Goal: Information Seeking & Learning: Compare options

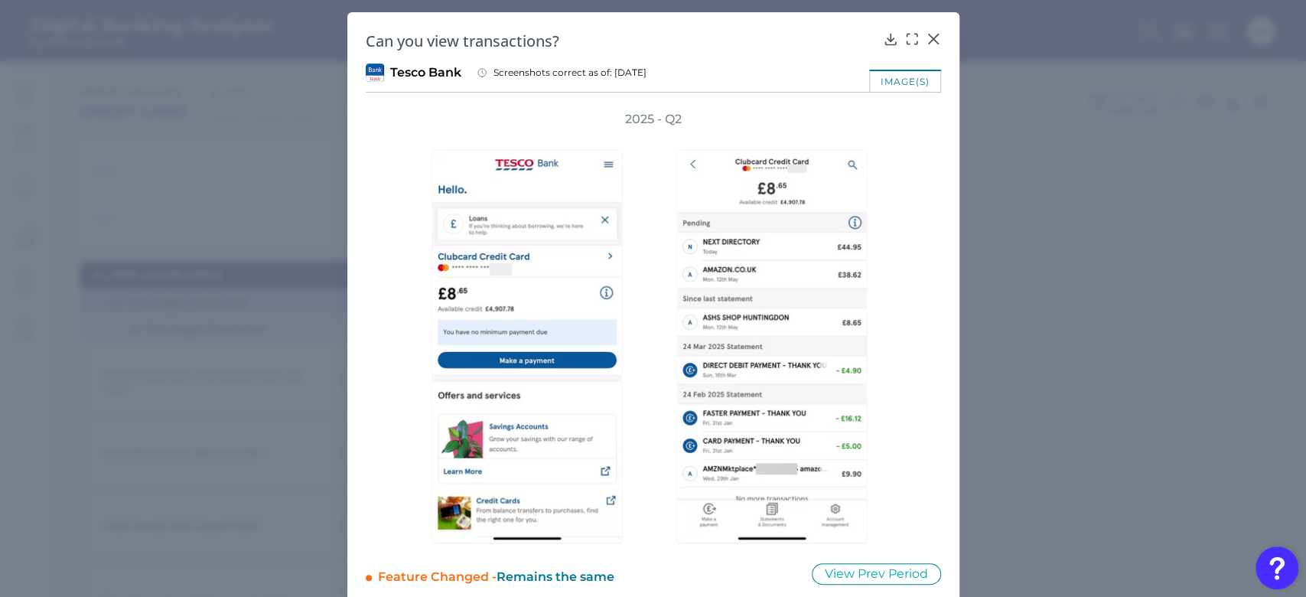
scroll to position [4589, 0]
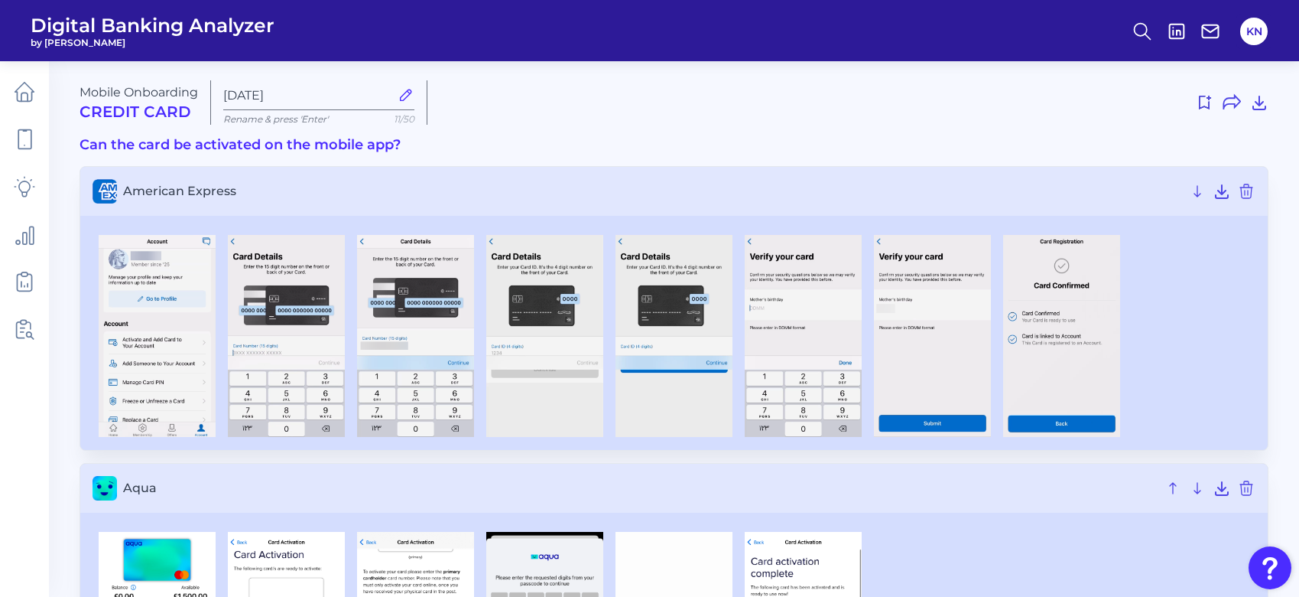
scroll to position [2812, 0]
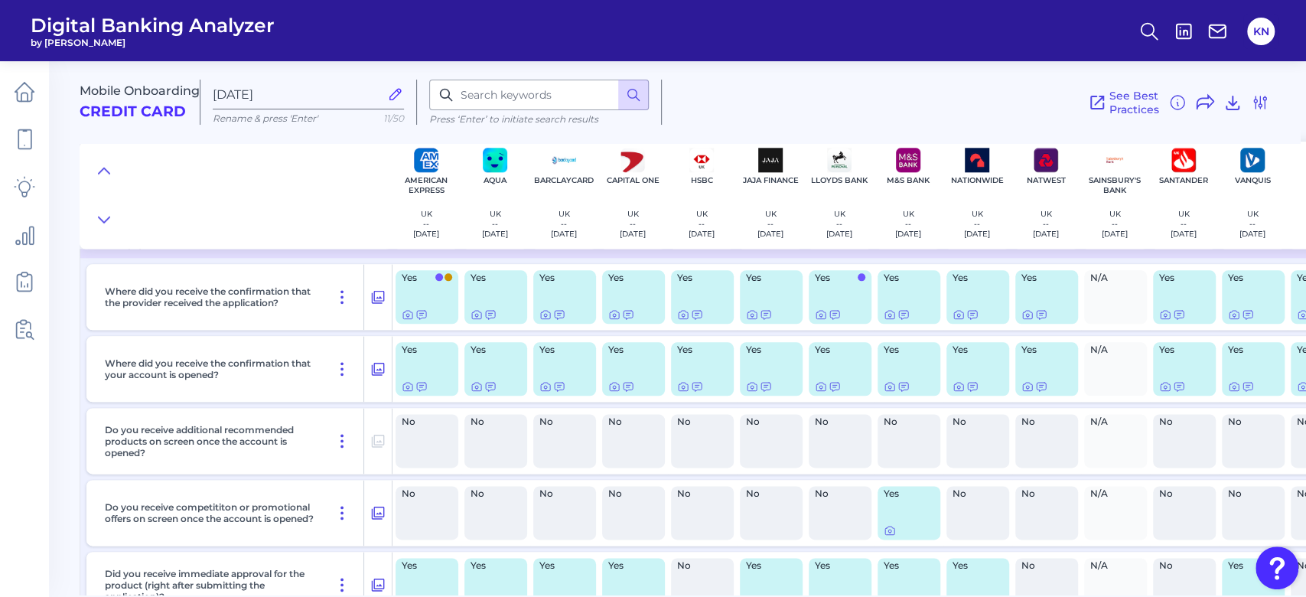
scroll to position [8923, 0]
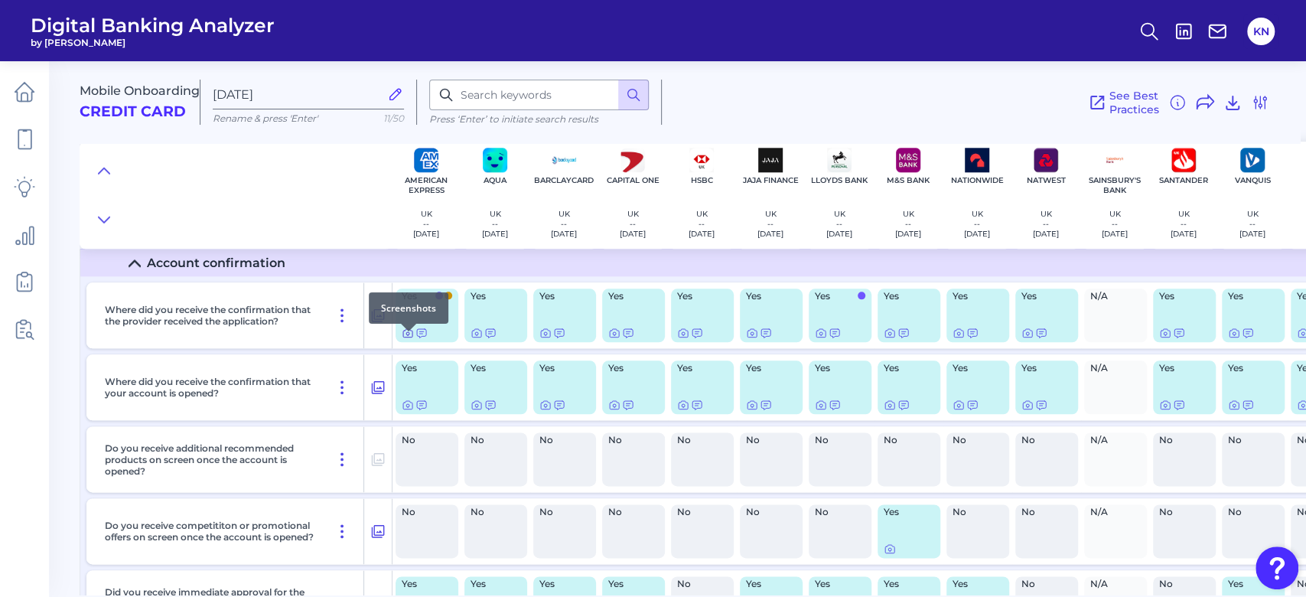
click at [406, 335] on icon at bounding box center [407, 333] width 3 height 3
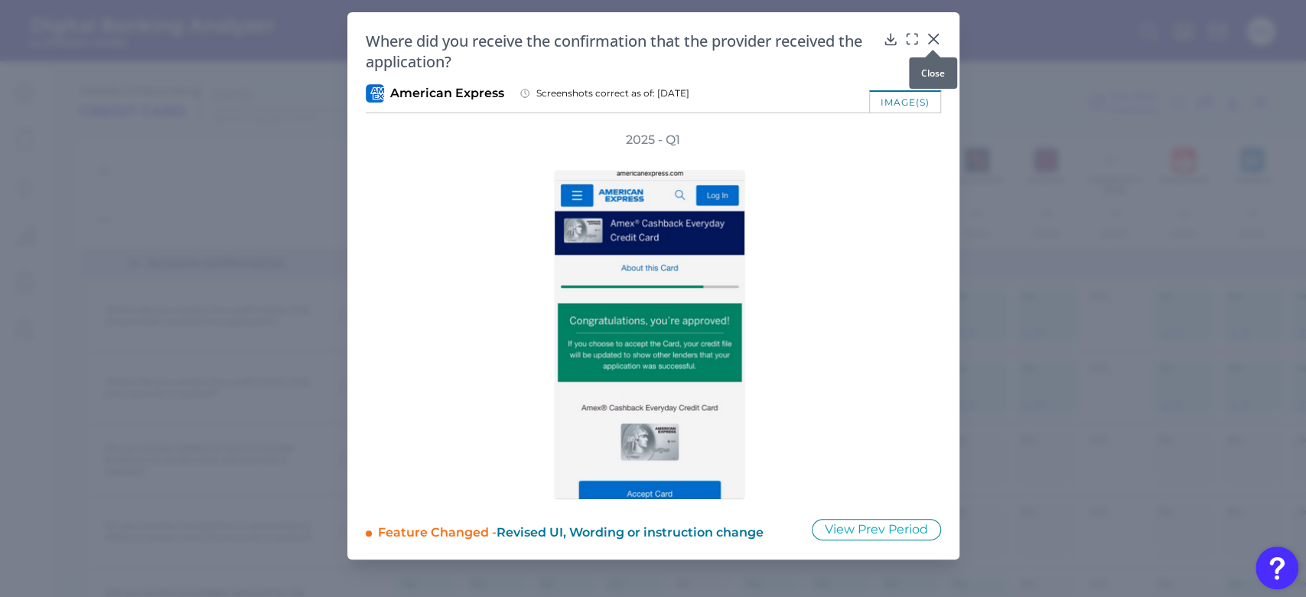
click at [931, 38] on icon at bounding box center [932, 38] width 9 height 9
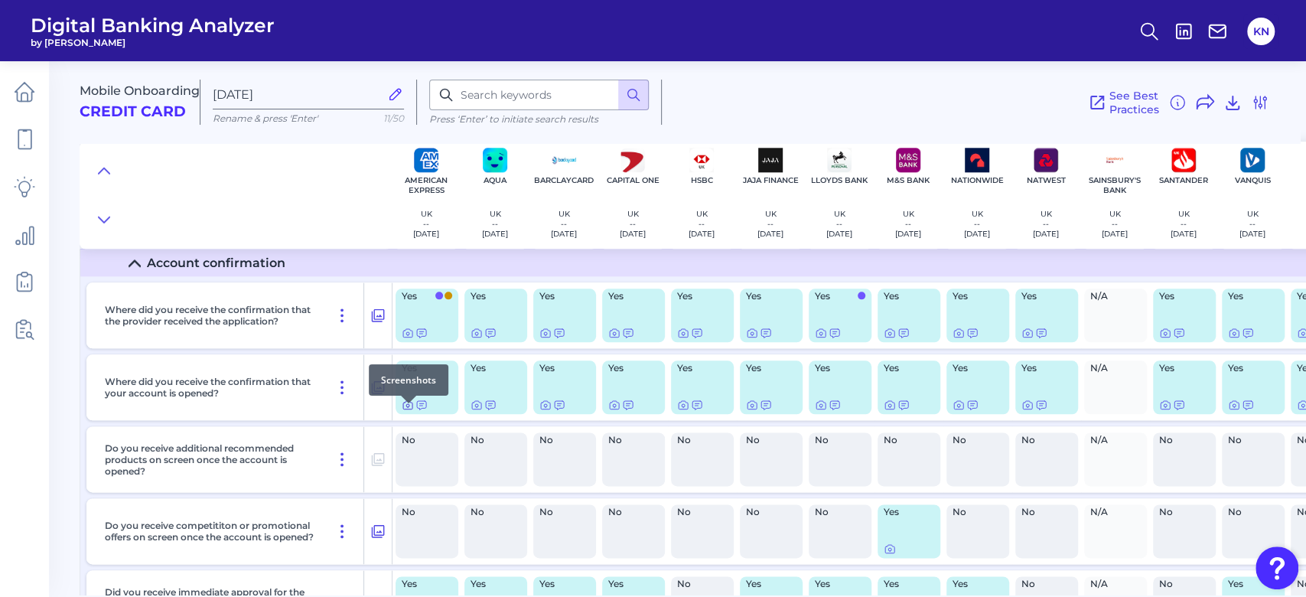
click at [402, 408] on div at bounding box center [408, 402] width 15 height 15
click at [407, 411] on icon at bounding box center [408, 404] width 12 height 12
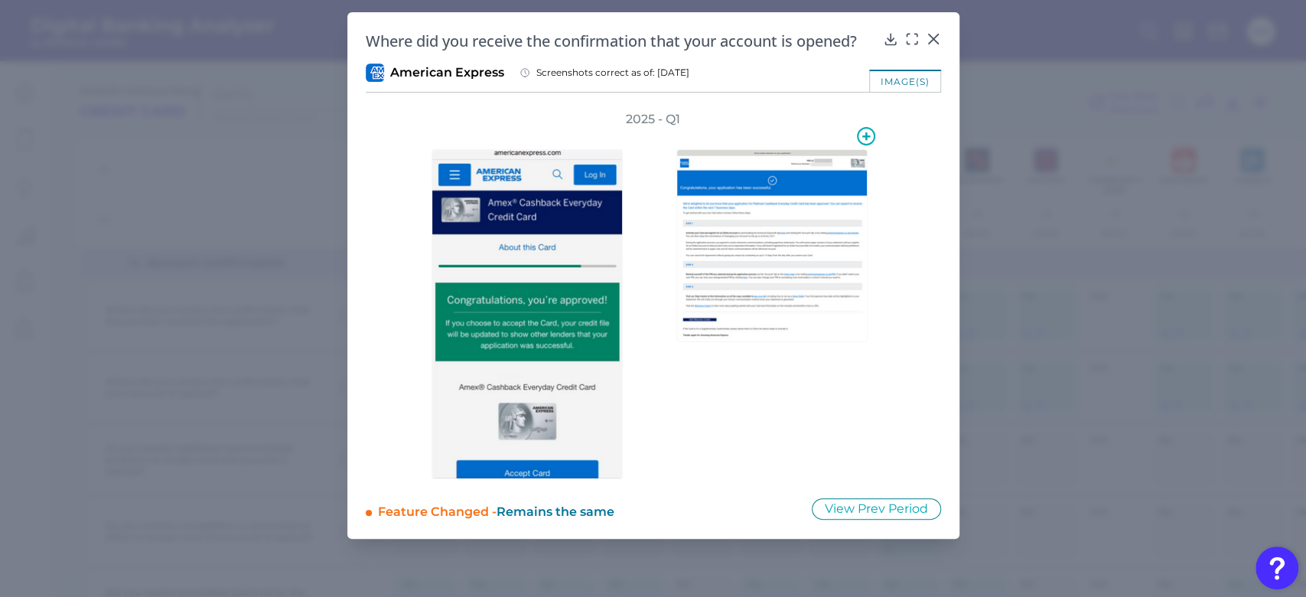
click at [783, 285] on img at bounding box center [771, 245] width 191 height 193
click at [926, 34] on icon at bounding box center [932, 38] width 15 height 15
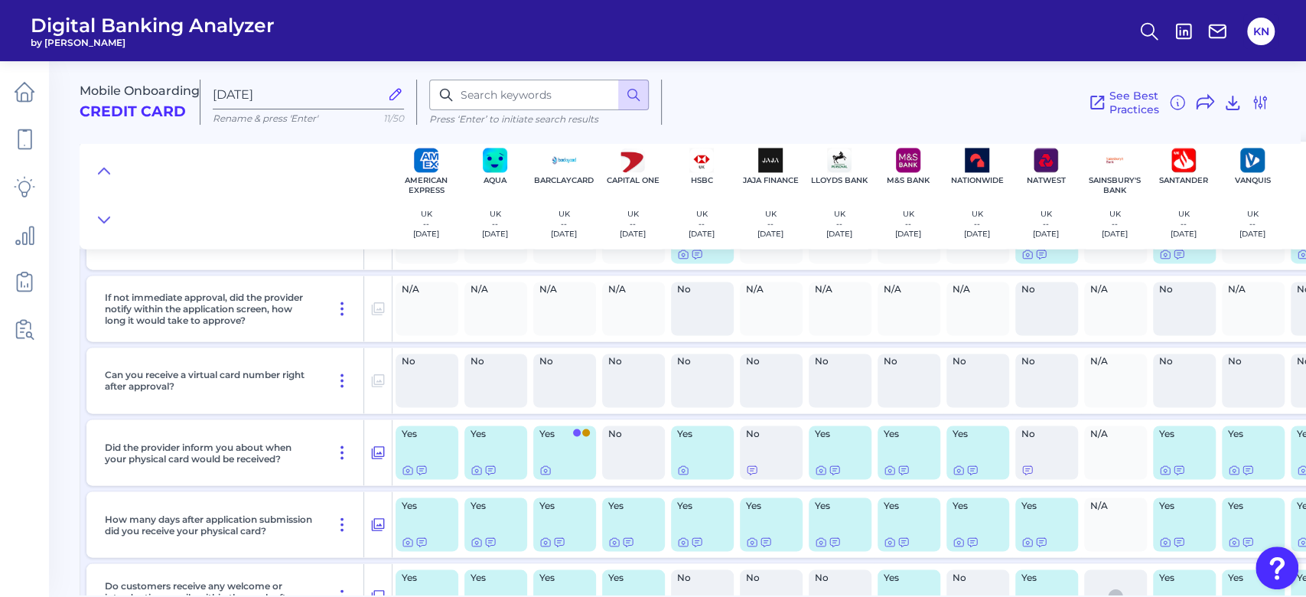
scroll to position [9535, 0]
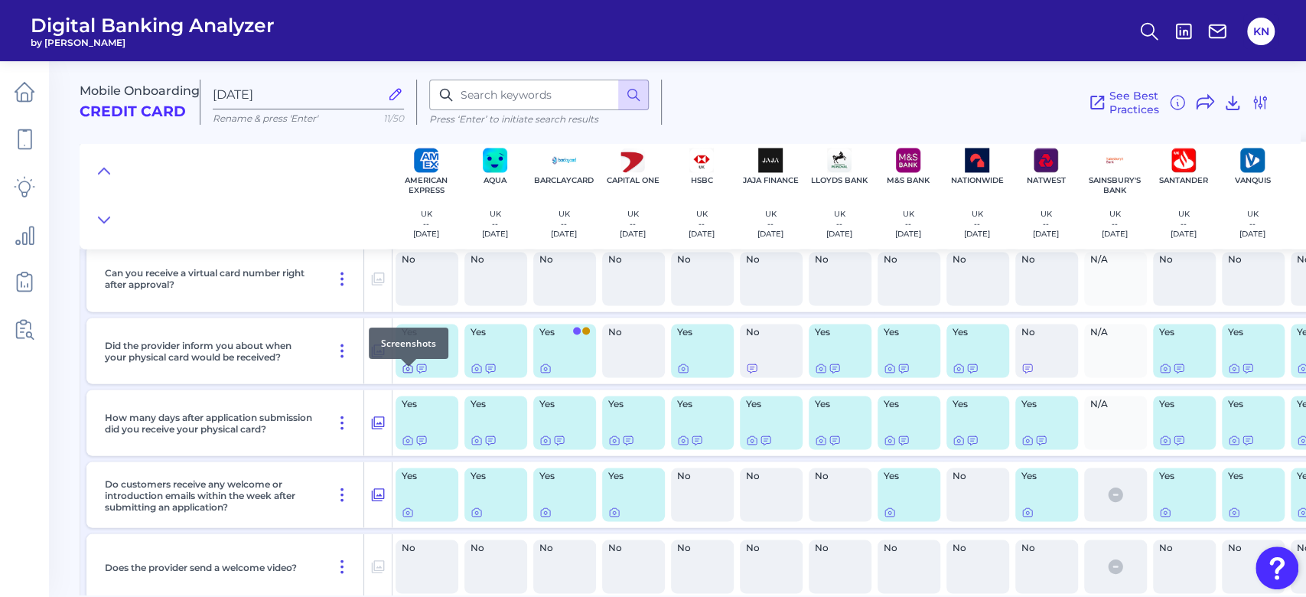
click at [403, 372] on icon at bounding box center [407, 368] width 9 height 8
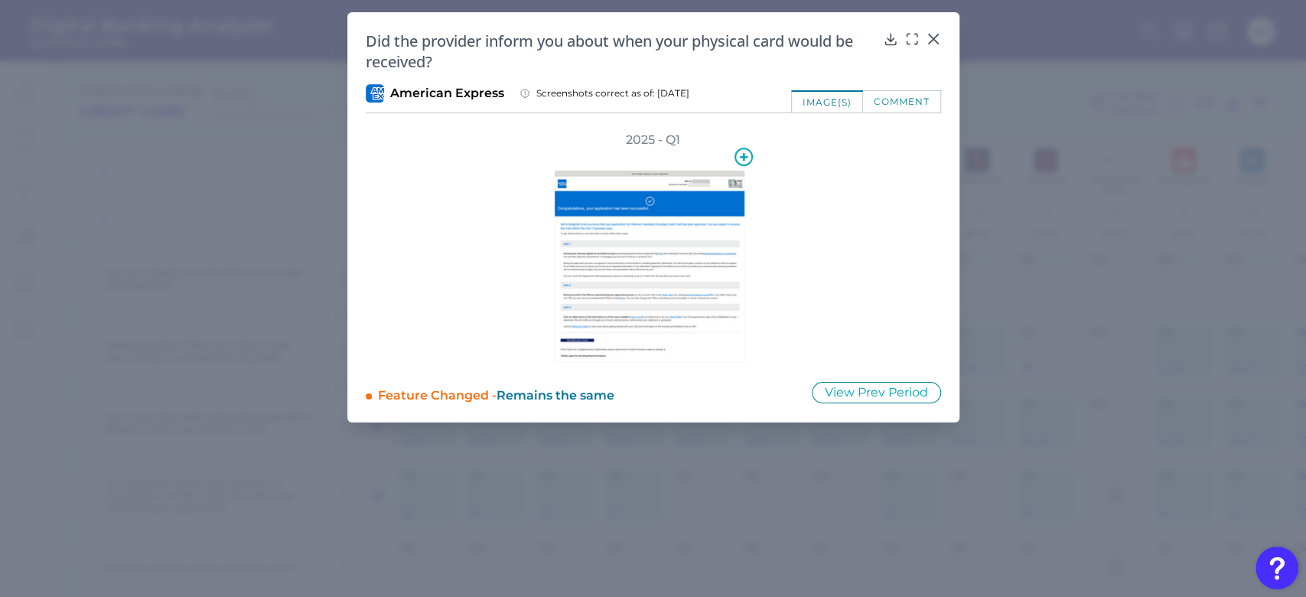
click at [634, 285] on img at bounding box center [649, 266] width 191 height 193
click at [912, 38] on icon at bounding box center [911, 38] width 15 height 15
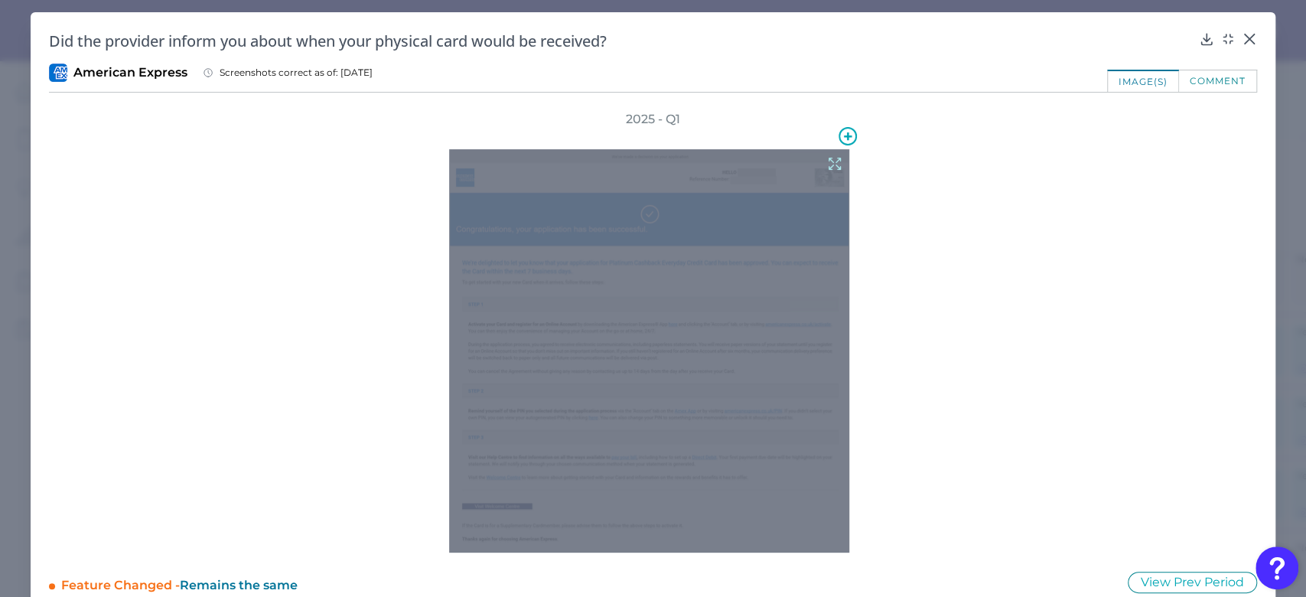
click at [830, 161] on icon at bounding box center [834, 163] width 11 height 11
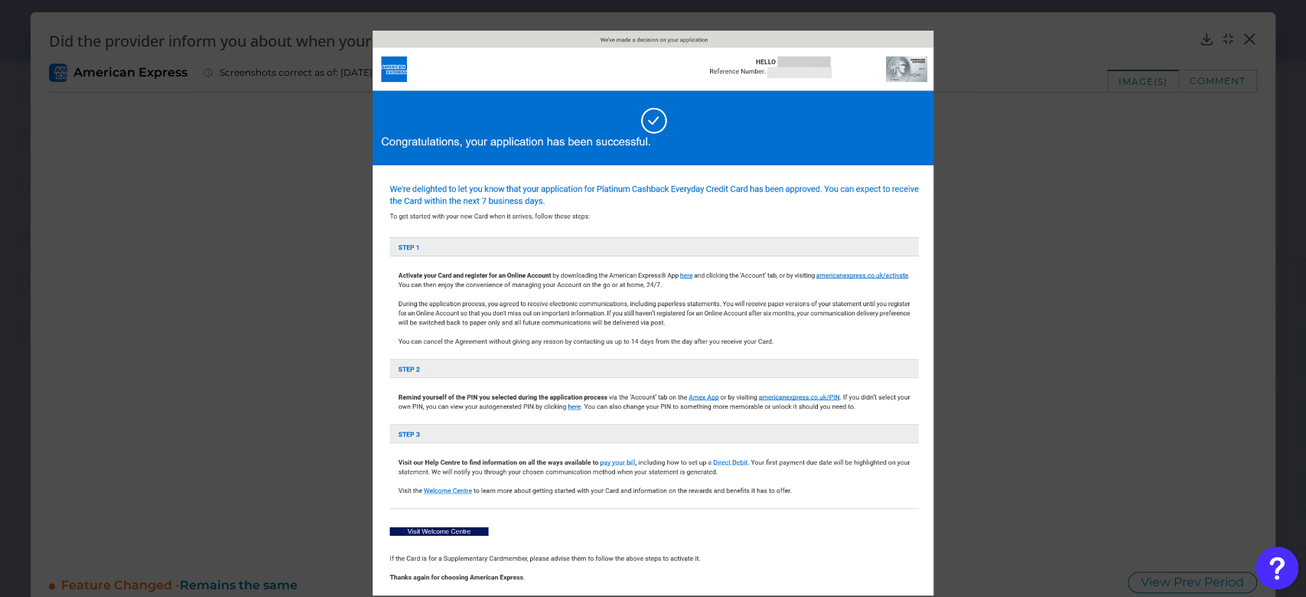
click at [1065, 404] on div at bounding box center [653, 298] width 1306 height 597
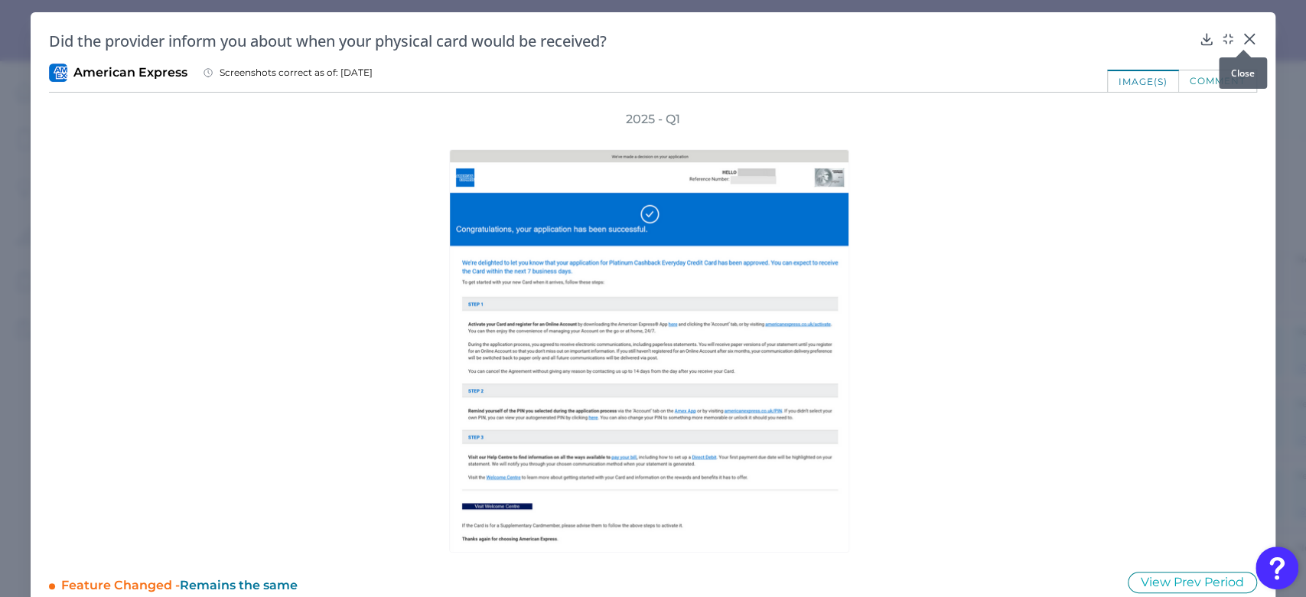
click at [1247, 31] on icon at bounding box center [1248, 38] width 15 height 15
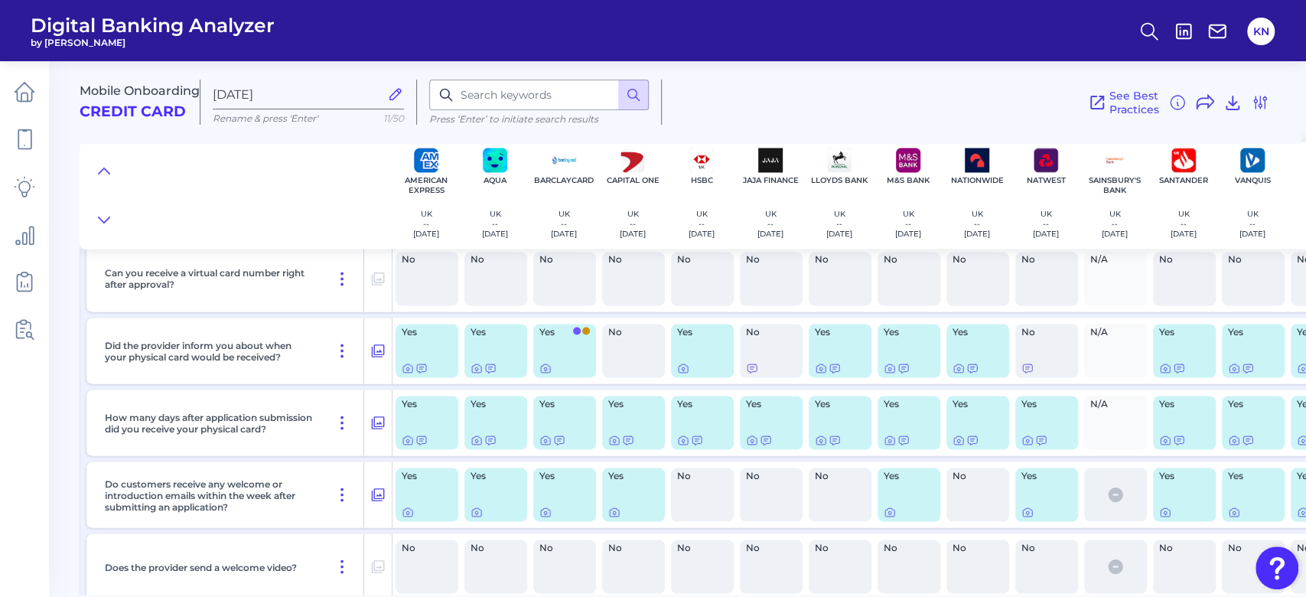
scroll to position [9637, 0]
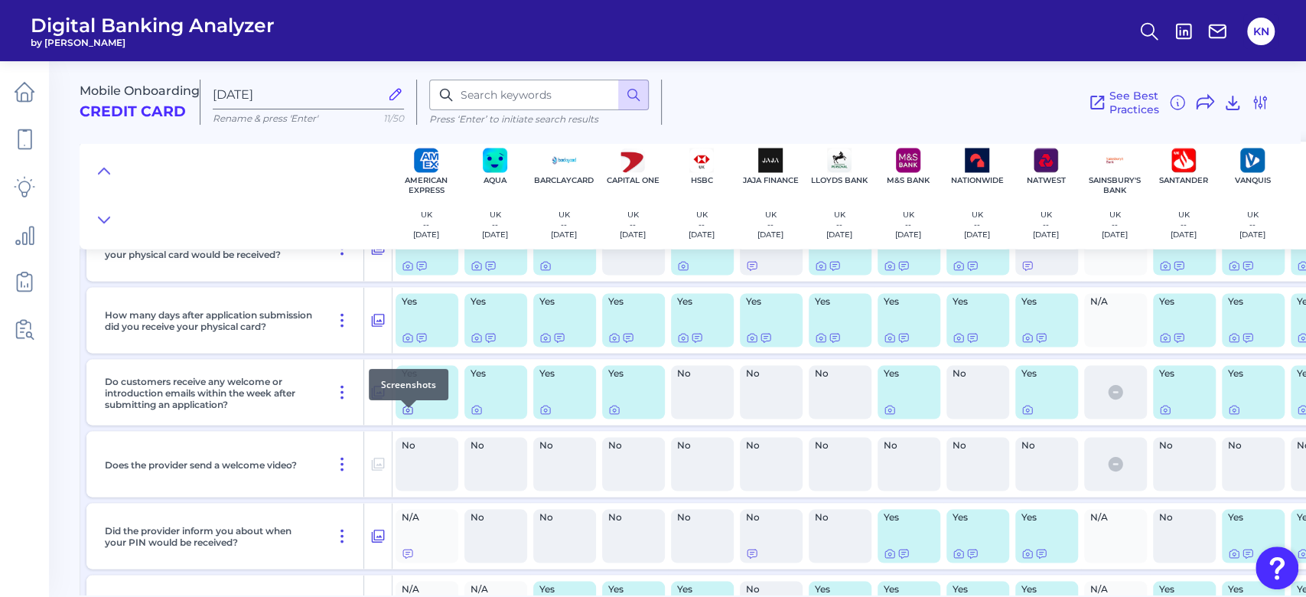
click at [408, 415] on icon at bounding box center [408, 409] width 12 height 12
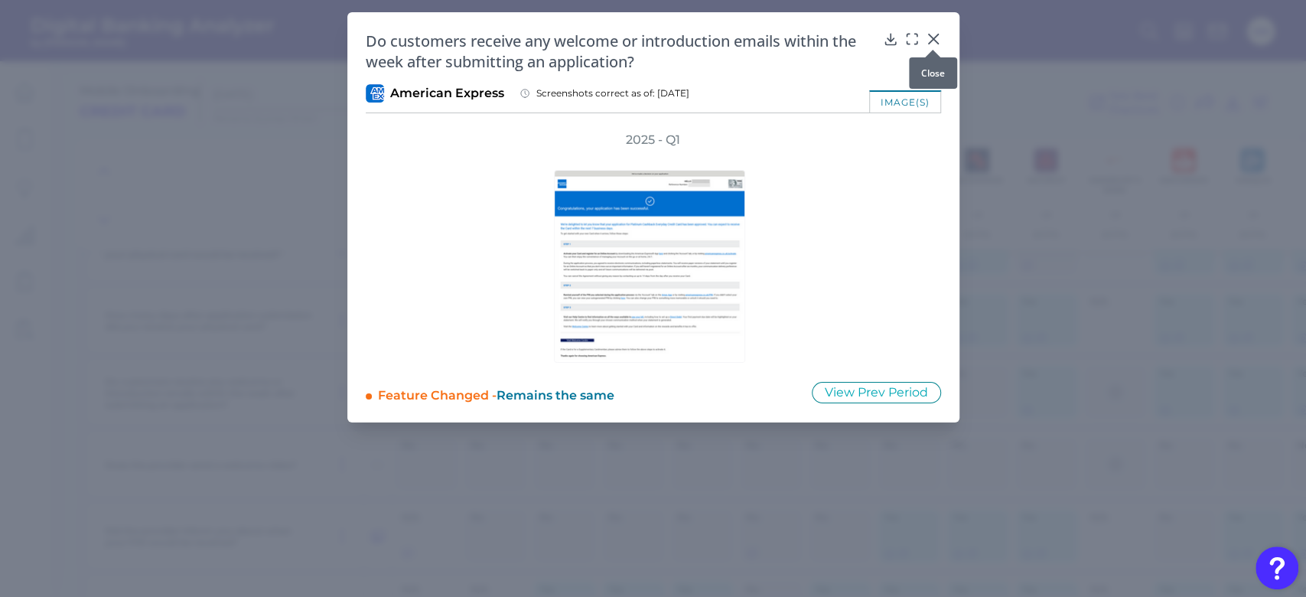
click at [932, 35] on icon at bounding box center [932, 38] width 15 height 15
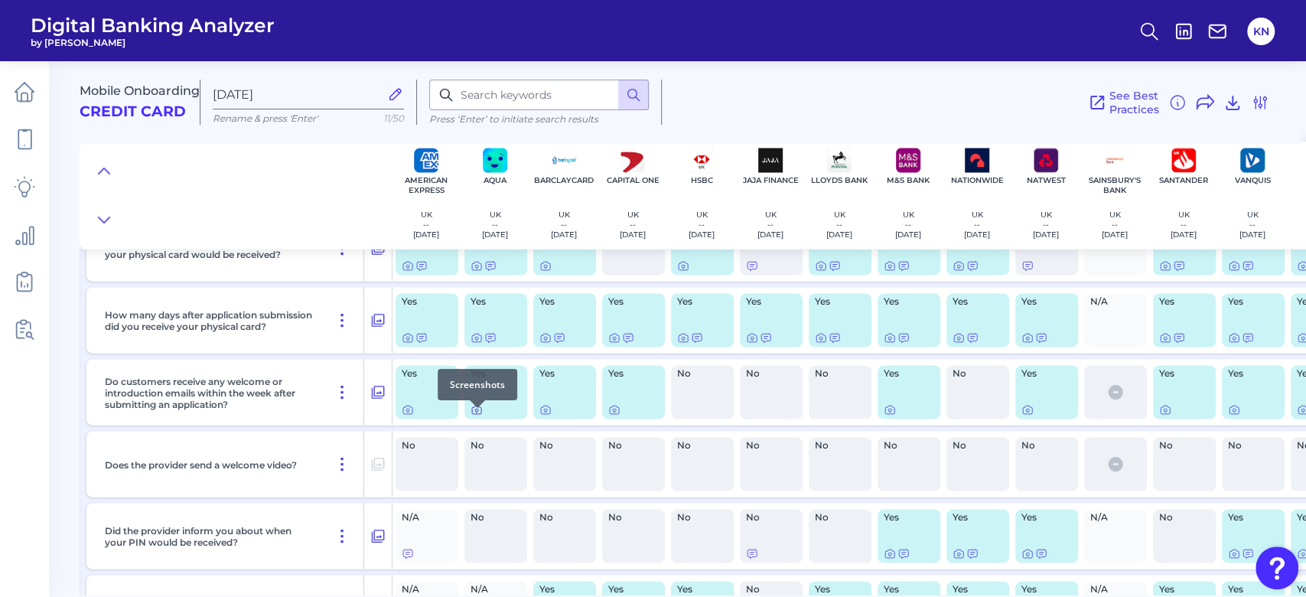
click at [477, 415] on icon at bounding box center [476, 409] width 12 height 12
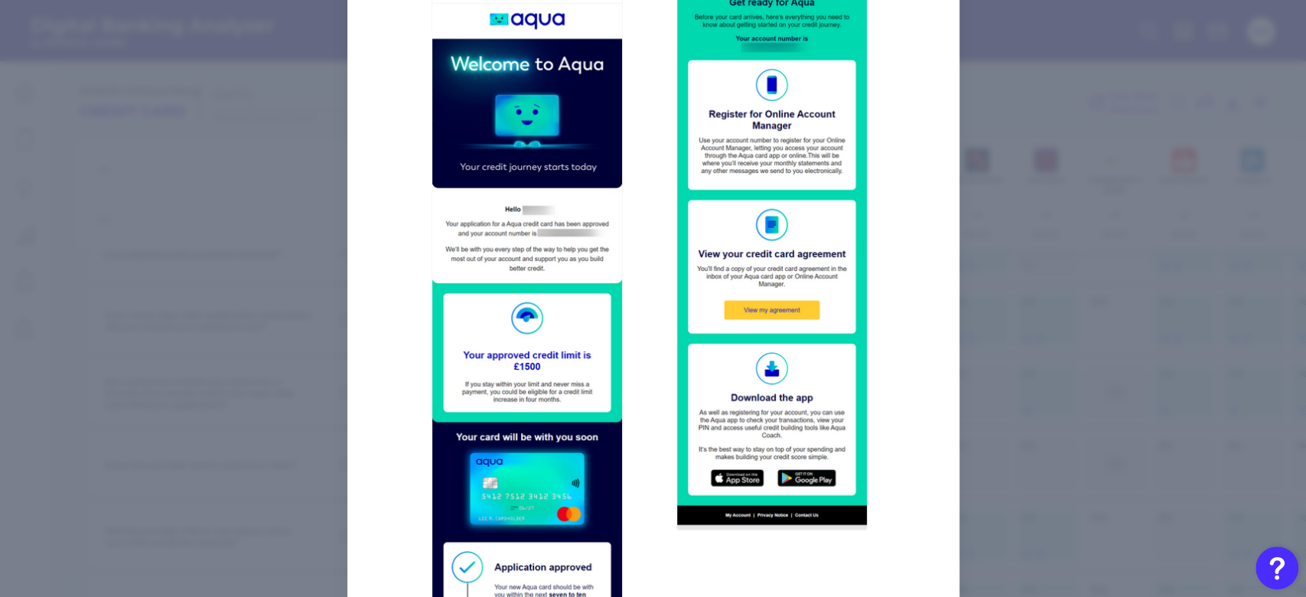
scroll to position [184, 0]
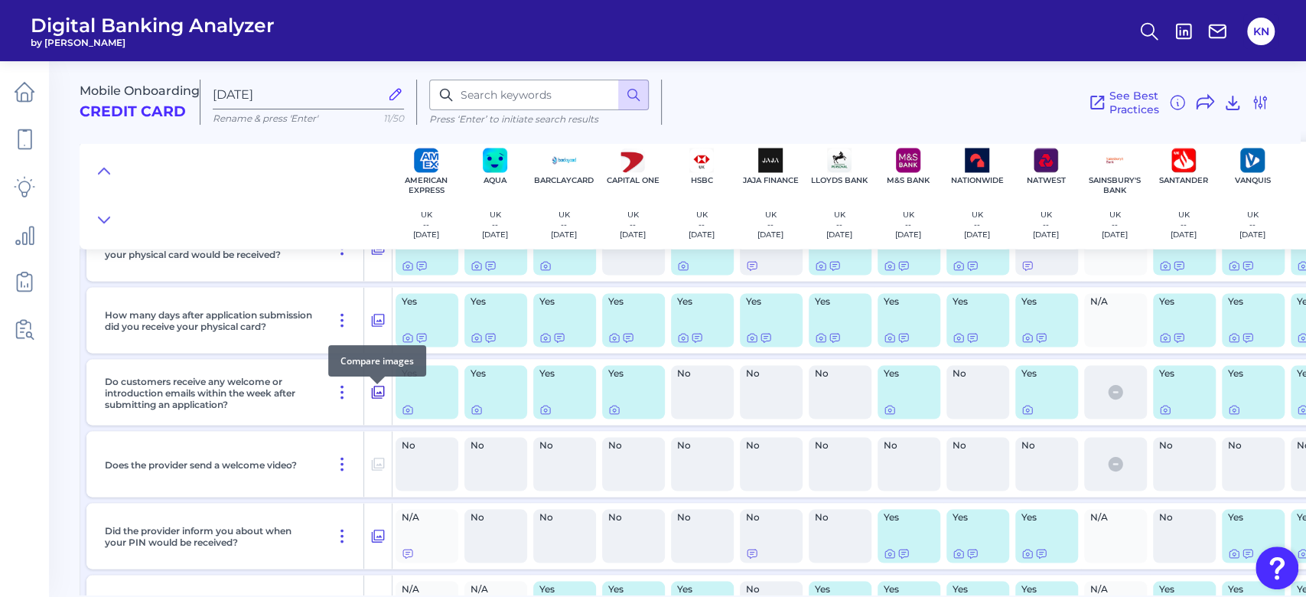
click at [375, 397] on icon at bounding box center [377, 391] width 15 height 18
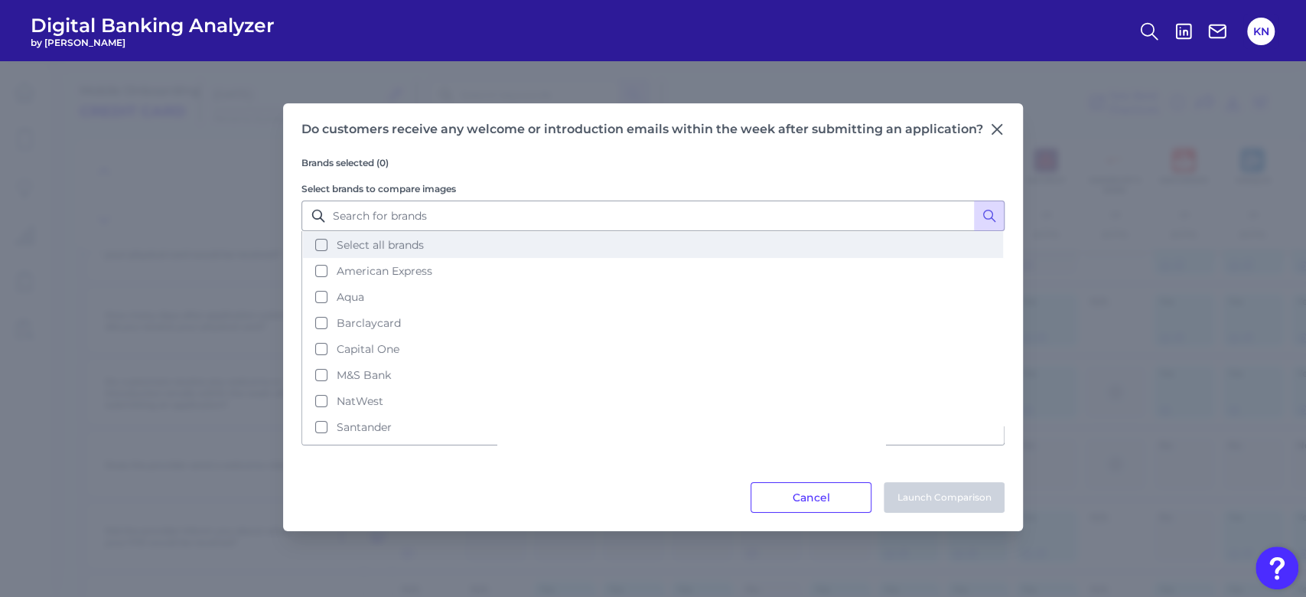
click at [402, 241] on span "Select all brands" at bounding box center [380, 245] width 87 height 14
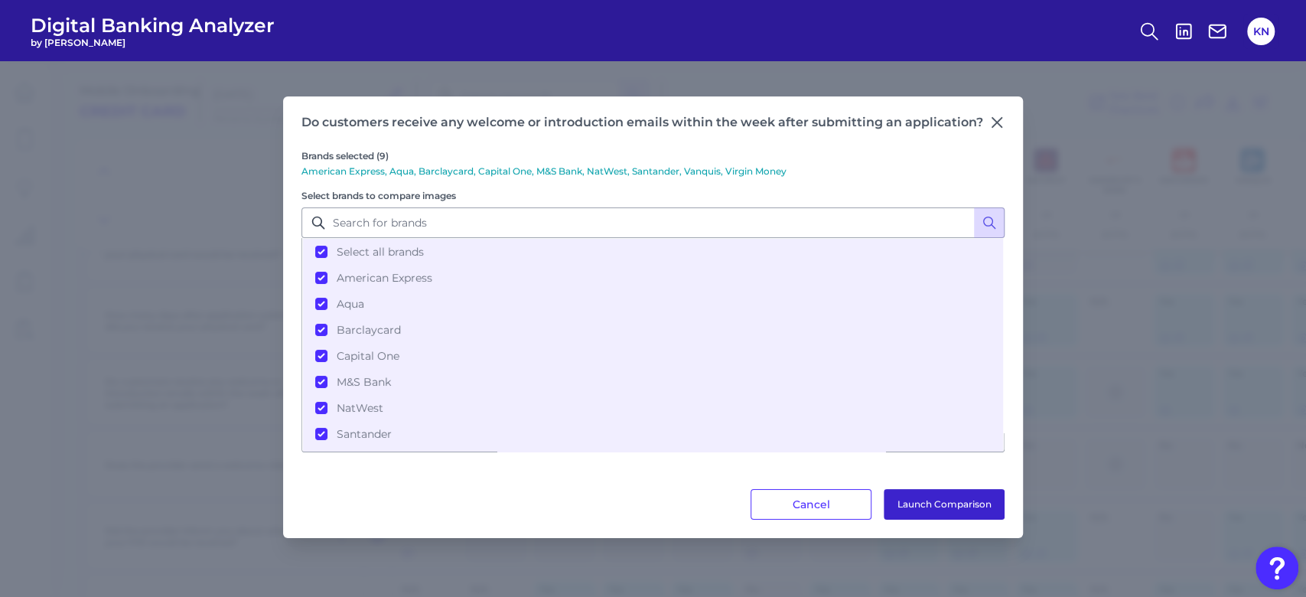
click at [997, 512] on button "Launch Comparison" at bounding box center [943, 504] width 121 height 31
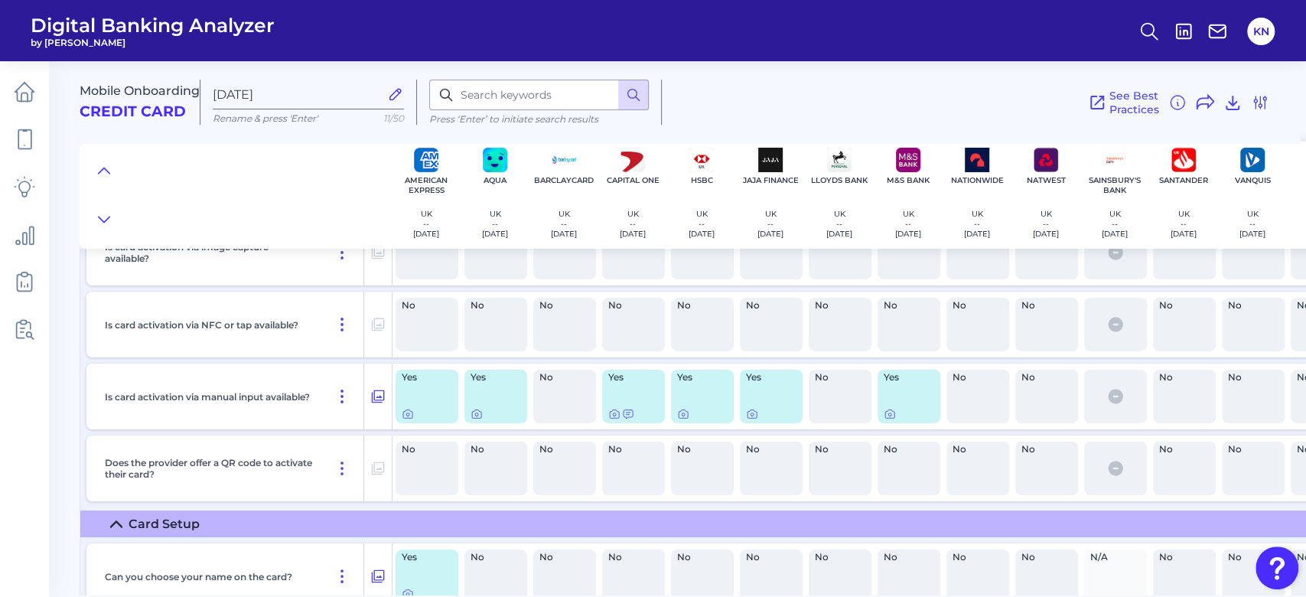
scroll to position [11473, 0]
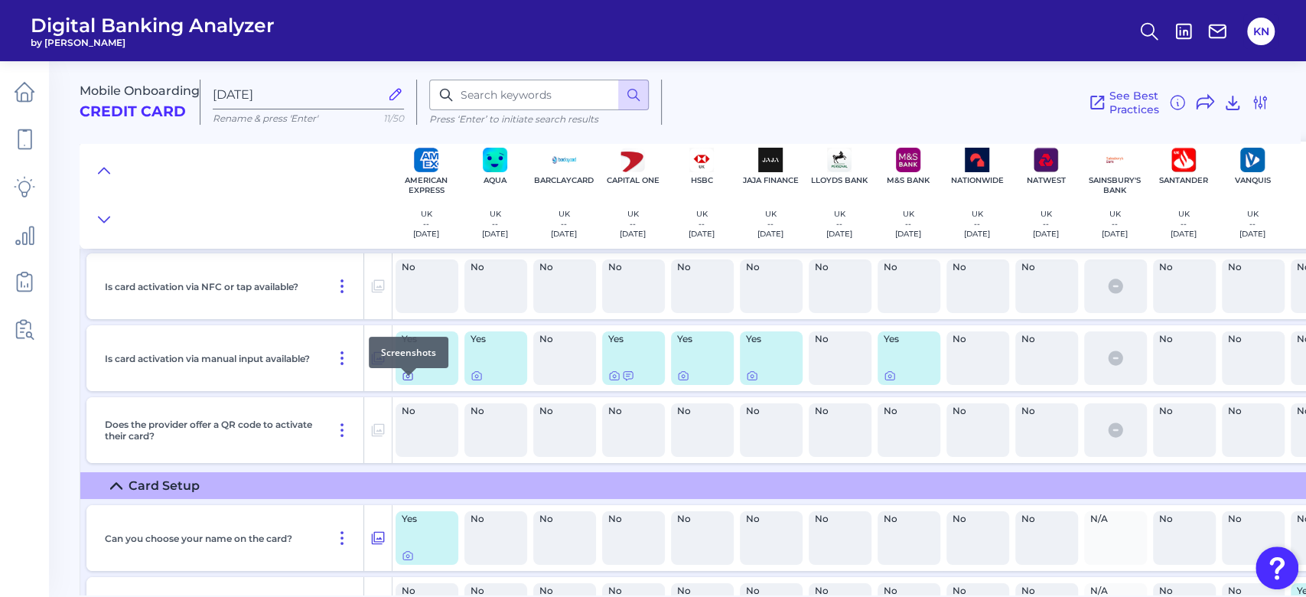
click at [411, 382] on icon at bounding box center [408, 375] width 12 height 12
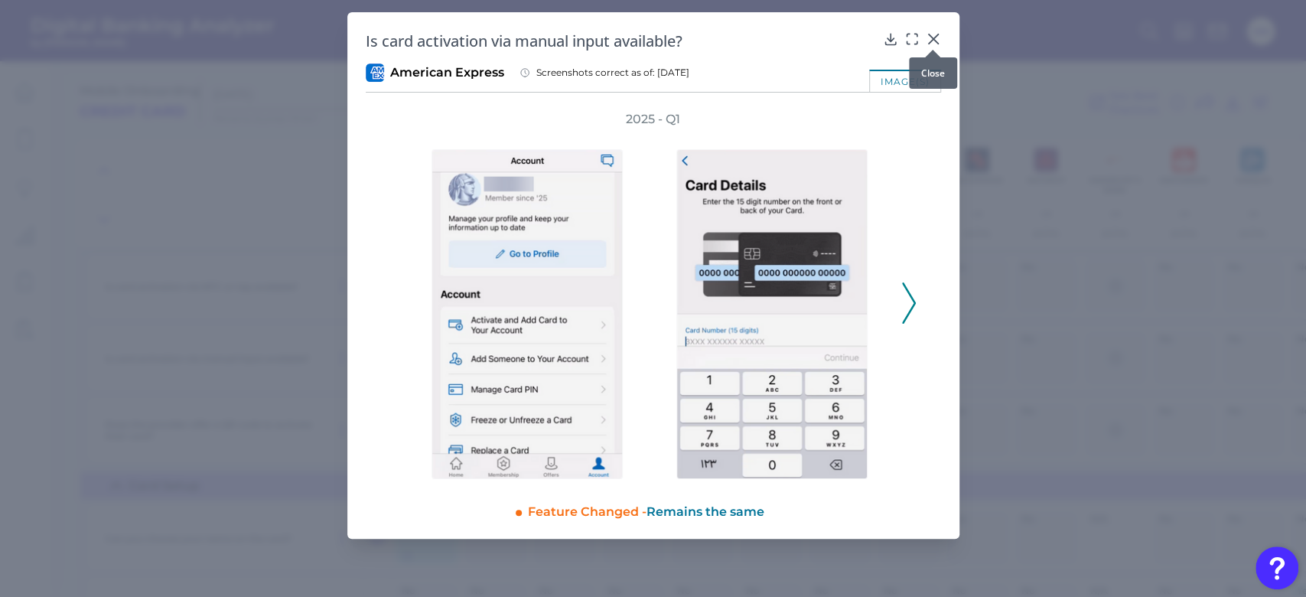
click at [929, 37] on icon at bounding box center [932, 38] width 15 height 15
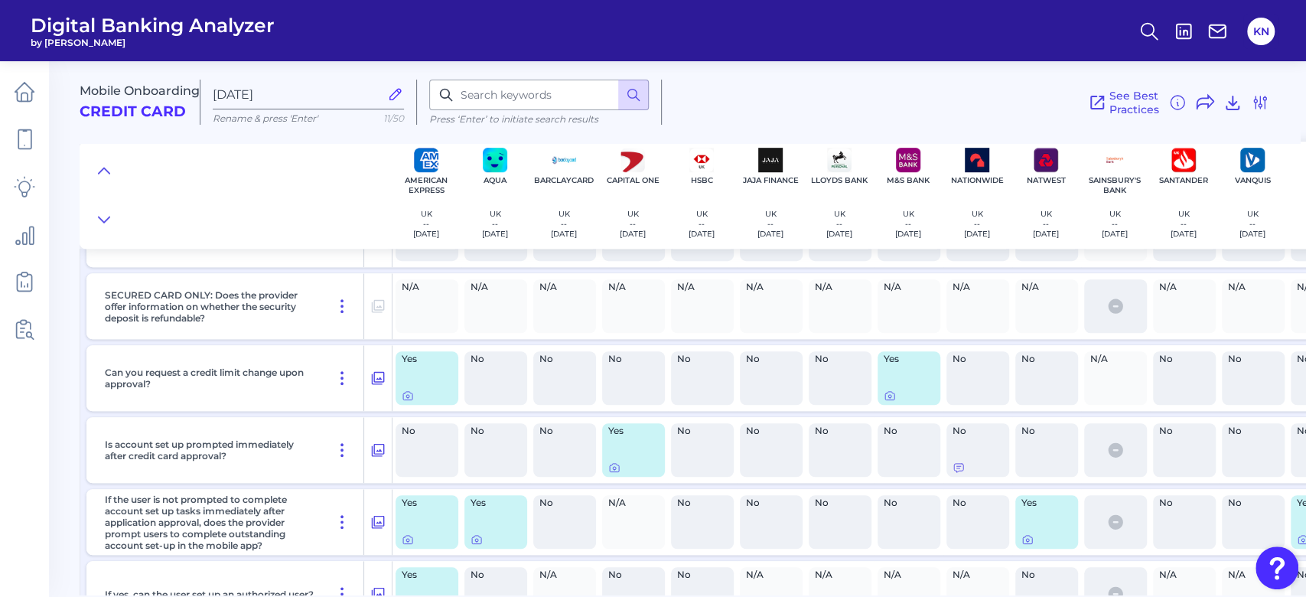
scroll to position [12391, 0]
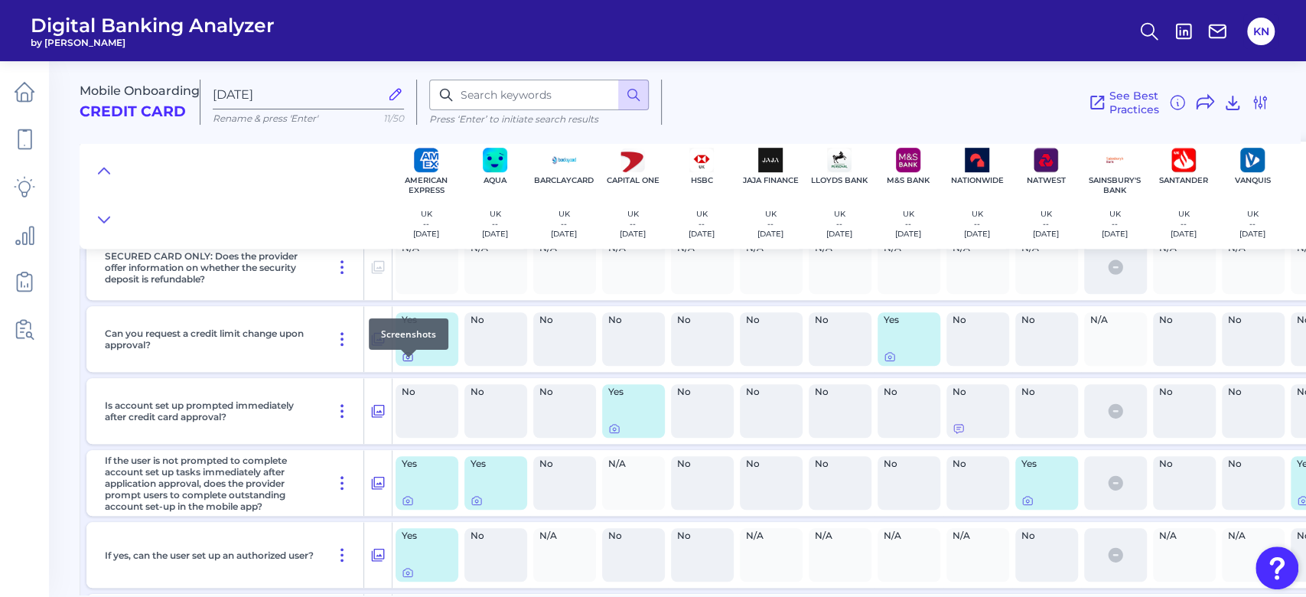
click at [413, 363] on icon at bounding box center [408, 356] width 12 height 12
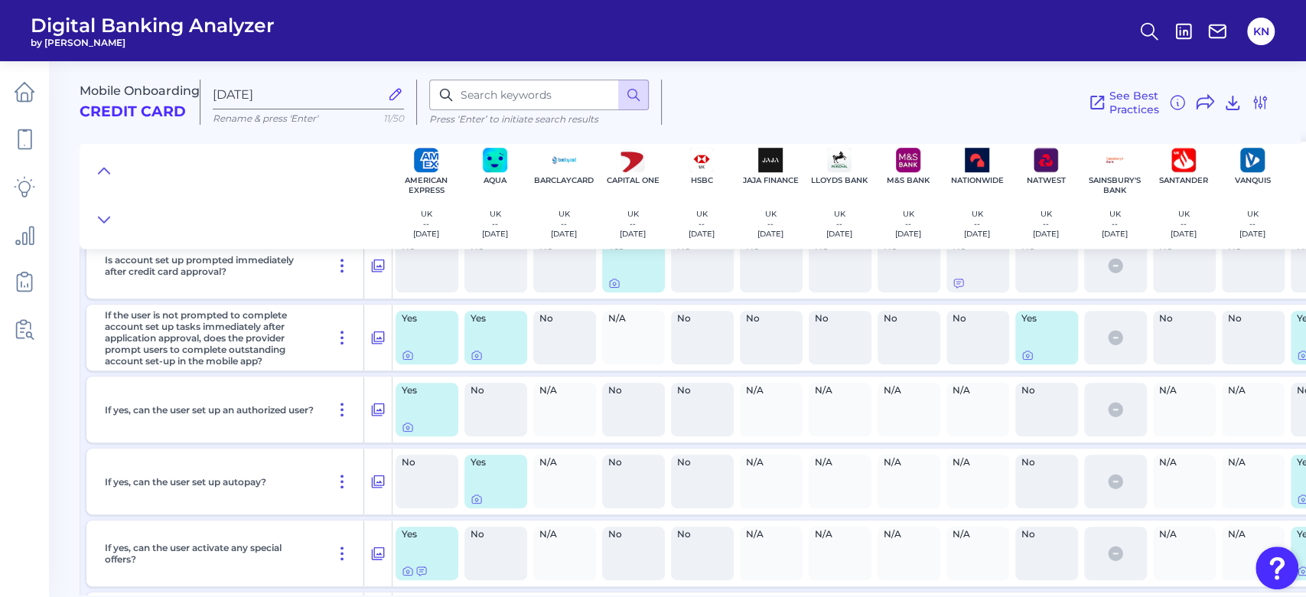
scroll to position [12594, 0]
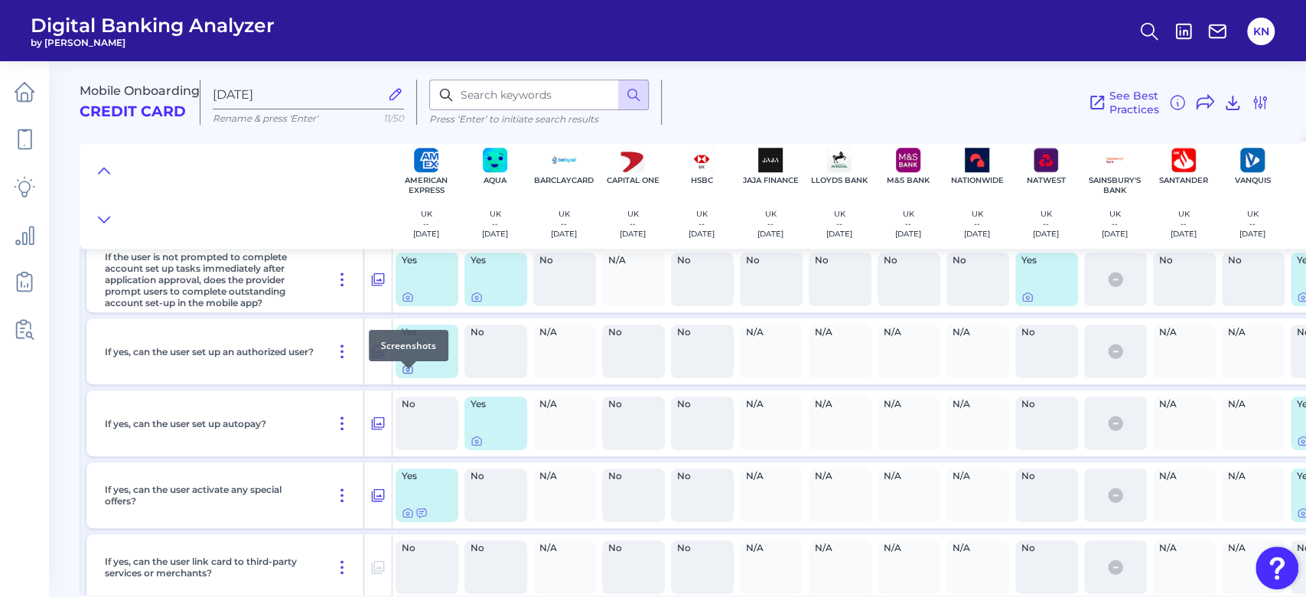
click at [410, 373] on icon at bounding box center [407, 369] width 9 height 8
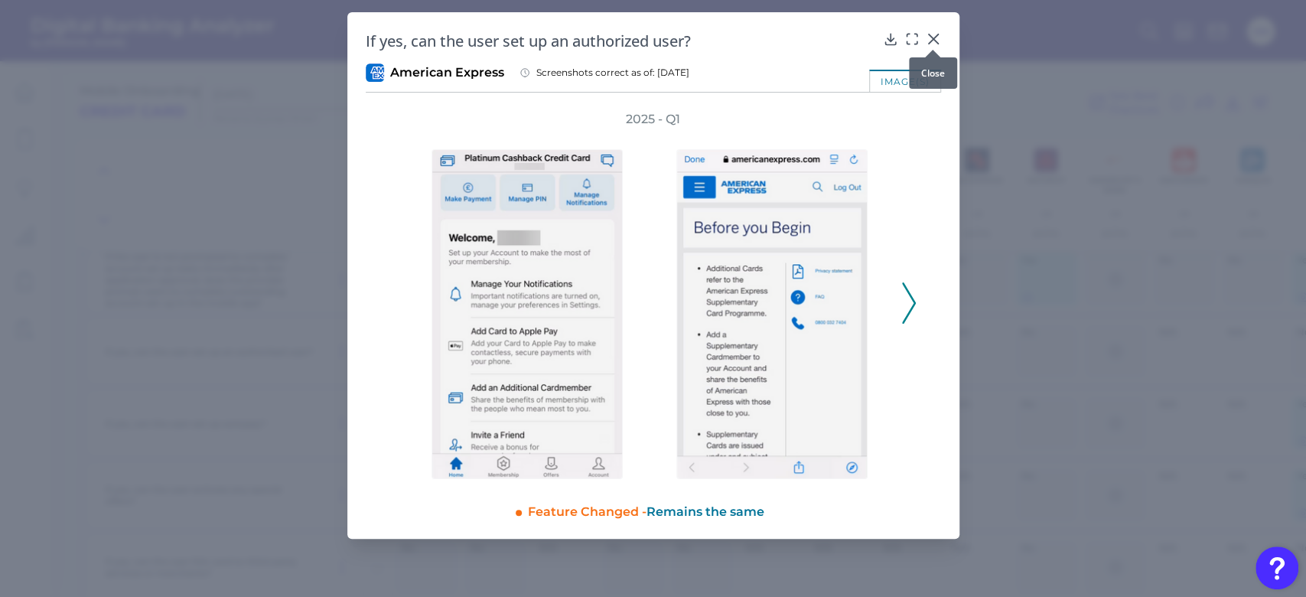
click at [930, 37] on icon at bounding box center [932, 38] width 15 height 15
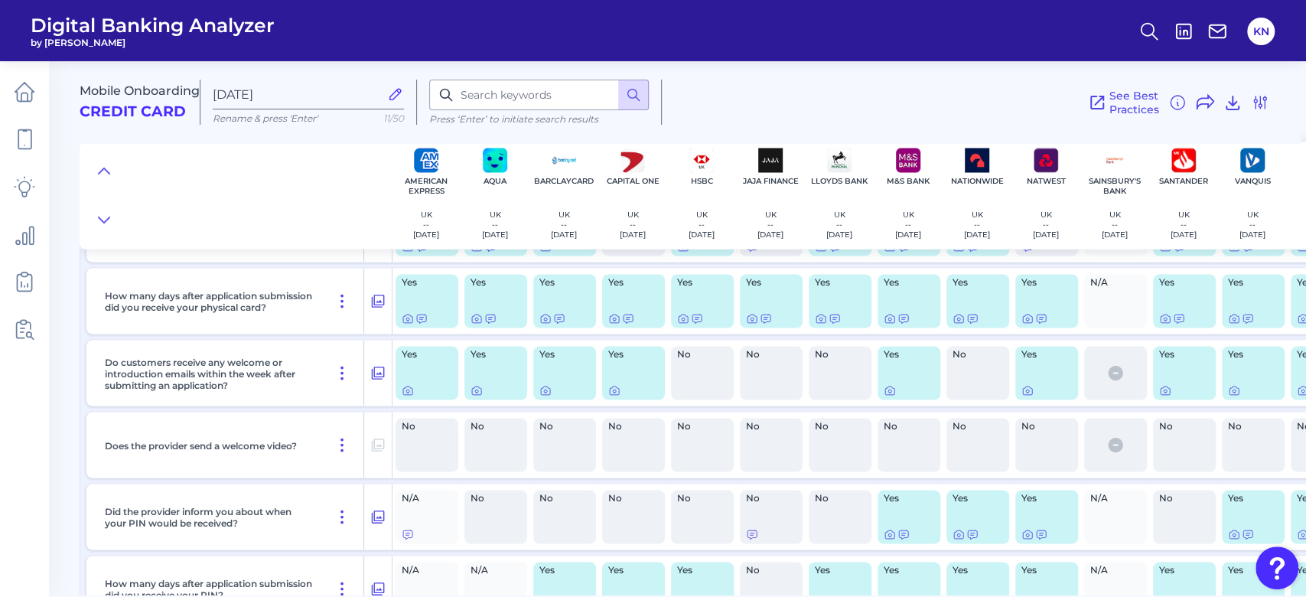
scroll to position [9637, 0]
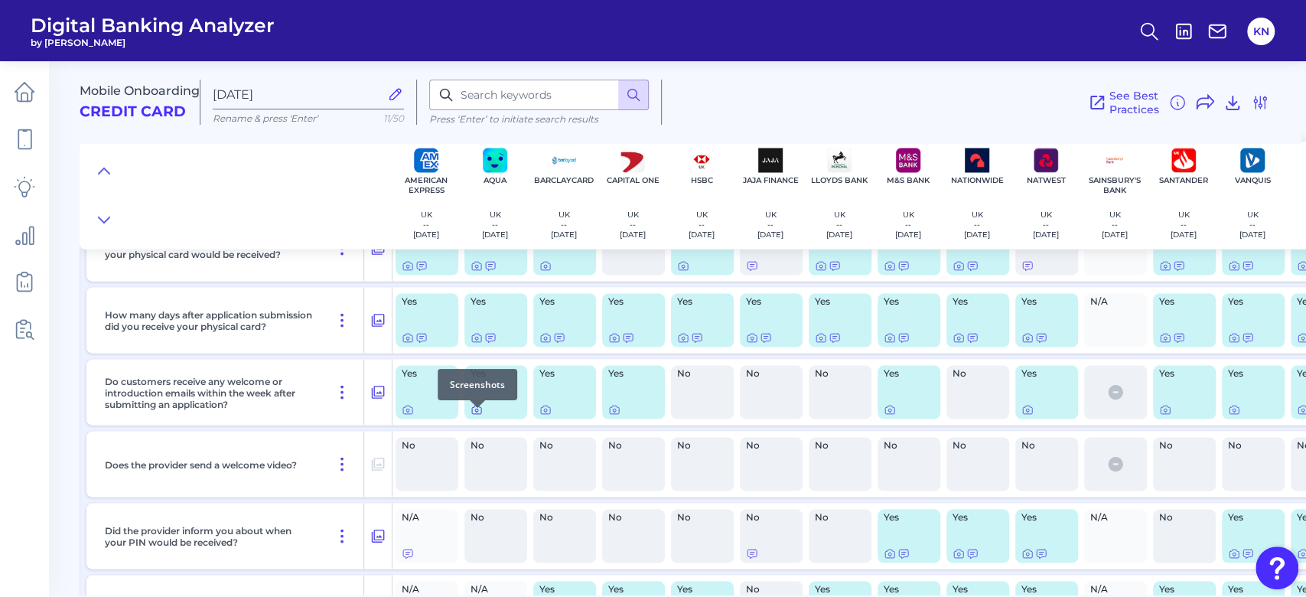
click at [478, 415] on icon at bounding box center [476, 409] width 12 height 12
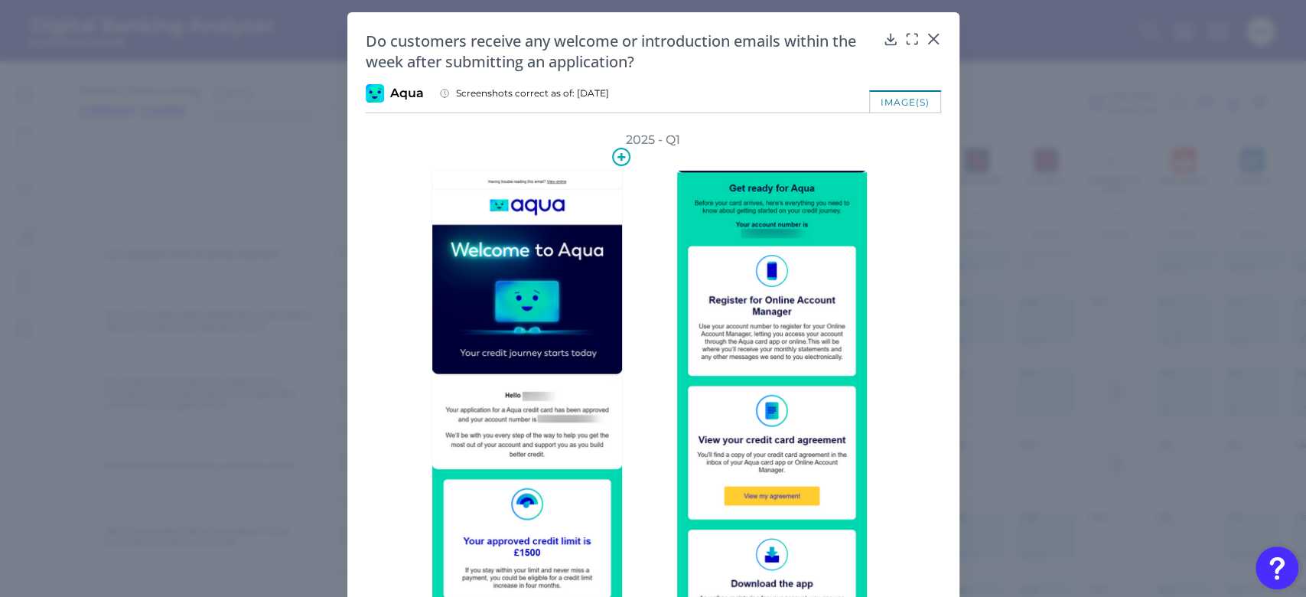
scroll to position [0, 0]
click at [930, 35] on icon at bounding box center [932, 38] width 15 height 15
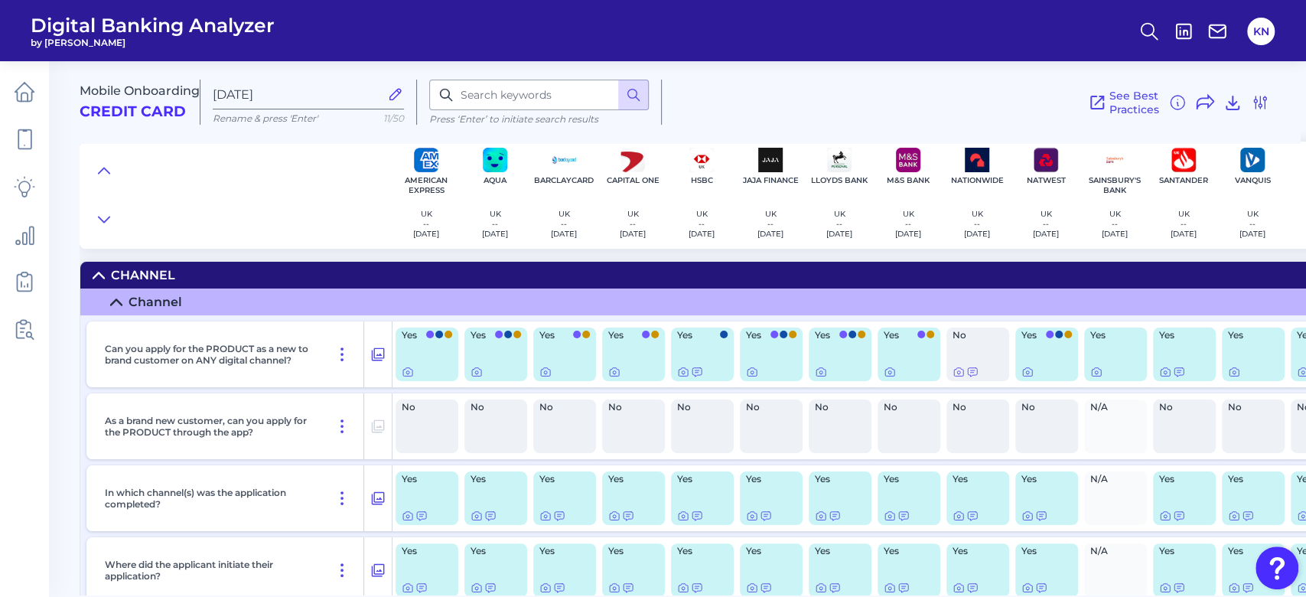
click at [509, 414] on div "No" at bounding box center [495, 426] width 63 height 54
click at [422, 515] on icon at bounding box center [421, 516] width 9 height 8
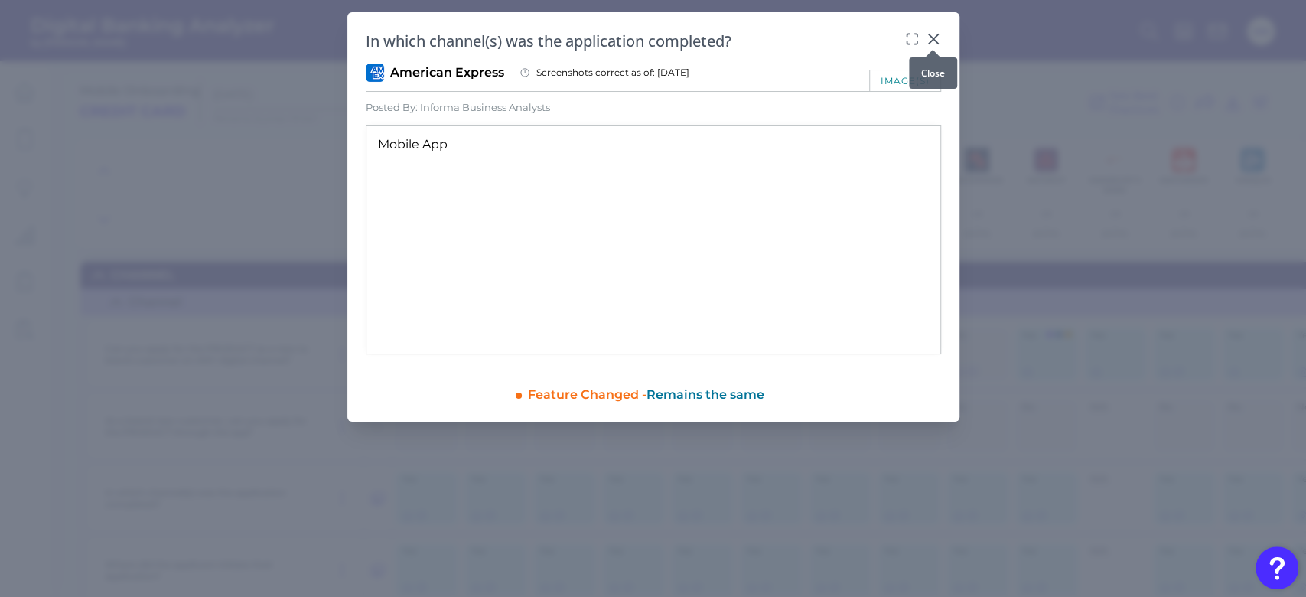
click at [932, 40] on icon at bounding box center [932, 38] width 9 height 9
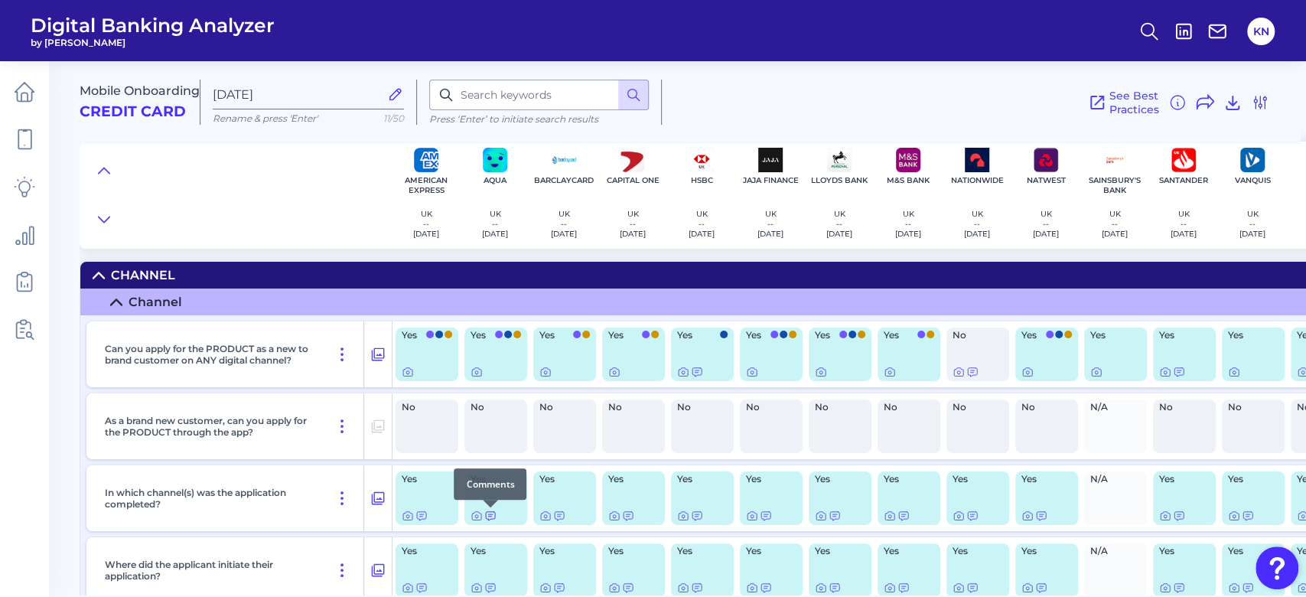
click at [486, 517] on icon at bounding box center [490, 515] width 12 height 12
click at [558, 518] on icon at bounding box center [559, 515] width 12 height 12
click at [624, 516] on icon at bounding box center [628, 515] width 12 height 12
click at [698, 514] on icon at bounding box center [697, 515] width 12 height 12
click at [766, 516] on icon at bounding box center [766, 515] width 12 height 12
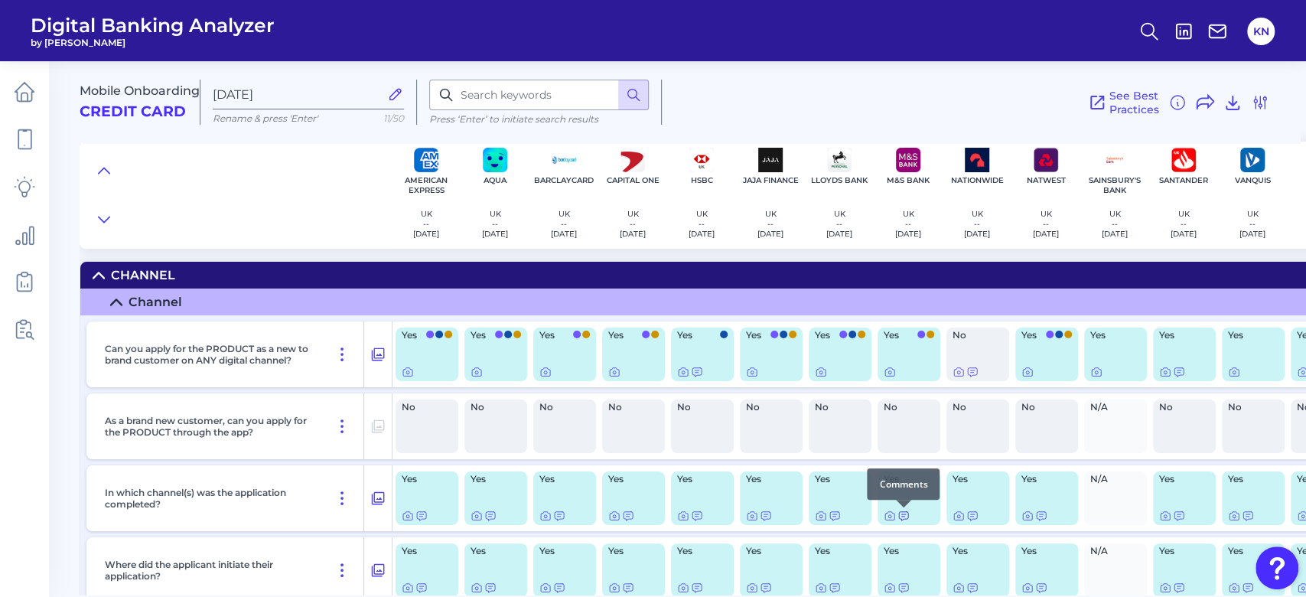
click at [904, 519] on icon at bounding box center [903, 516] width 9 height 8
click at [968, 515] on icon at bounding box center [972, 515] width 12 height 12
click at [1040, 515] on icon at bounding box center [1040, 516] width 9 height 8
click at [1181, 512] on div at bounding box center [1178, 506] width 15 height 15
click at [1178, 512] on div at bounding box center [1178, 506] width 15 height 15
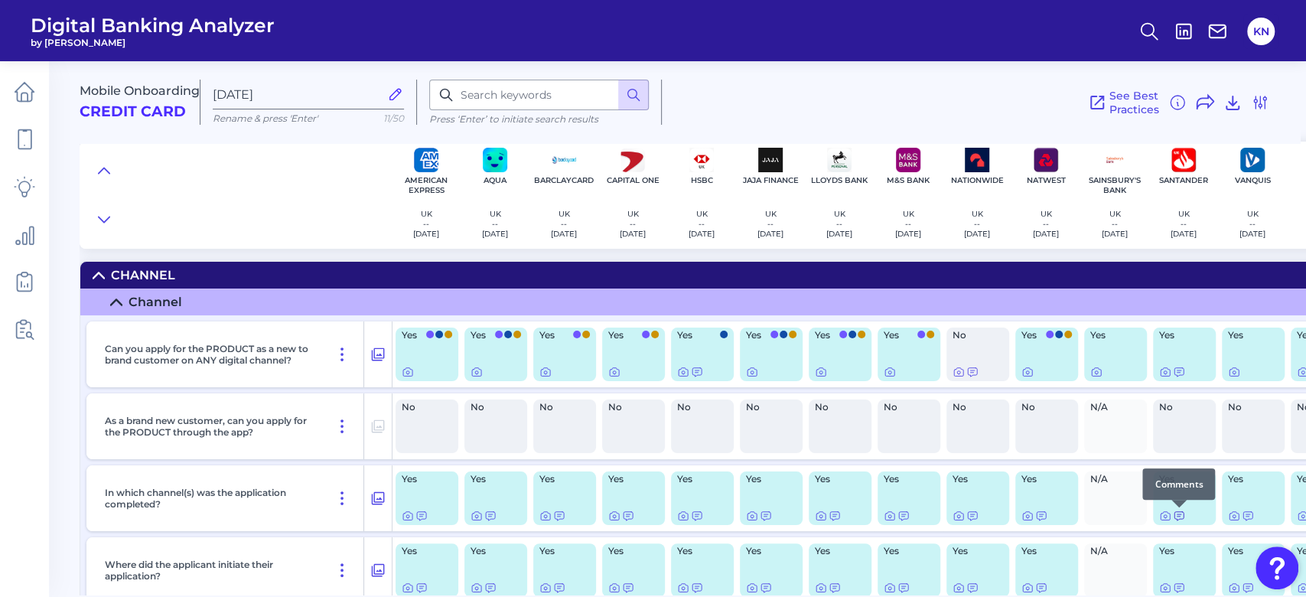
click at [1178, 516] on icon at bounding box center [1179, 515] width 12 height 12
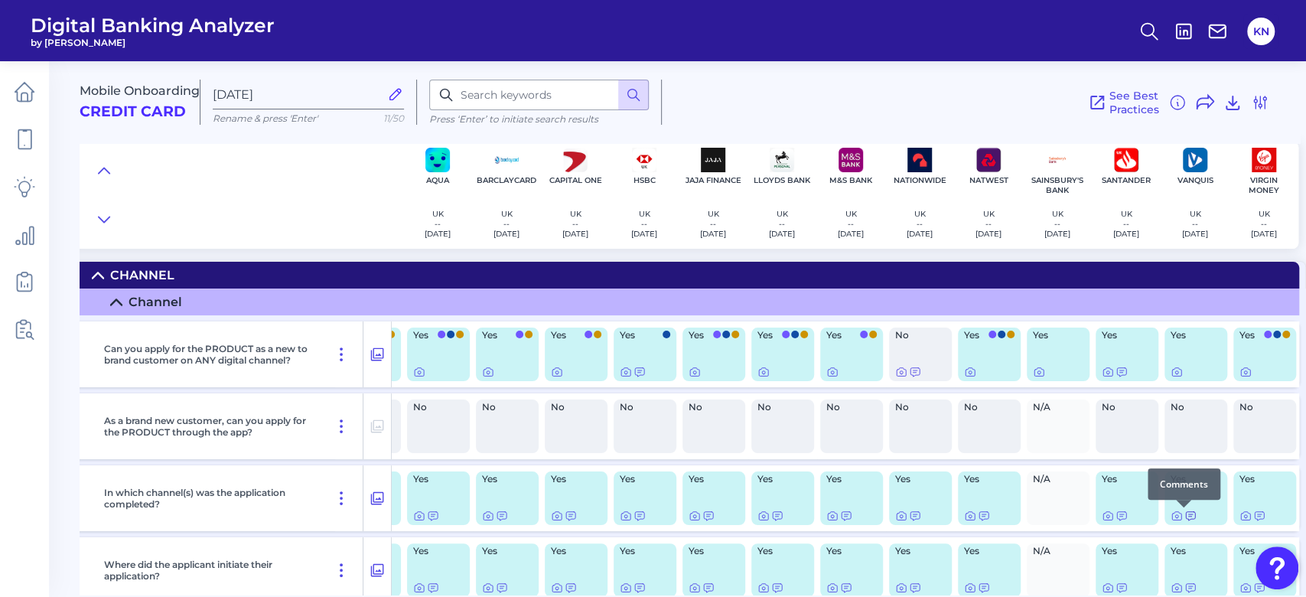
click at [1185, 516] on icon at bounding box center [1190, 515] width 12 height 12
click at [1252, 513] on div at bounding box center [1251, 506] width 15 height 15
click at [1254, 514] on icon at bounding box center [1259, 515] width 12 height 12
click at [414, 514] on icon at bounding box center [419, 515] width 12 height 12
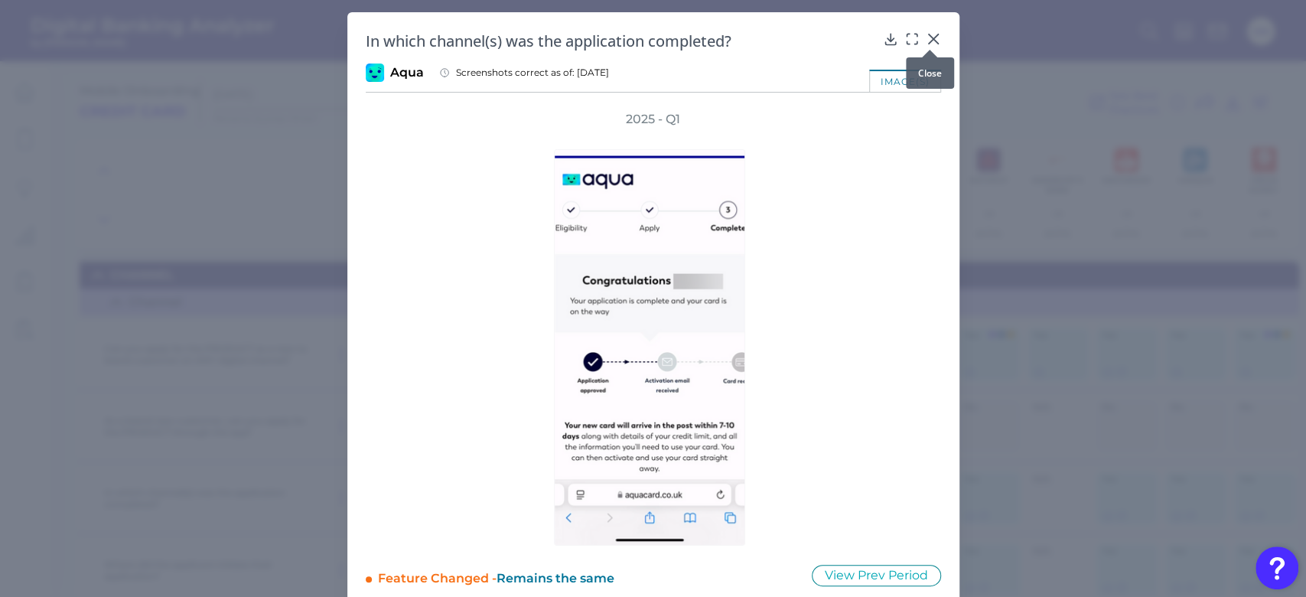
click at [932, 34] on icon at bounding box center [932, 38] width 15 height 15
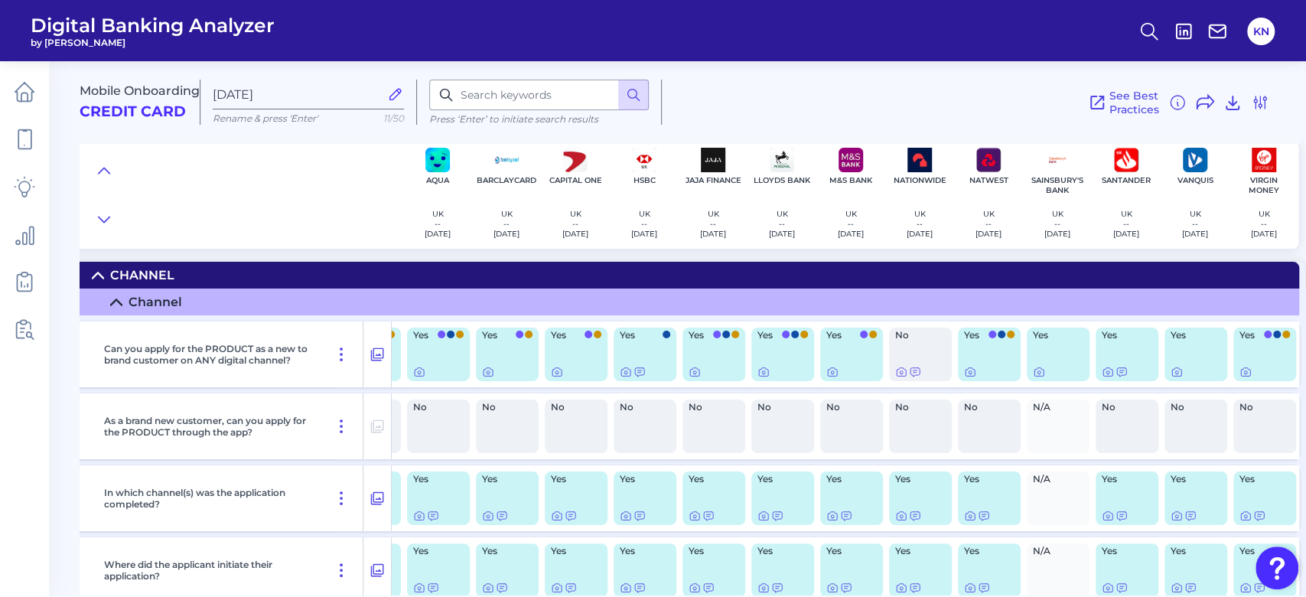
scroll to position [0, 0]
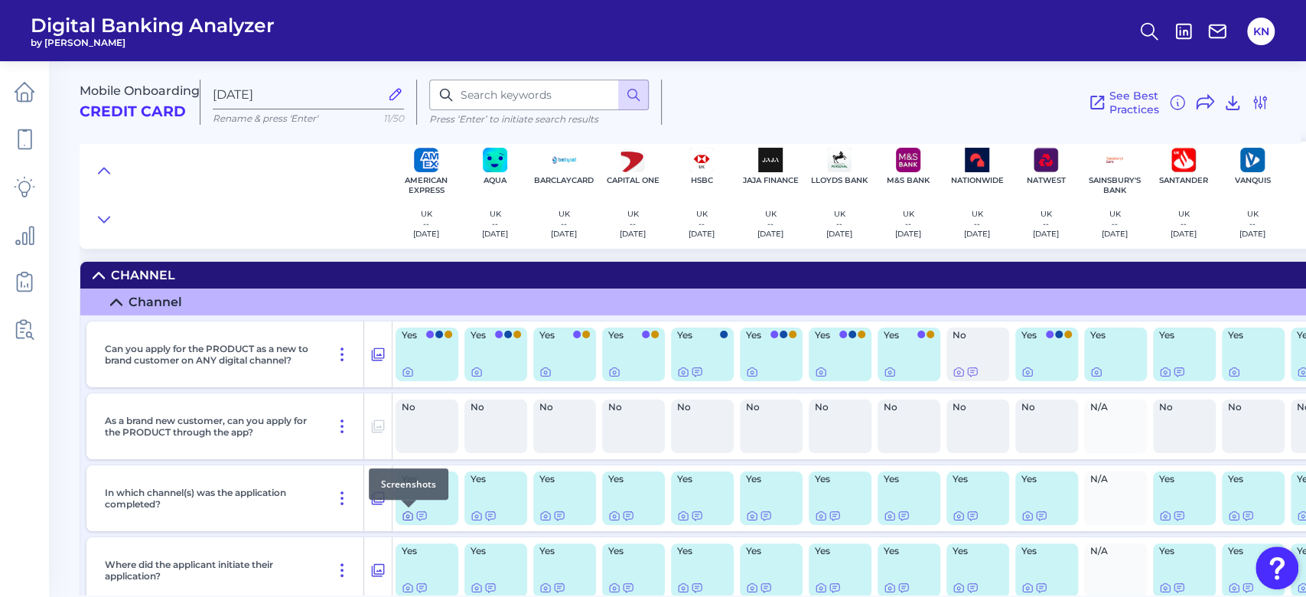
click at [411, 517] on icon at bounding box center [407, 516] width 9 height 8
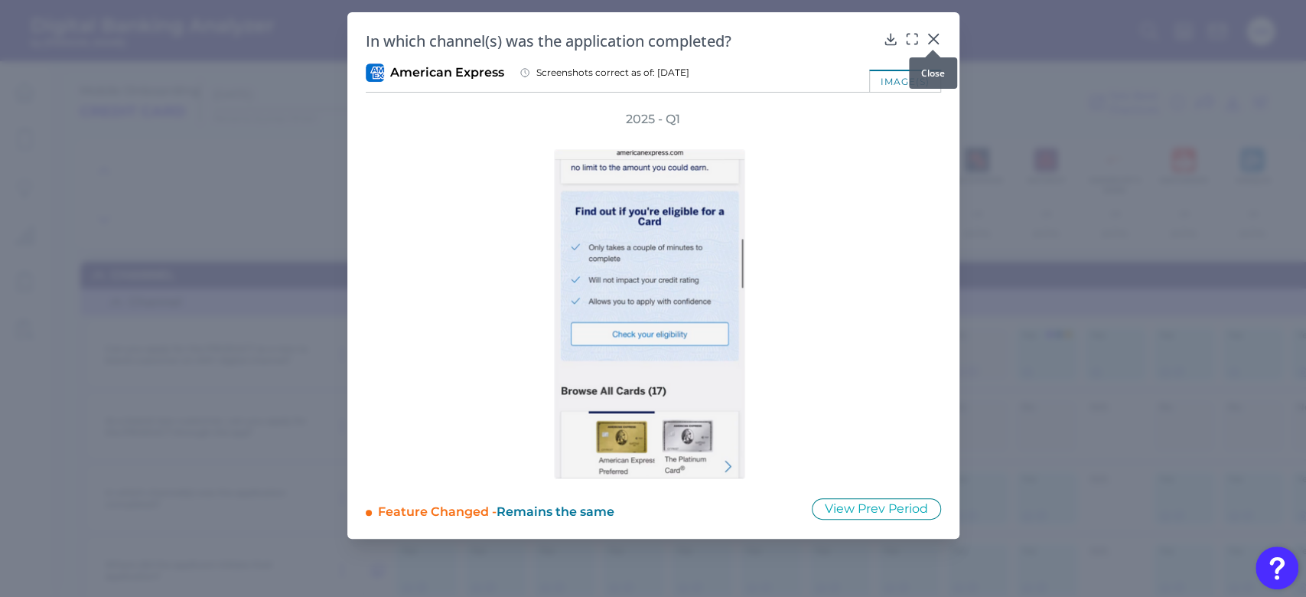
click at [933, 33] on icon at bounding box center [932, 38] width 15 height 15
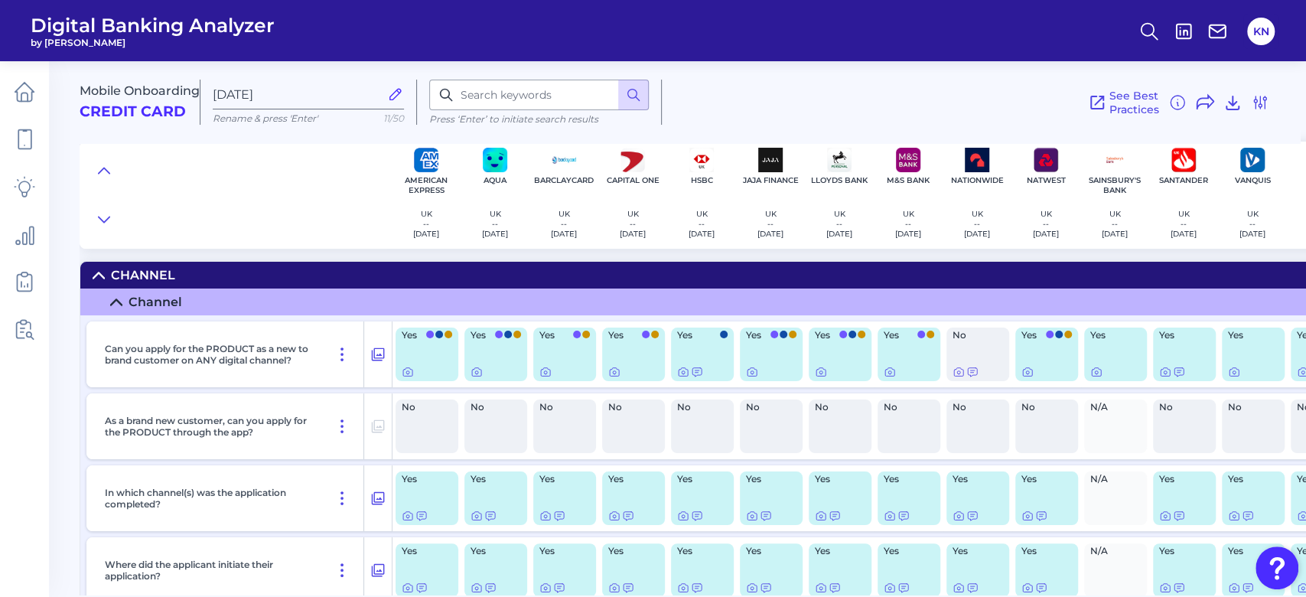
scroll to position [102, 0]
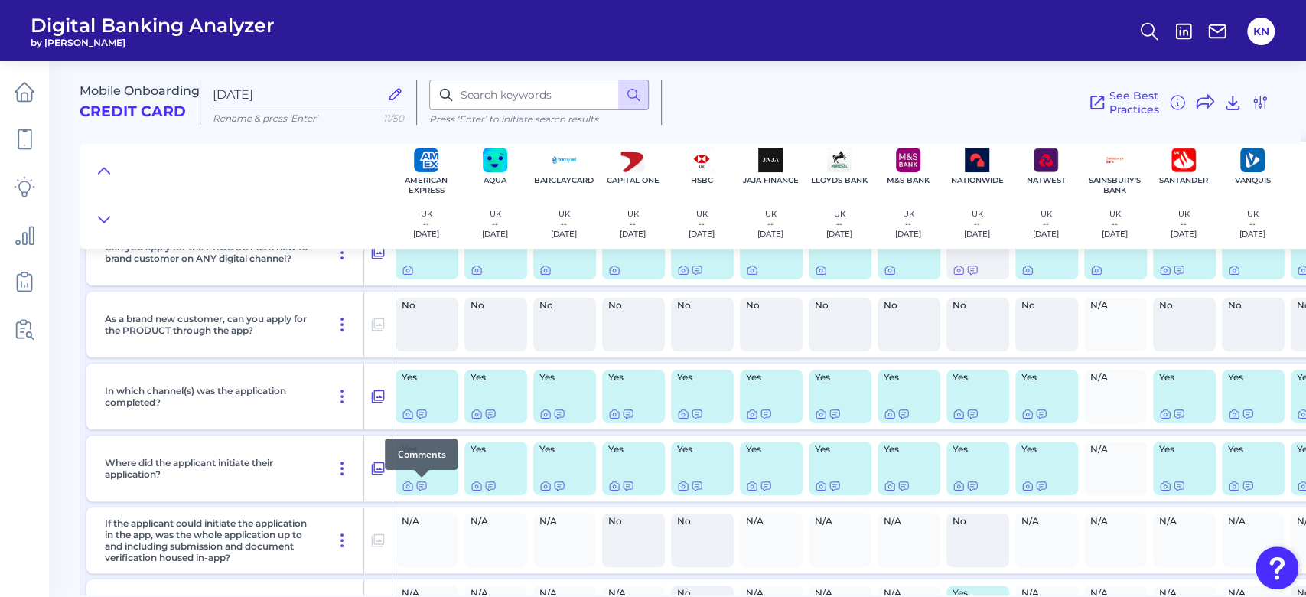
click at [419, 481] on div at bounding box center [421, 477] width 15 height 15
click at [422, 484] on icon at bounding box center [421, 486] width 9 height 8
click at [421, 413] on icon at bounding box center [421, 414] width 9 height 8
click at [490, 486] on icon at bounding box center [490, 486] width 12 height 12
click at [863, 100] on div "See Best Practices Filters Clear all filters Experience Reset Mobile Servicing …" at bounding box center [965, 102] width 607 height 45
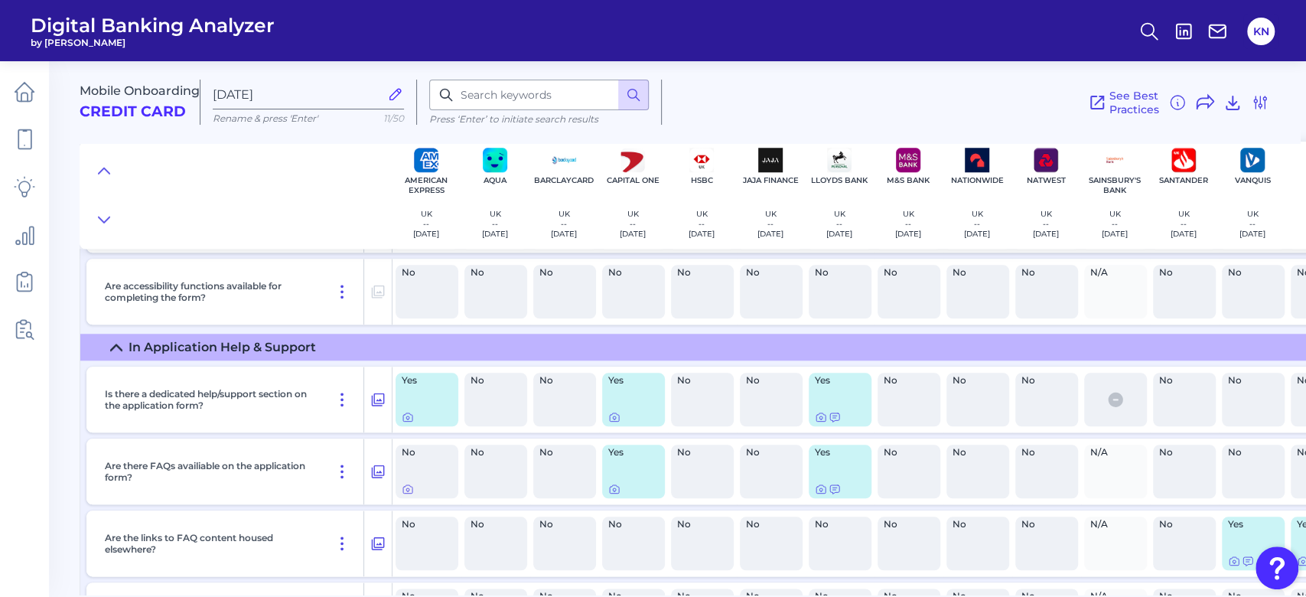
scroll to position [4889, 0]
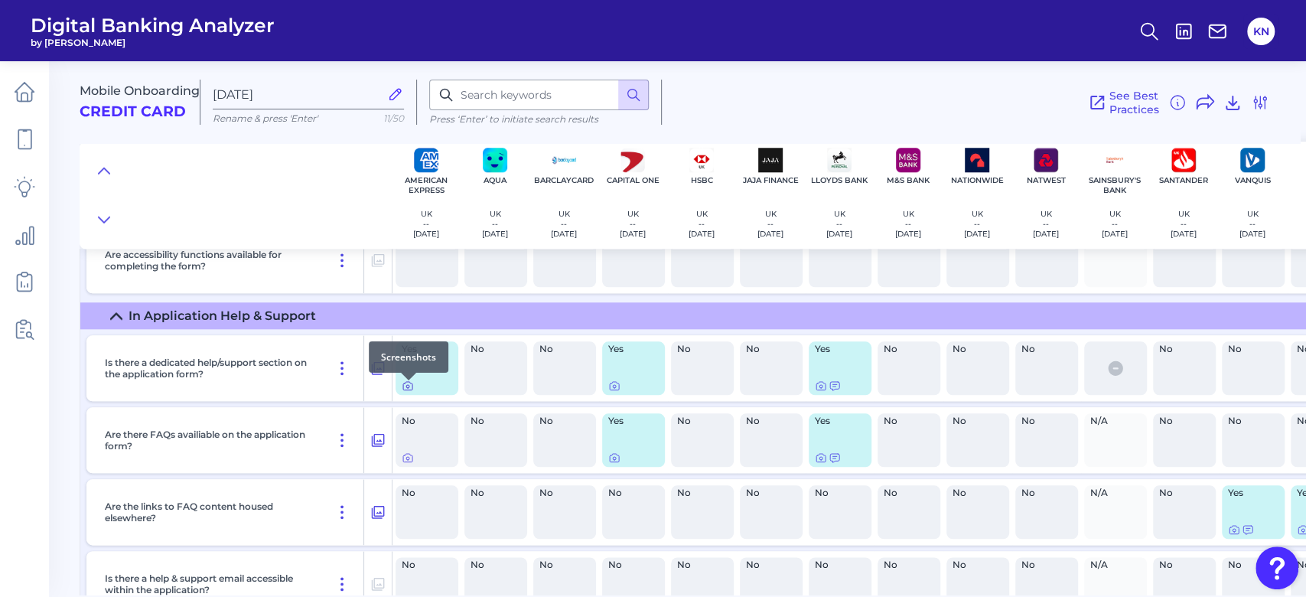
click at [406, 388] on icon at bounding box center [407, 386] width 3 height 3
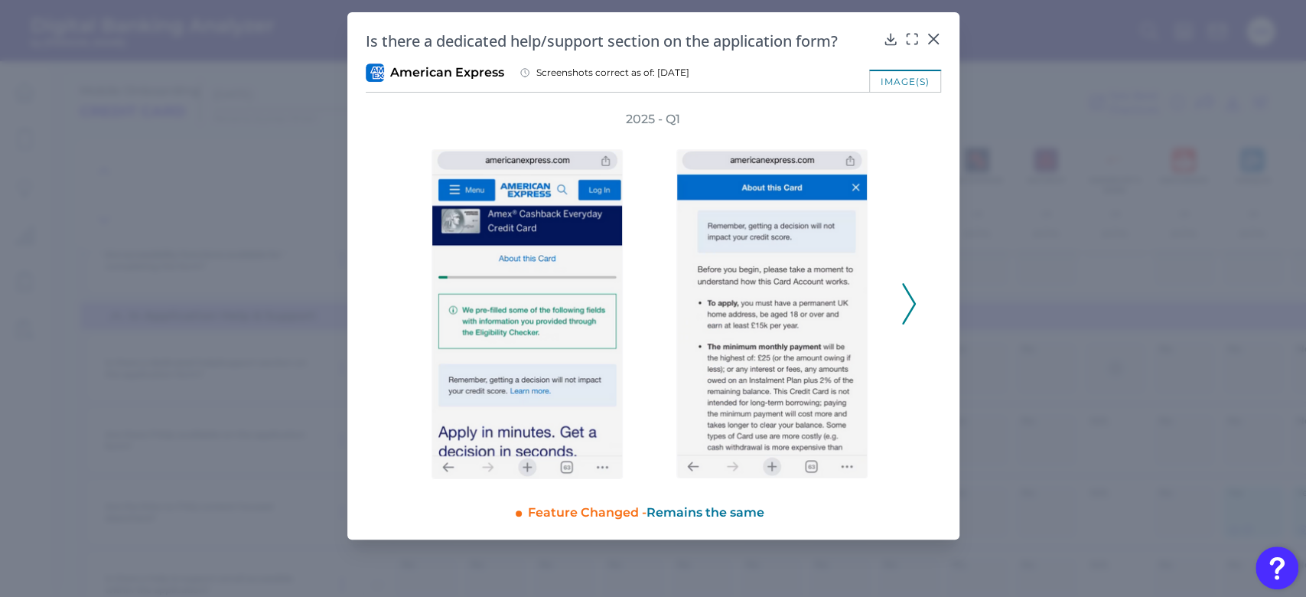
click at [905, 307] on icon at bounding box center [909, 303] width 14 height 41
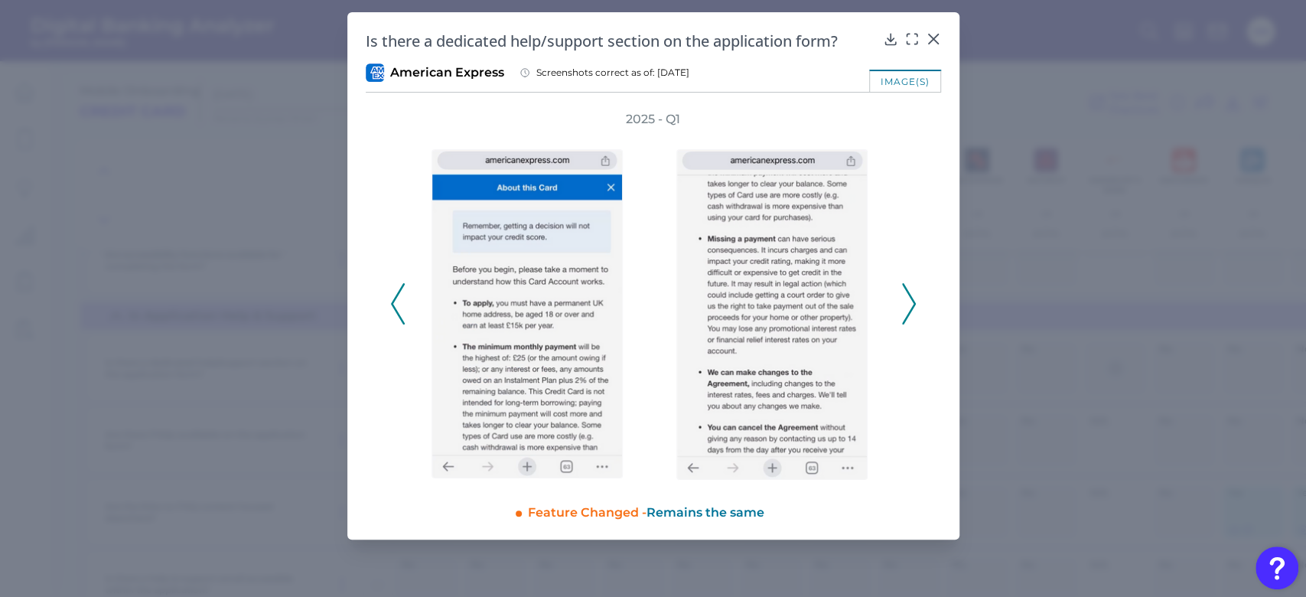
click at [905, 307] on icon at bounding box center [909, 303] width 14 height 41
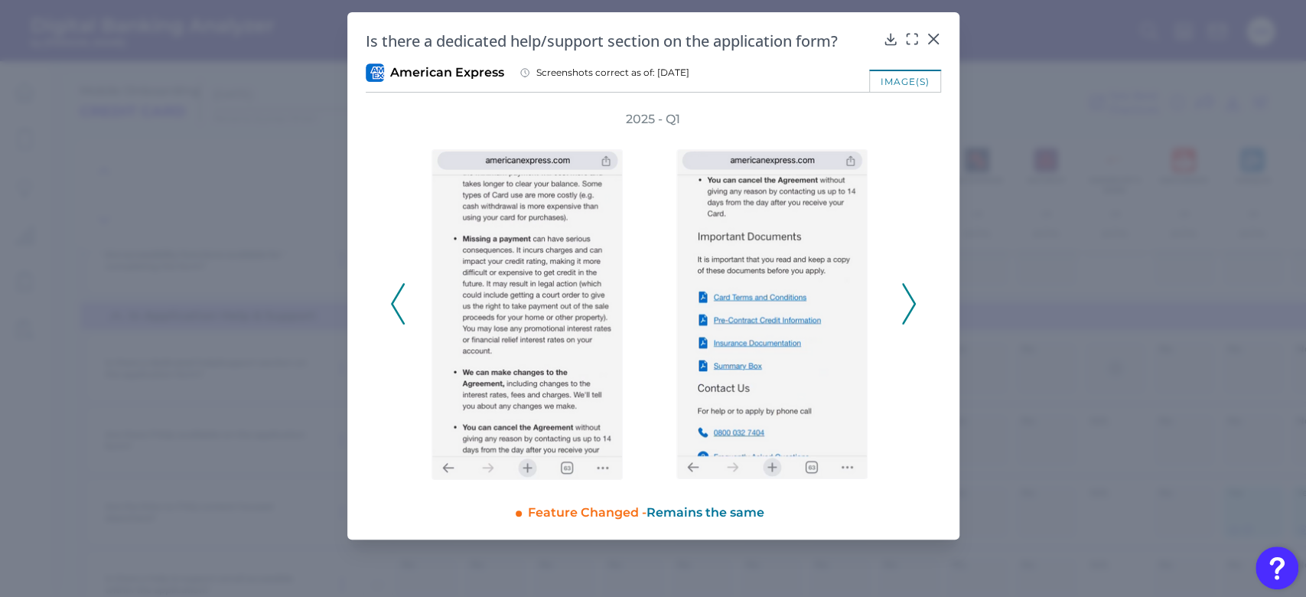
click at [909, 303] on icon at bounding box center [909, 303] width 14 height 41
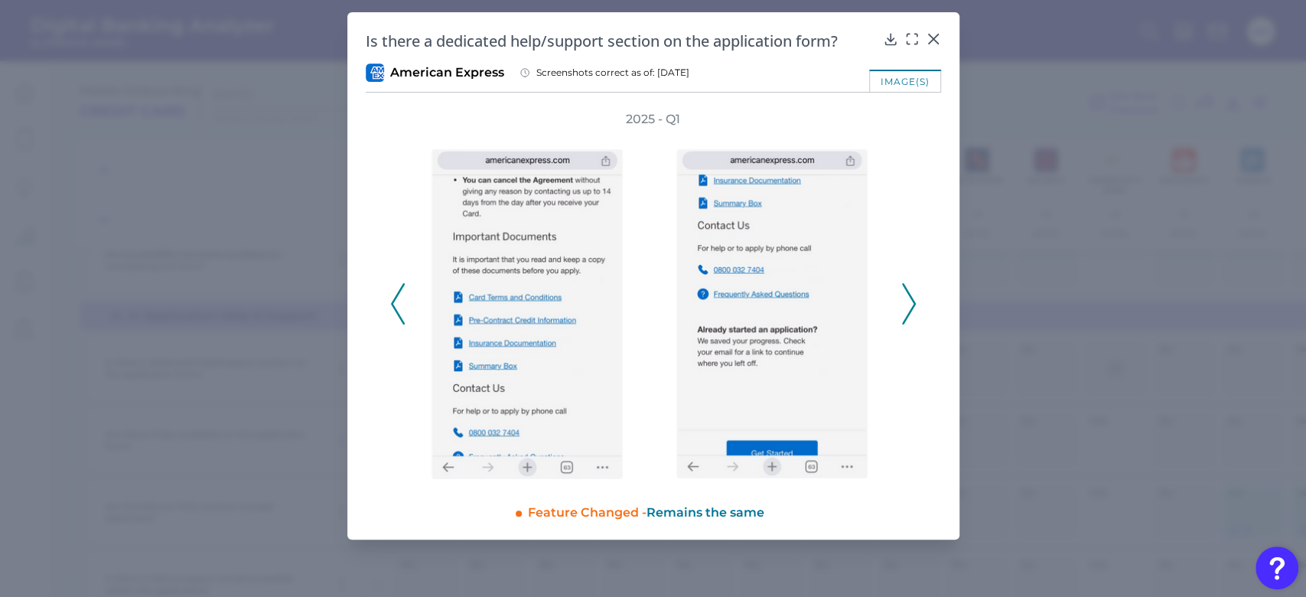
click at [909, 303] on icon at bounding box center [909, 303] width 14 height 41
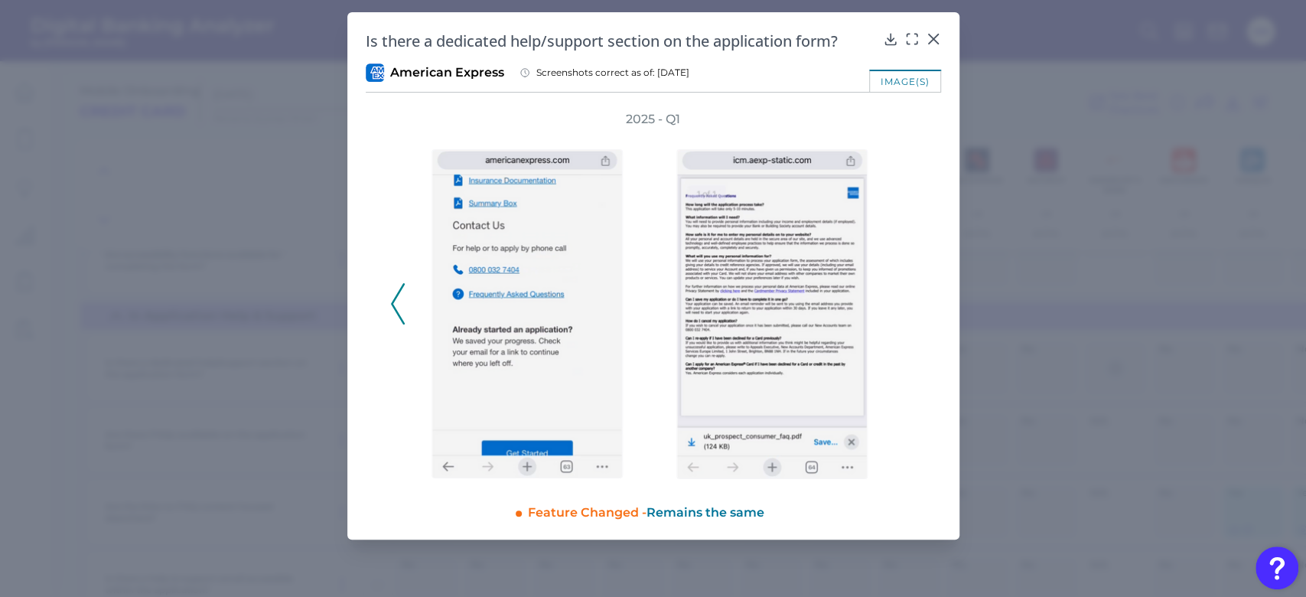
click at [928, 334] on div "2025 - Q1" at bounding box center [653, 295] width 575 height 369
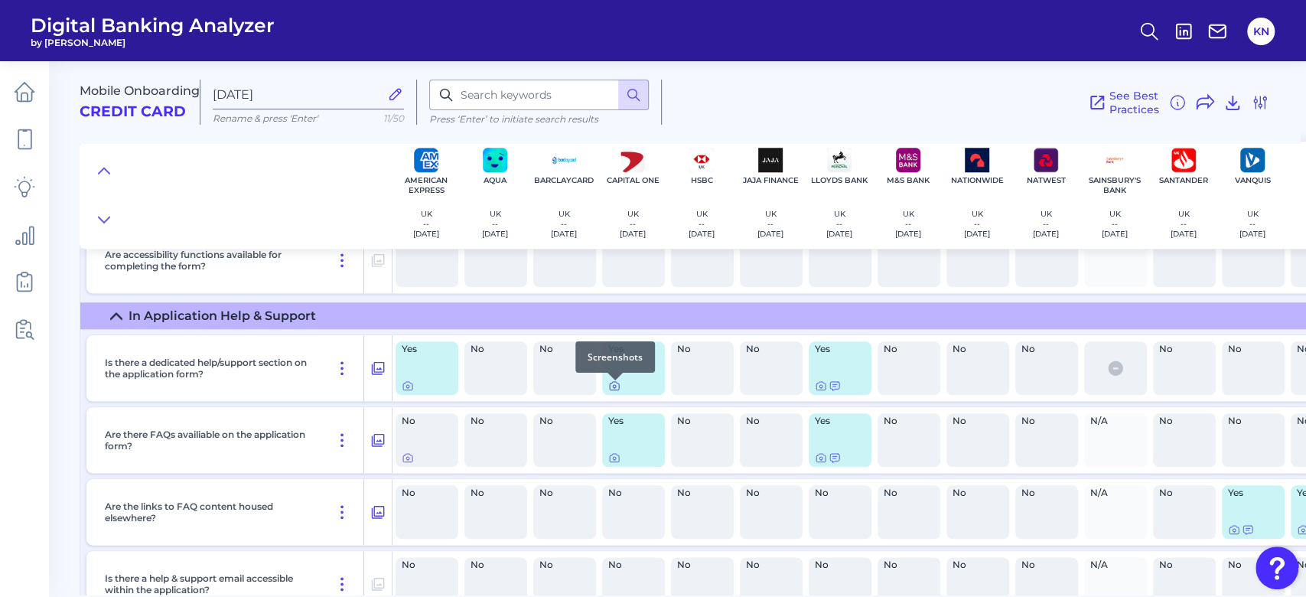
click at [618, 392] on icon at bounding box center [614, 385] width 12 height 12
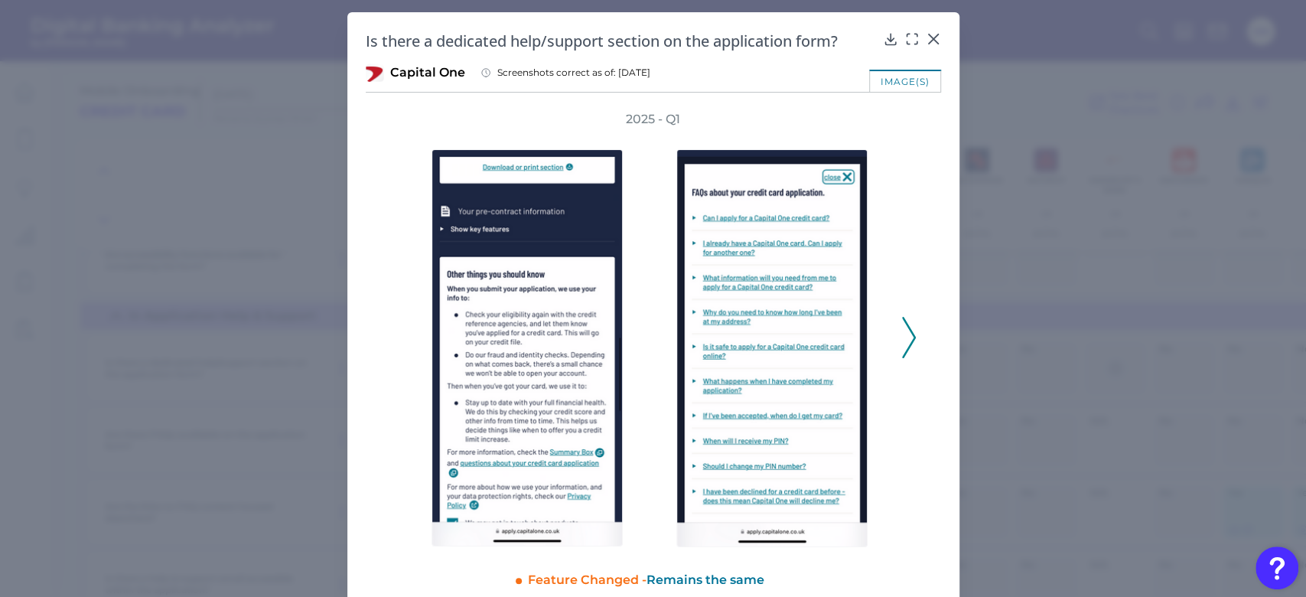
click at [902, 350] on icon at bounding box center [909, 337] width 14 height 41
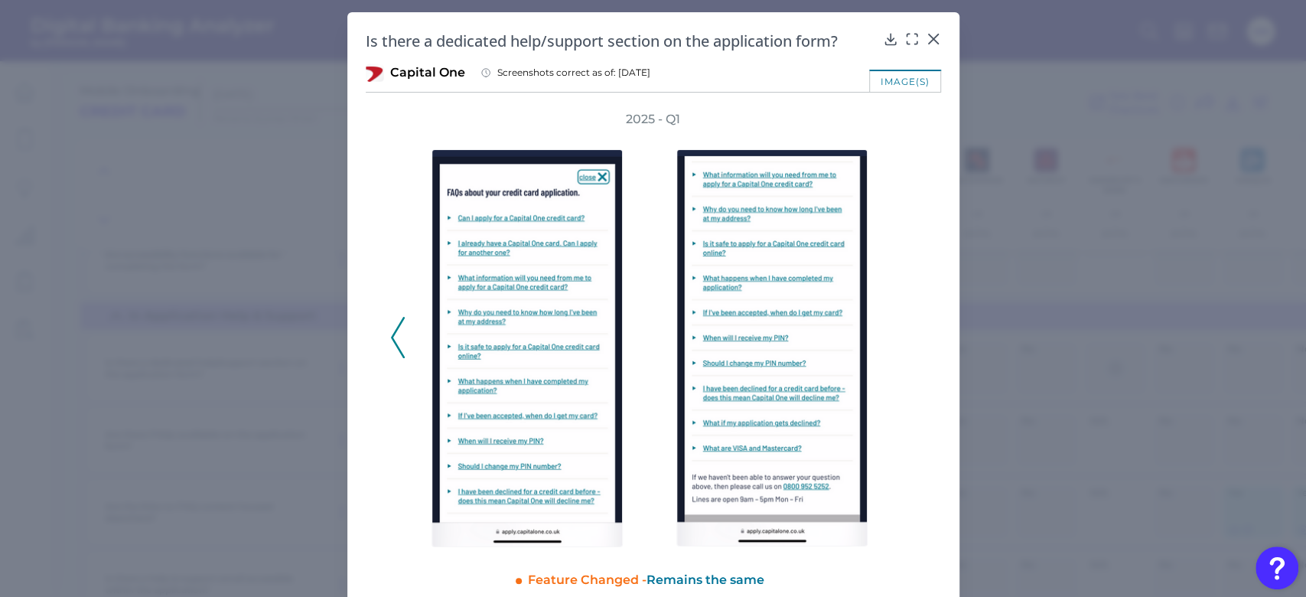
click at [899, 350] on div "2025 - Q1" at bounding box center [653, 329] width 526 height 436
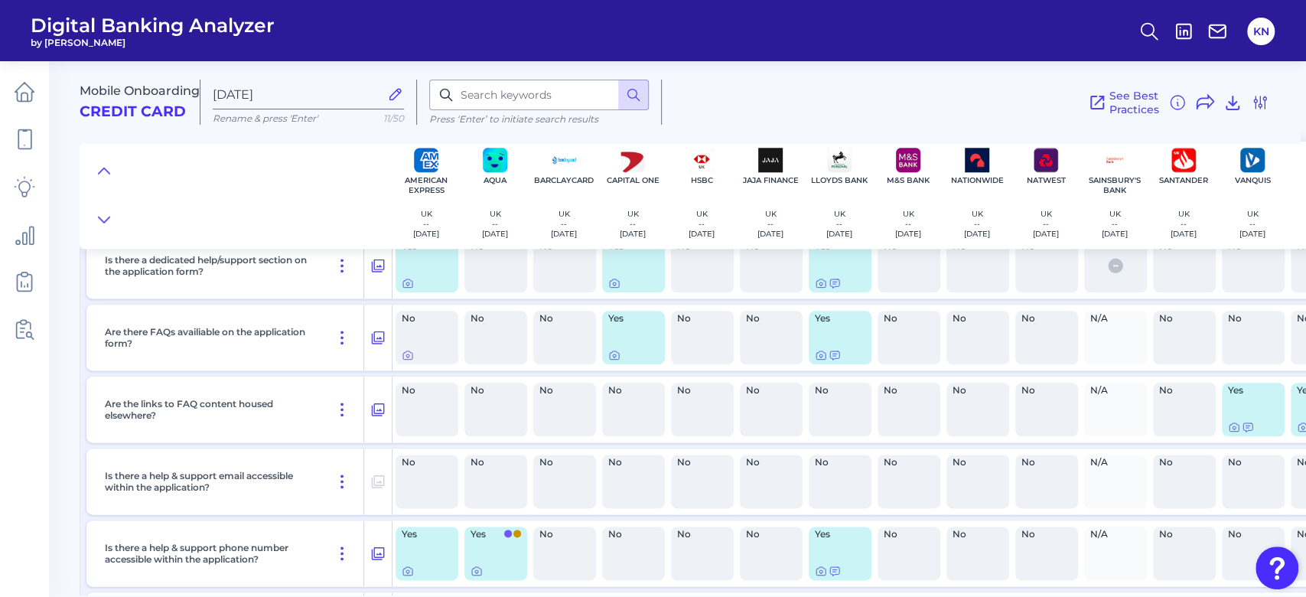
scroll to position [4991, 63]
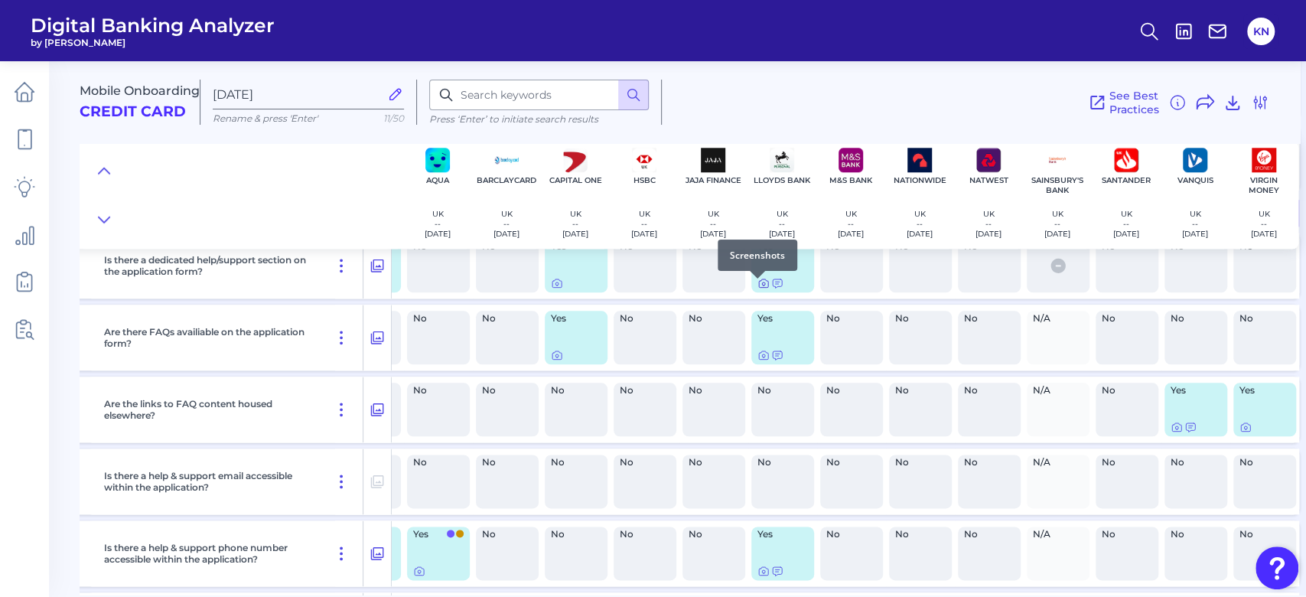
click at [757, 288] on icon at bounding box center [763, 283] width 12 height 12
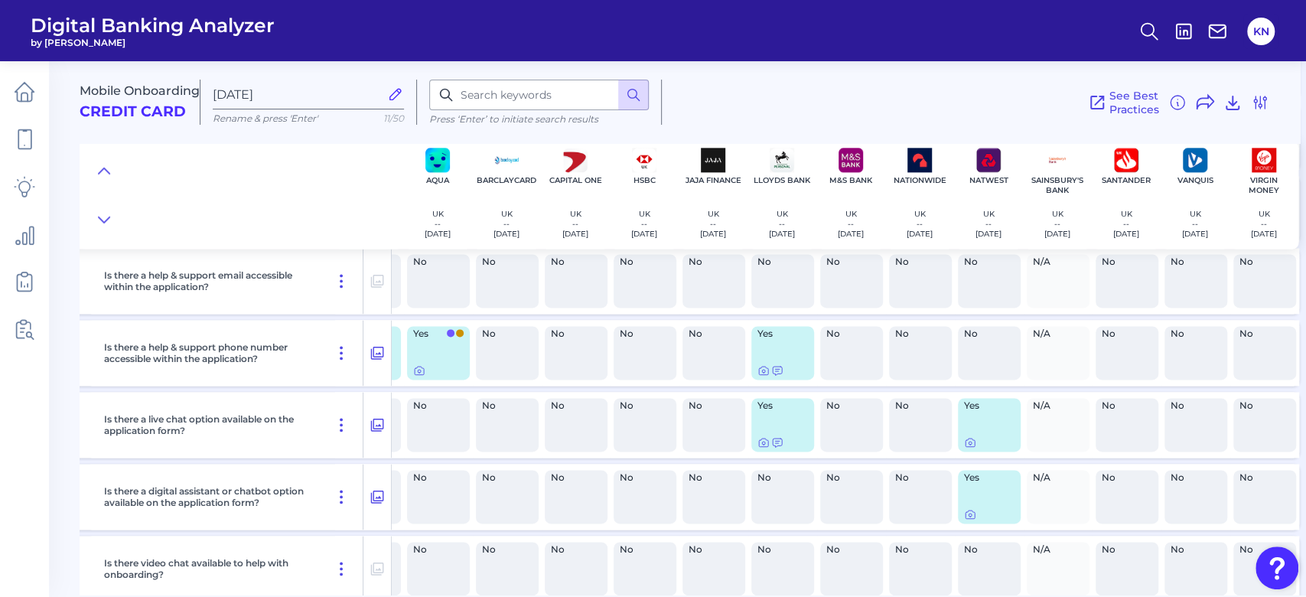
scroll to position [5297, 63]
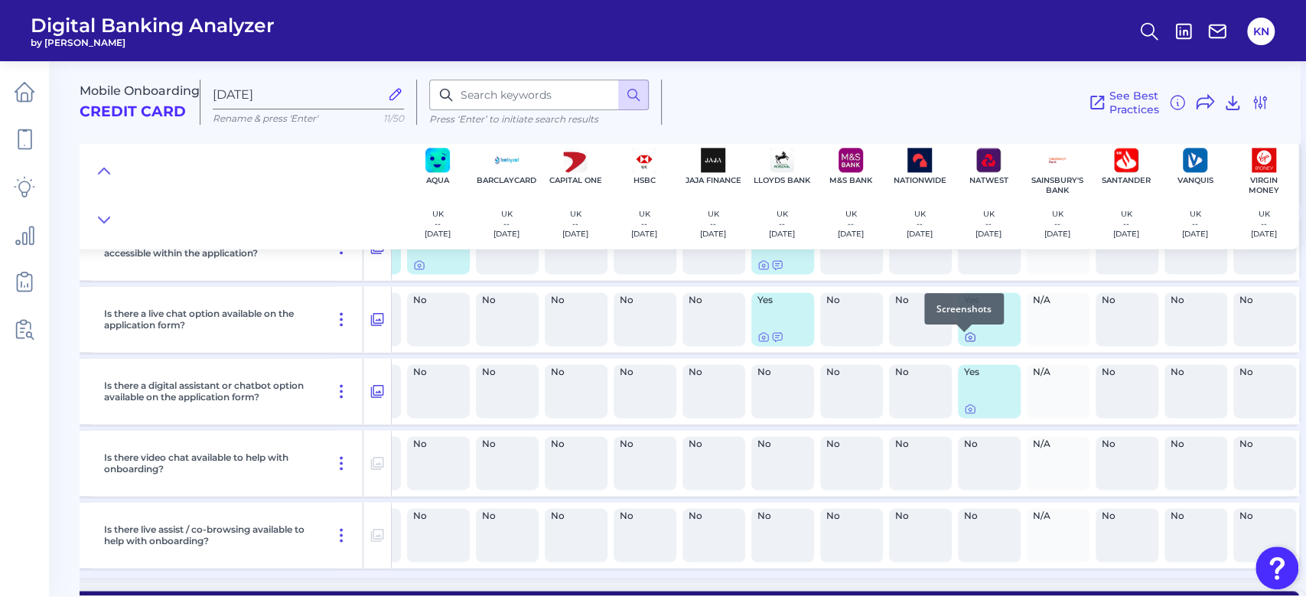
click at [965, 341] on icon at bounding box center [969, 337] width 9 height 8
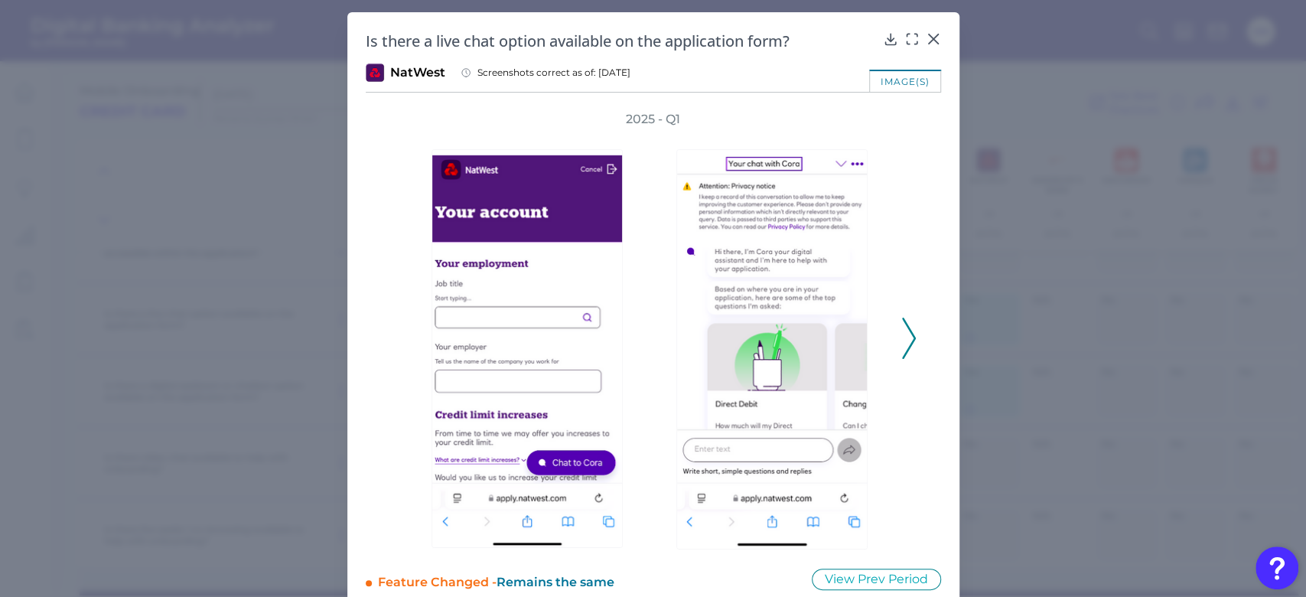
click at [903, 337] on icon at bounding box center [909, 337] width 14 height 41
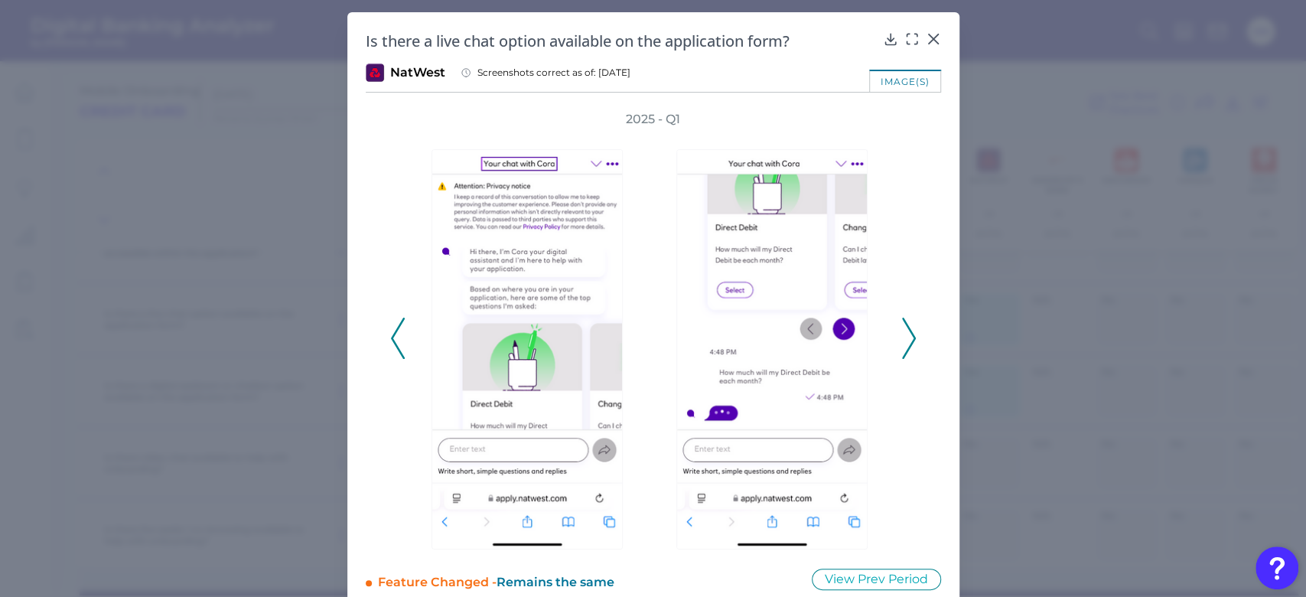
click at [902, 335] on icon at bounding box center [909, 337] width 14 height 41
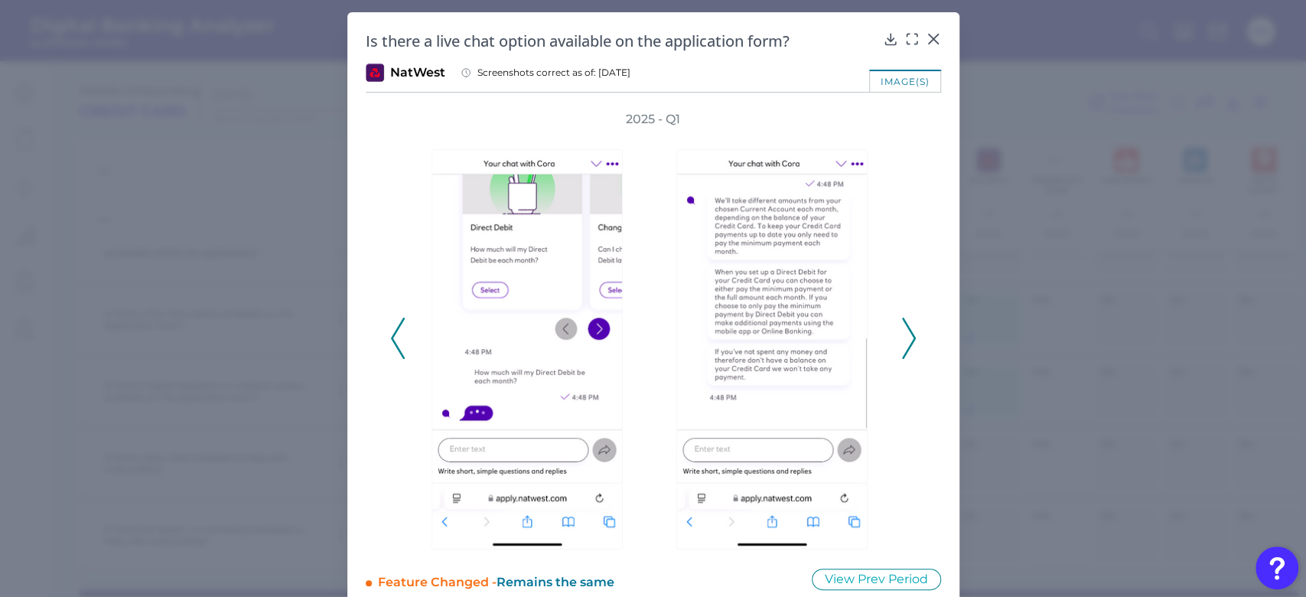
click at [392, 333] on polyline at bounding box center [397, 338] width 11 height 39
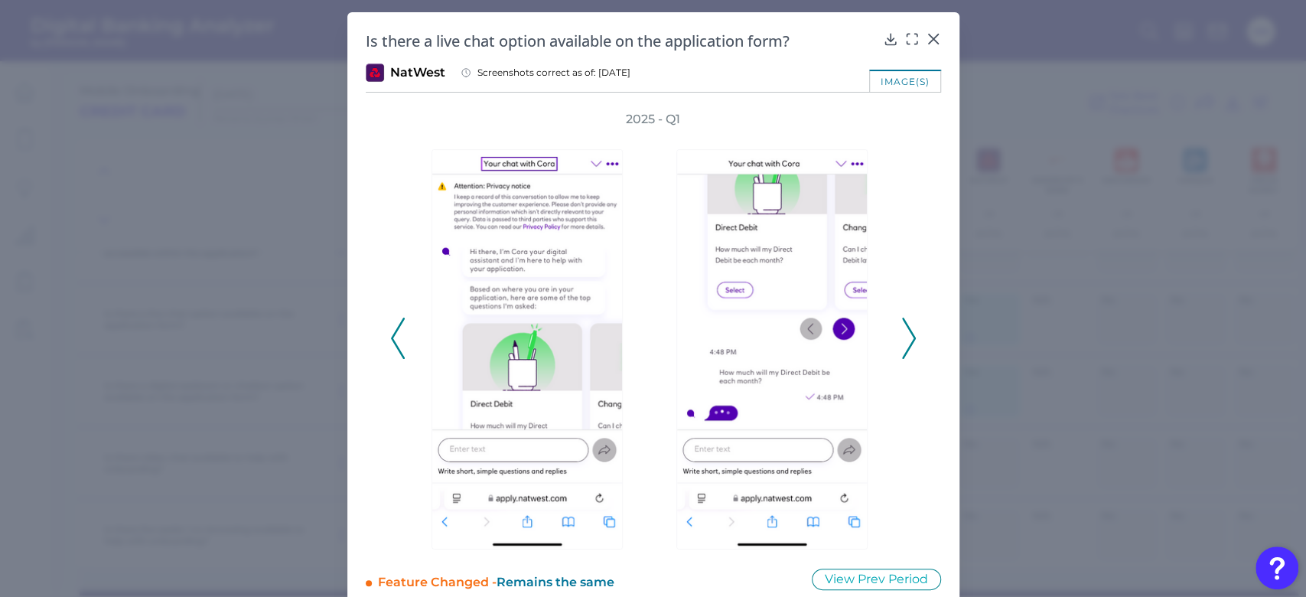
click at [392, 333] on polyline at bounding box center [397, 338] width 11 height 39
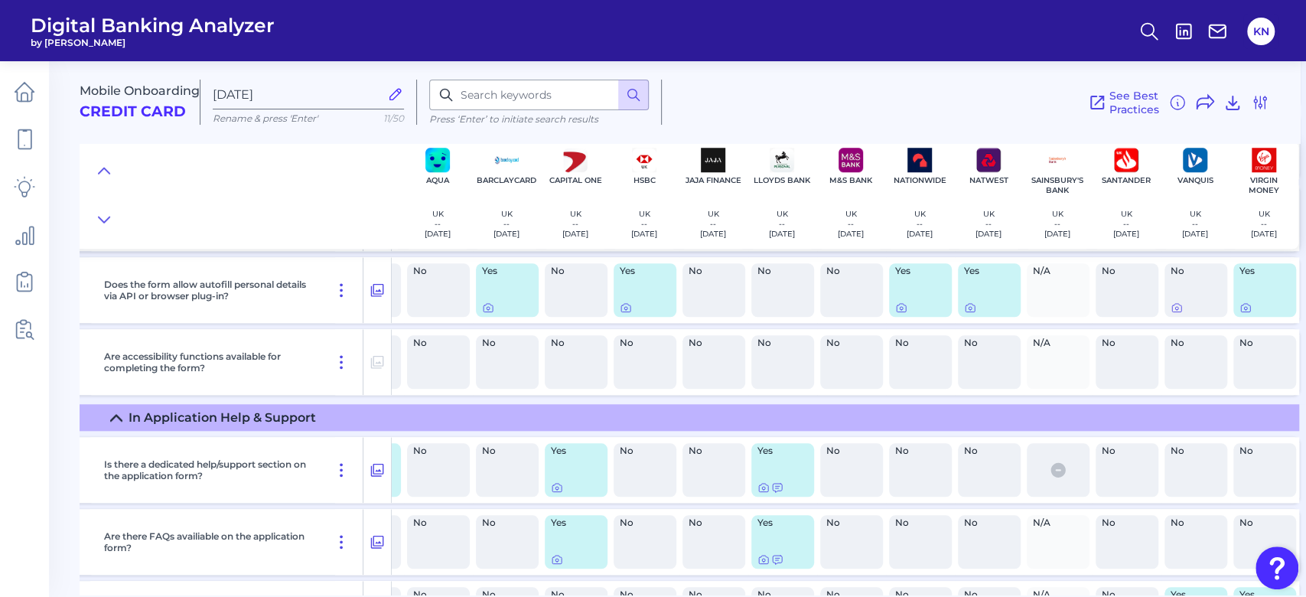
scroll to position [4787, 0]
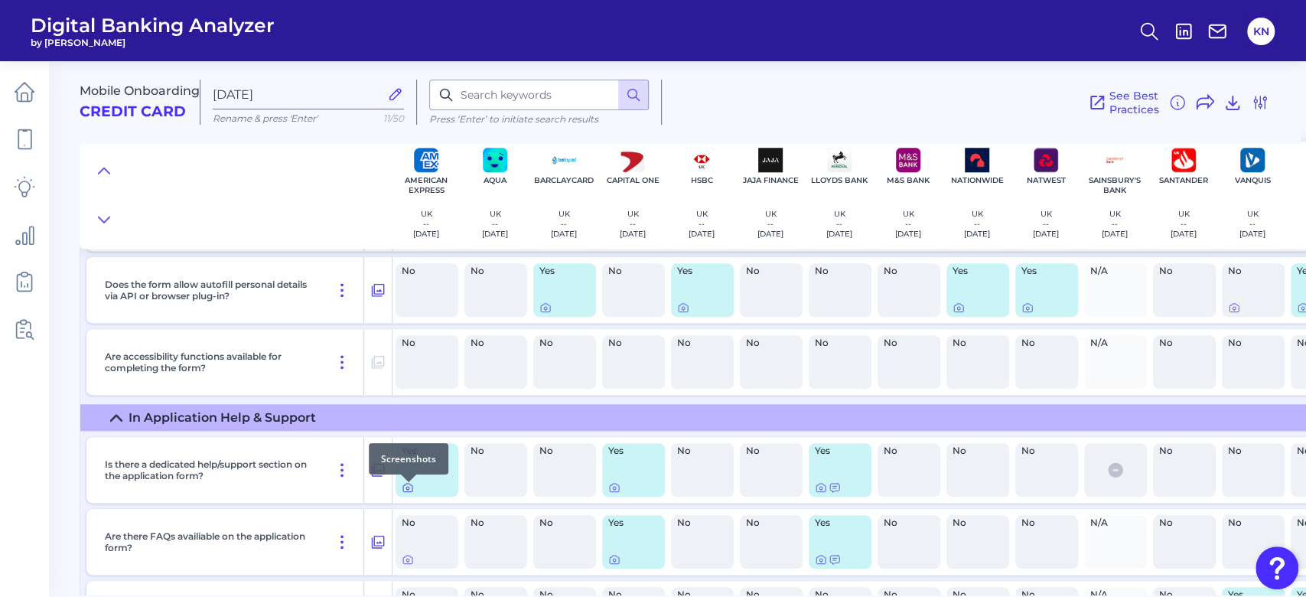
click at [402, 493] on icon at bounding box center [408, 487] width 12 height 12
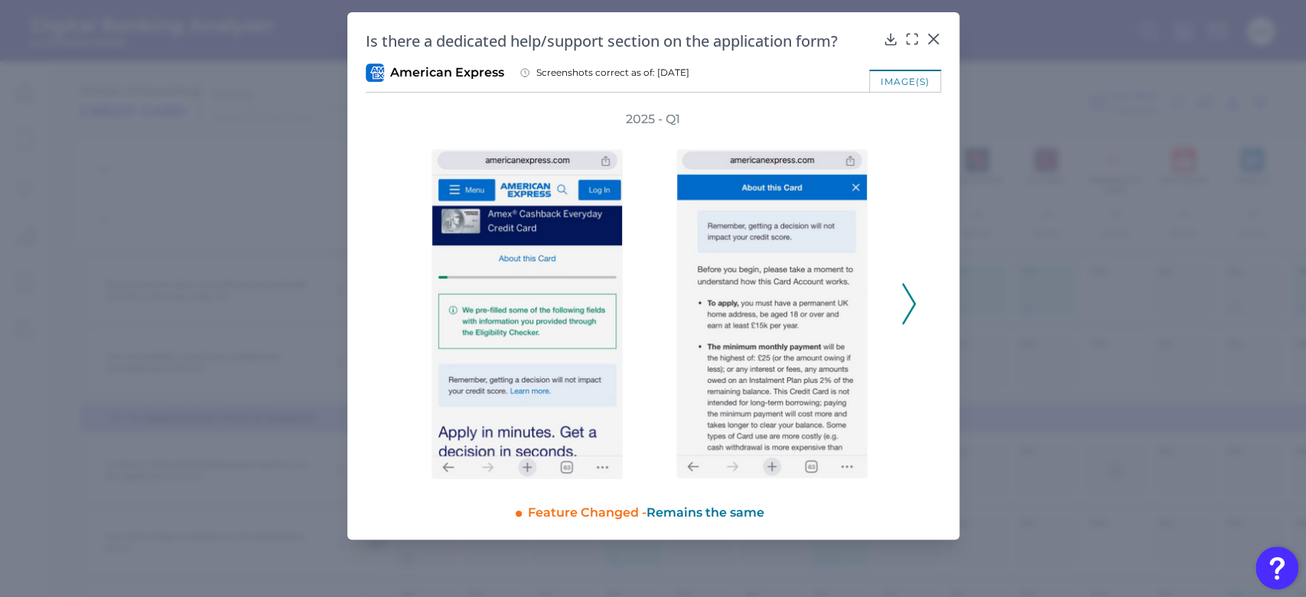
click at [905, 311] on icon at bounding box center [909, 303] width 14 height 41
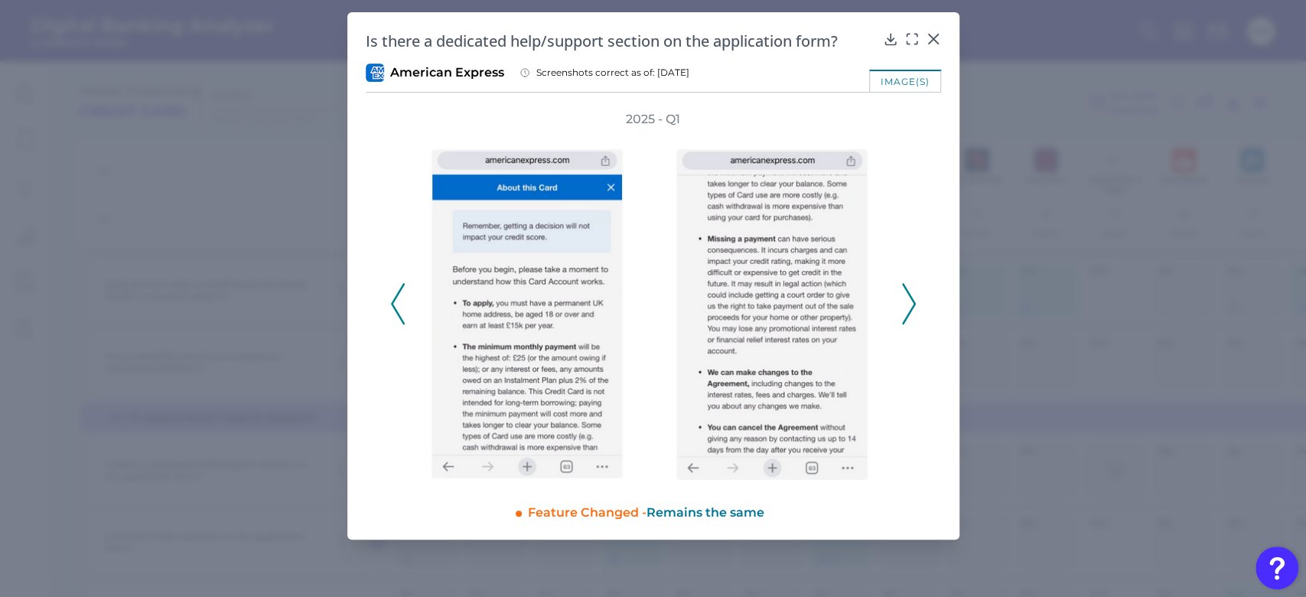
click at [906, 312] on icon at bounding box center [909, 303] width 14 height 41
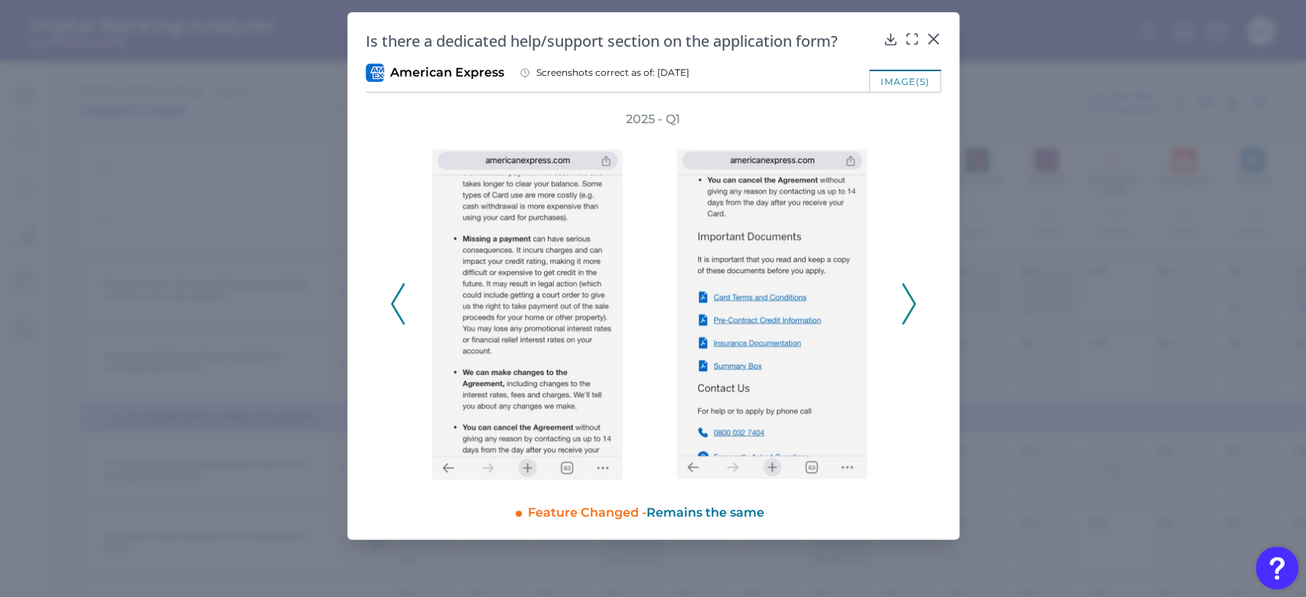
click at [912, 302] on icon at bounding box center [909, 303] width 14 height 41
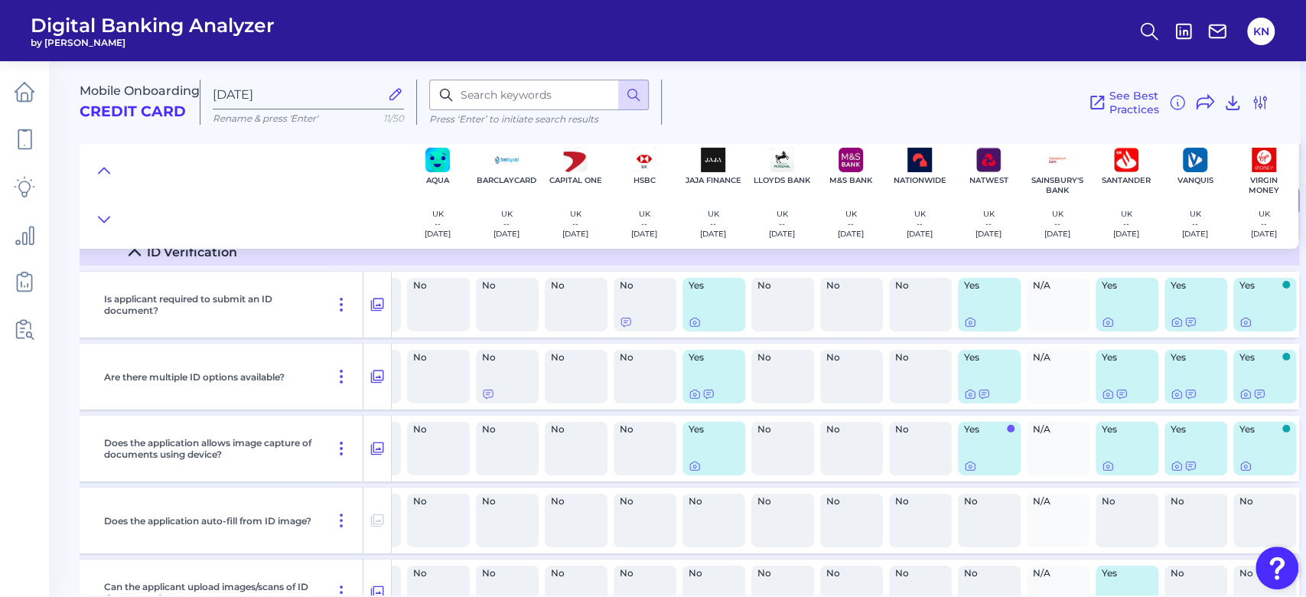
scroll to position [7407, 63]
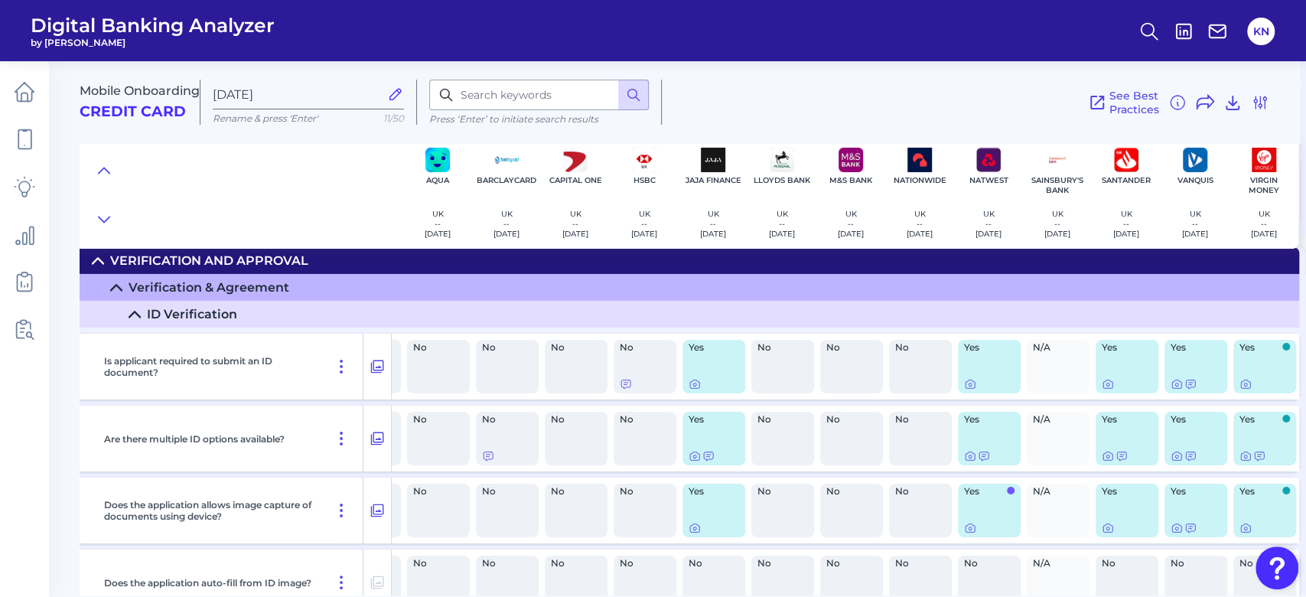
click at [542, 500] on div "No" at bounding box center [576, 510] width 69 height 66
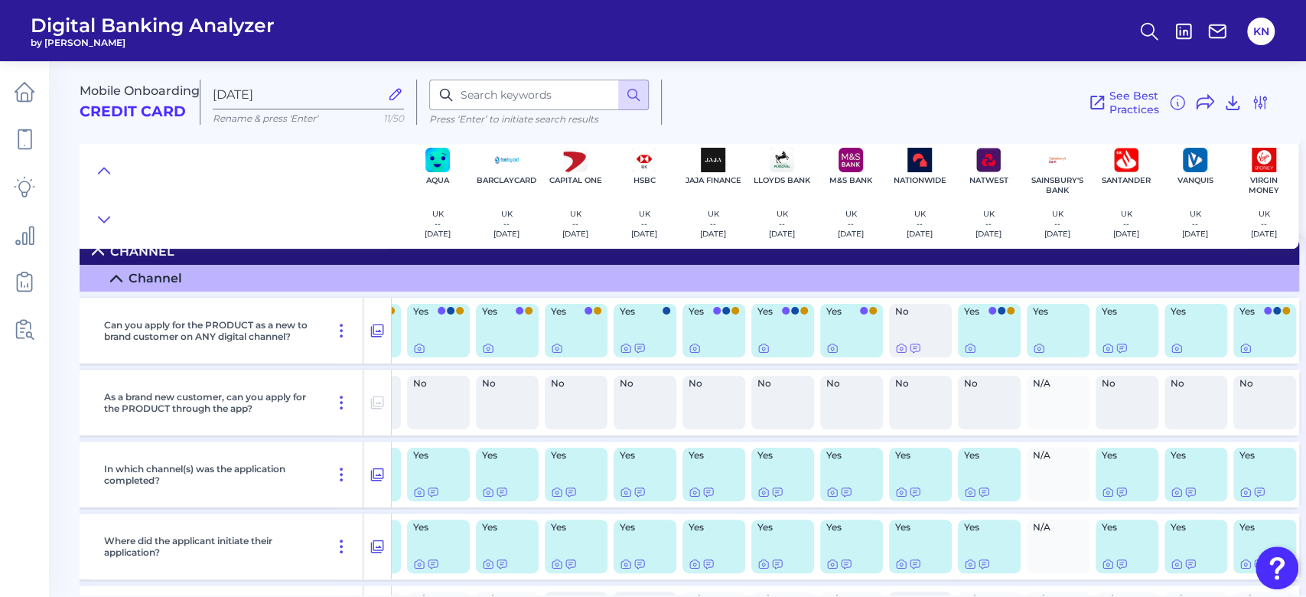
scroll to position [0, 63]
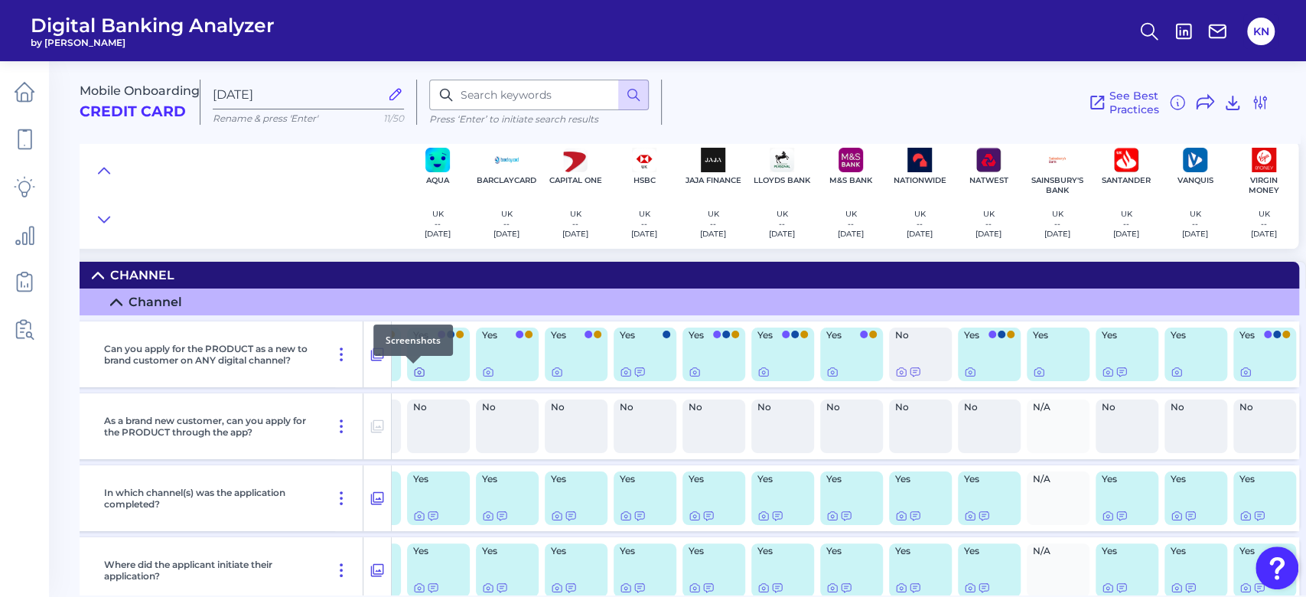
click at [413, 376] on icon at bounding box center [419, 372] width 12 height 12
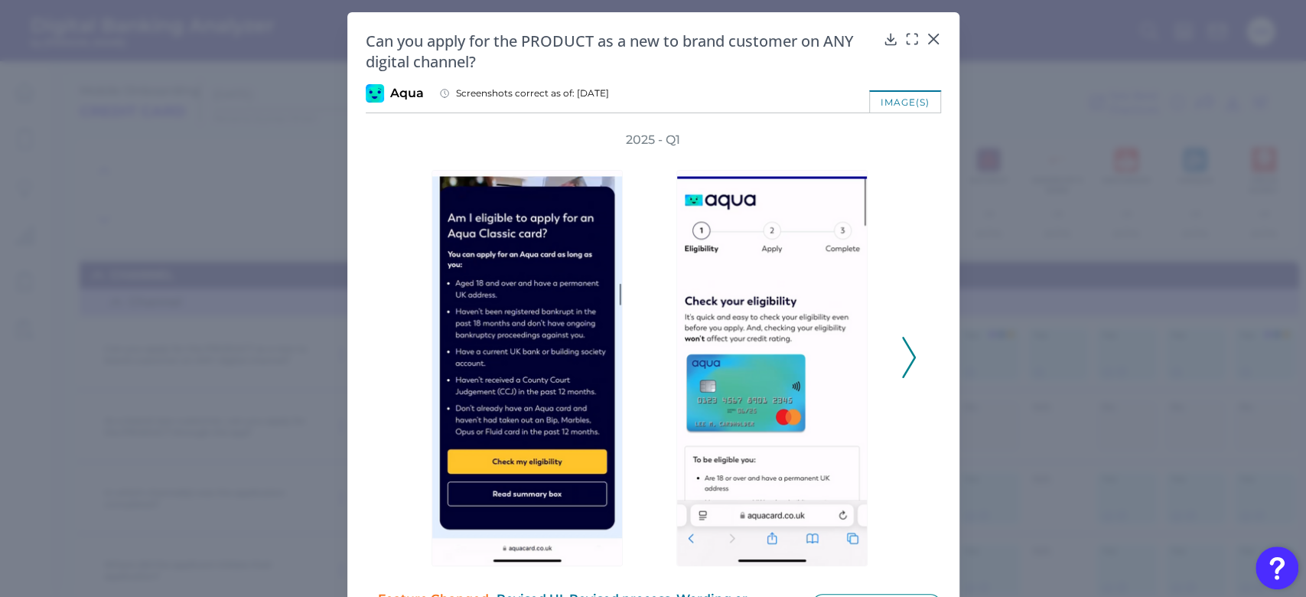
click at [903, 368] on polyline at bounding box center [908, 356] width 11 height 39
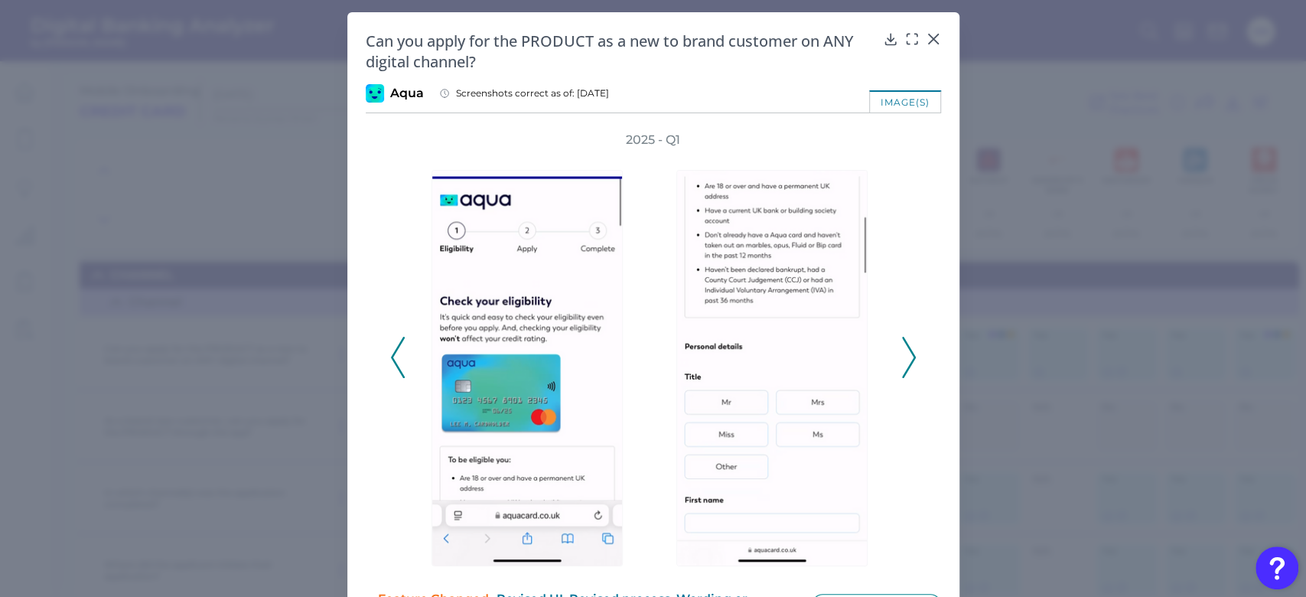
click at [903, 368] on polyline at bounding box center [908, 356] width 11 height 39
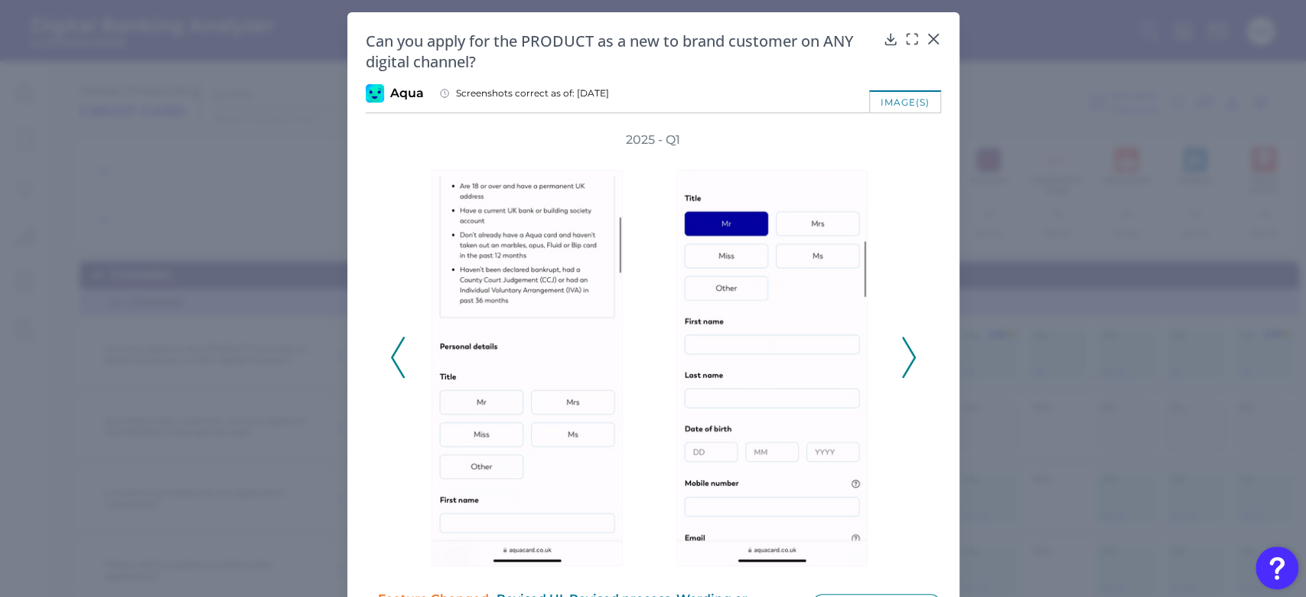
click at [903, 368] on polyline at bounding box center [908, 356] width 11 height 39
click at [903, 367] on icon at bounding box center [909, 357] width 14 height 41
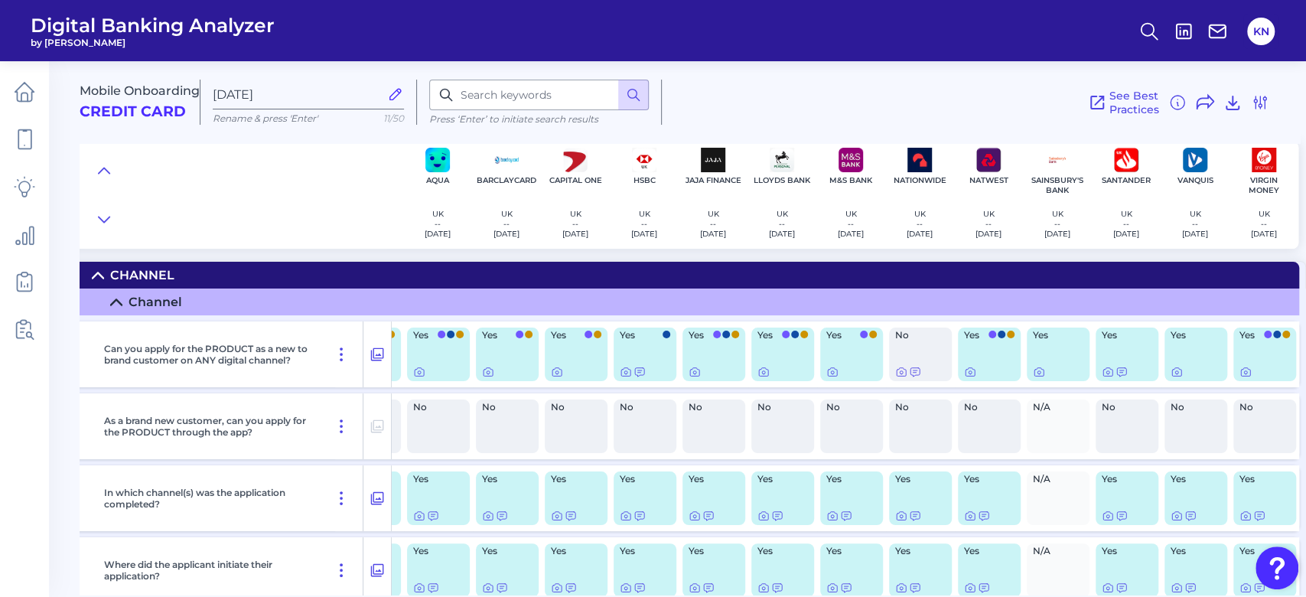
scroll to position [0, 0]
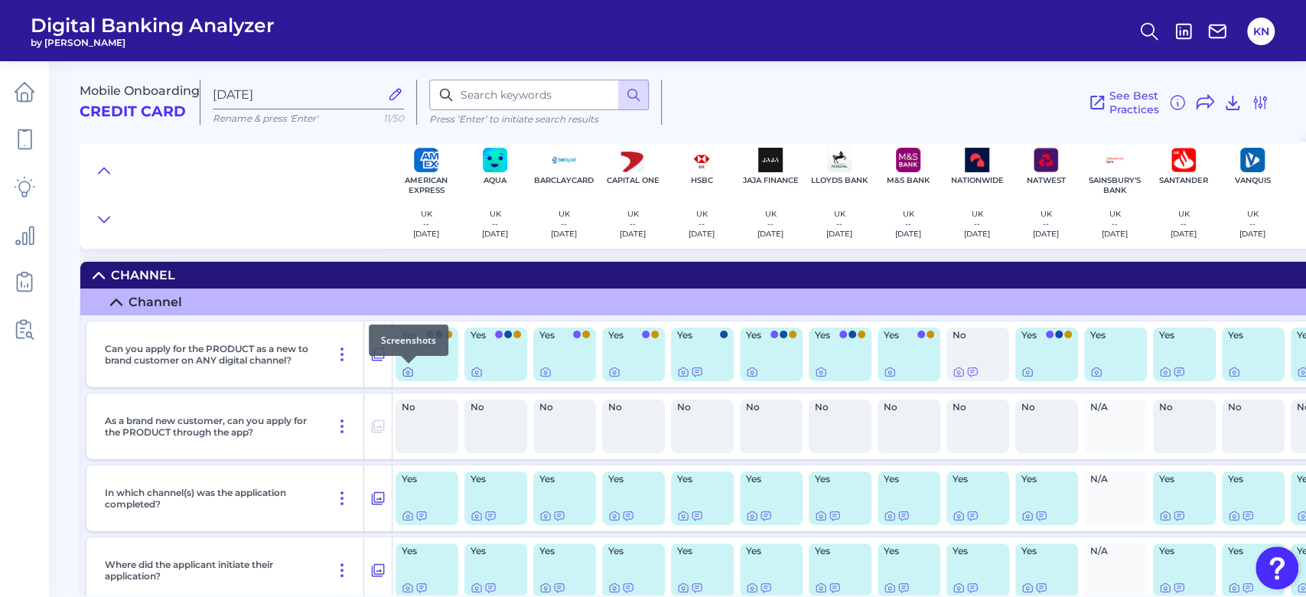
click at [411, 376] on icon at bounding box center [408, 372] width 12 height 12
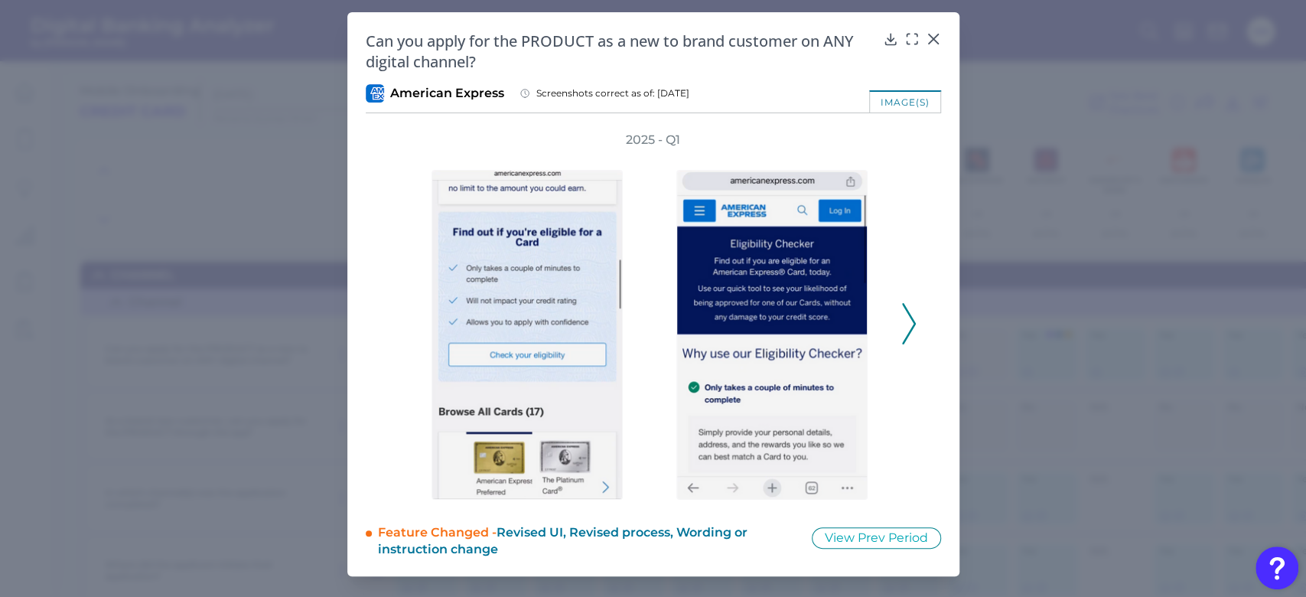
click at [907, 315] on icon at bounding box center [909, 323] width 14 height 41
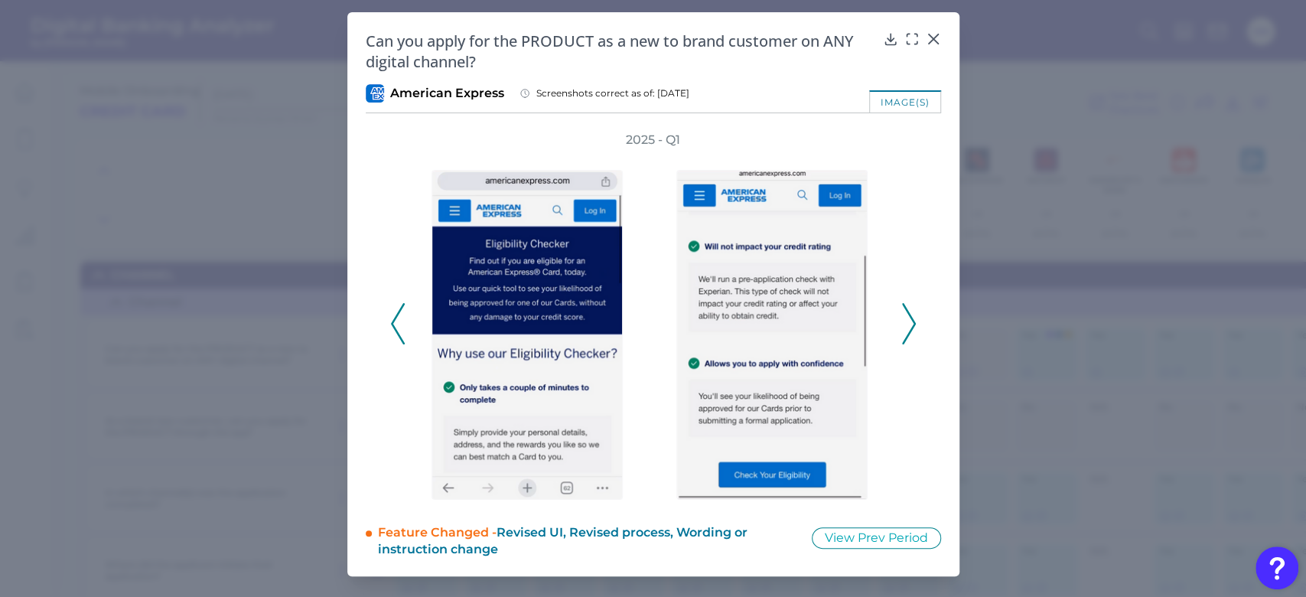
click at [909, 316] on polyline at bounding box center [908, 323] width 11 height 39
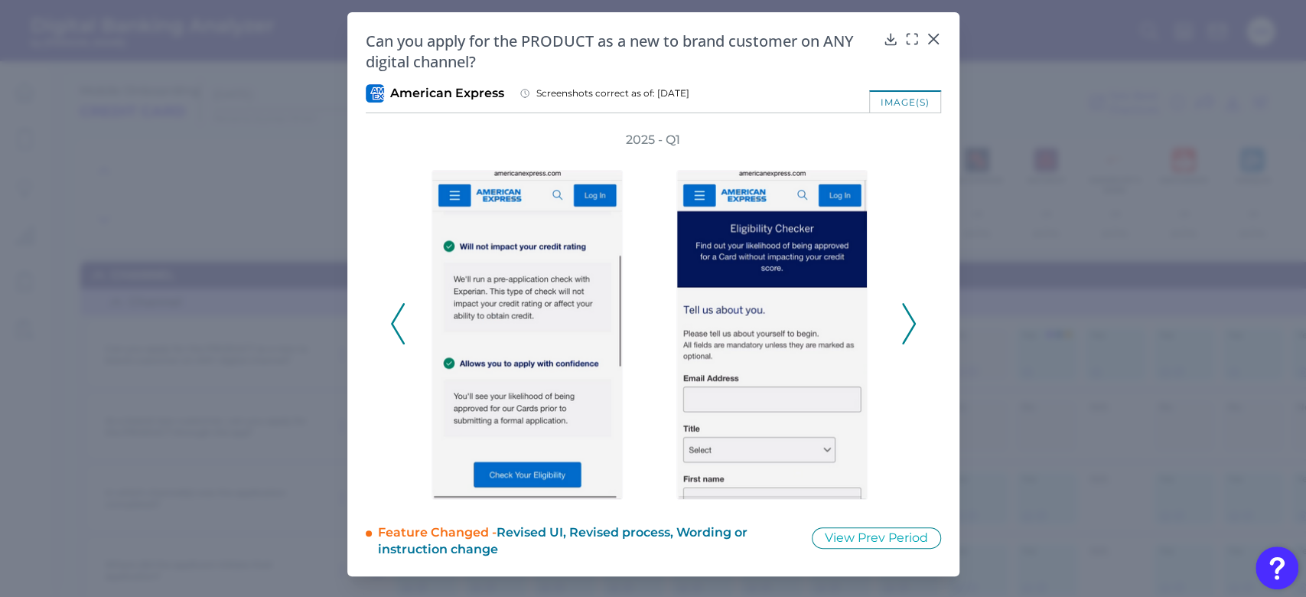
click at [909, 316] on polyline at bounding box center [908, 323] width 11 height 39
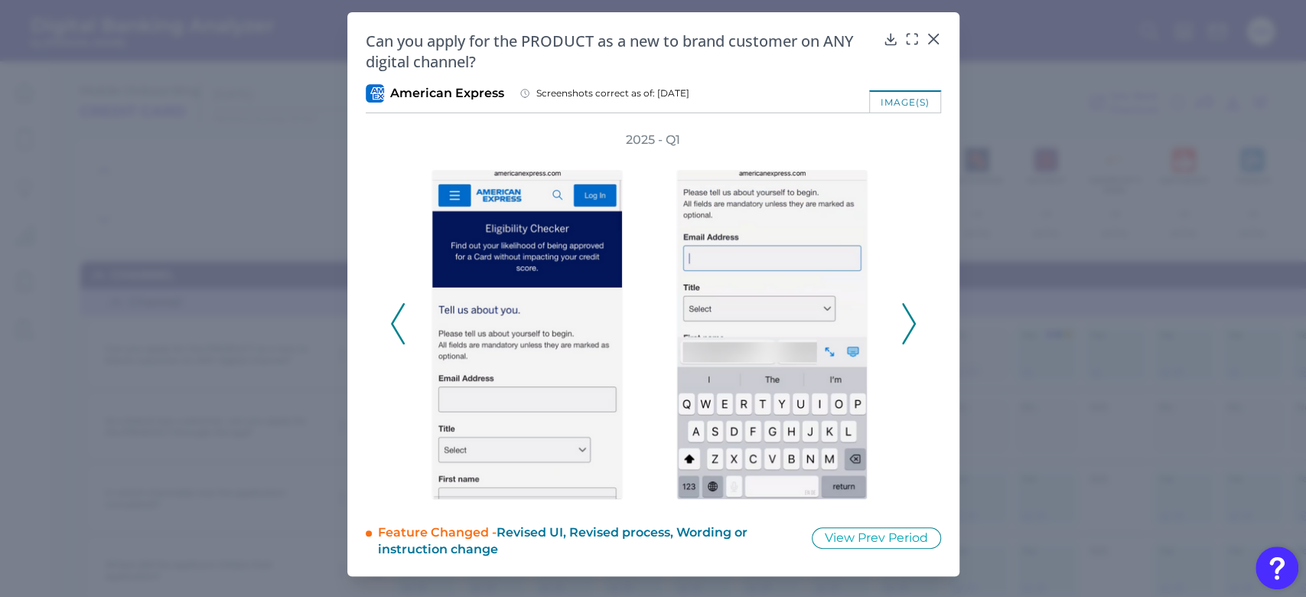
click at [909, 316] on polyline at bounding box center [908, 323] width 11 height 39
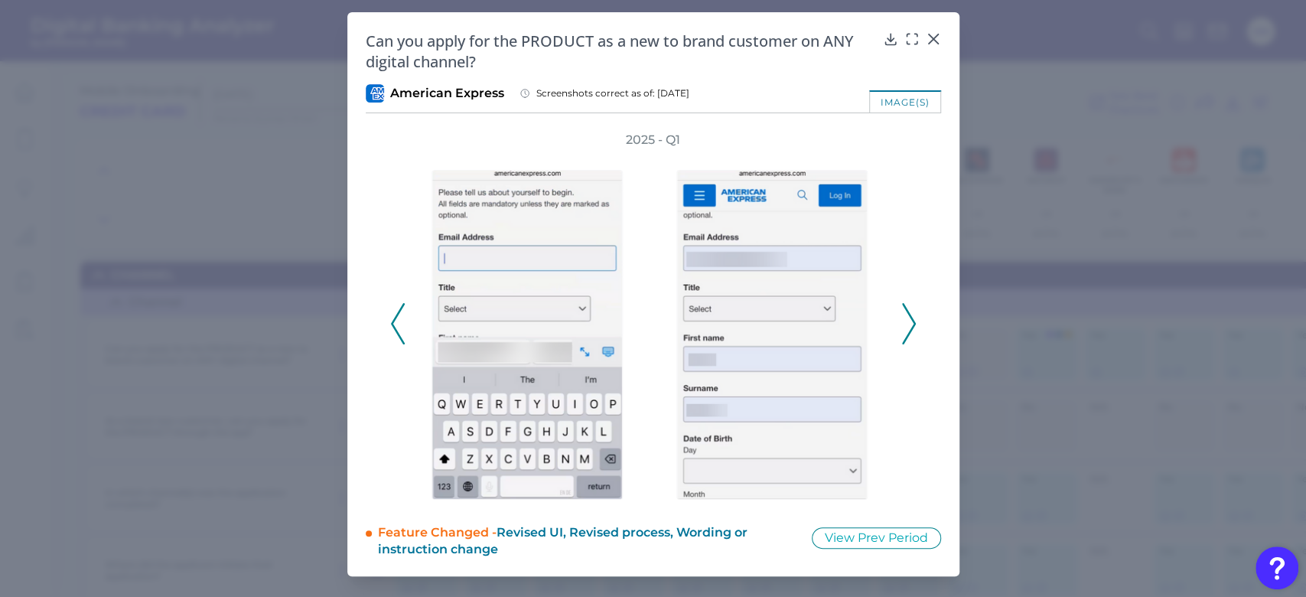
click at [909, 316] on polyline at bounding box center [908, 323] width 11 height 39
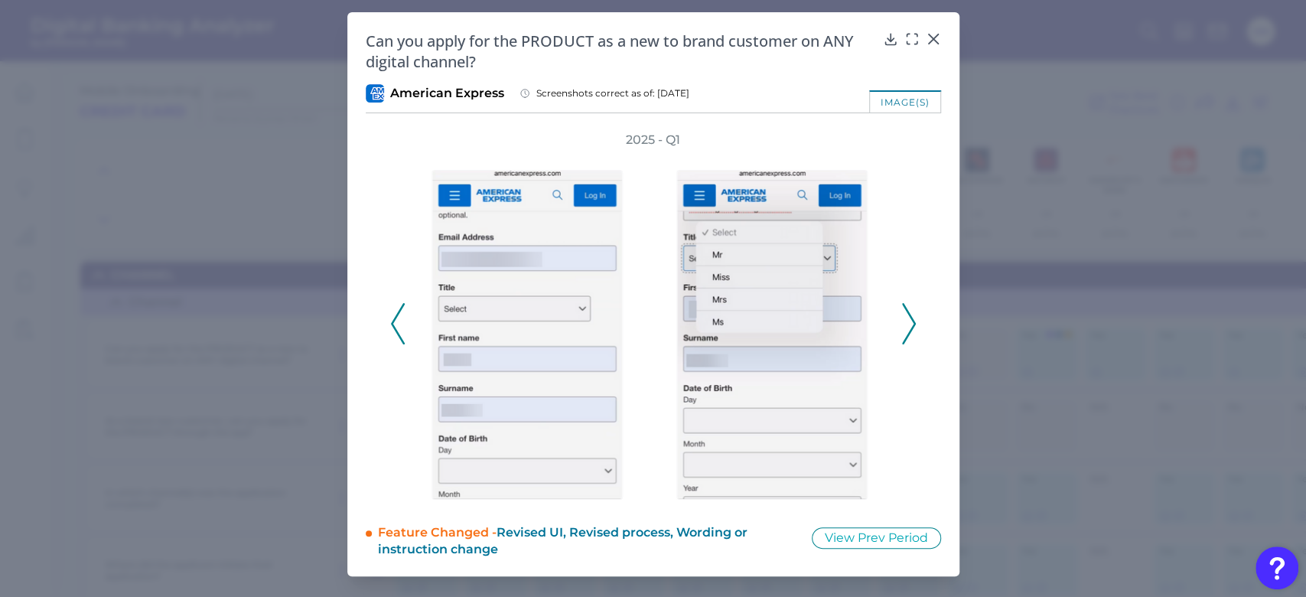
click at [909, 316] on polyline at bounding box center [908, 323] width 11 height 39
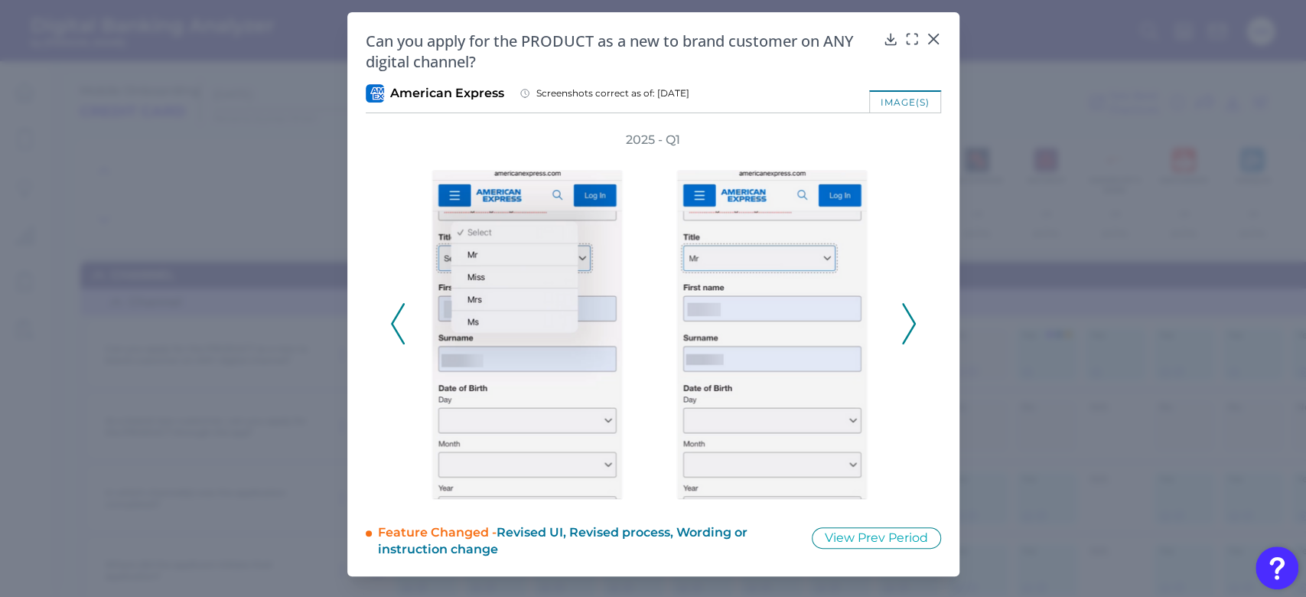
click at [909, 316] on polyline at bounding box center [908, 323] width 11 height 39
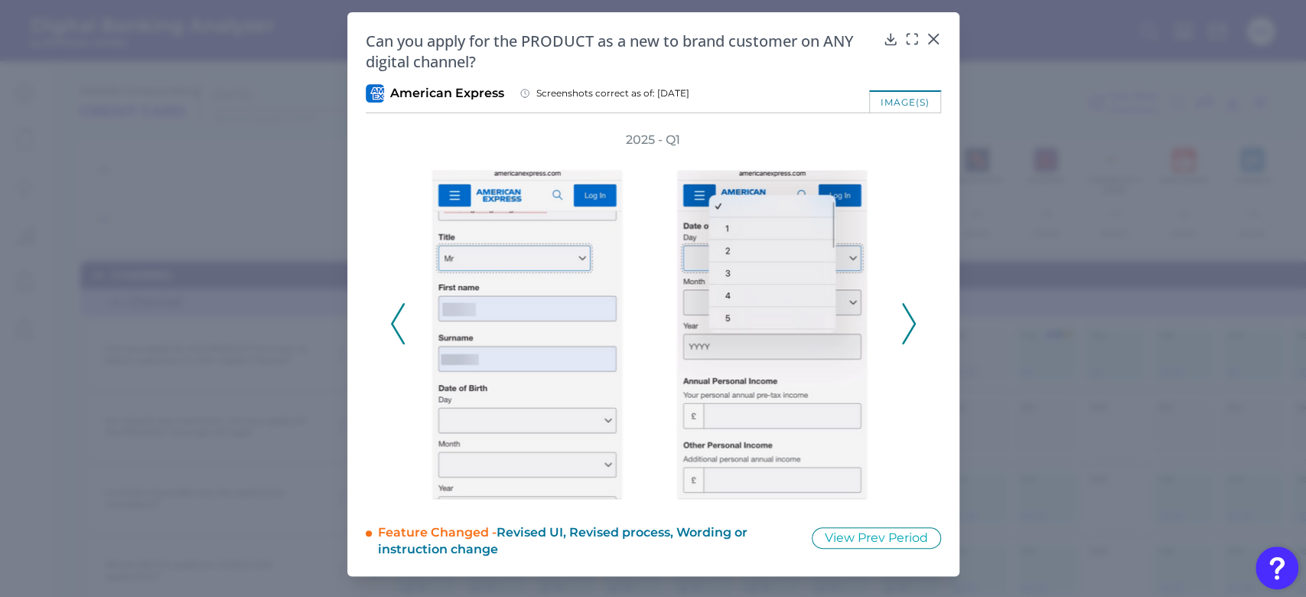
click at [909, 316] on polyline at bounding box center [908, 323] width 11 height 39
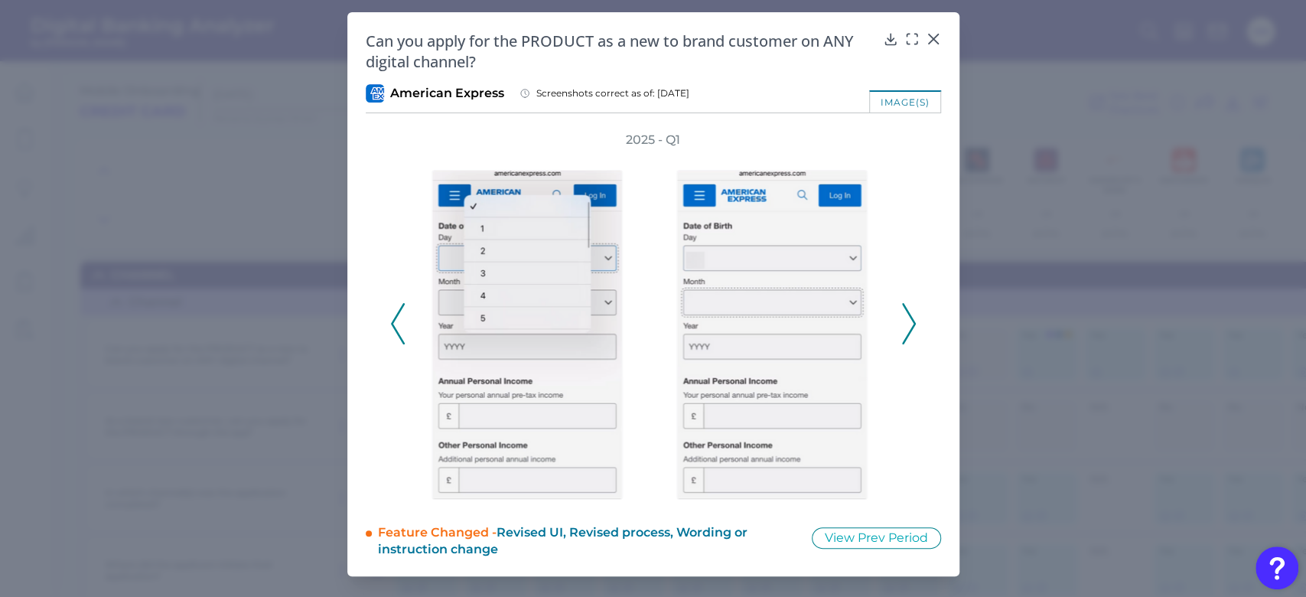
click at [909, 316] on polyline at bounding box center [908, 323] width 11 height 39
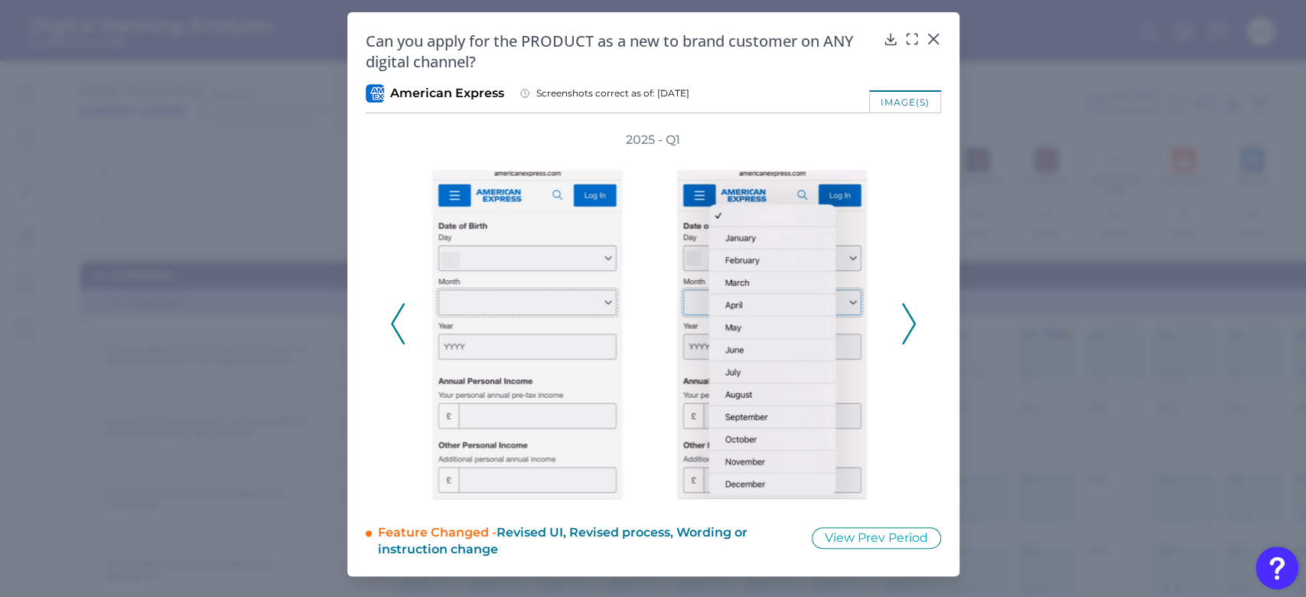
click at [909, 316] on polyline at bounding box center [908, 323] width 11 height 39
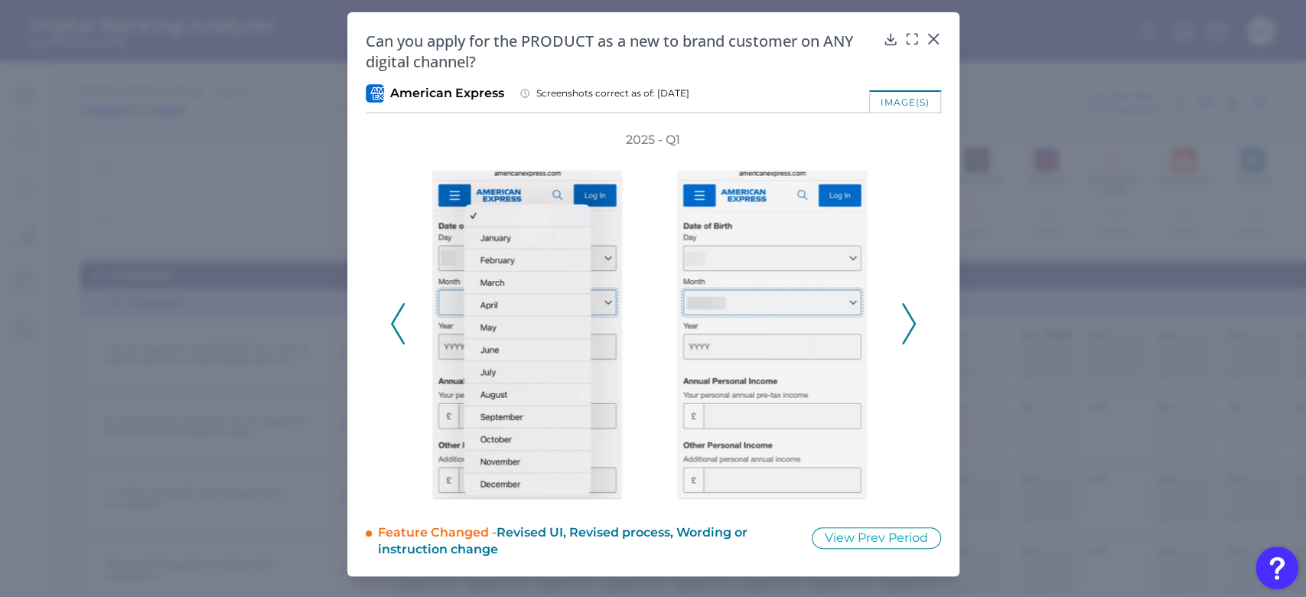
click at [909, 316] on polyline at bounding box center [908, 323] width 11 height 39
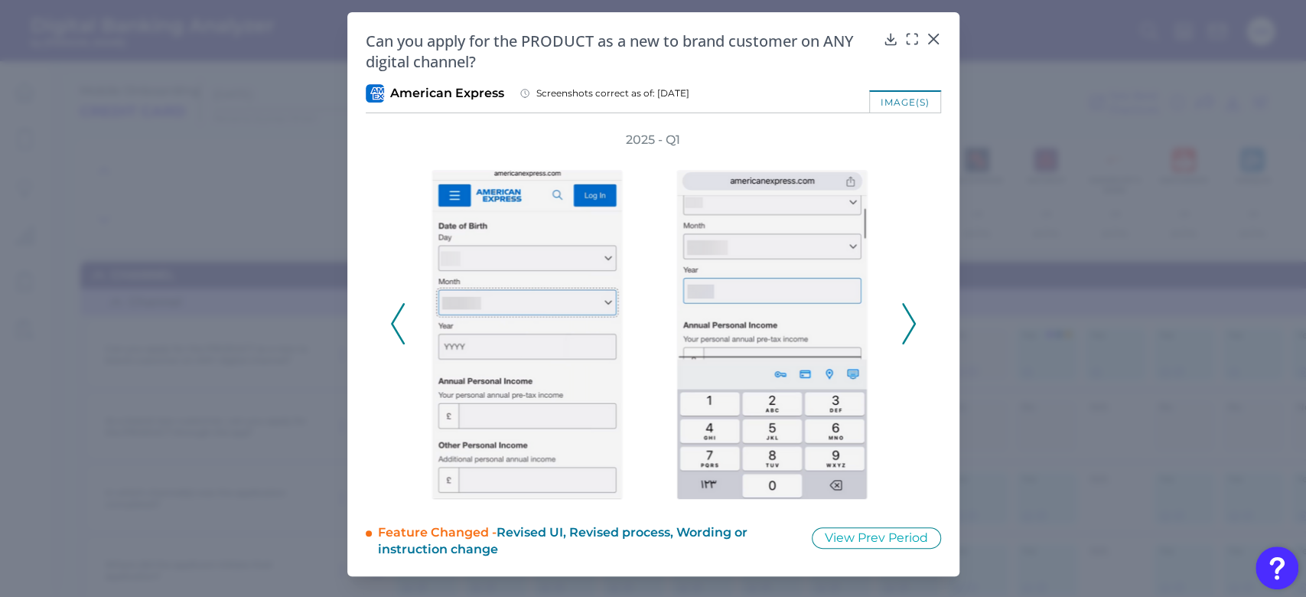
click at [909, 316] on polyline at bounding box center [908, 323] width 11 height 39
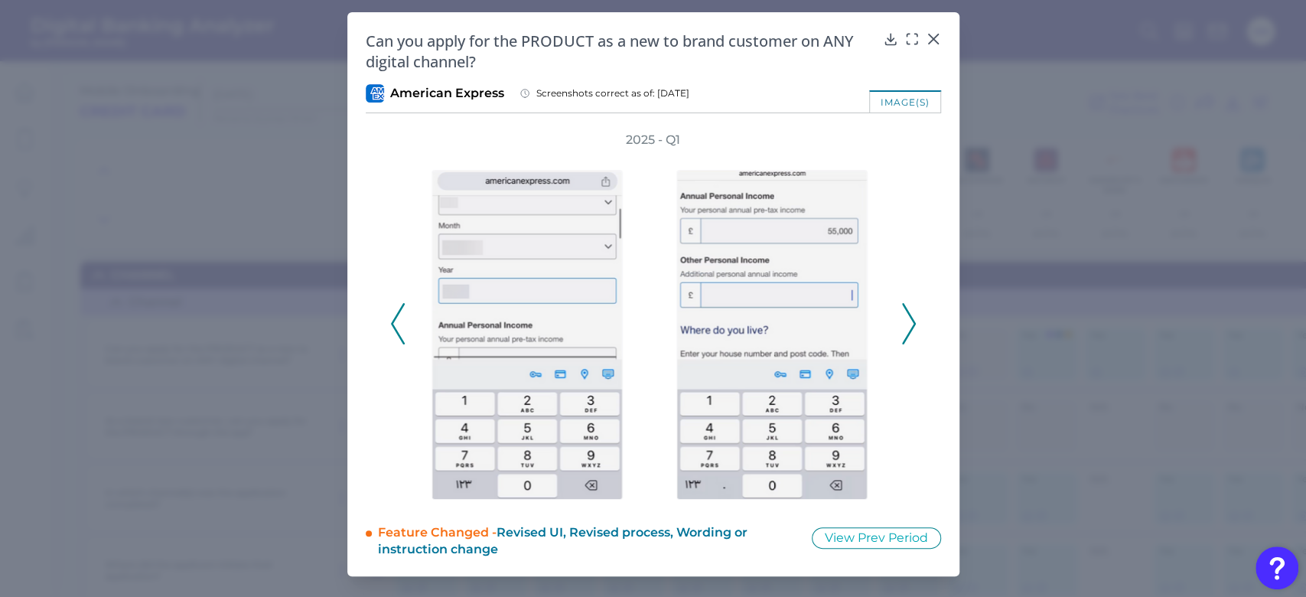
click at [909, 316] on polyline at bounding box center [908, 323] width 11 height 39
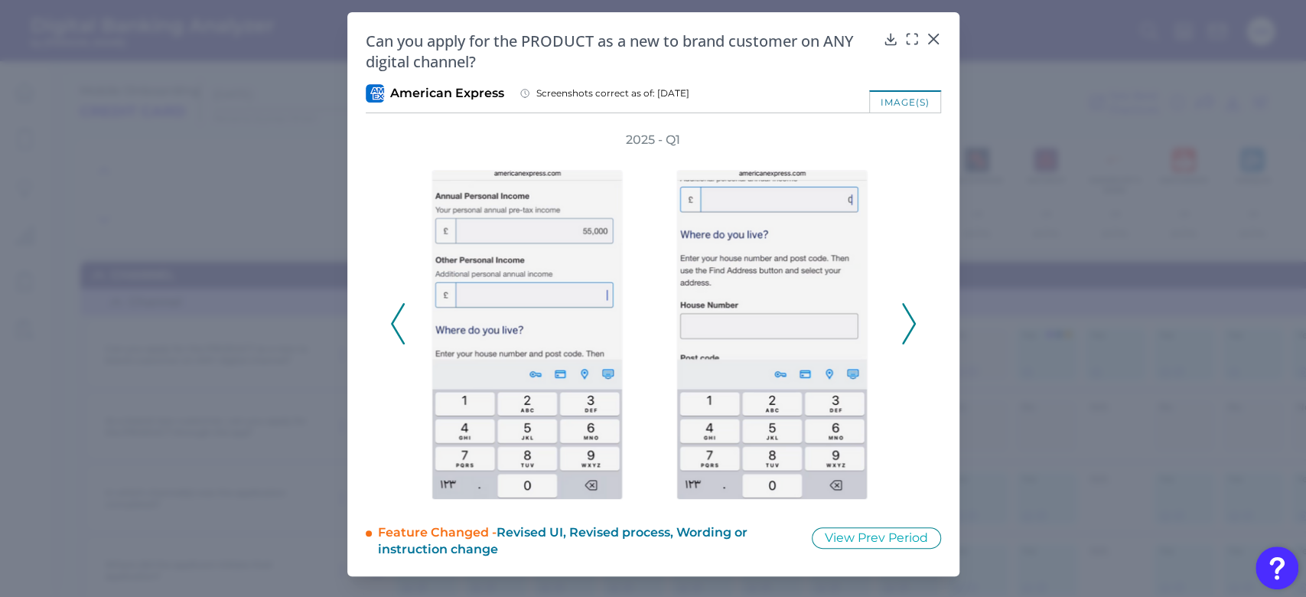
click at [909, 316] on polyline at bounding box center [908, 323] width 11 height 39
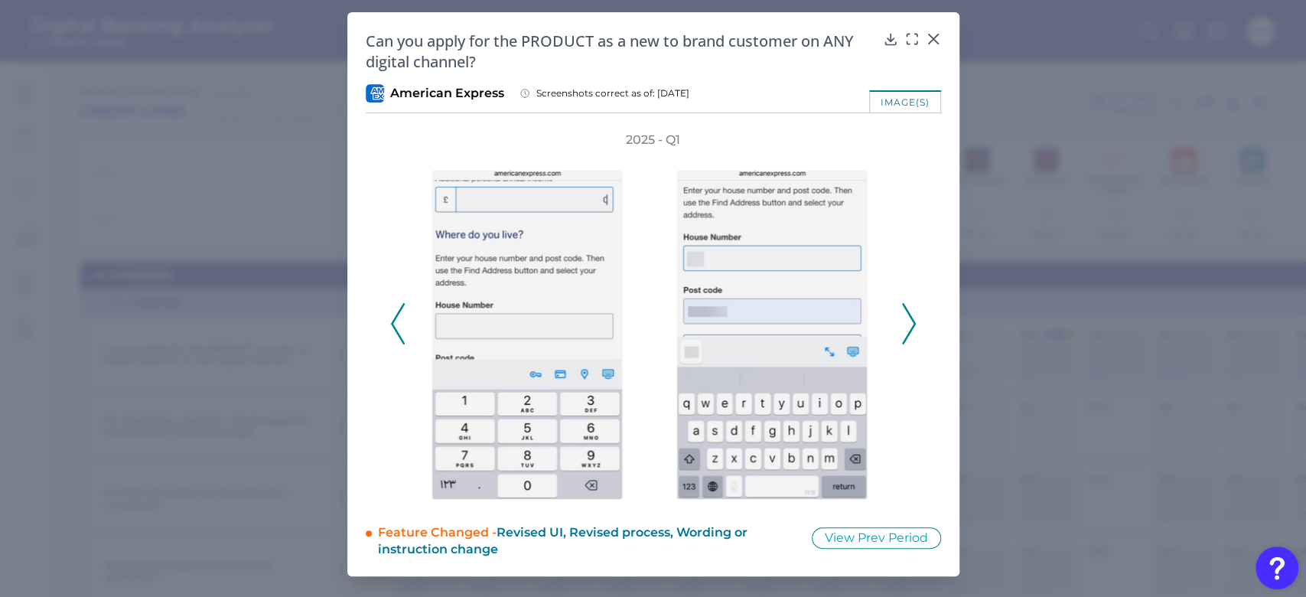
click at [909, 316] on polyline at bounding box center [908, 323] width 11 height 39
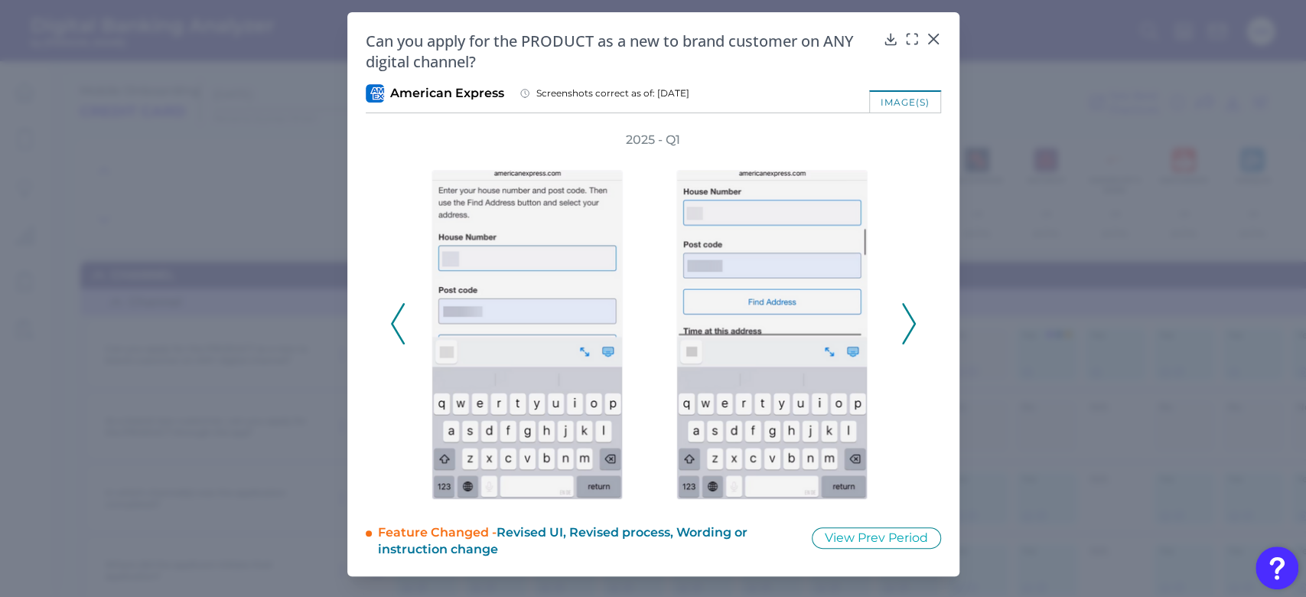
click at [909, 316] on polyline at bounding box center [908, 323] width 11 height 39
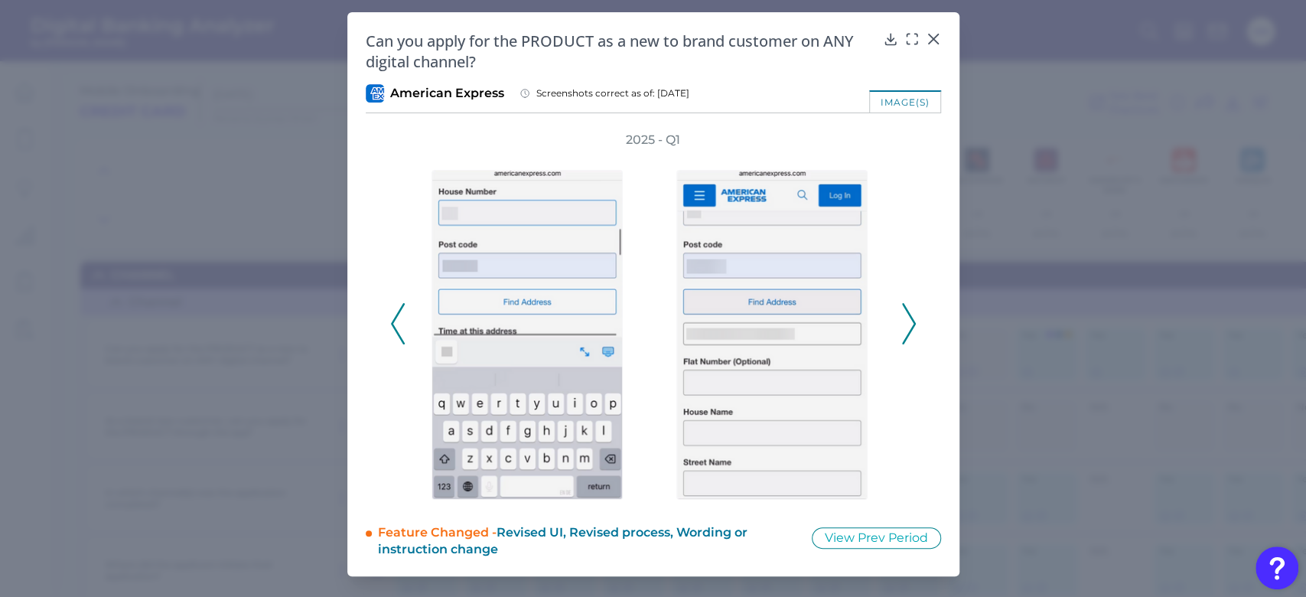
click at [909, 316] on polyline at bounding box center [908, 323] width 11 height 39
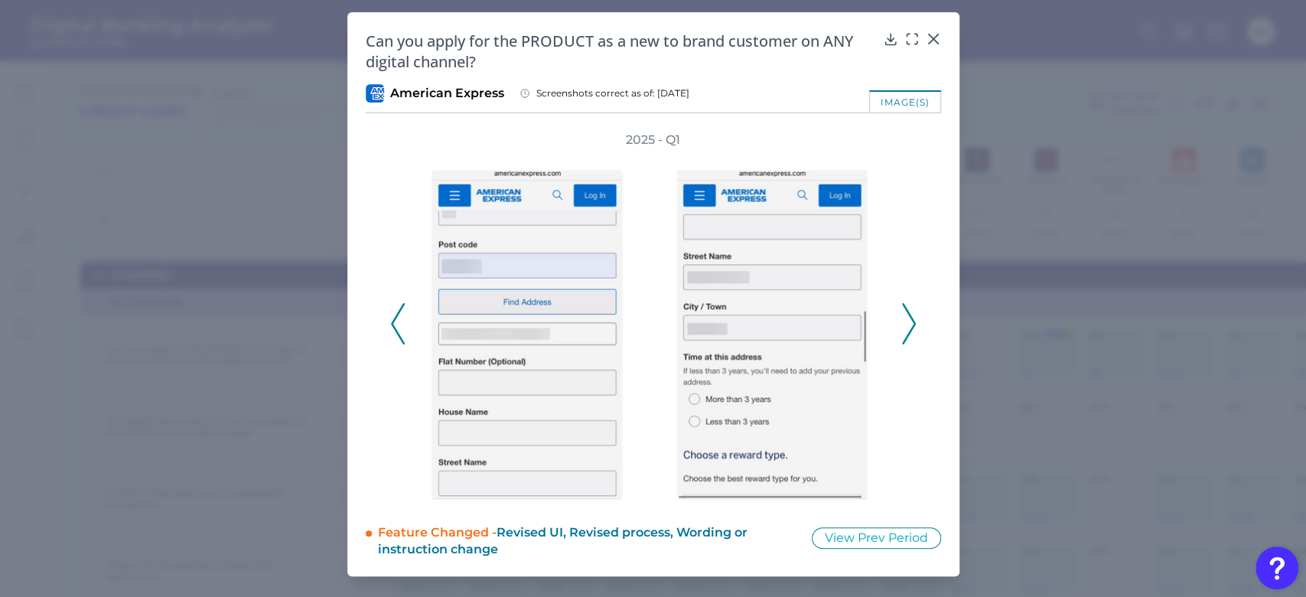
click at [909, 316] on polyline at bounding box center [908, 323] width 11 height 39
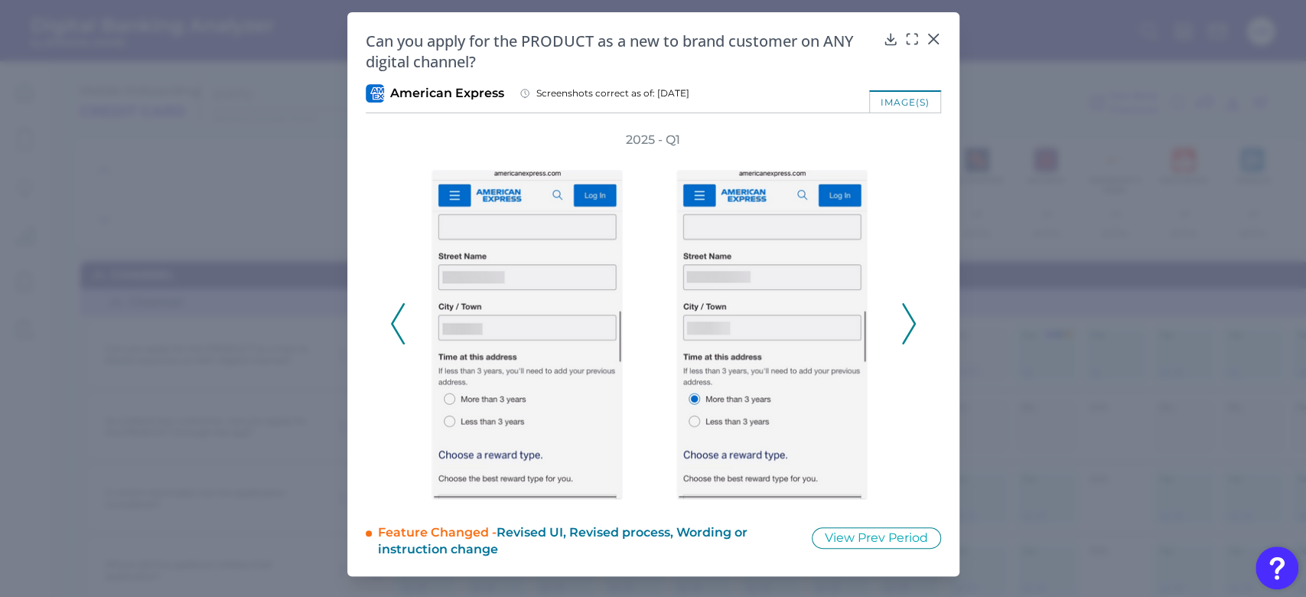
click at [909, 316] on polyline at bounding box center [908, 323] width 11 height 39
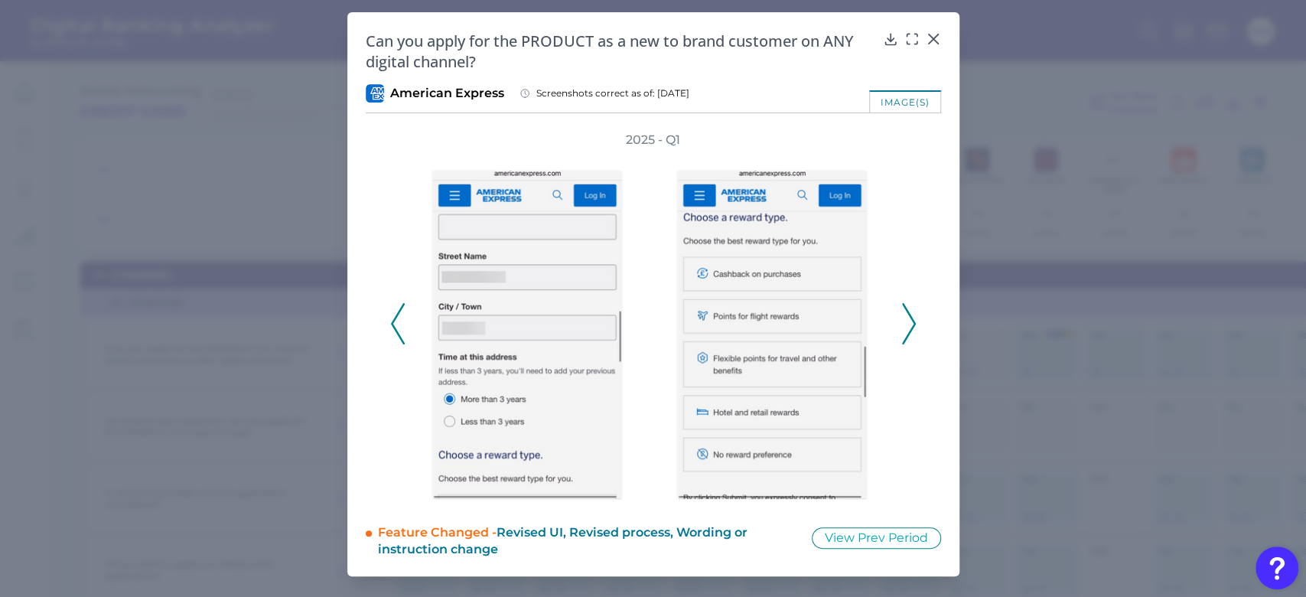
click at [909, 316] on polyline at bounding box center [908, 323] width 11 height 39
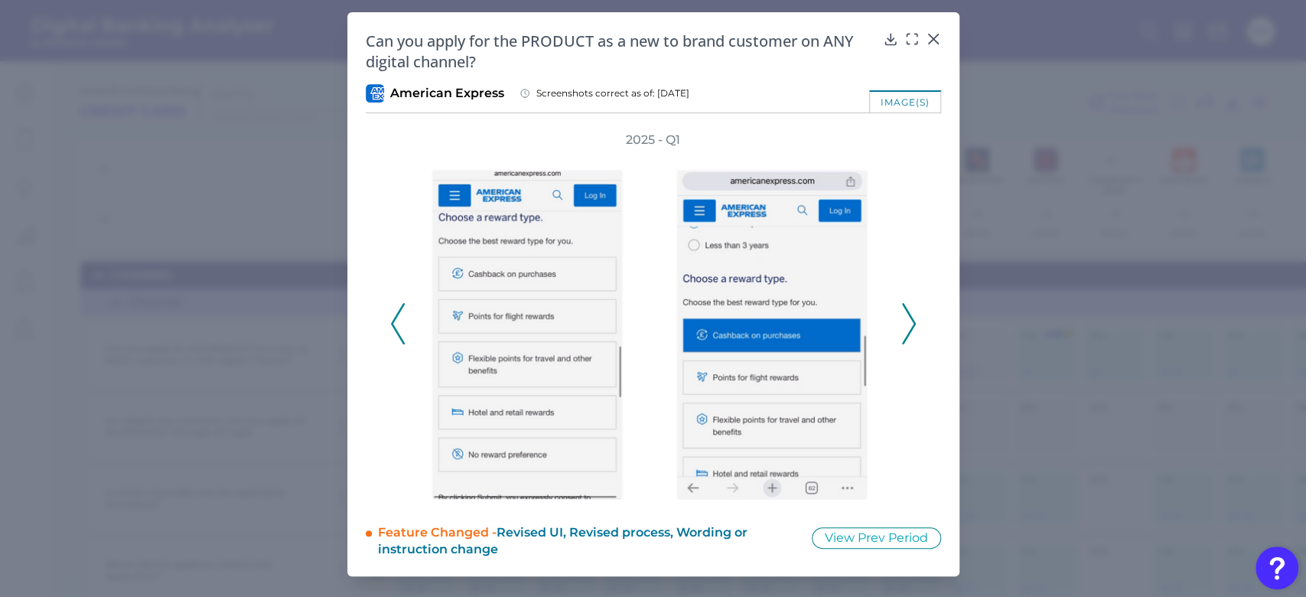
click at [909, 316] on polyline at bounding box center [908, 323] width 11 height 39
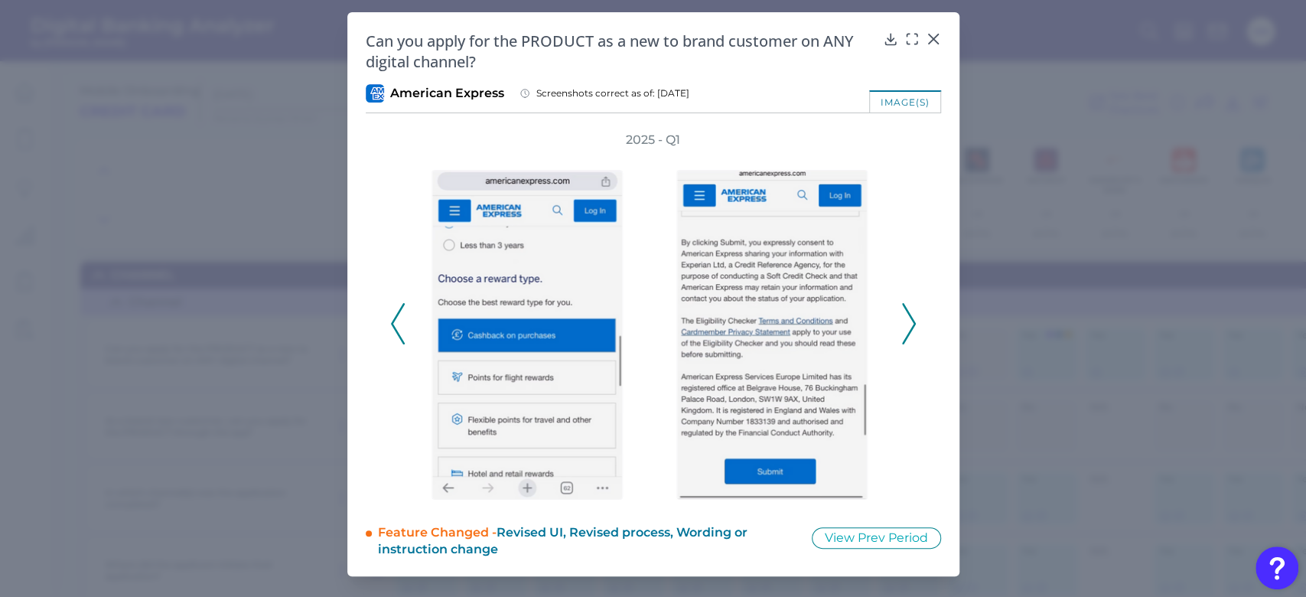
click at [909, 316] on polyline at bounding box center [908, 323] width 11 height 39
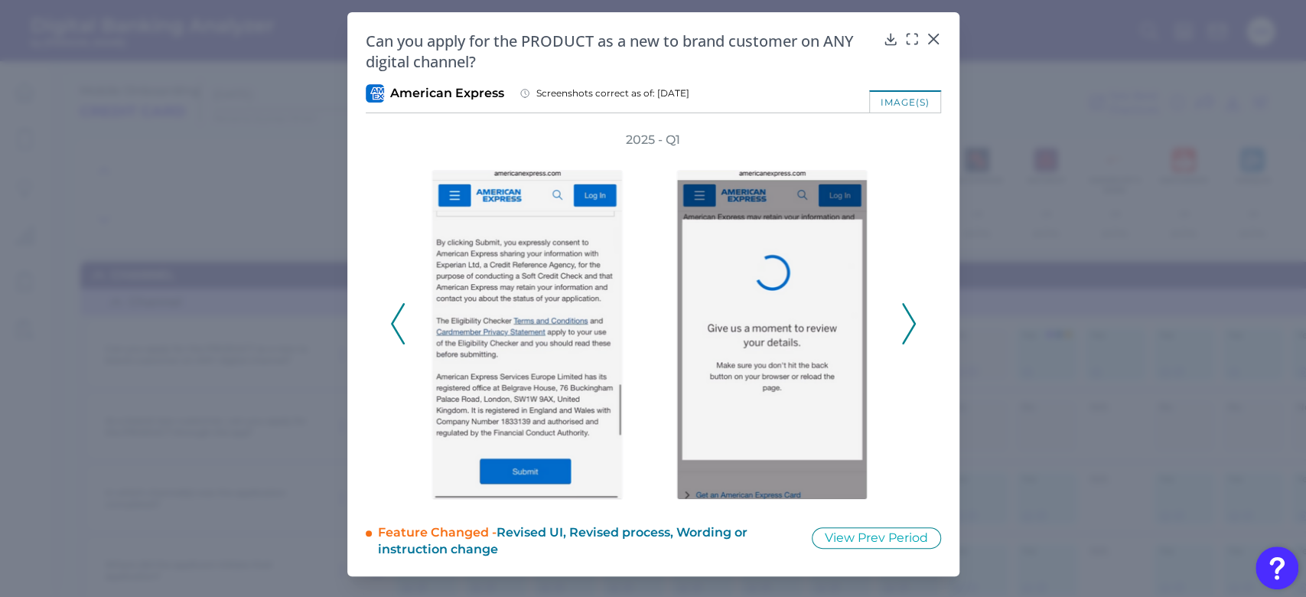
click at [909, 316] on polyline at bounding box center [908, 323] width 11 height 39
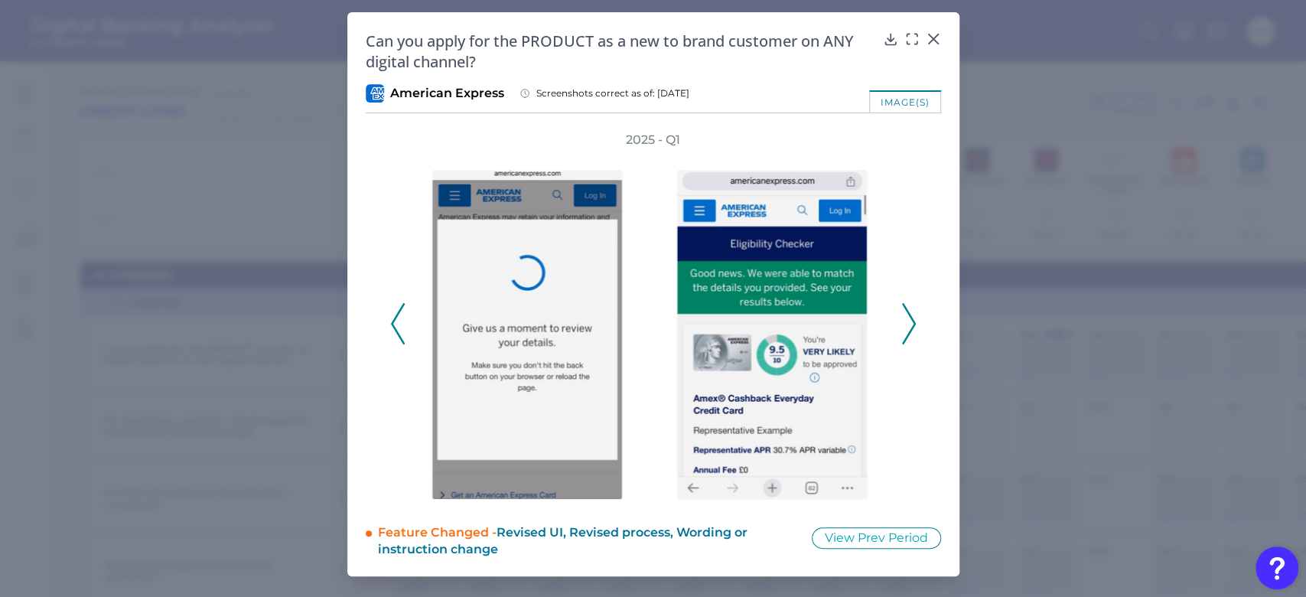
click at [909, 316] on polyline at bounding box center [908, 323] width 11 height 39
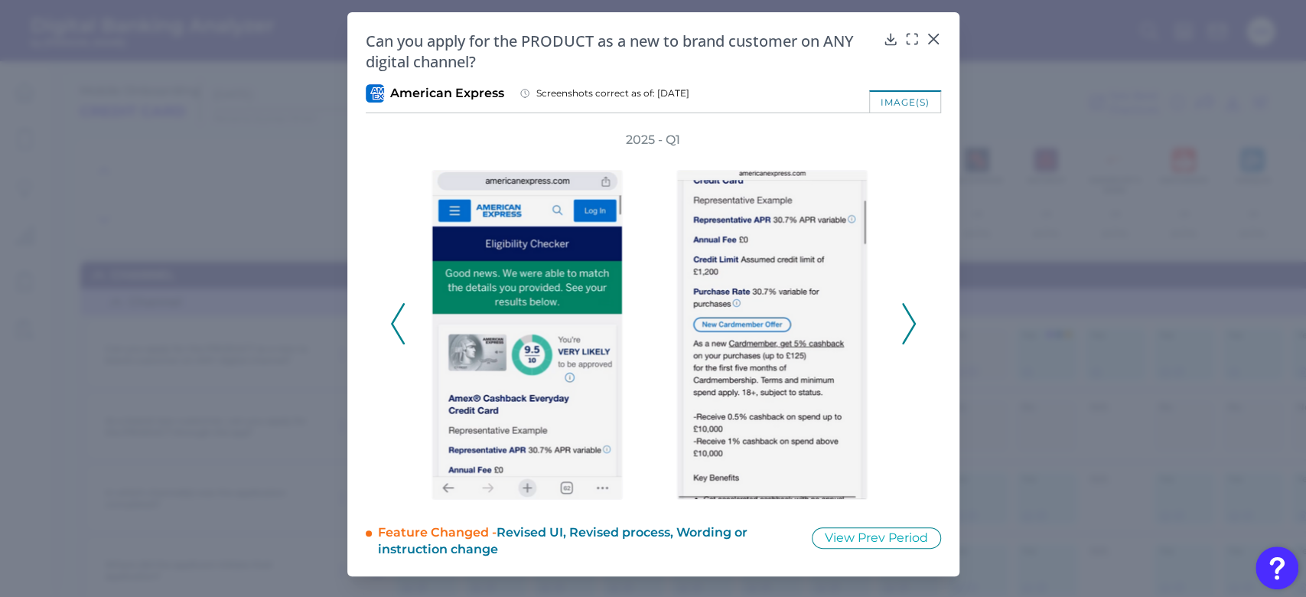
click at [909, 316] on polyline at bounding box center [908, 323] width 11 height 39
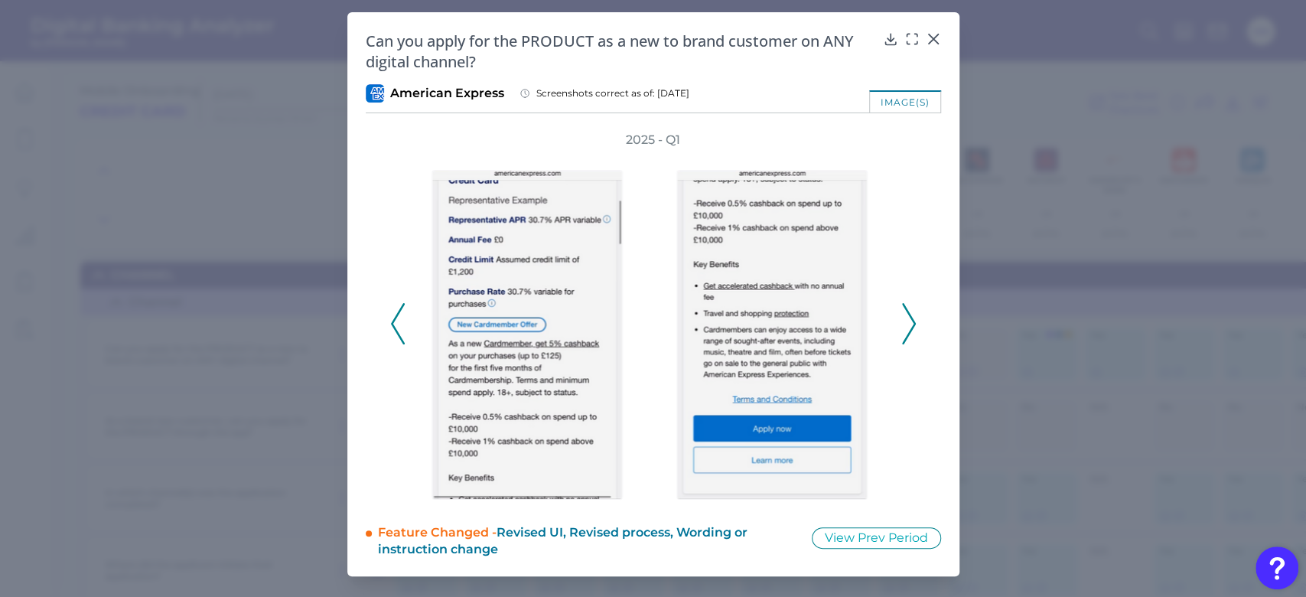
click at [909, 316] on polyline at bounding box center [908, 323] width 11 height 39
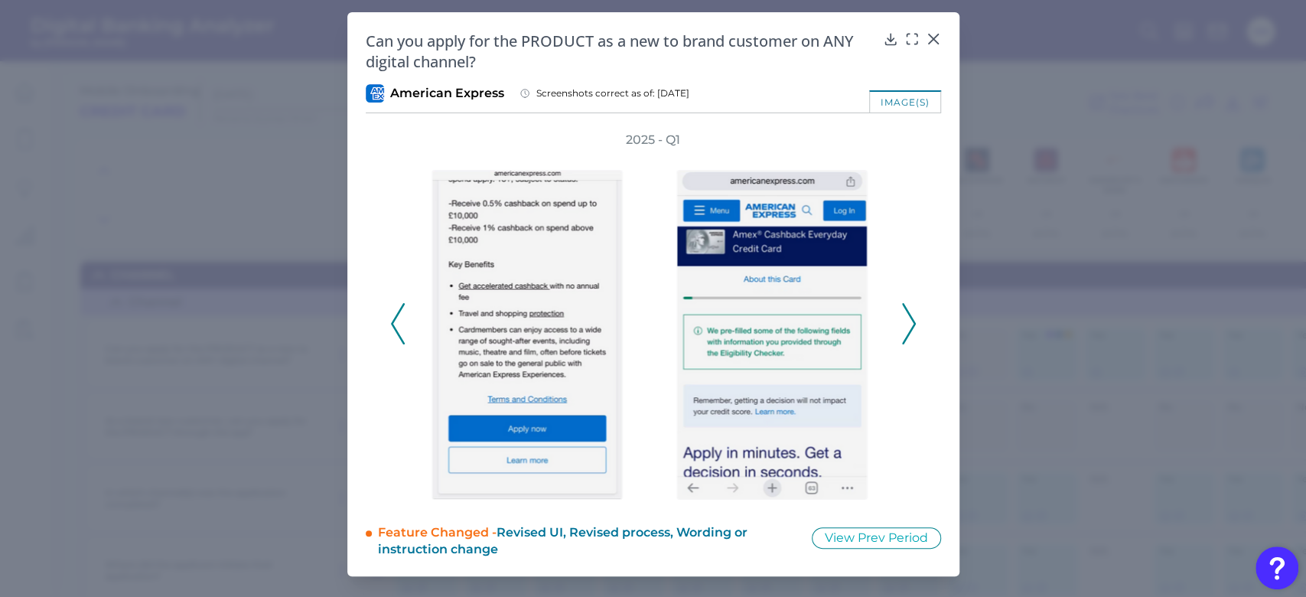
click at [909, 316] on polyline at bounding box center [908, 323] width 11 height 39
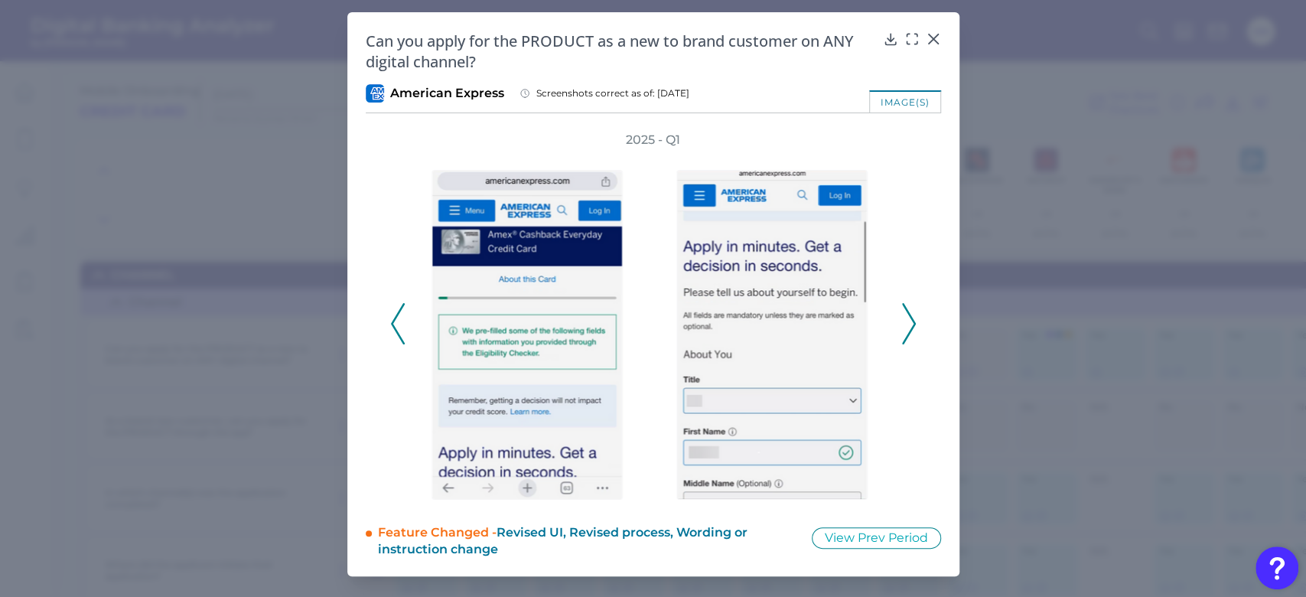
click at [909, 316] on polyline at bounding box center [908, 323] width 11 height 39
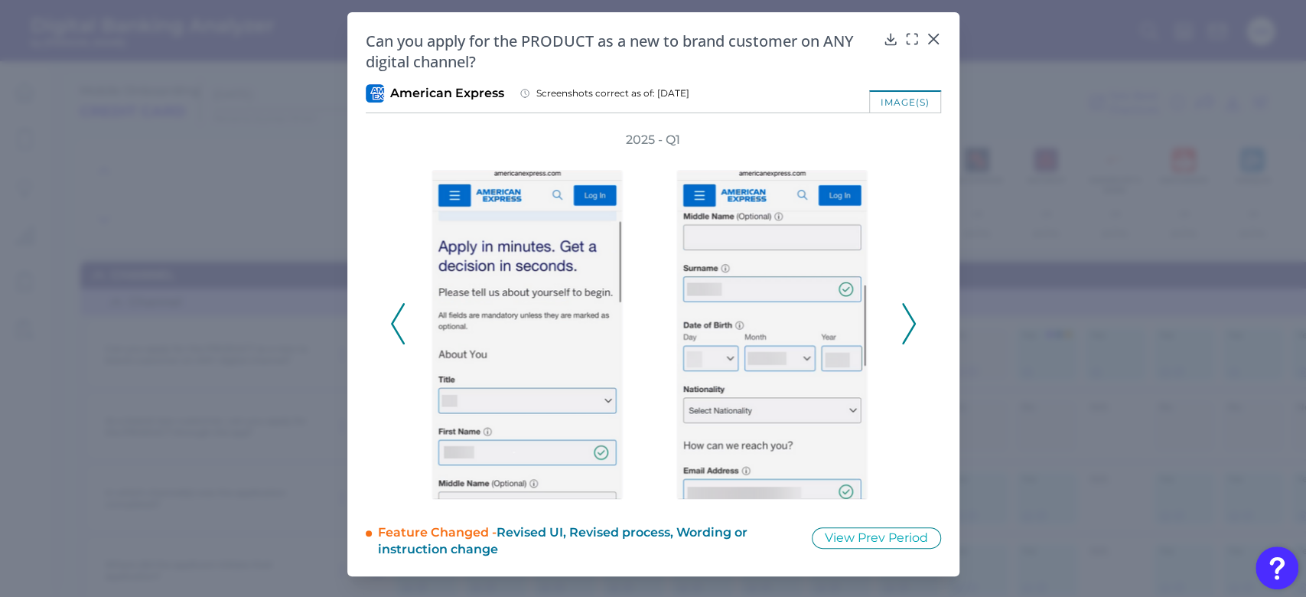
click at [909, 316] on polyline at bounding box center [908, 323] width 11 height 39
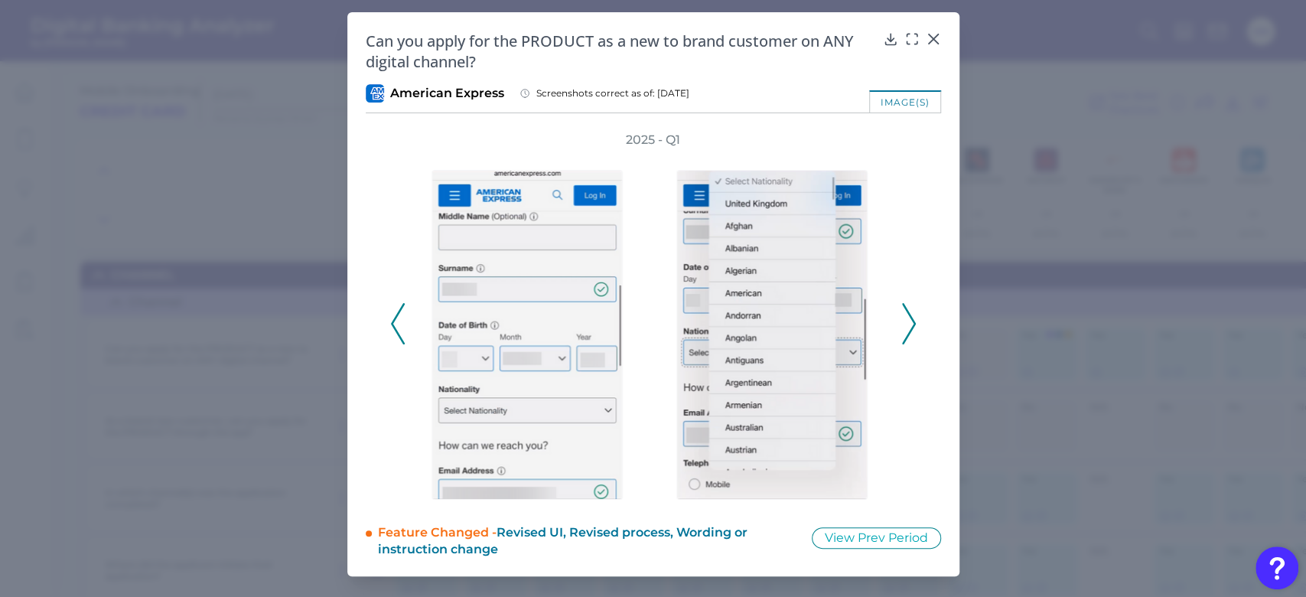
click at [909, 316] on polyline at bounding box center [908, 323] width 11 height 39
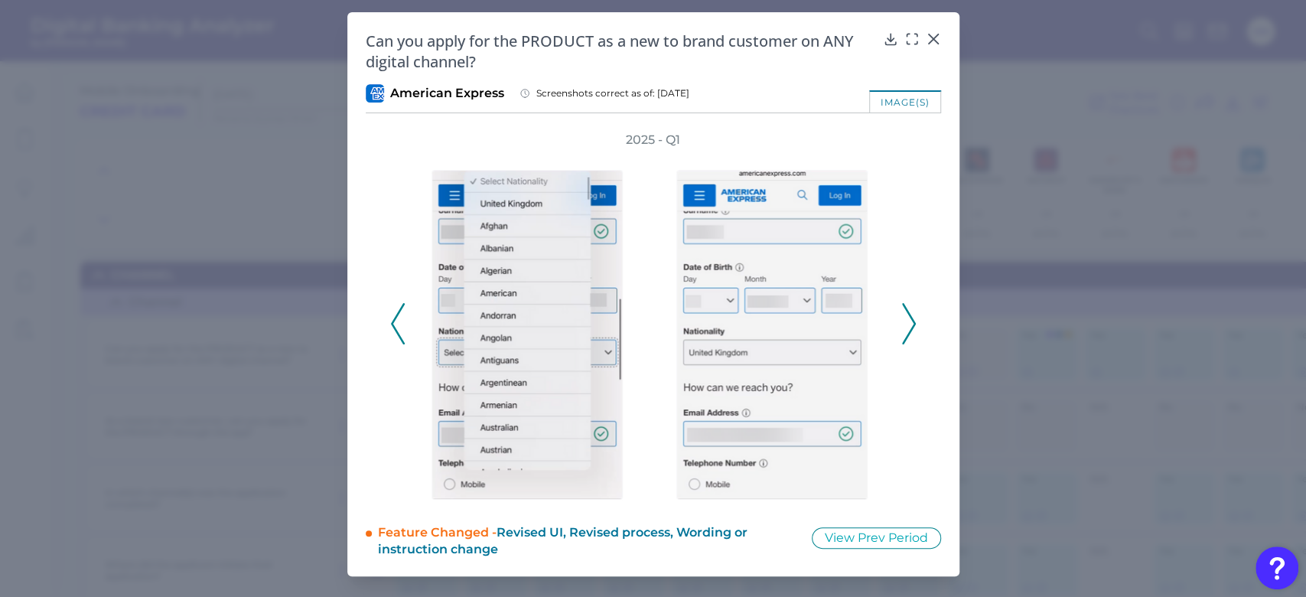
click at [909, 316] on polyline at bounding box center [908, 323] width 11 height 39
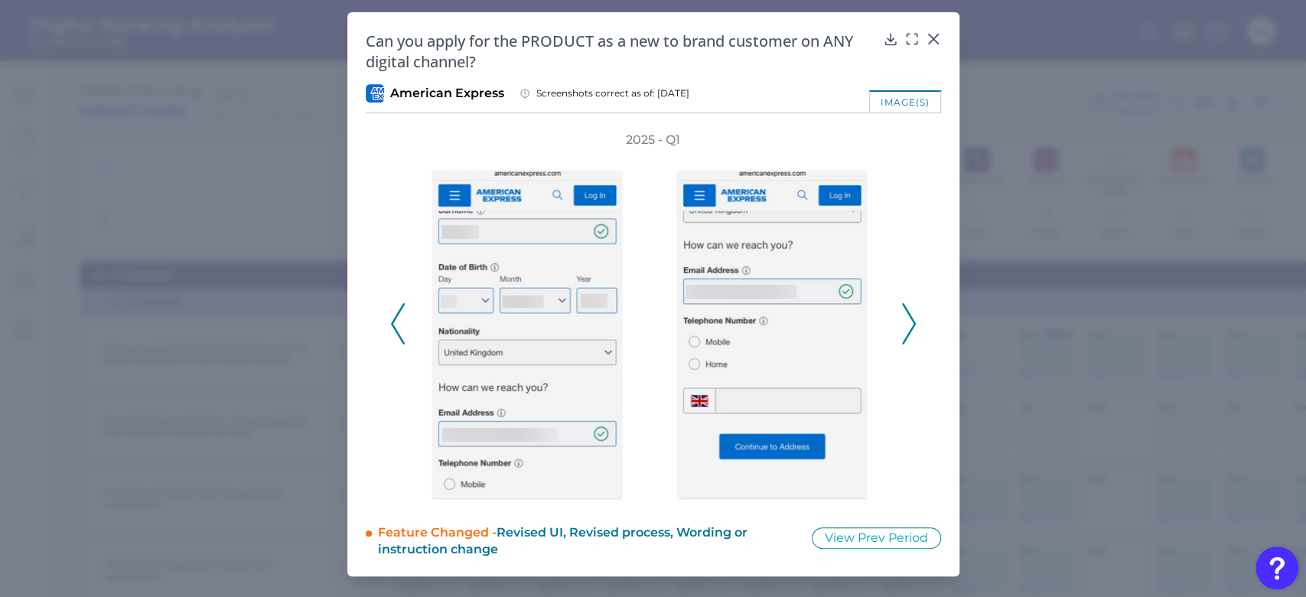
click at [909, 316] on polyline at bounding box center [908, 323] width 11 height 39
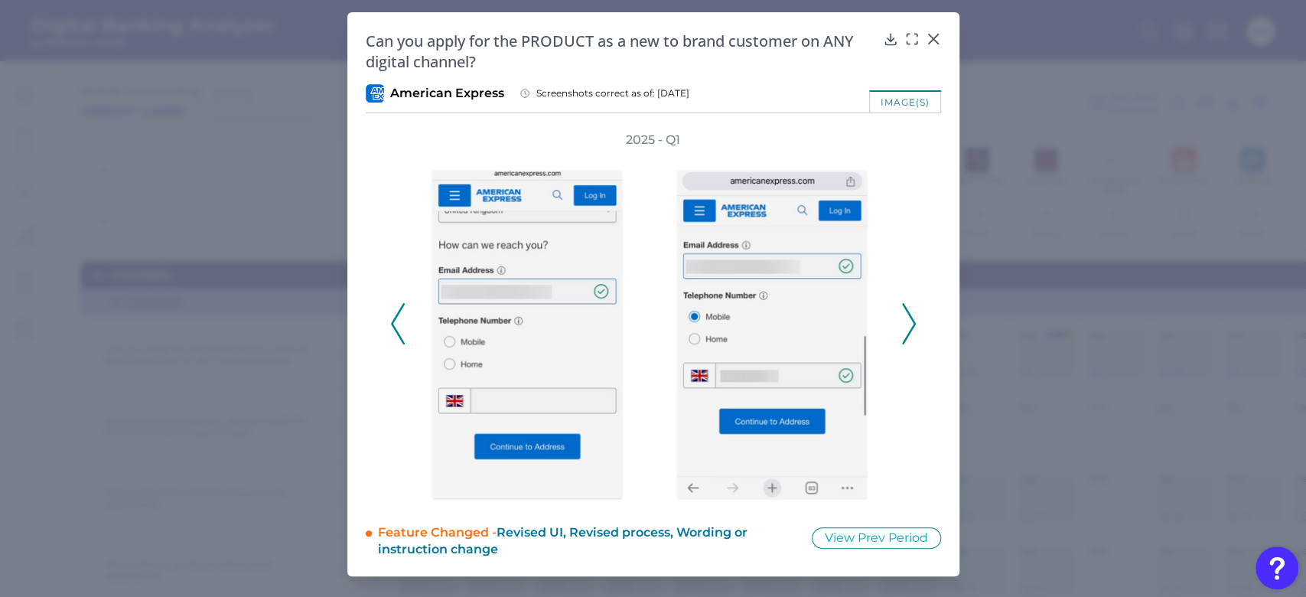
click at [909, 316] on polyline at bounding box center [908, 323] width 11 height 39
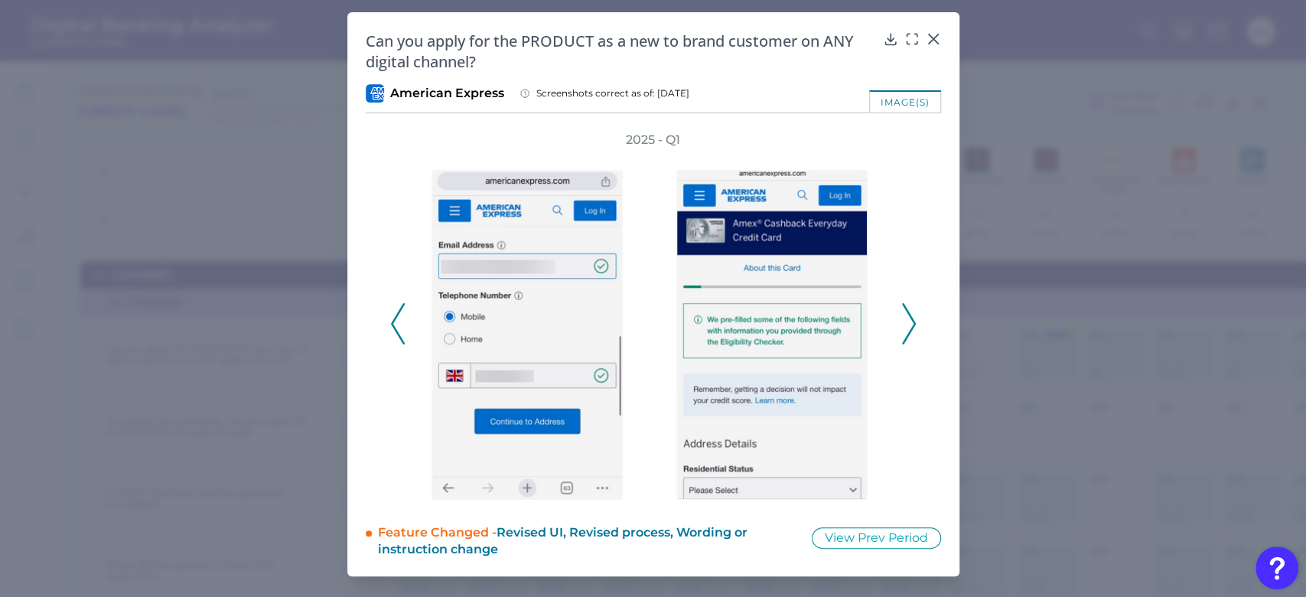
click at [909, 316] on polyline at bounding box center [908, 323] width 11 height 39
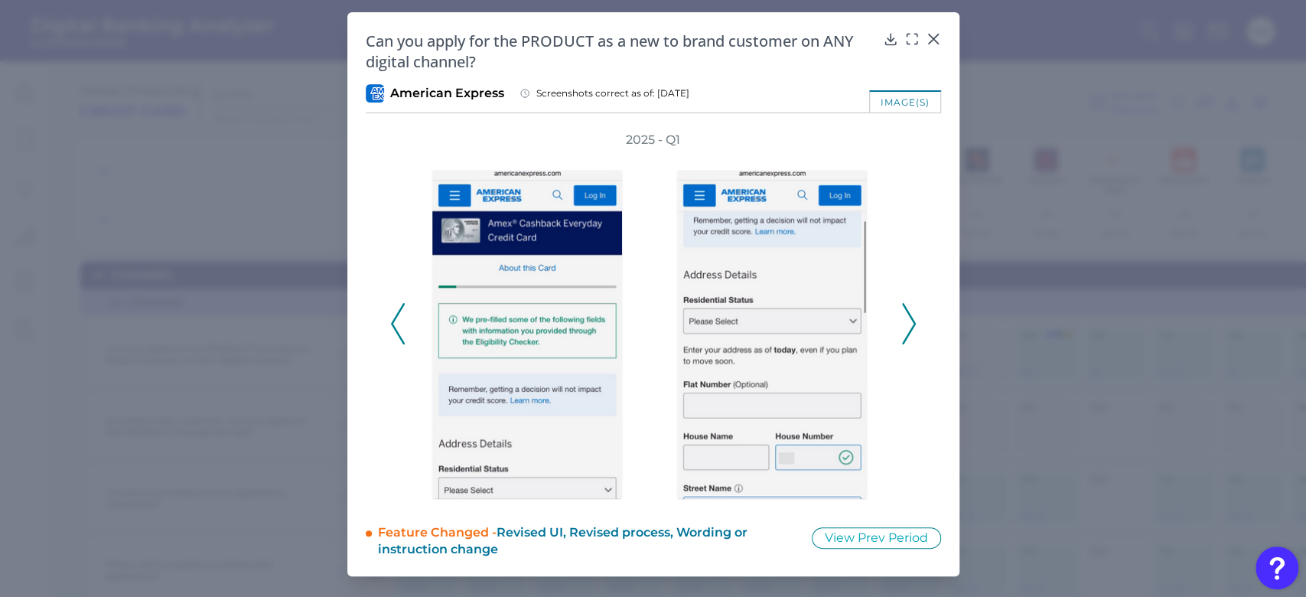
click at [909, 316] on polyline at bounding box center [908, 323] width 11 height 39
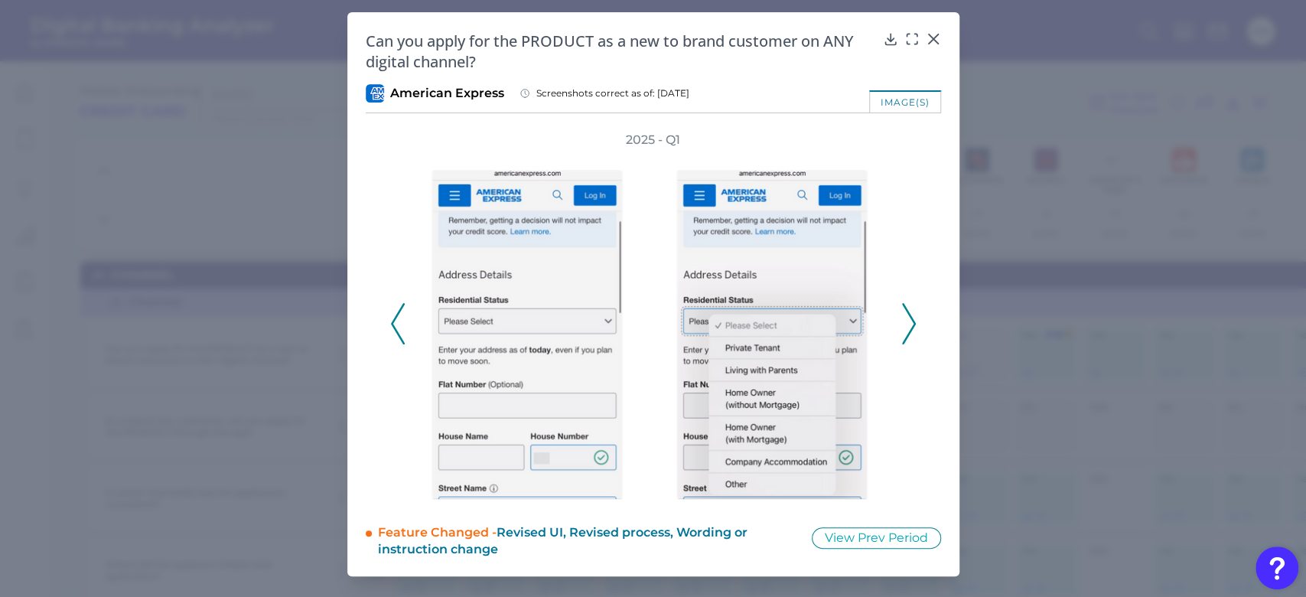
click at [909, 316] on polyline at bounding box center [908, 323] width 11 height 39
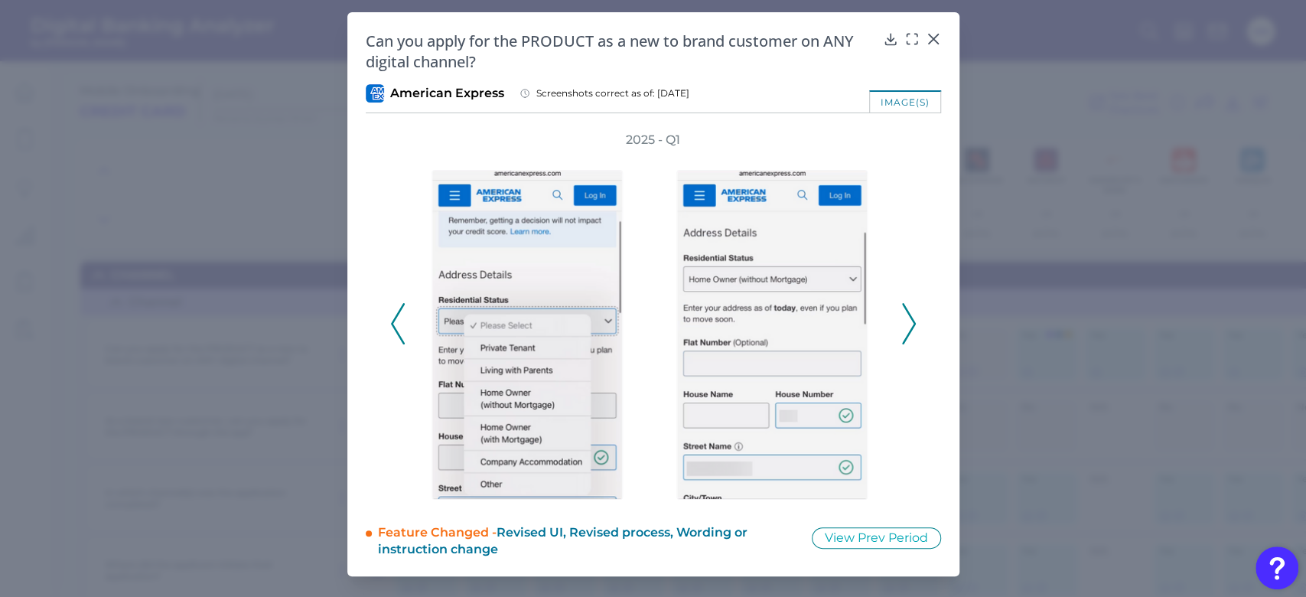
click at [909, 316] on polyline at bounding box center [908, 323] width 11 height 39
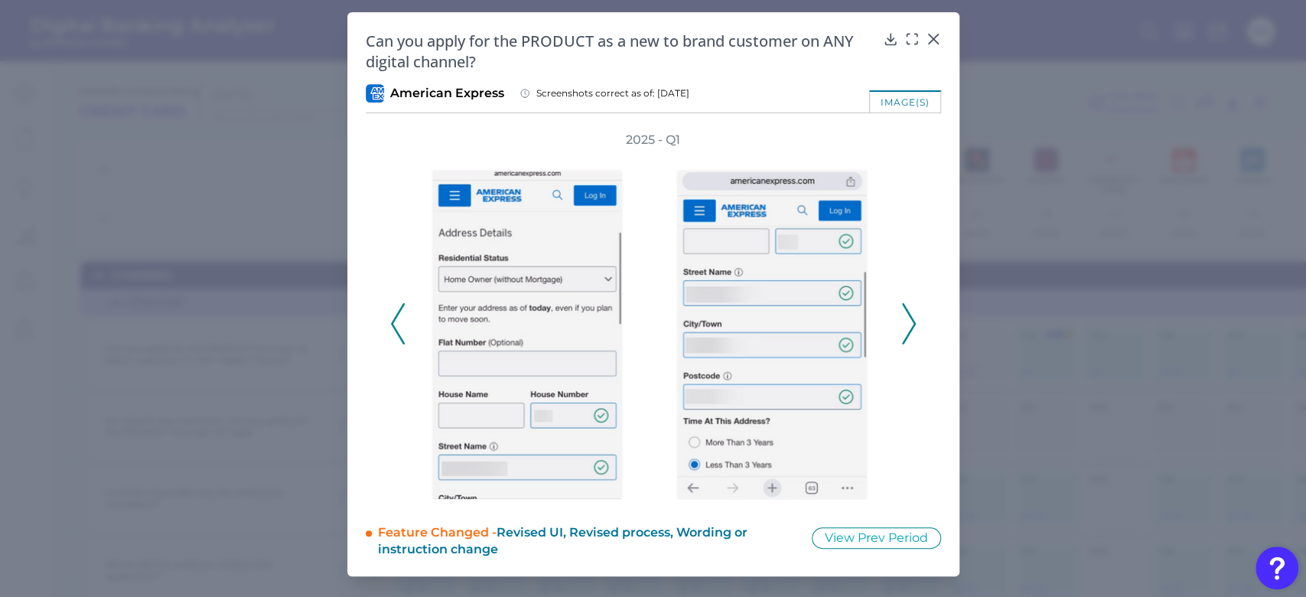
click at [909, 316] on polyline at bounding box center [908, 323] width 11 height 39
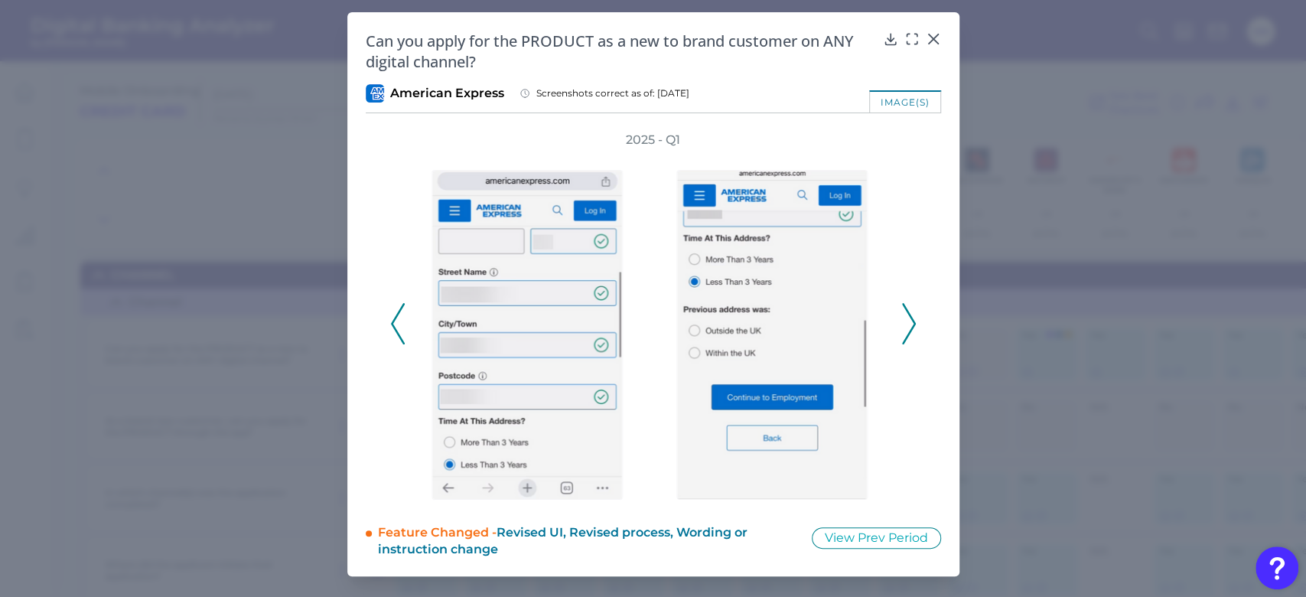
click at [909, 316] on polyline at bounding box center [908, 323] width 11 height 39
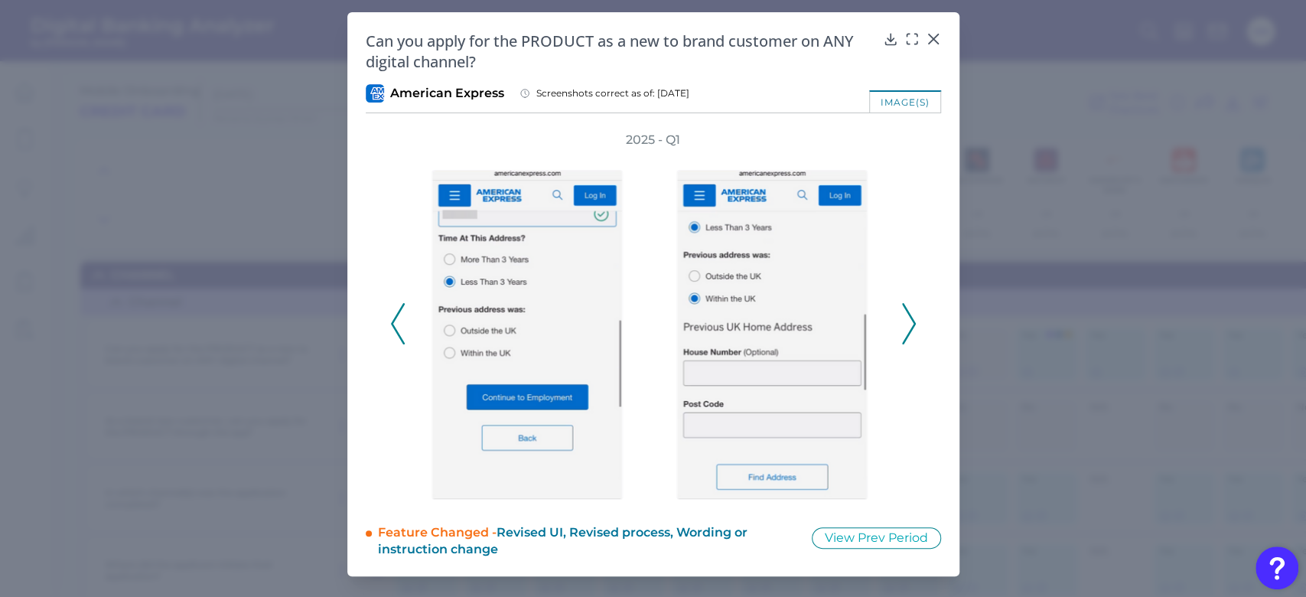
click at [911, 313] on icon at bounding box center [909, 323] width 14 height 41
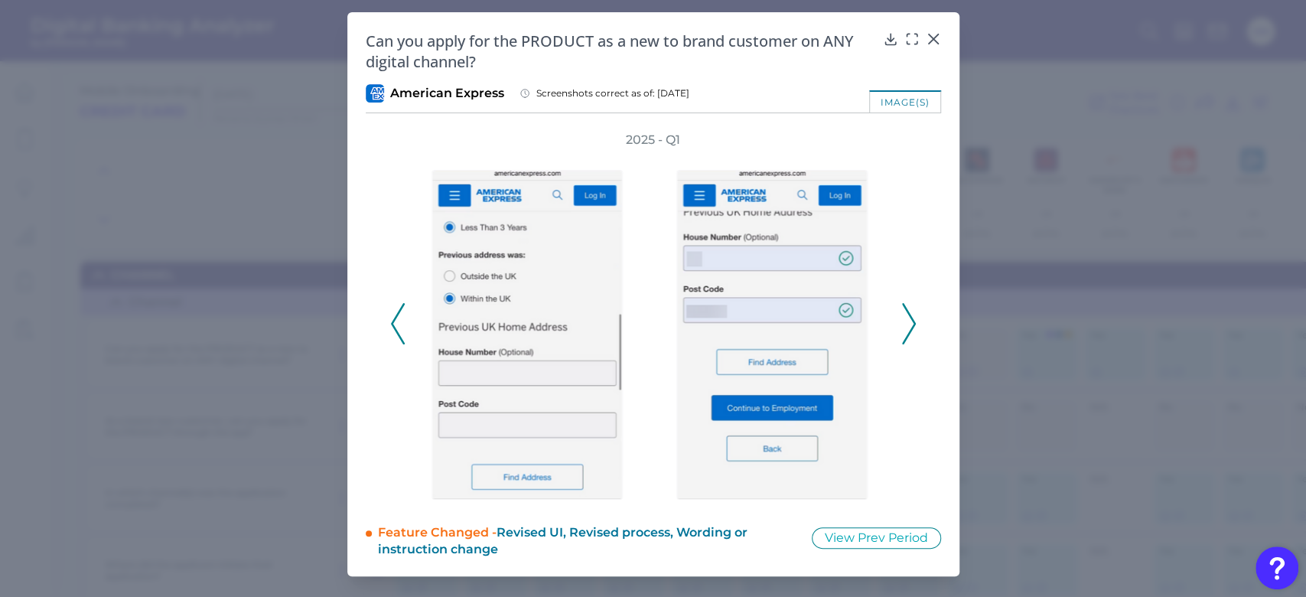
click at [907, 324] on icon at bounding box center [909, 323] width 14 height 41
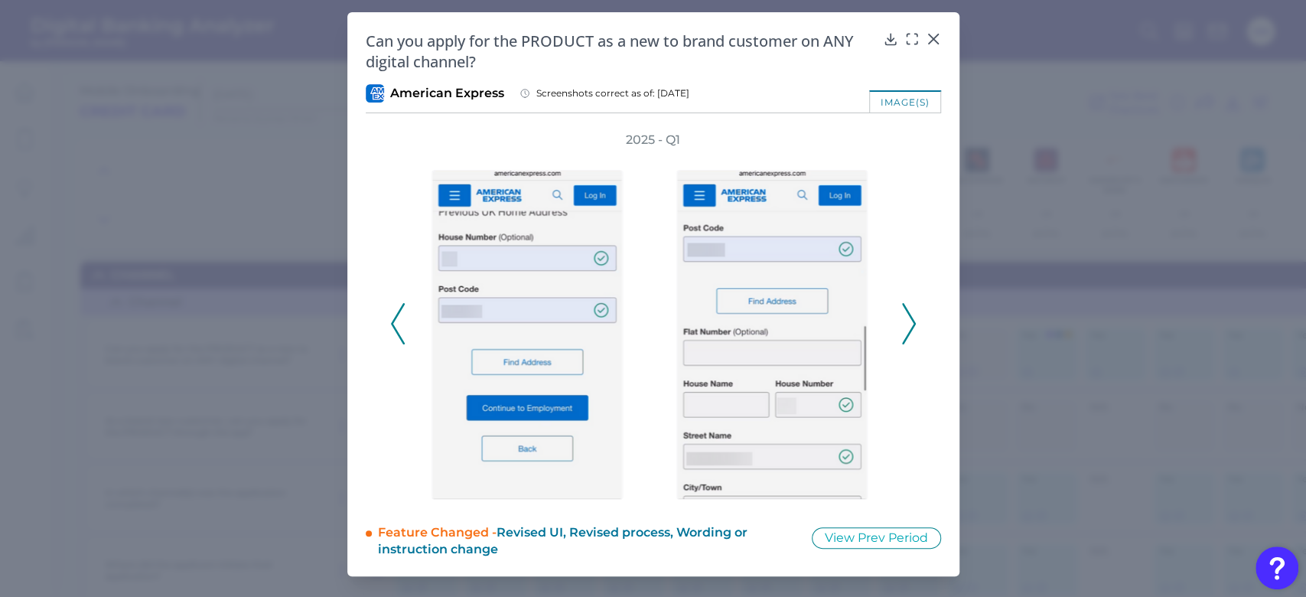
click at [907, 324] on icon at bounding box center [909, 323] width 14 height 41
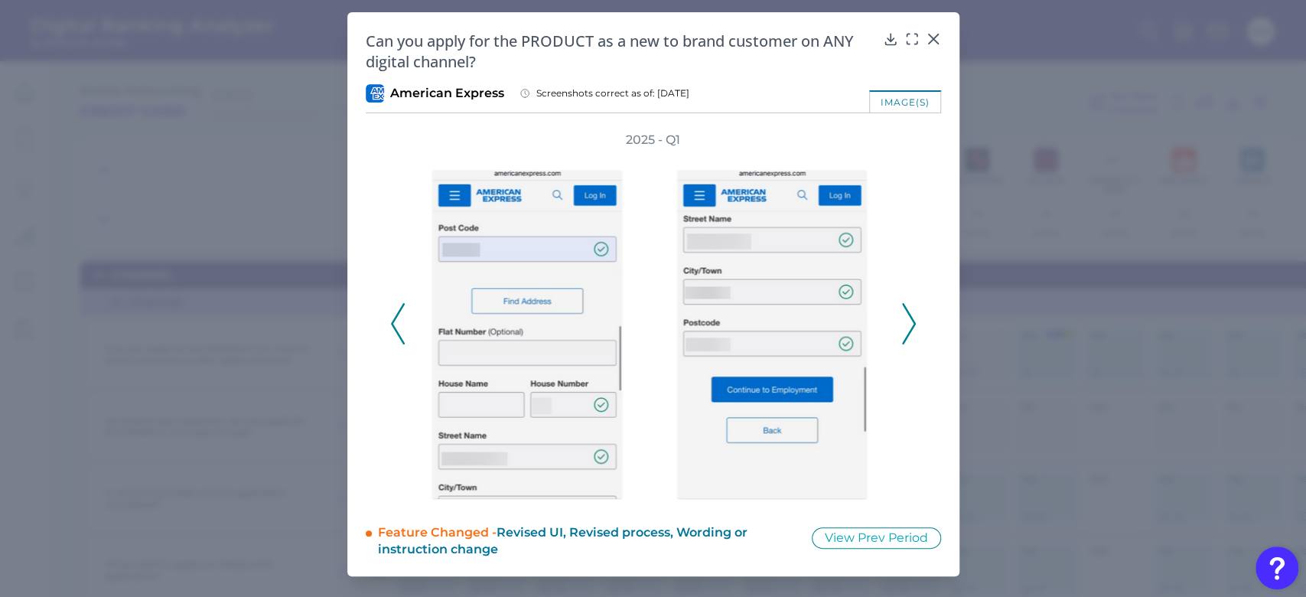
click at [907, 324] on icon at bounding box center [909, 323] width 14 height 41
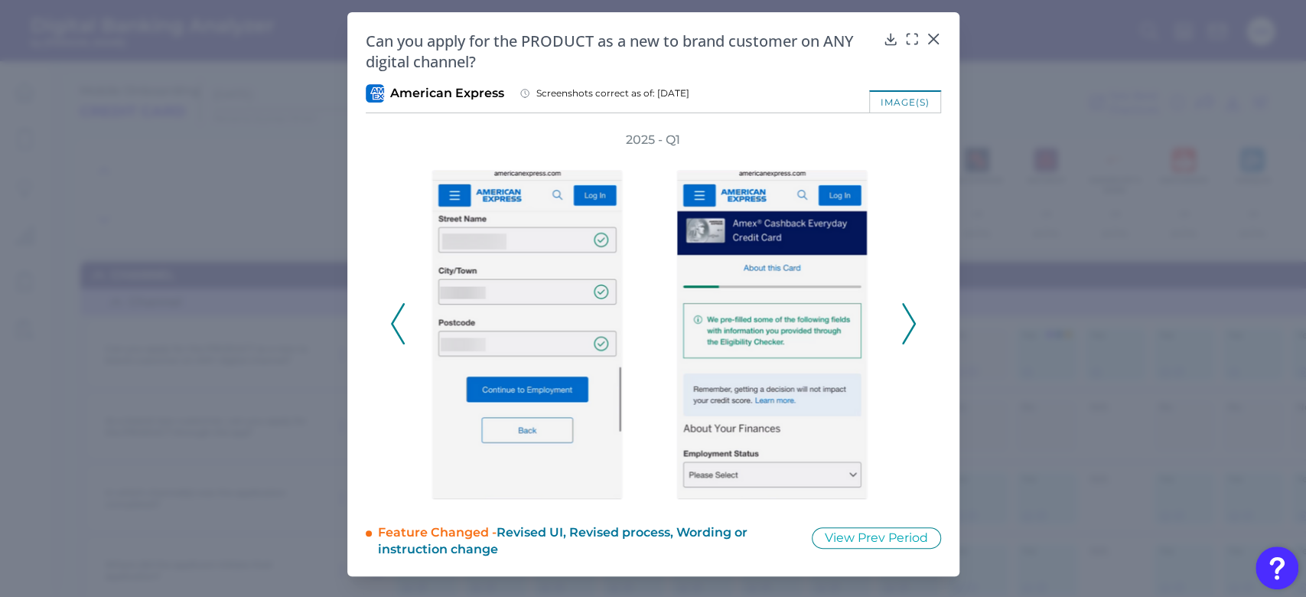
click at [907, 324] on icon at bounding box center [909, 323] width 14 height 41
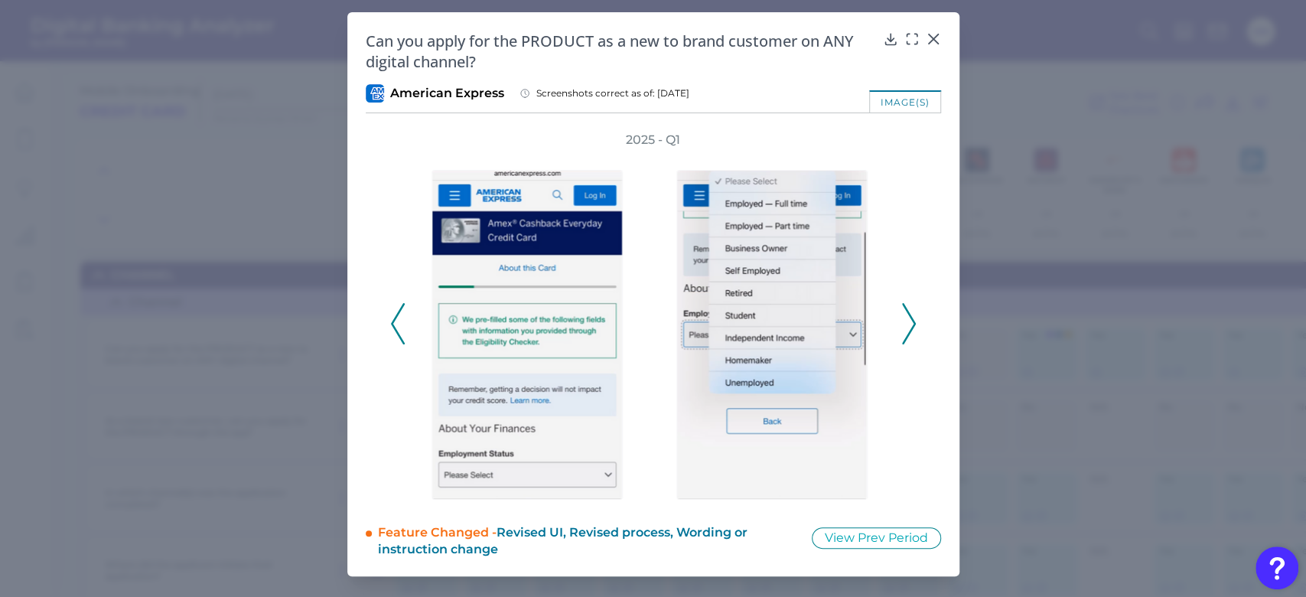
click at [907, 324] on icon at bounding box center [909, 323] width 14 height 41
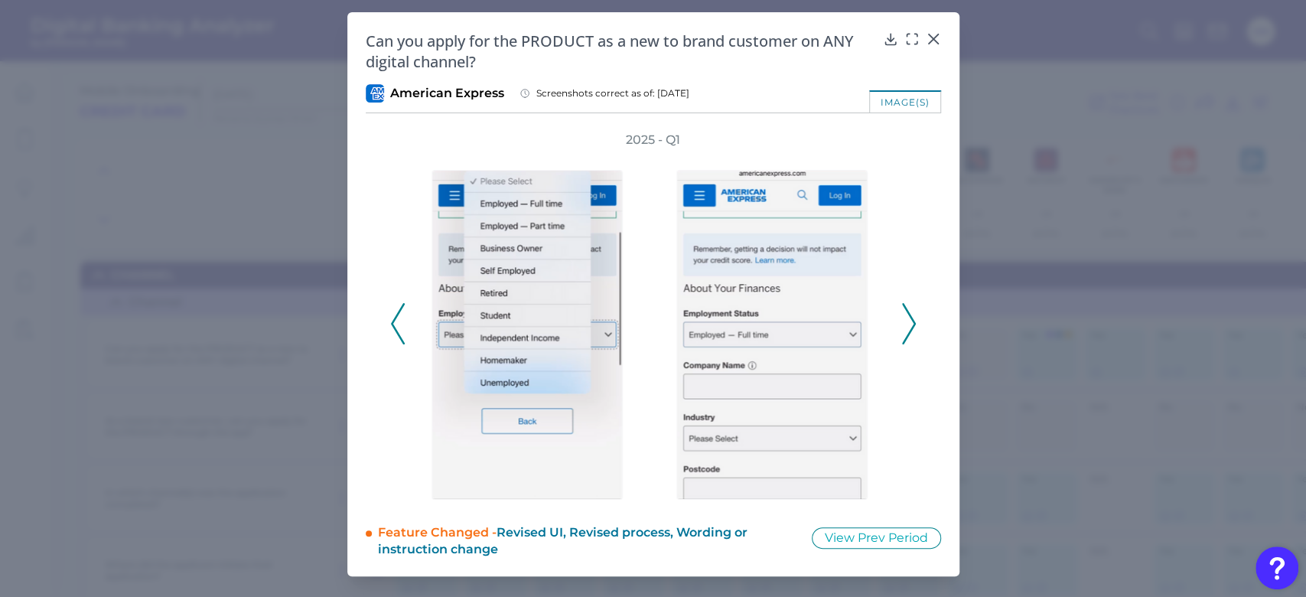
click at [907, 324] on icon at bounding box center [909, 323] width 14 height 41
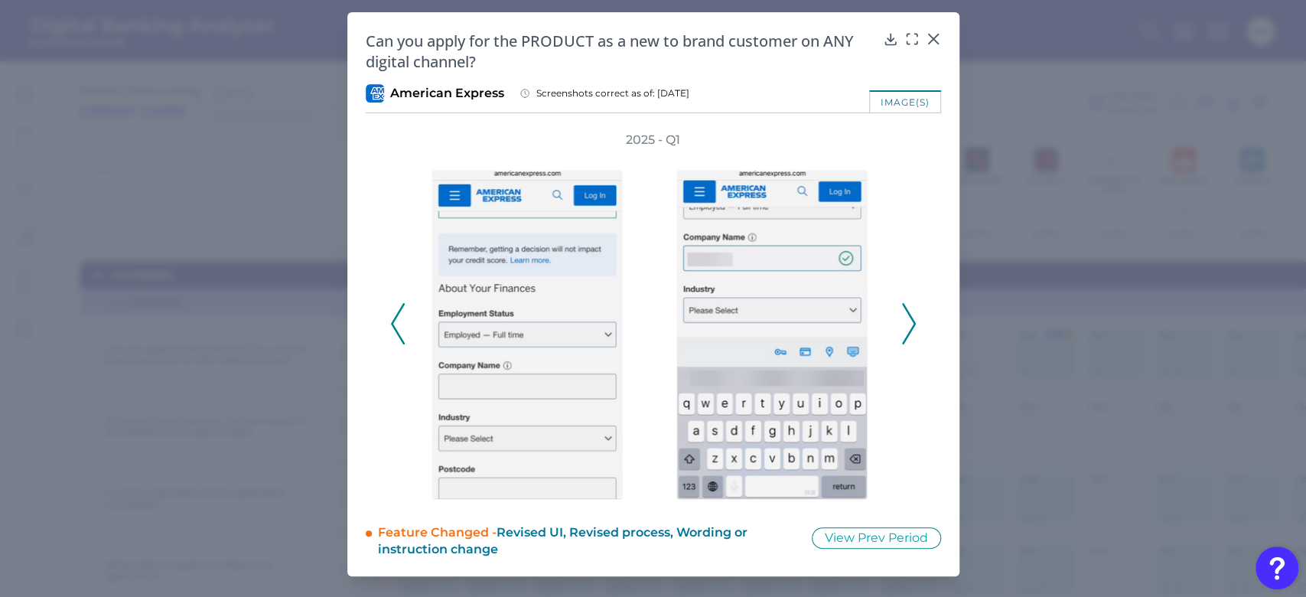
click at [907, 324] on icon at bounding box center [909, 323] width 14 height 41
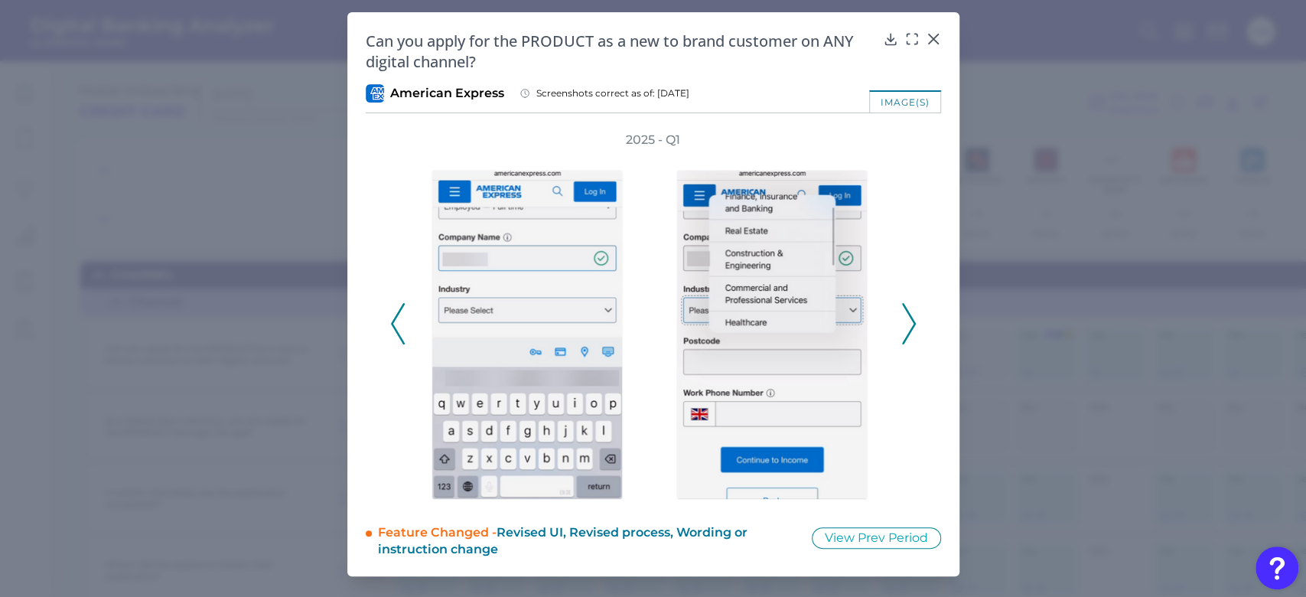
click at [907, 324] on icon at bounding box center [909, 323] width 14 height 41
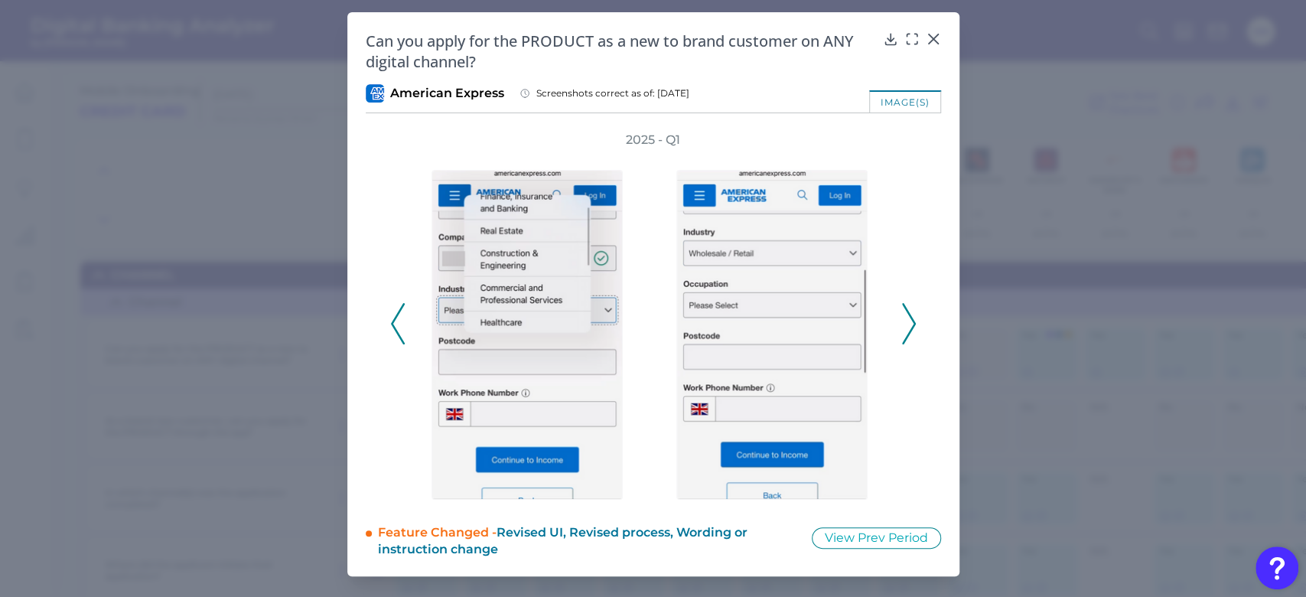
click at [907, 324] on icon at bounding box center [909, 323] width 14 height 41
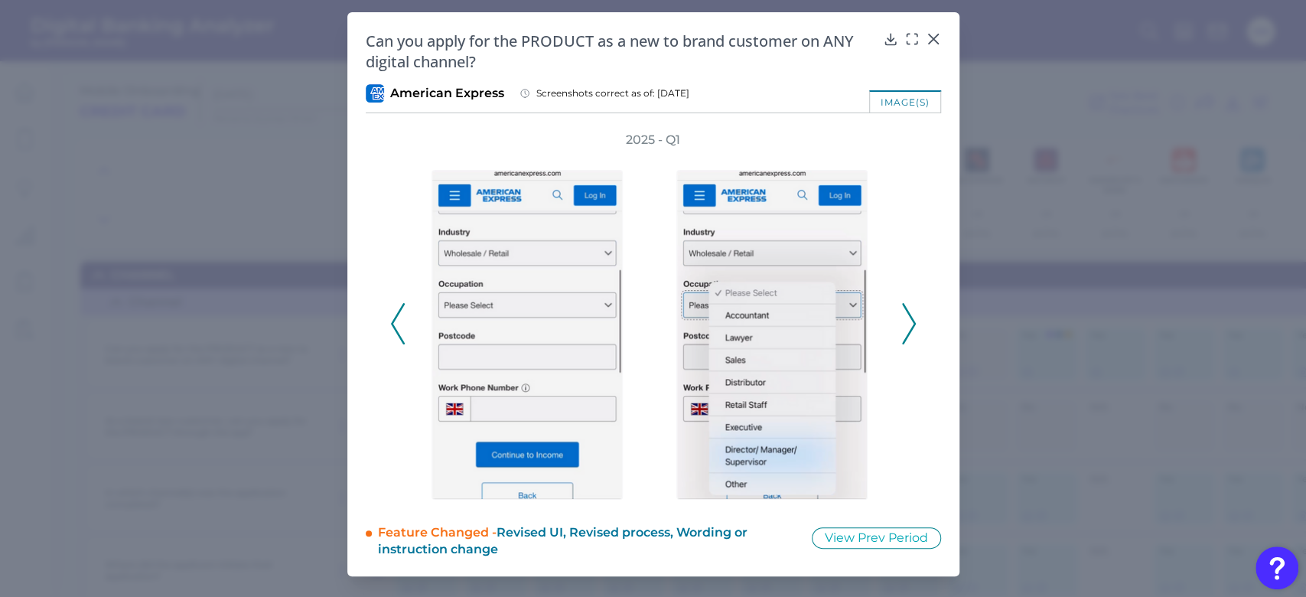
click at [907, 324] on icon at bounding box center [909, 323] width 14 height 41
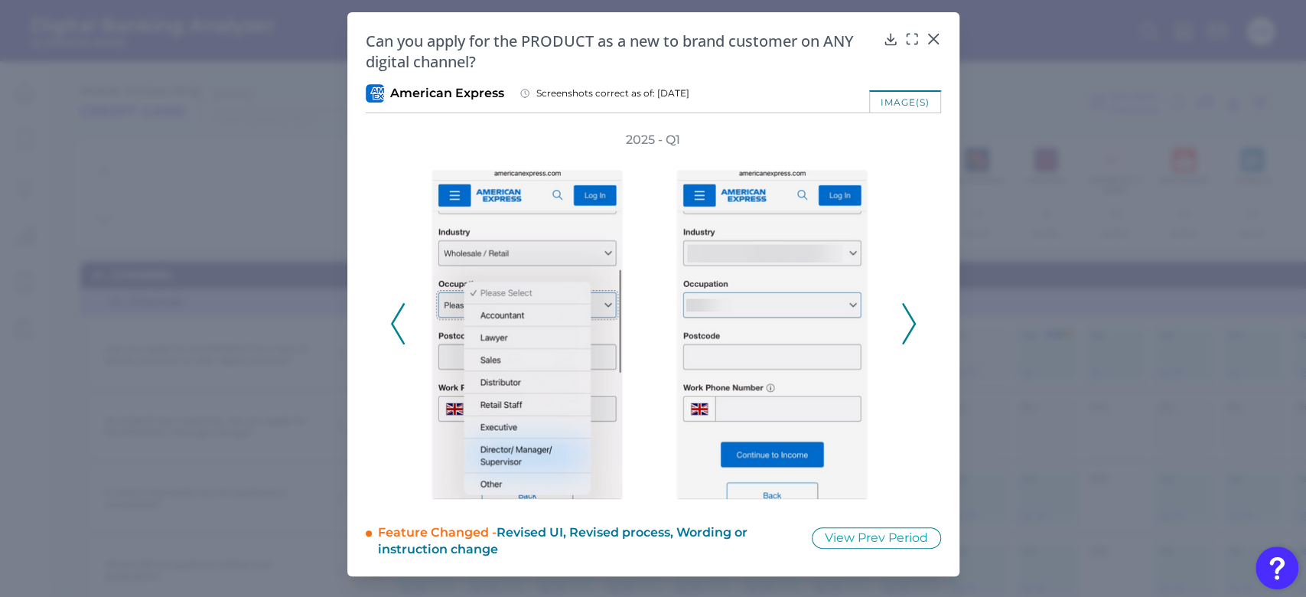
click at [907, 324] on icon at bounding box center [909, 323] width 14 height 41
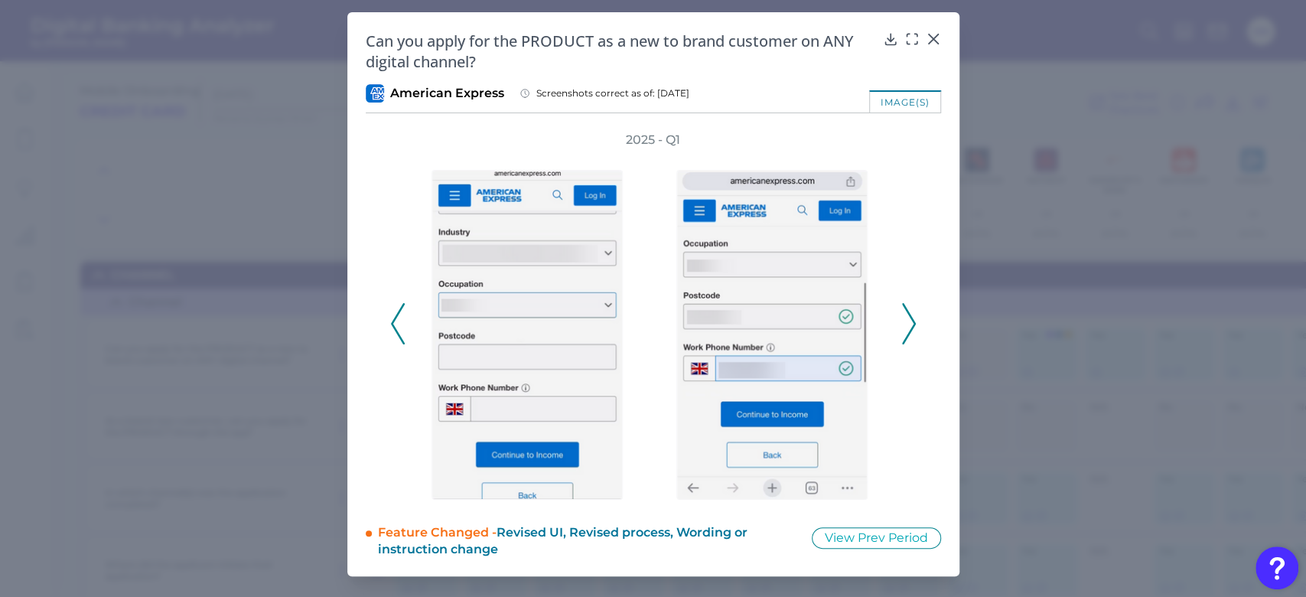
click at [909, 321] on icon at bounding box center [909, 323] width 14 height 41
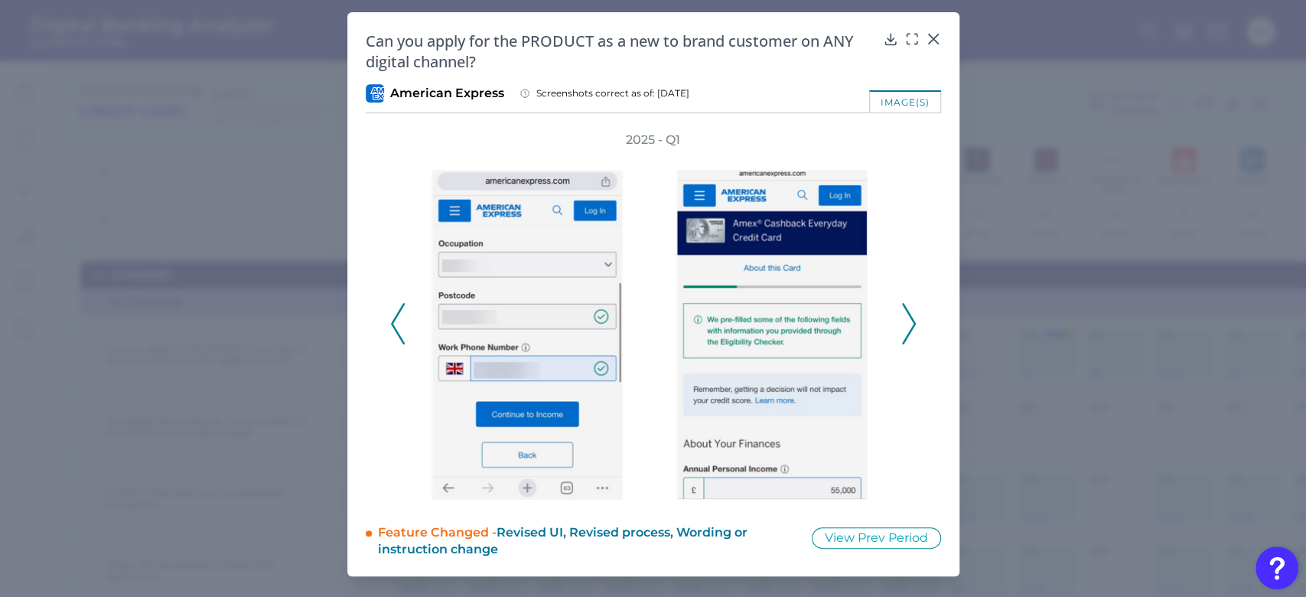
click at [909, 321] on icon at bounding box center [909, 323] width 14 height 41
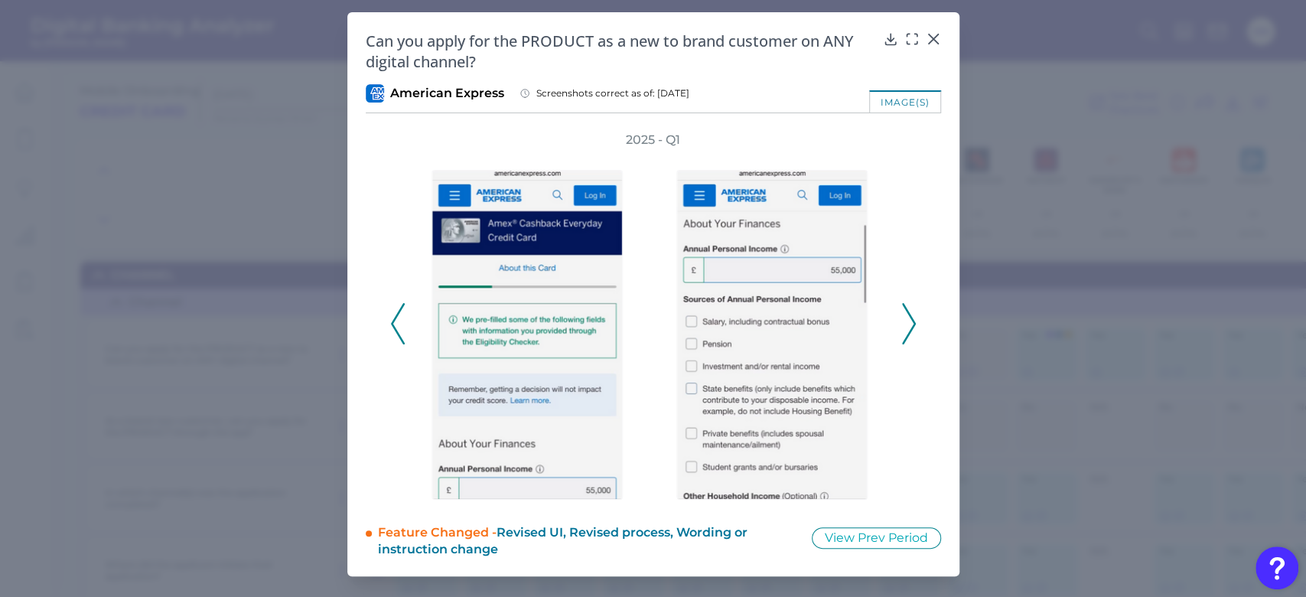
click at [909, 321] on icon at bounding box center [909, 323] width 14 height 41
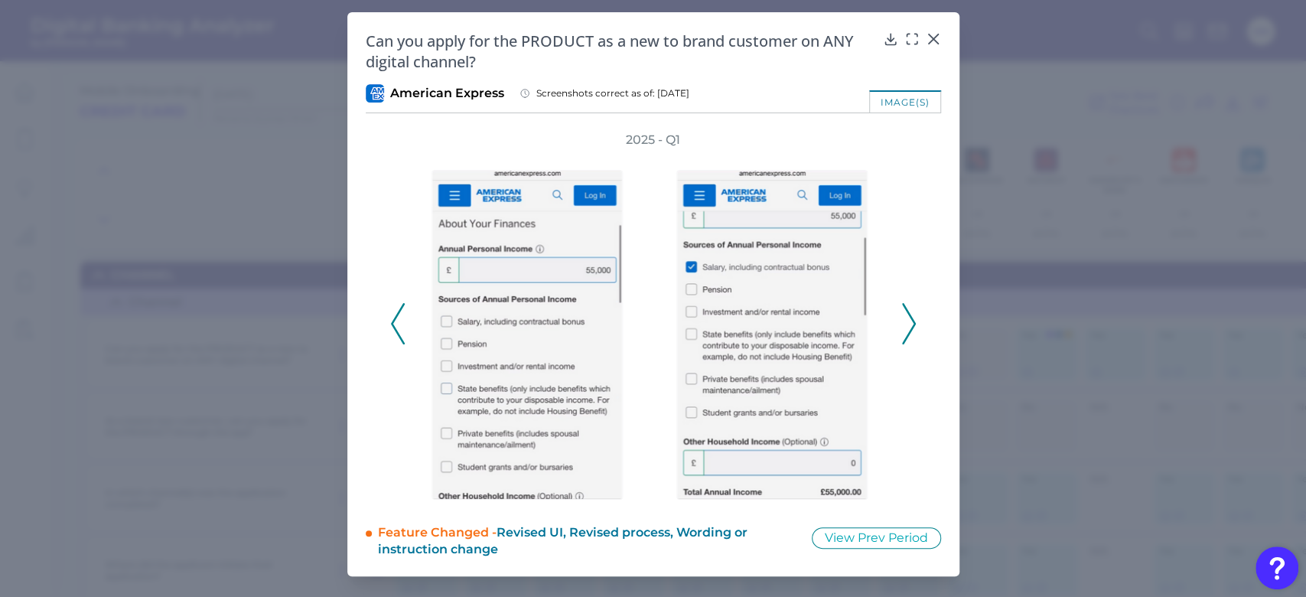
click at [909, 321] on icon at bounding box center [909, 323] width 14 height 41
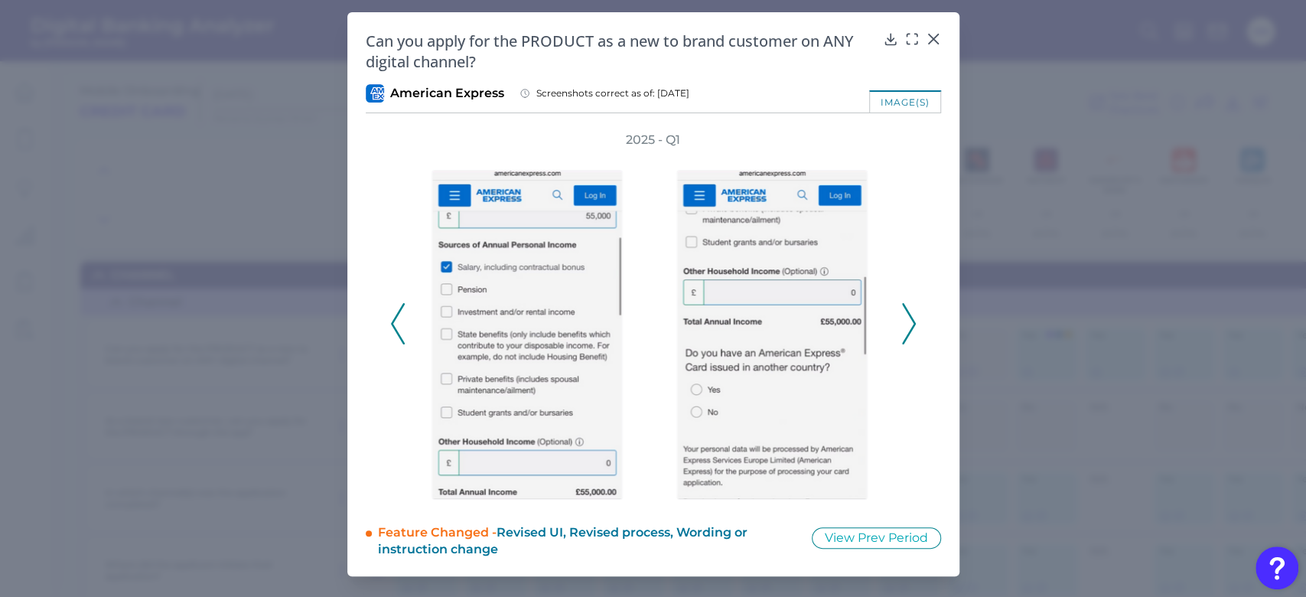
click at [909, 321] on icon at bounding box center [909, 323] width 14 height 41
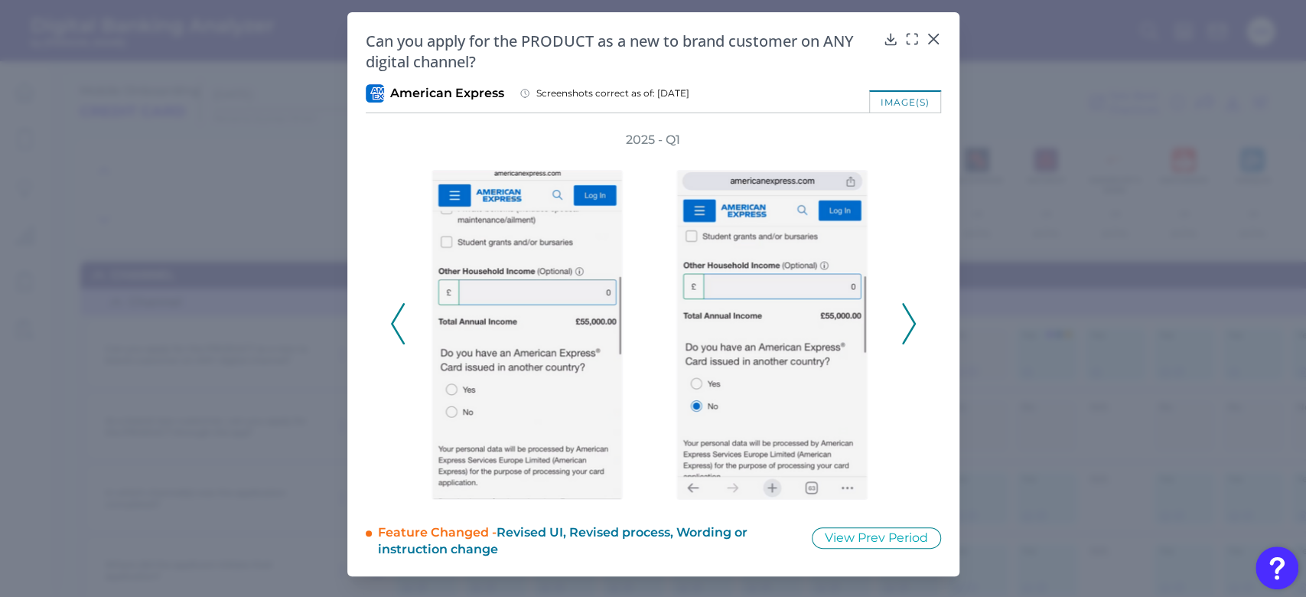
click at [909, 321] on icon at bounding box center [909, 323] width 14 height 41
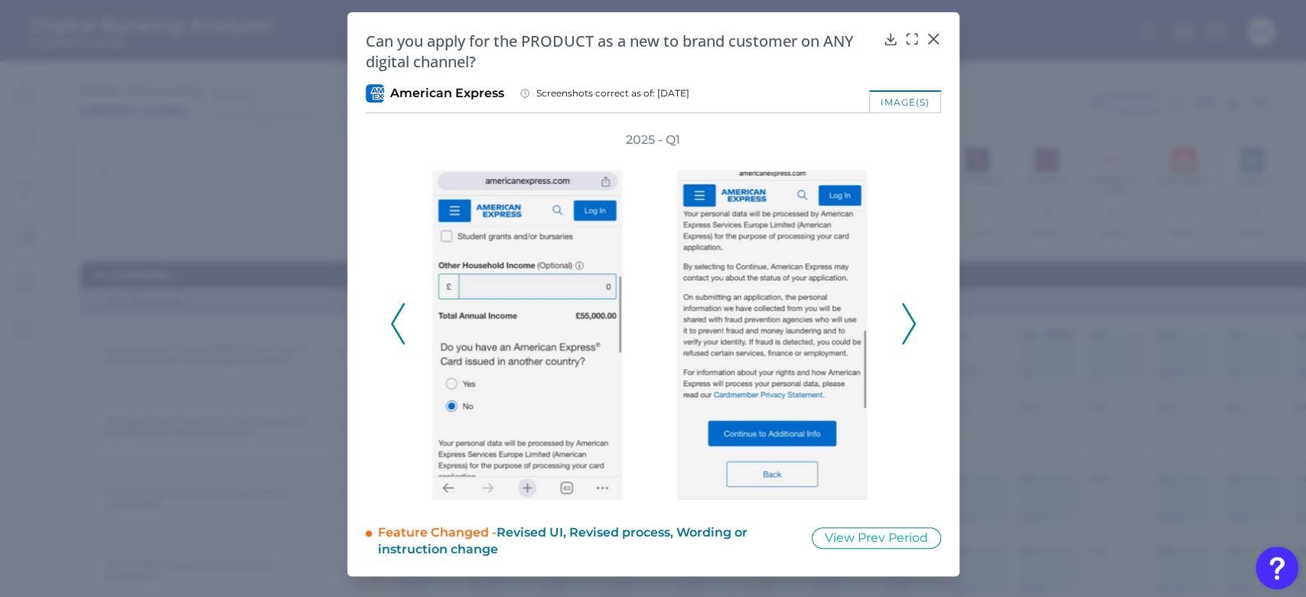
click at [909, 321] on icon at bounding box center [909, 323] width 14 height 41
click at [925, 335] on div "2025 - Q1" at bounding box center [653, 316] width 575 height 368
click at [922, 328] on div "2025 - Q1" at bounding box center [653, 316] width 575 height 368
click at [912, 329] on icon at bounding box center [909, 323] width 14 height 41
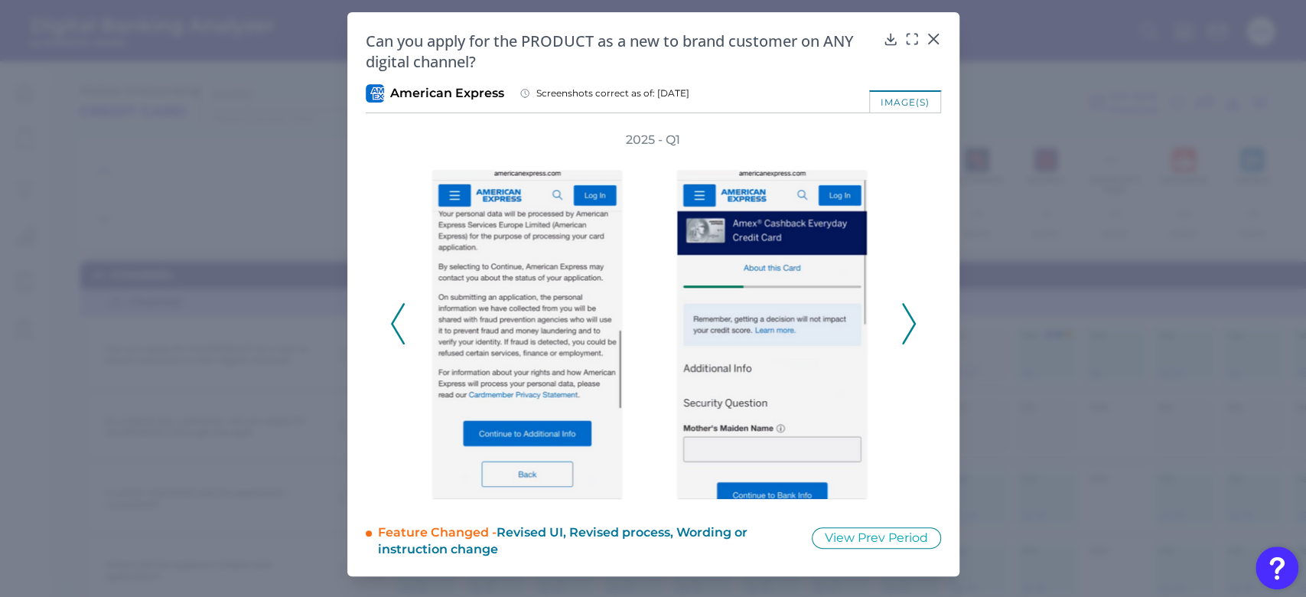
click at [912, 329] on icon at bounding box center [909, 323] width 14 height 41
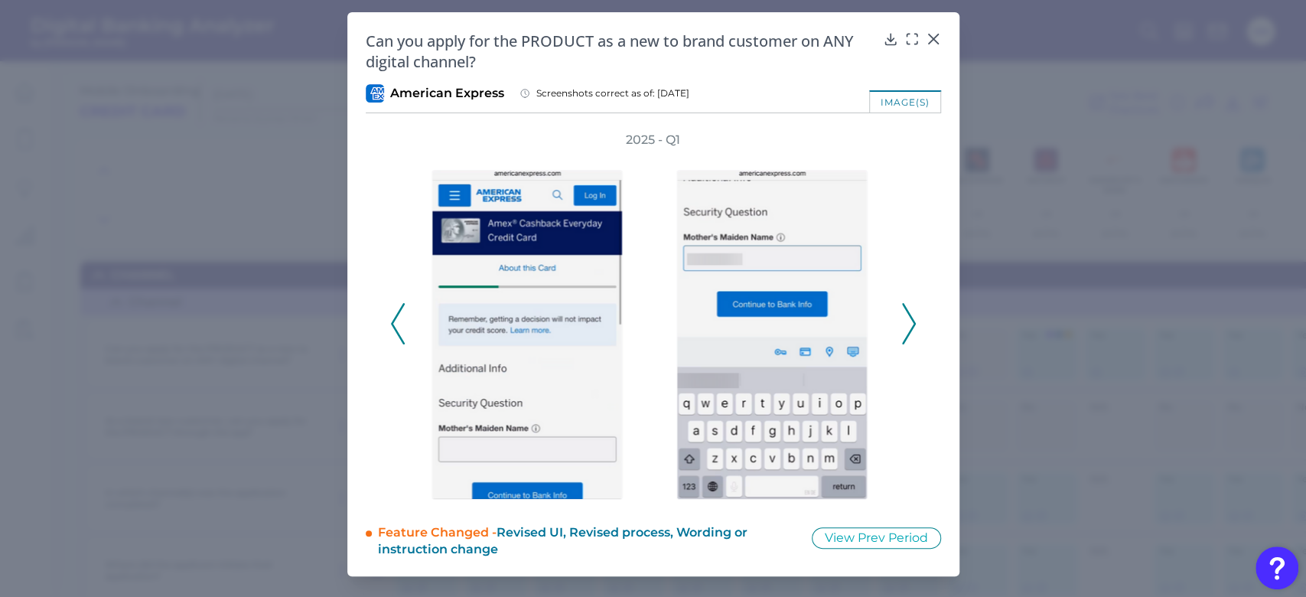
click at [912, 328] on icon at bounding box center [909, 323] width 14 height 41
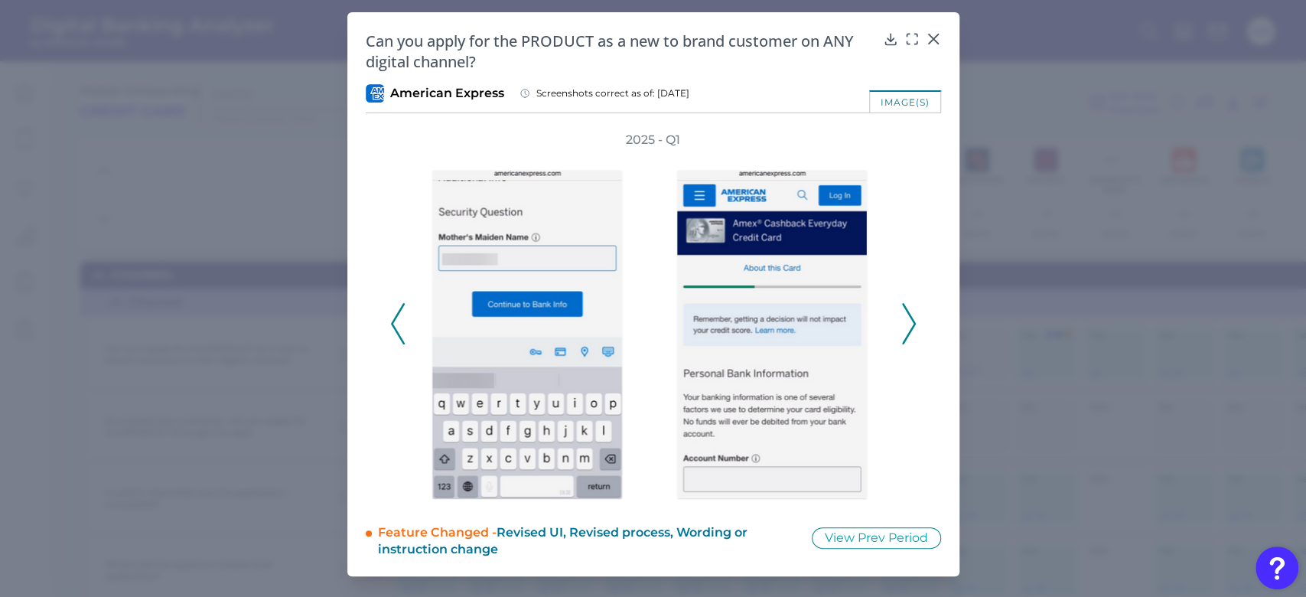
click at [912, 328] on icon at bounding box center [909, 323] width 14 height 41
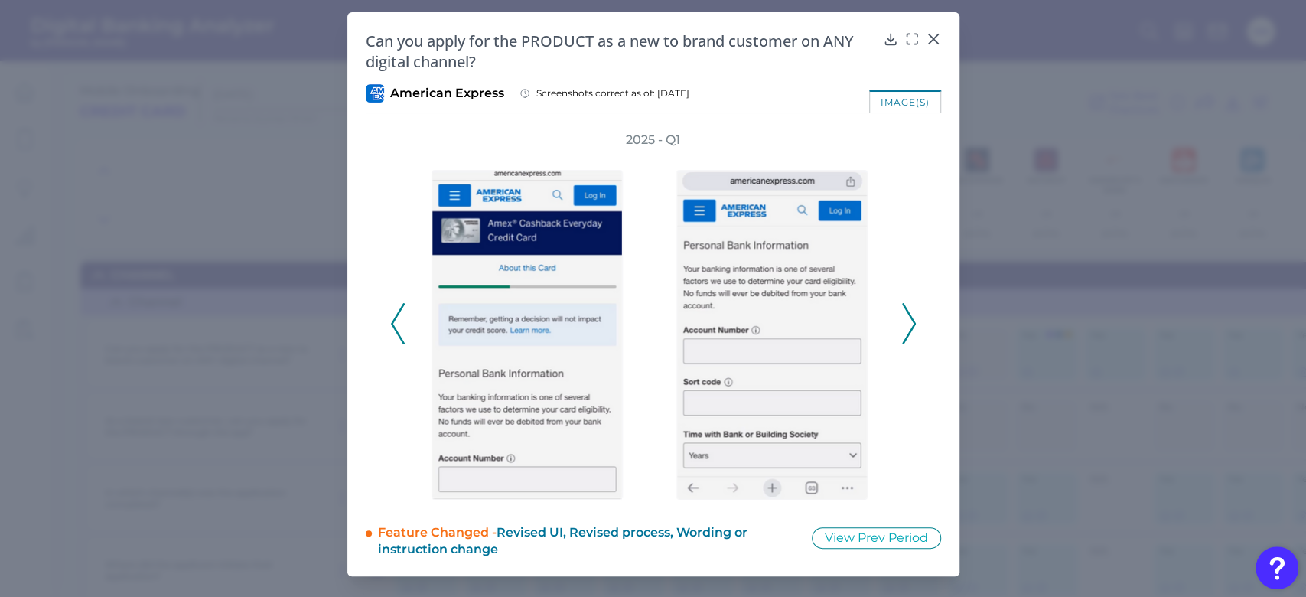
click at [912, 327] on icon at bounding box center [909, 323] width 14 height 41
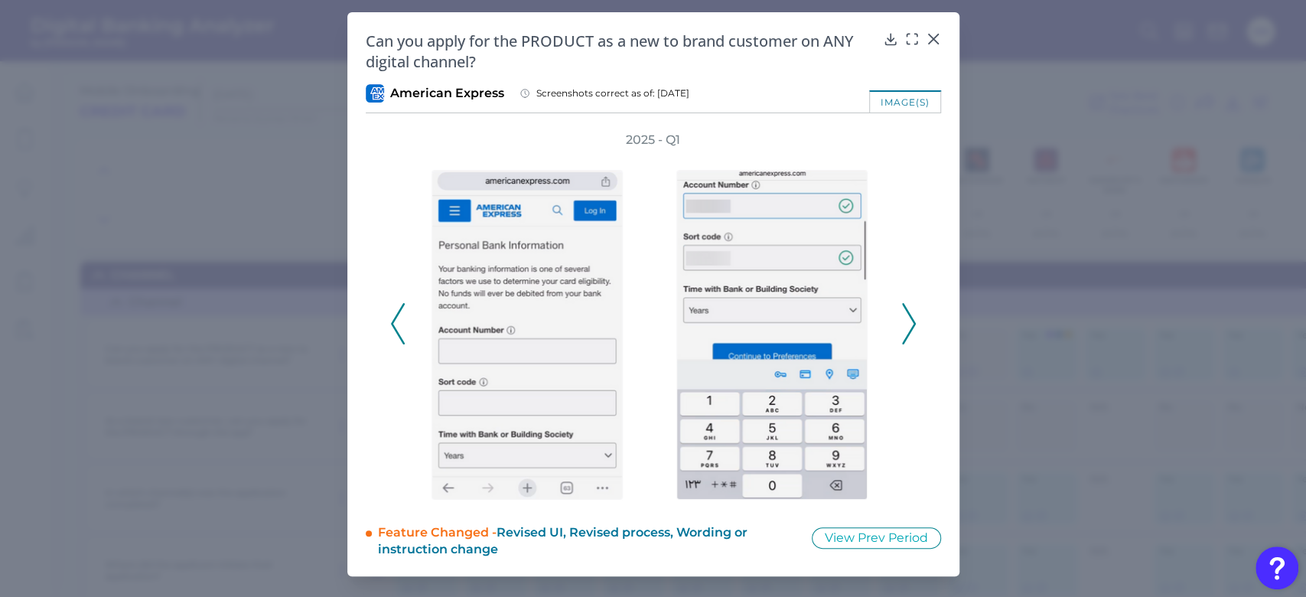
click at [912, 327] on icon at bounding box center [909, 323] width 14 height 41
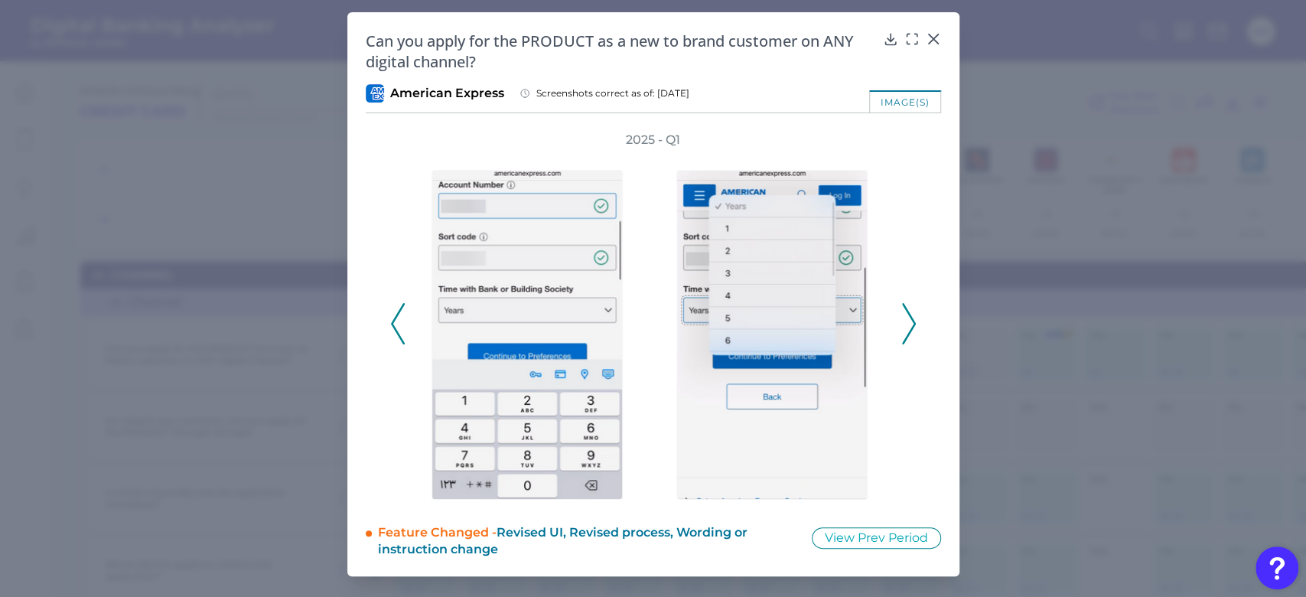
click at [912, 327] on icon at bounding box center [909, 323] width 14 height 41
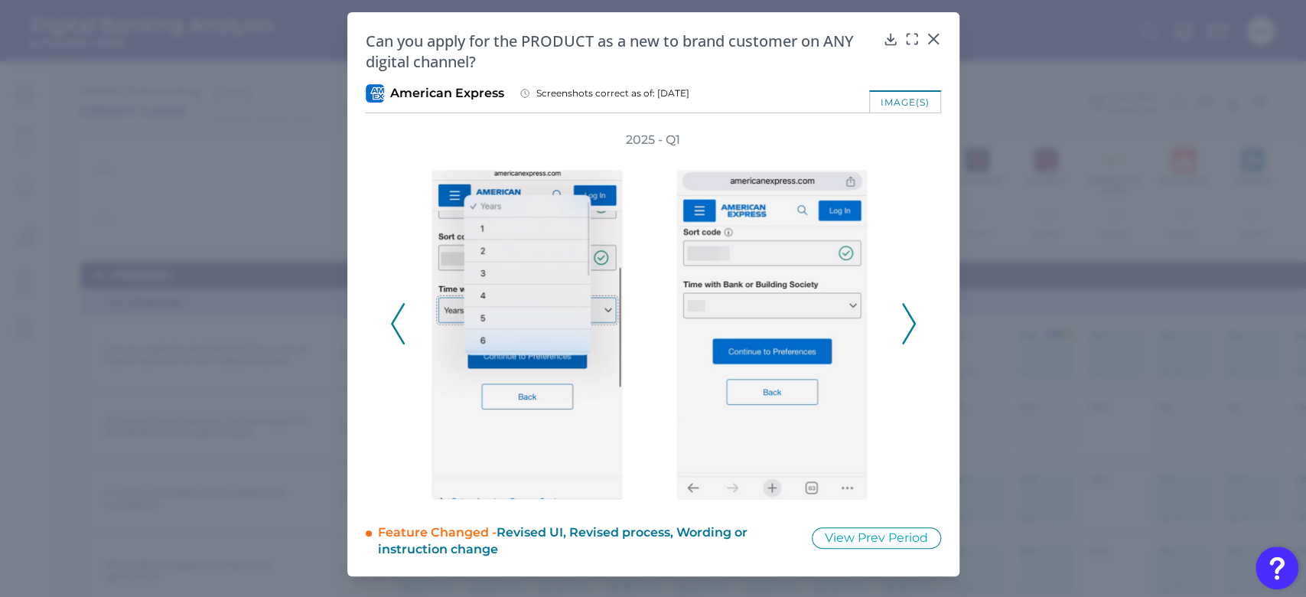
click at [912, 327] on icon at bounding box center [909, 323] width 14 height 41
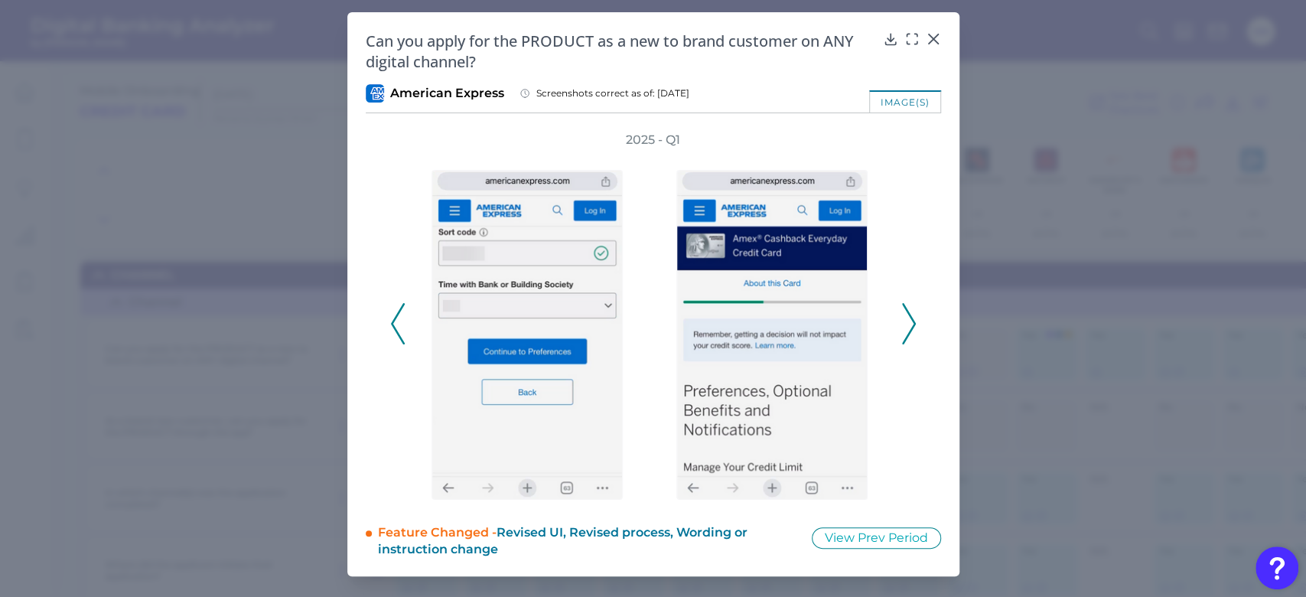
click at [913, 326] on icon at bounding box center [909, 323] width 14 height 41
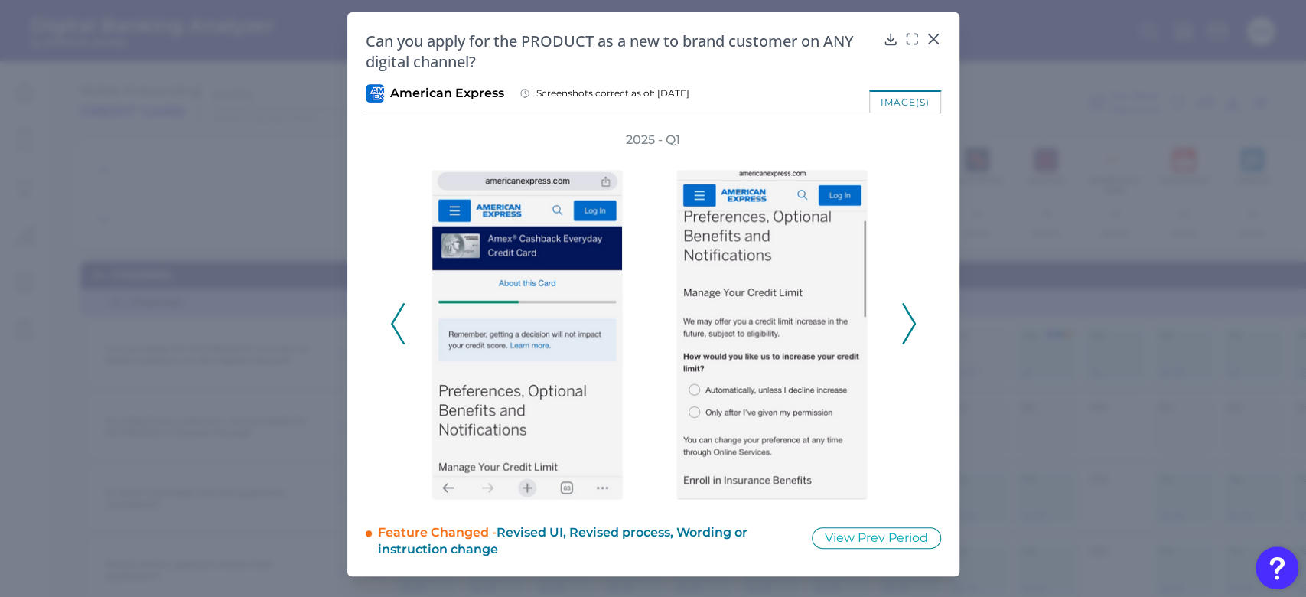
click at [913, 326] on icon at bounding box center [909, 323] width 14 height 41
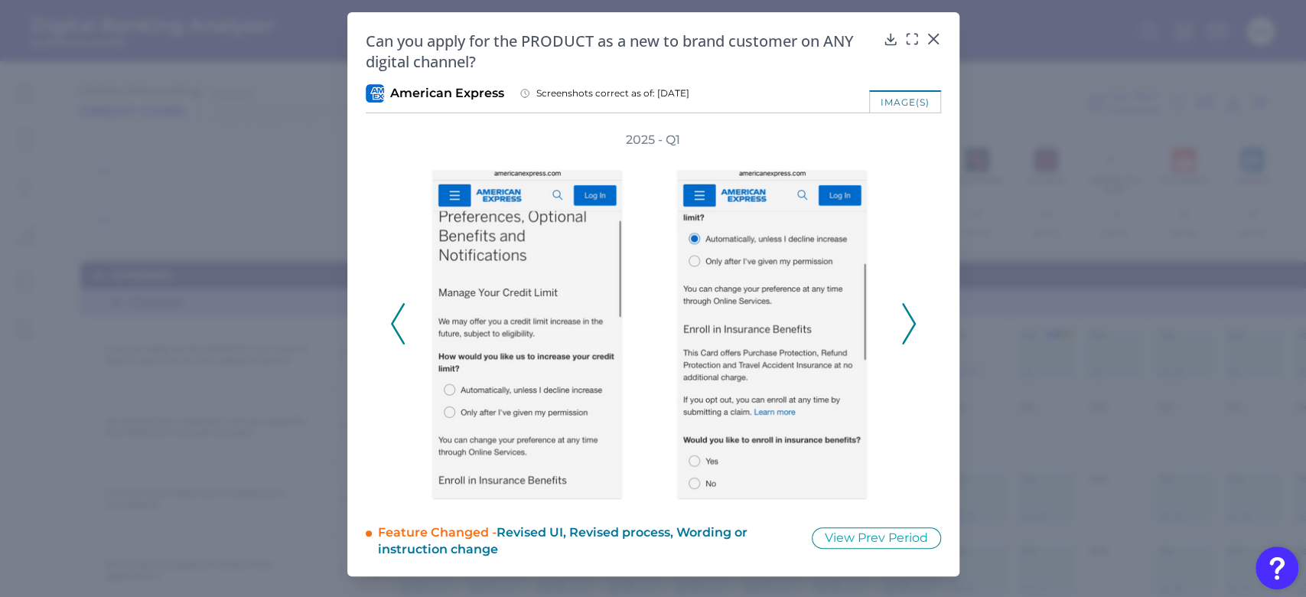
click at [906, 326] on icon at bounding box center [909, 323] width 14 height 41
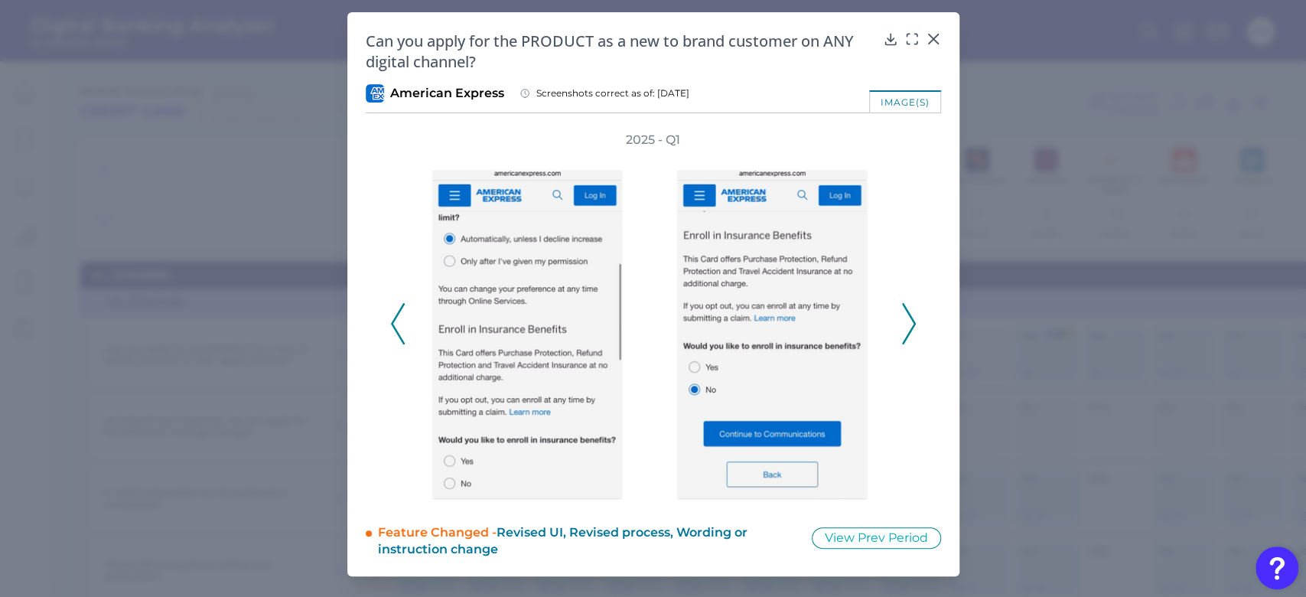
click at [906, 326] on icon at bounding box center [909, 323] width 14 height 41
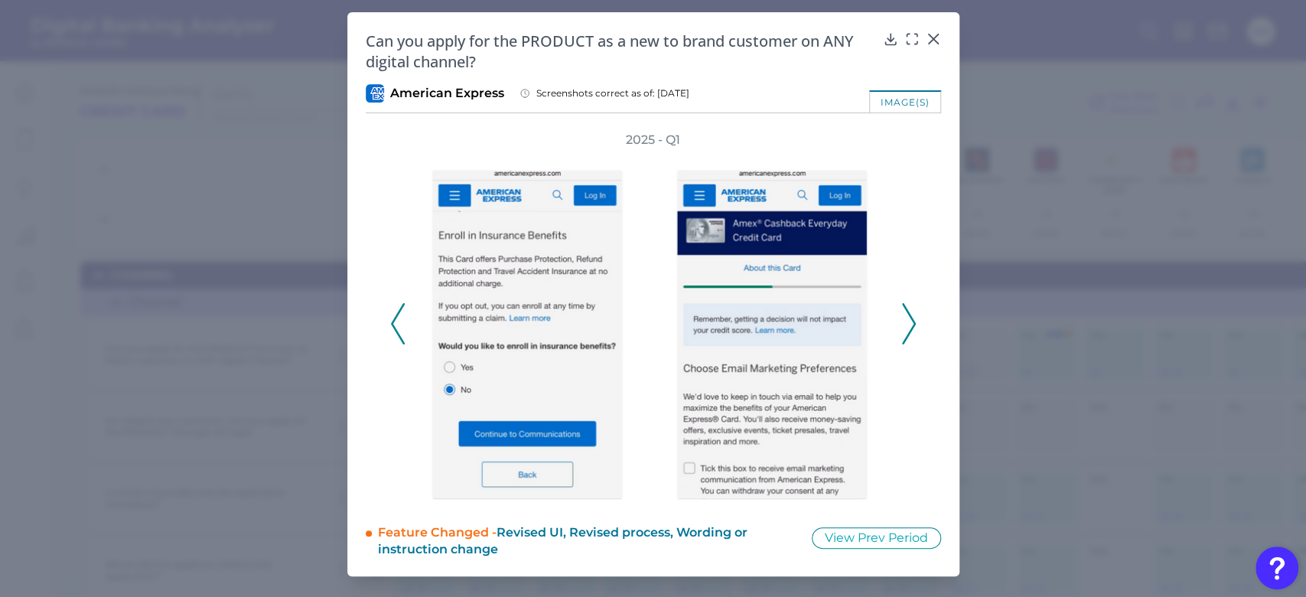
click at [906, 326] on icon at bounding box center [909, 323] width 14 height 41
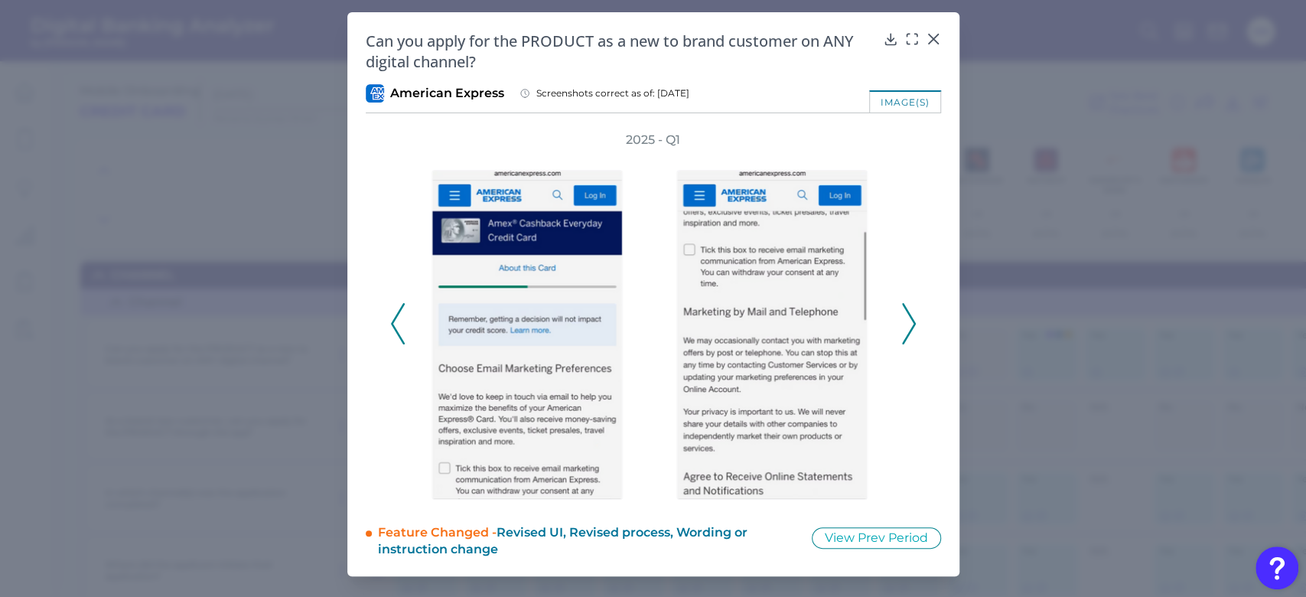
click at [906, 326] on icon at bounding box center [909, 323] width 14 height 41
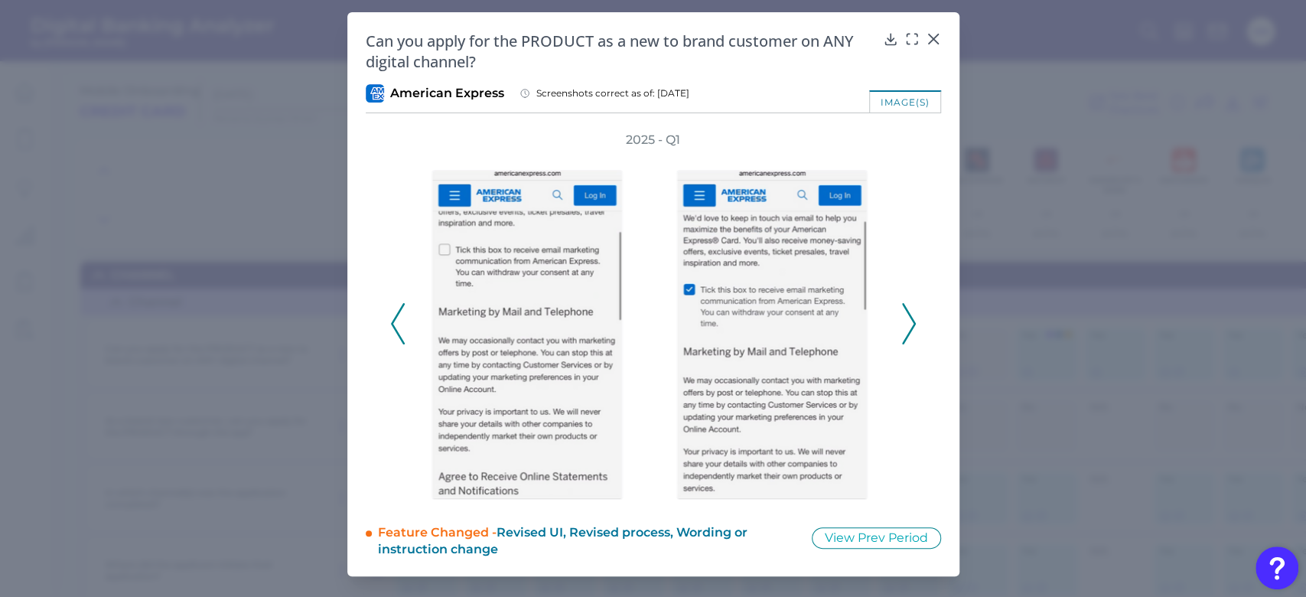
click at [906, 326] on icon at bounding box center [909, 323] width 14 height 41
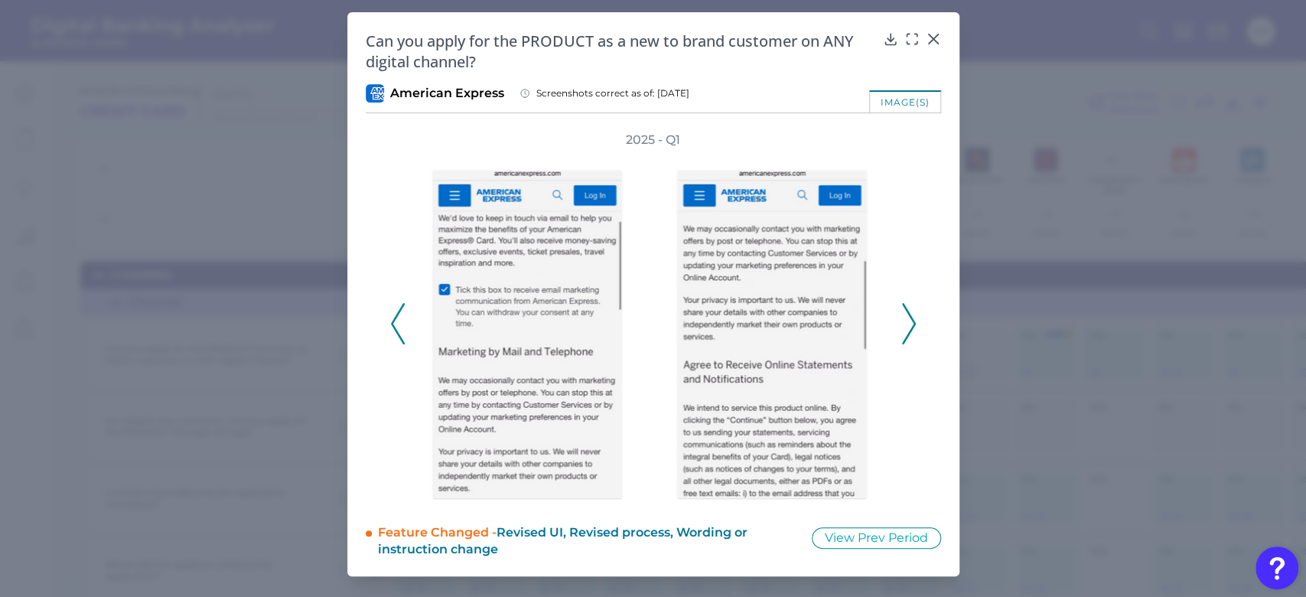
click at [906, 326] on icon at bounding box center [909, 323] width 14 height 41
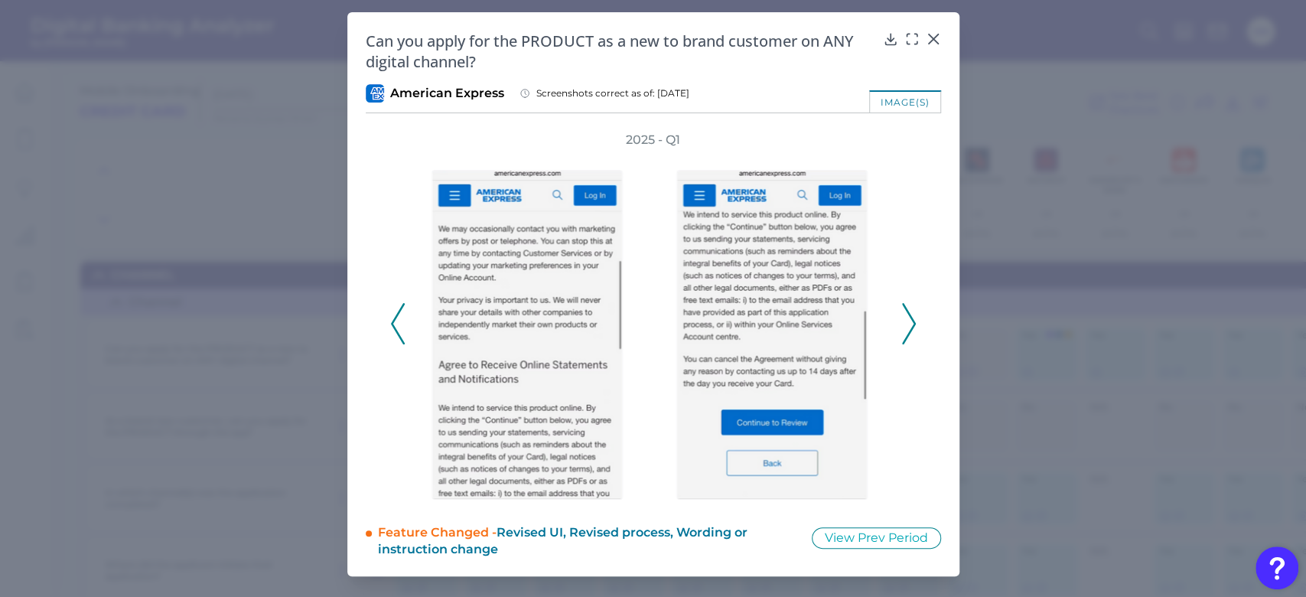
click at [906, 326] on icon at bounding box center [909, 323] width 14 height 41
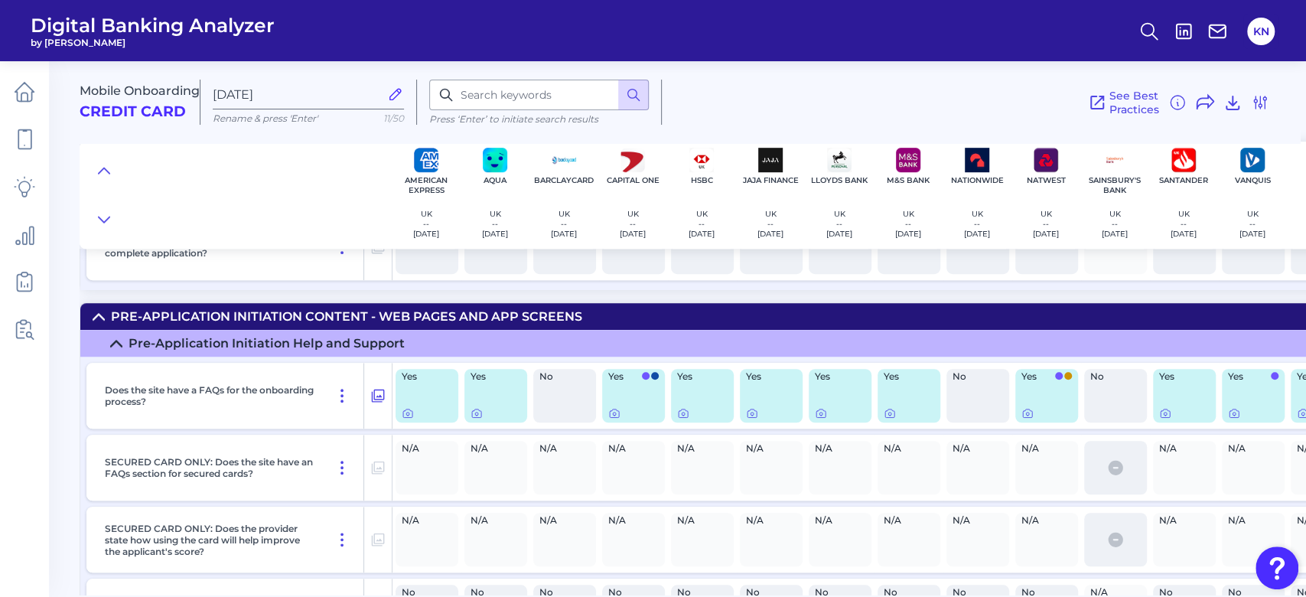
scroll to position [612, 0]
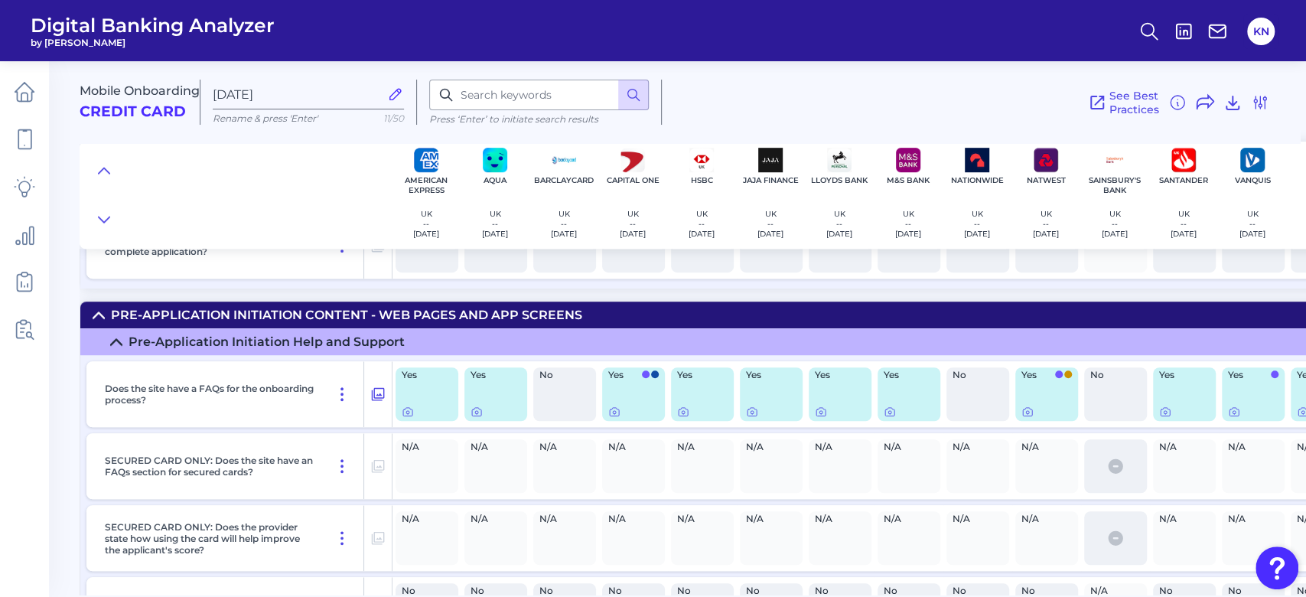
click at [877, 99] on div "See Best Practices Filters Clear all filters Experience Reset Mobile Servicing …" at bounding box center [965, 102] width 607 height 45
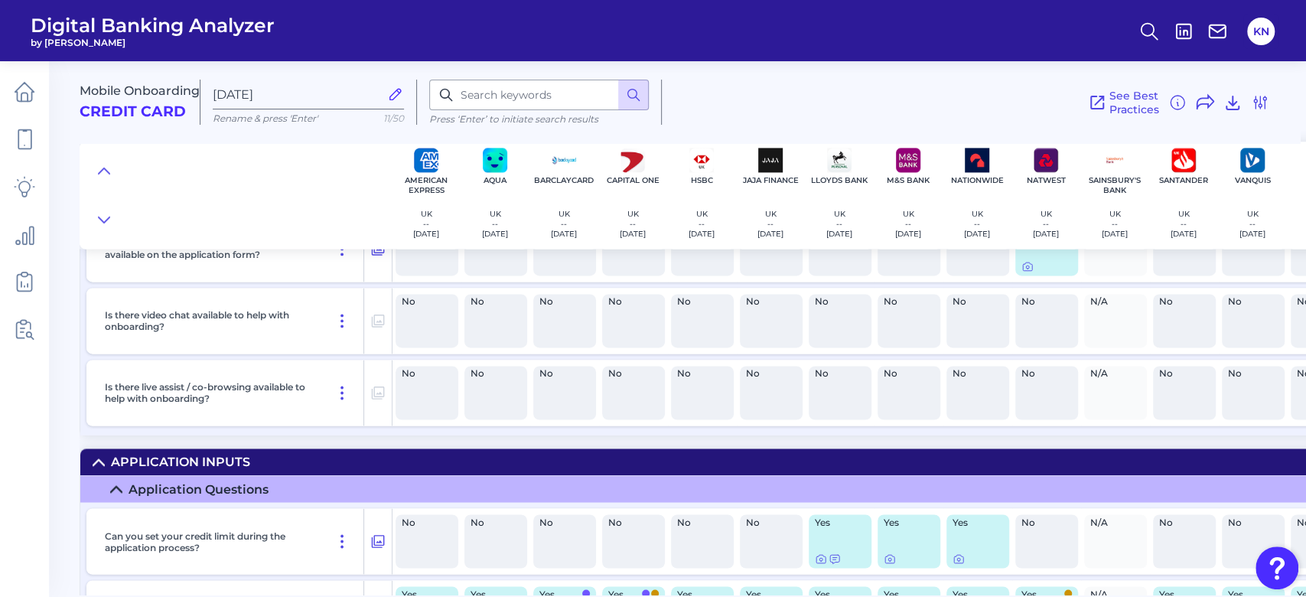
scroll to position [7815, 0]
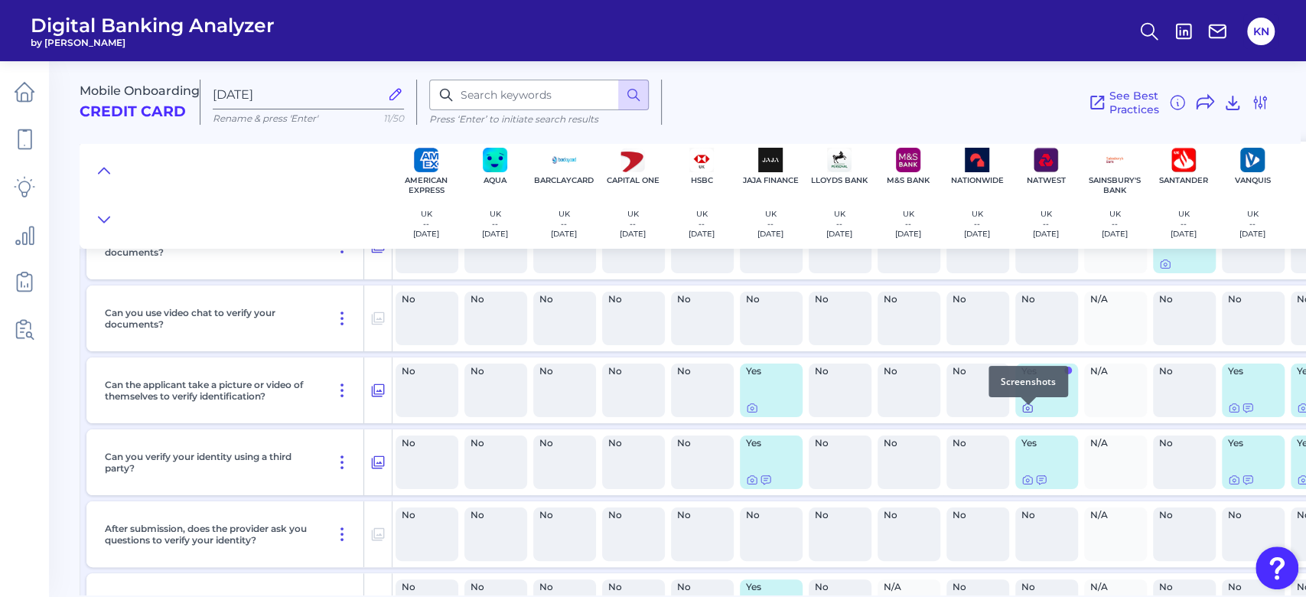
click at [1026, 410] on icon at bounding box center [1027, 408] width 3 height 3
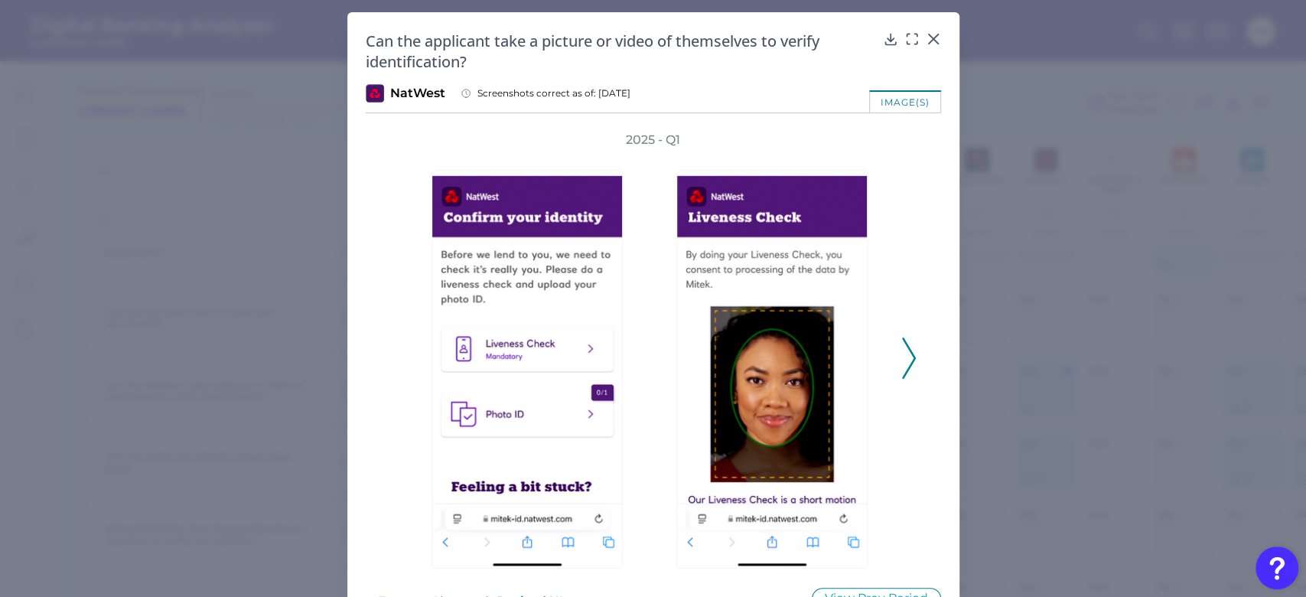
click at [913, 356] on div "2025 - Q1" at bounding box center [653, 350] width 575 height 437
click at [906, 356] on icon at bounding box center [909, 357] width 14 height 41
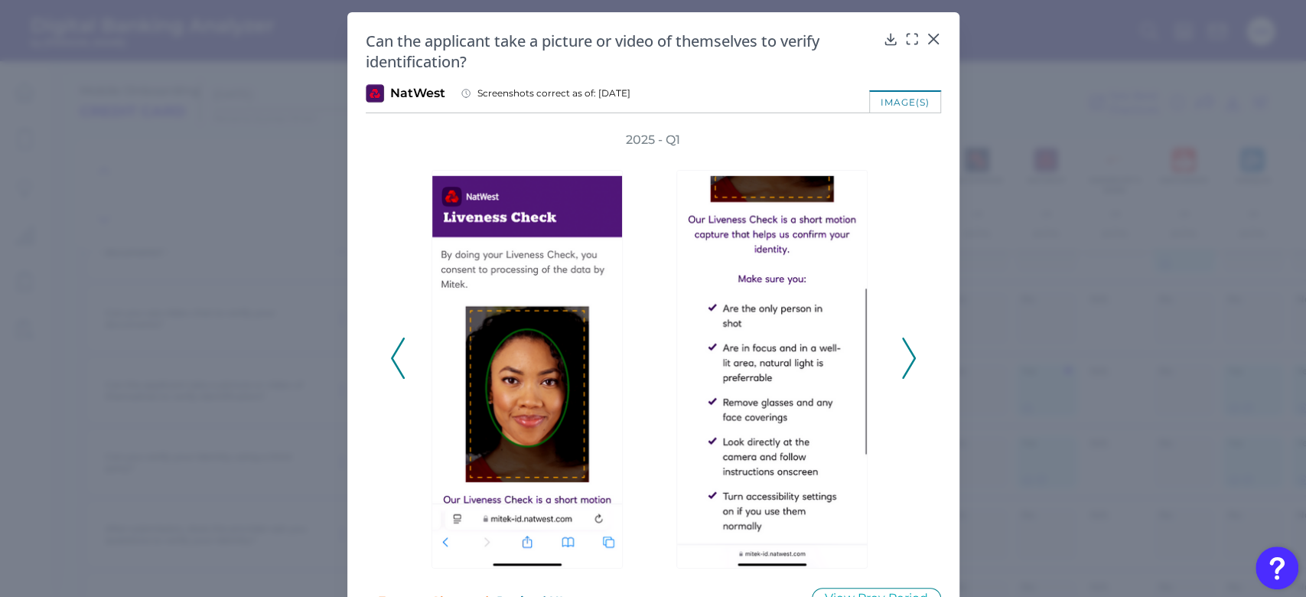
click at [906, 356] on icon at bounding box center [909, 357] width 14 height 41
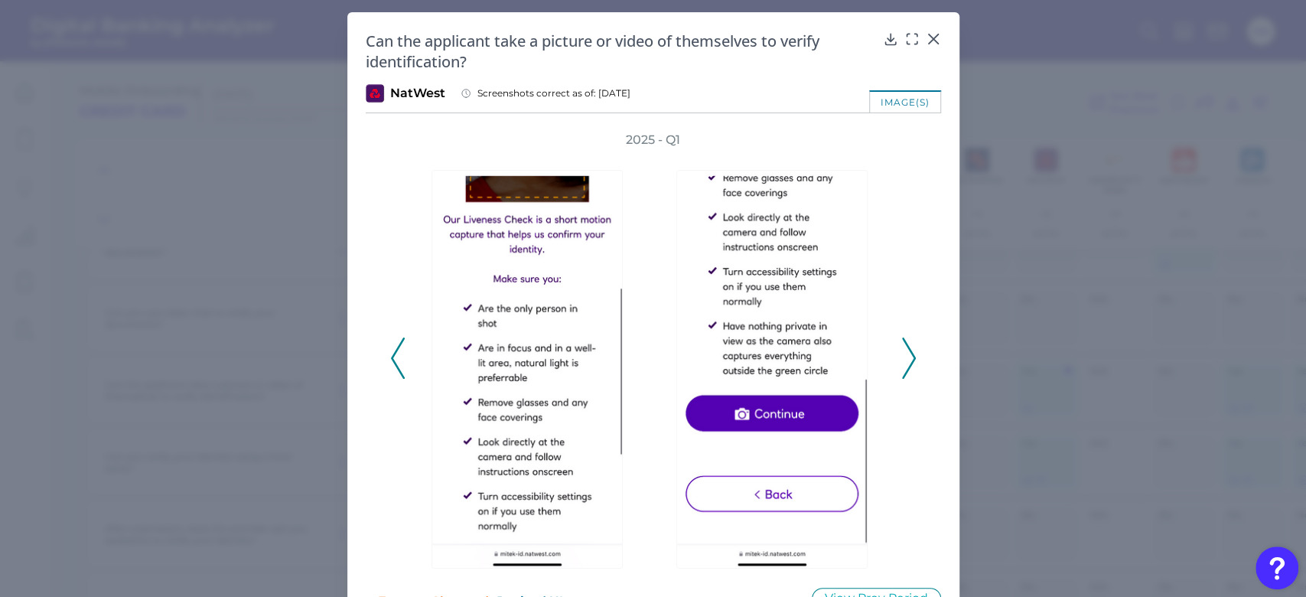
click at [901, 350] on button at bounding box center [908, 357] width 15 height 41
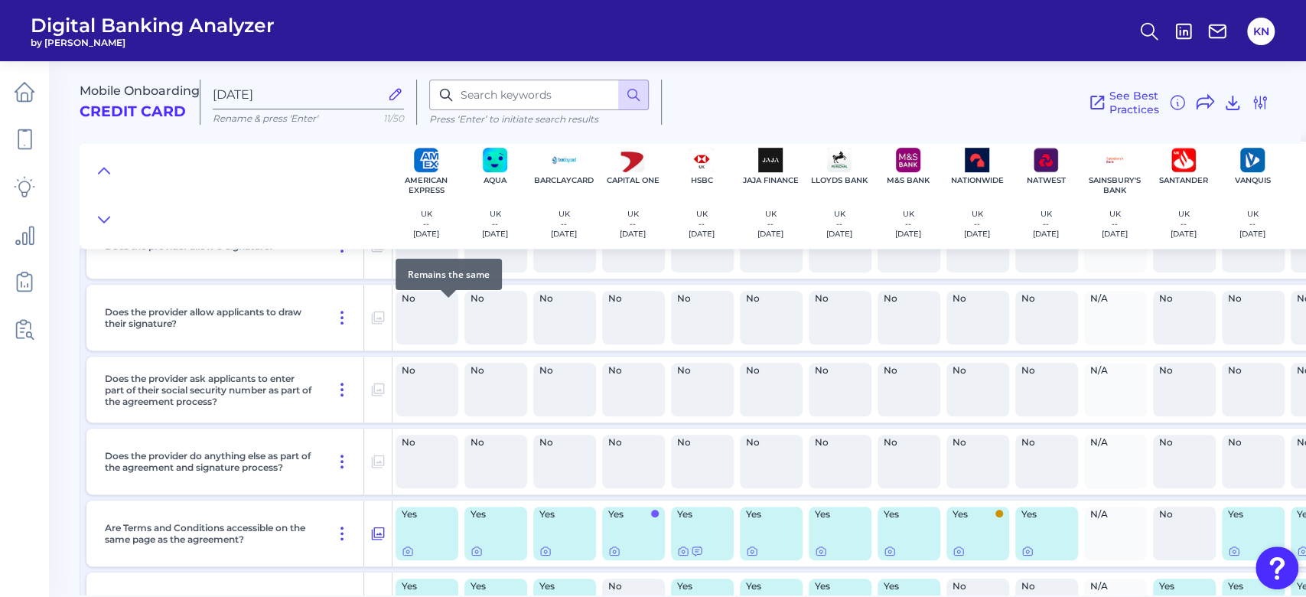
scroll to position [8223, 0]
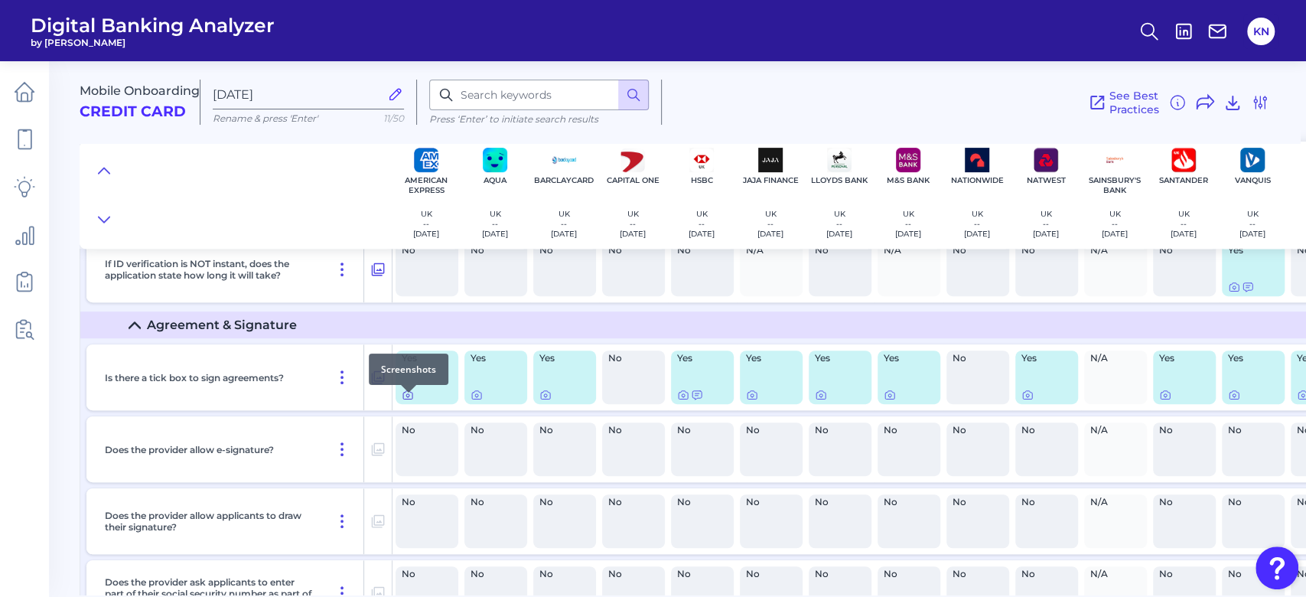
click at [408, 397] on icon at bounding box center [407, 395] width 3 height 3
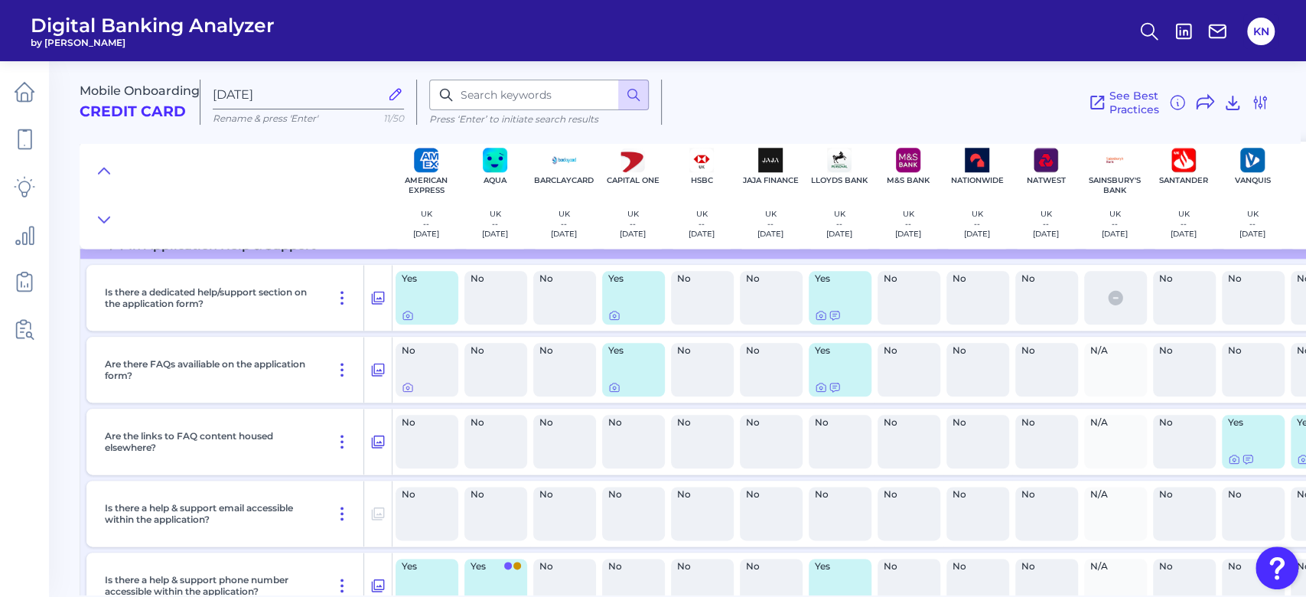
scroll to position [5061, 0]
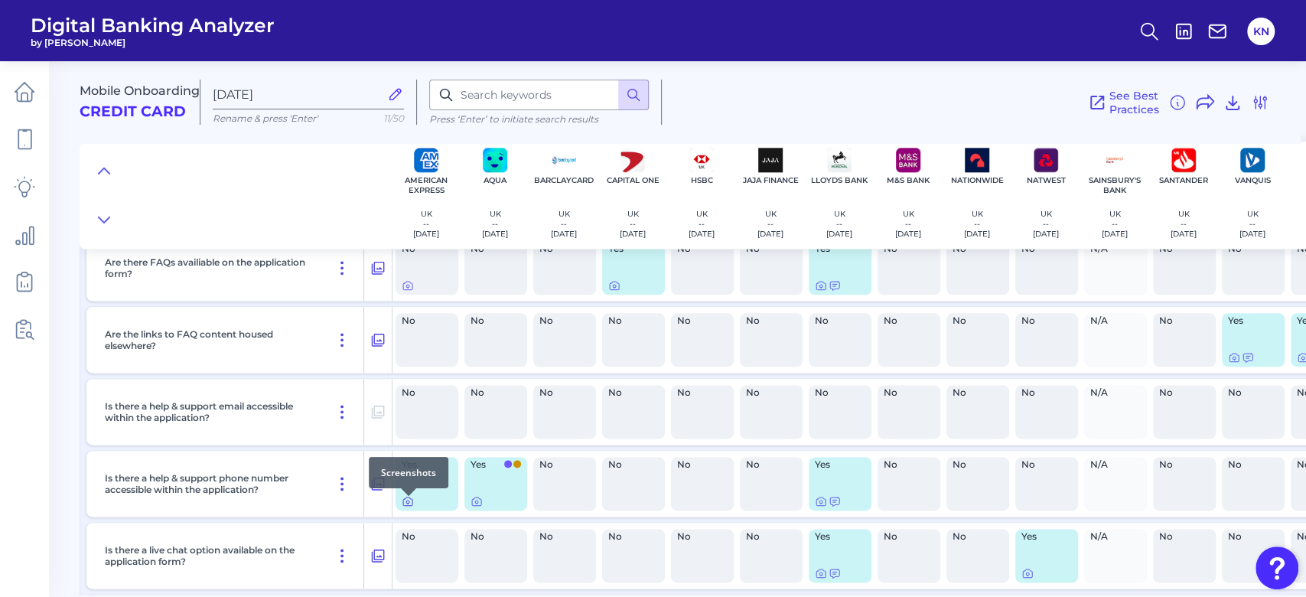
click at [408, 502] on div at bounding box center [408, 495] width 15 height 15
click at [409, 503] on icon at bounding box center [407, 501] width 3 height 3
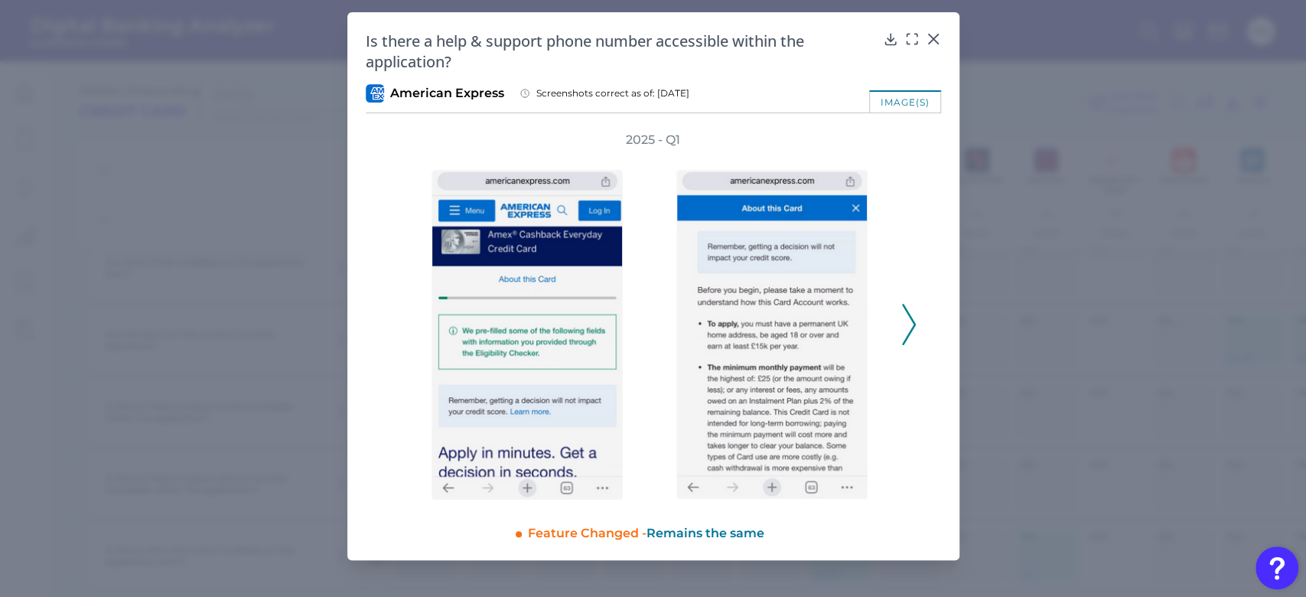
click at [909, 323] on icon at bounding box center [909, 324] width 14 height 41
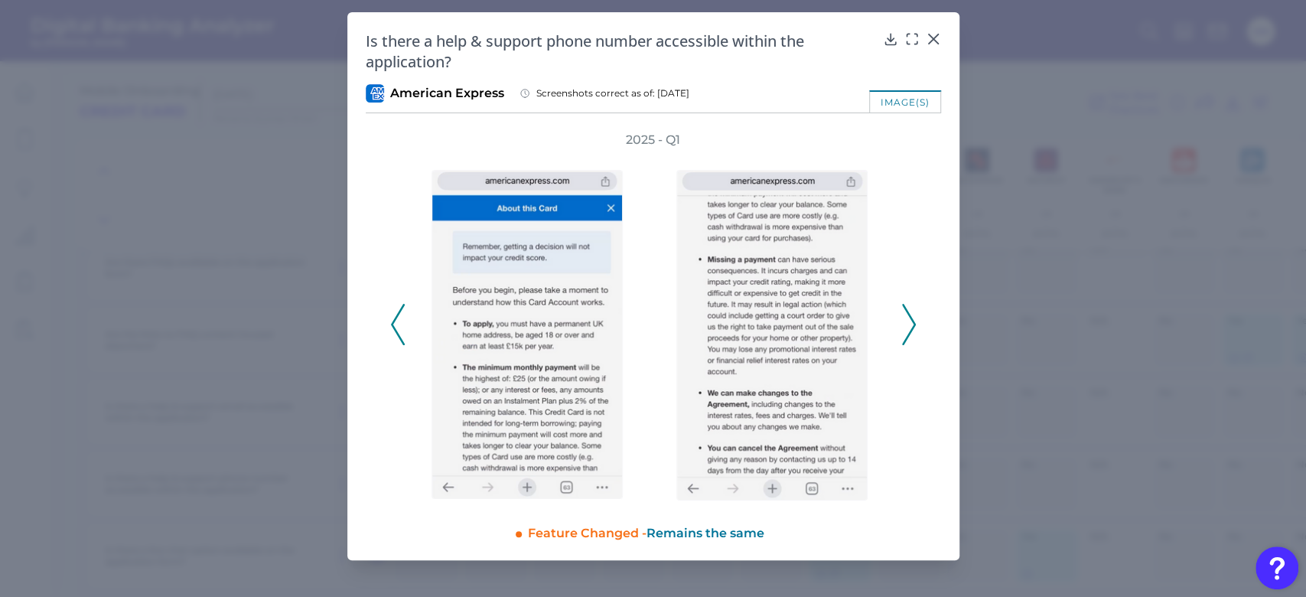
click at [909, 323] on icon at bounding box center [909, 324] width 14 height 41
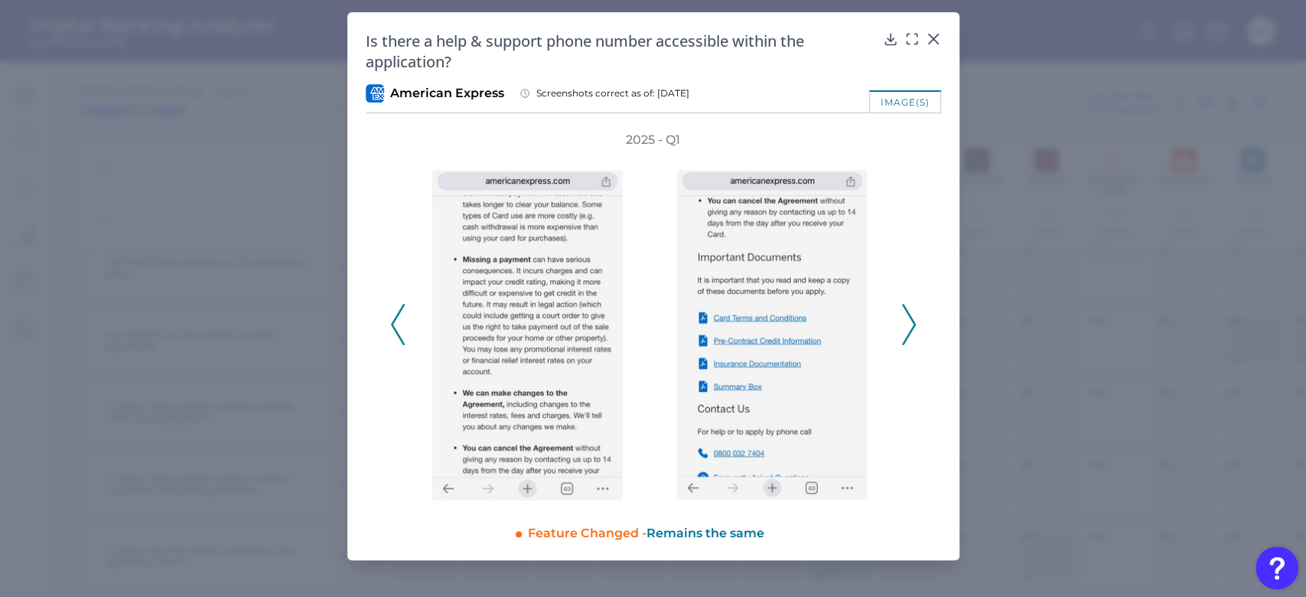
click at [909, 323] on icon at bounding box center [909, 324] width 14 height 41
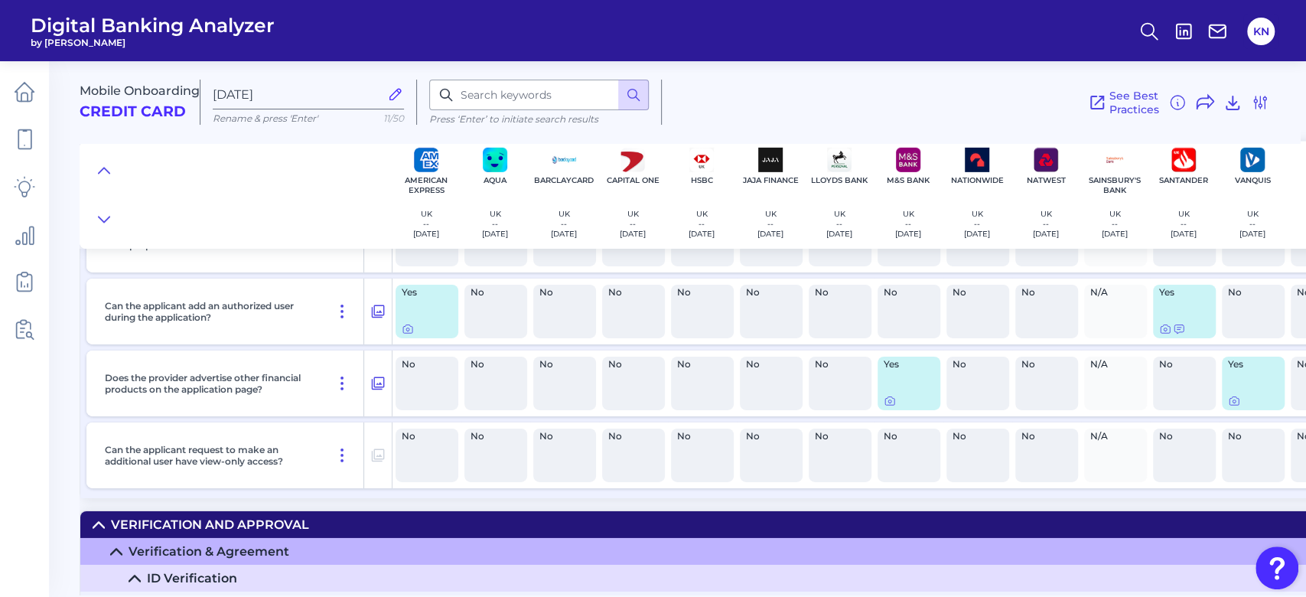
scroll to position [7101, 0]
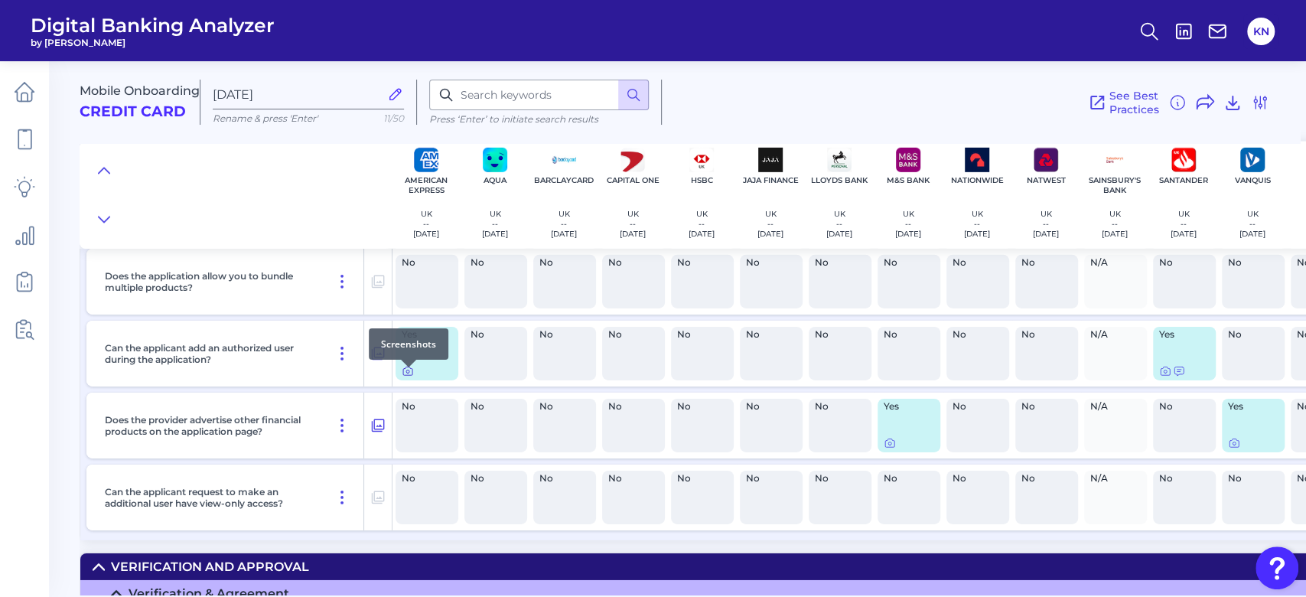
click at [410, 375] on icon at bounding box center [408, 371] width 12 height 12
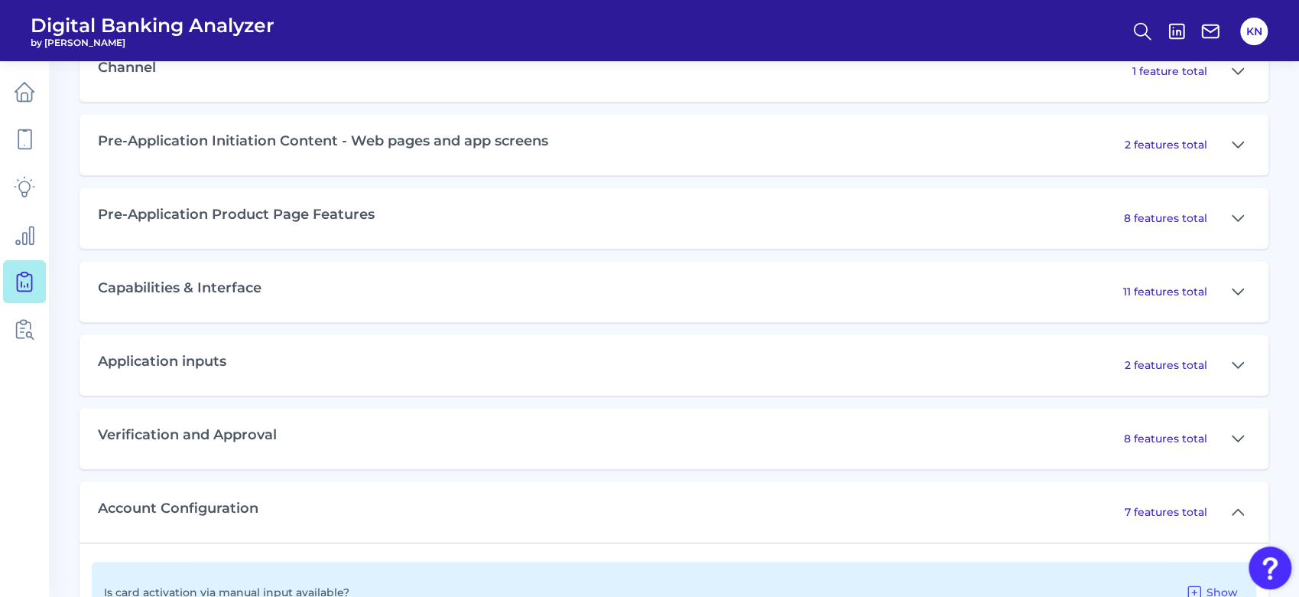
scroll to position [171, 0]
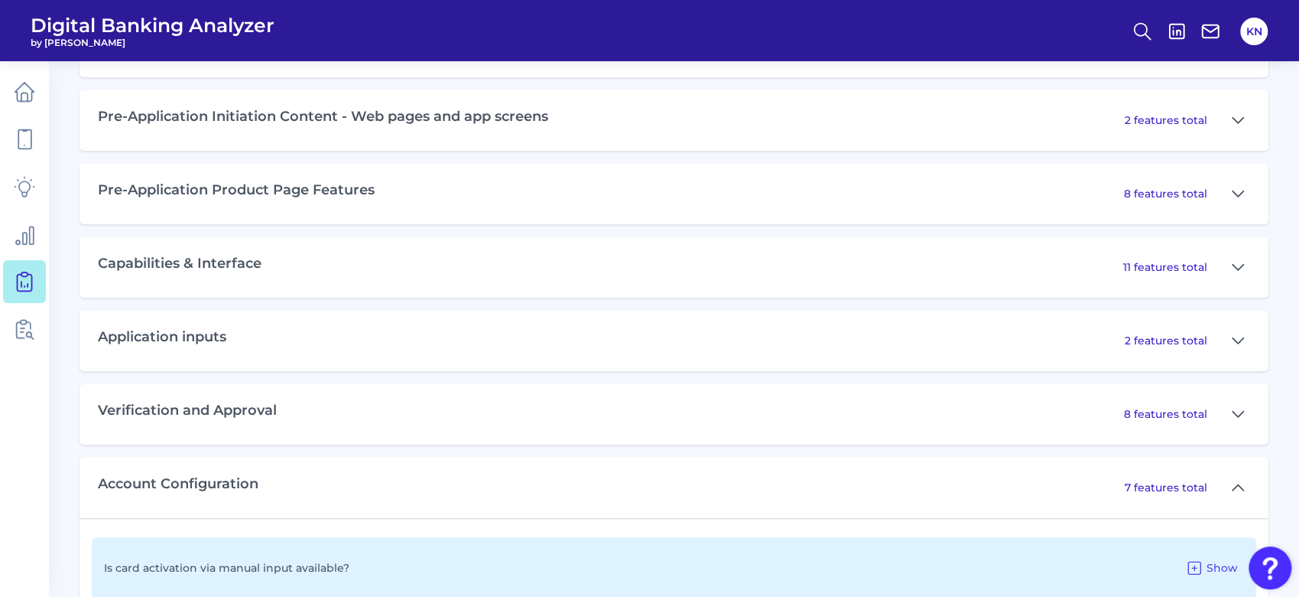
scroll to position [884, 0]
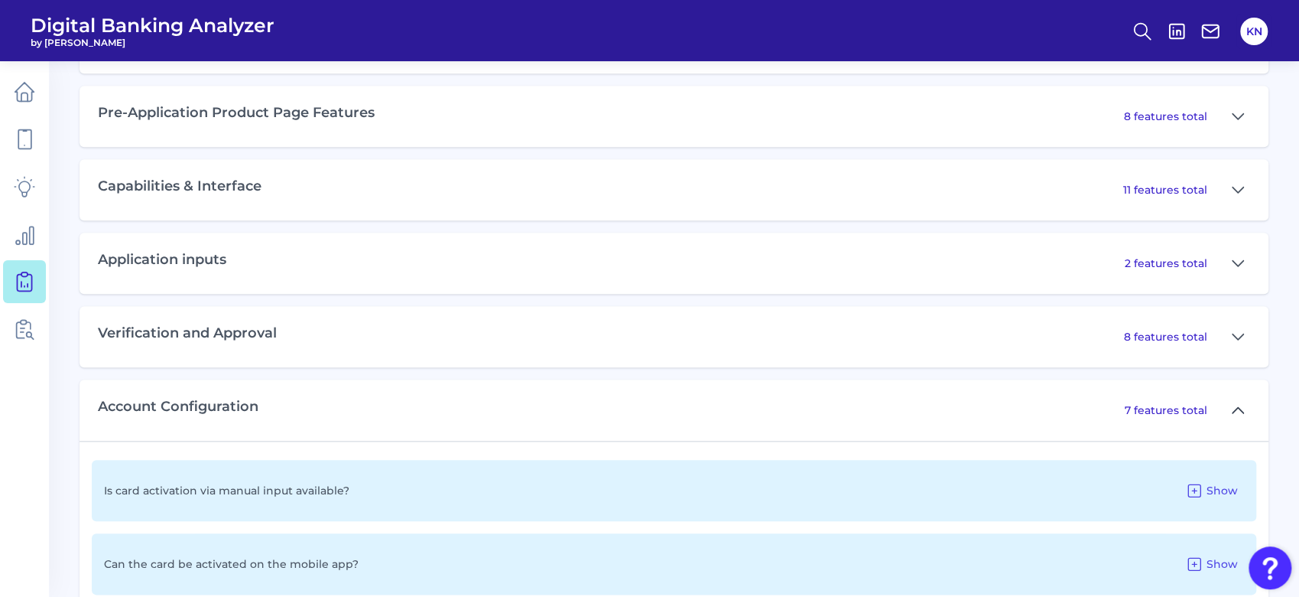
click at [1244, 417] on button at bounding box center [1238, 410] width 24 height 24
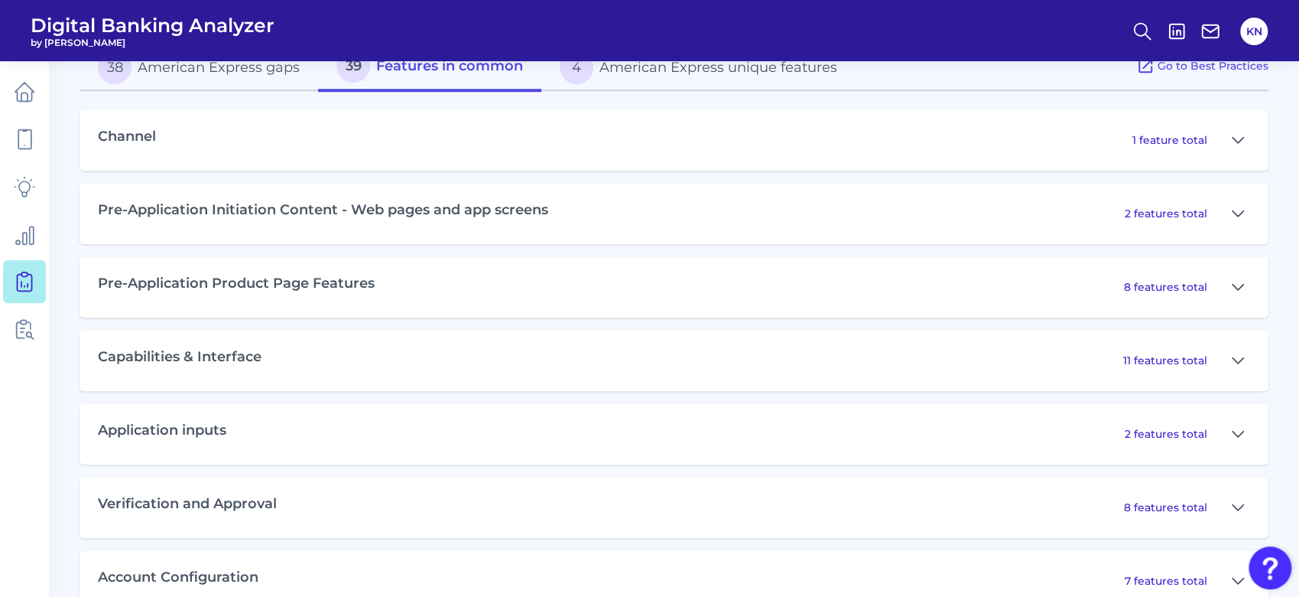
scroll to position [753, 0]
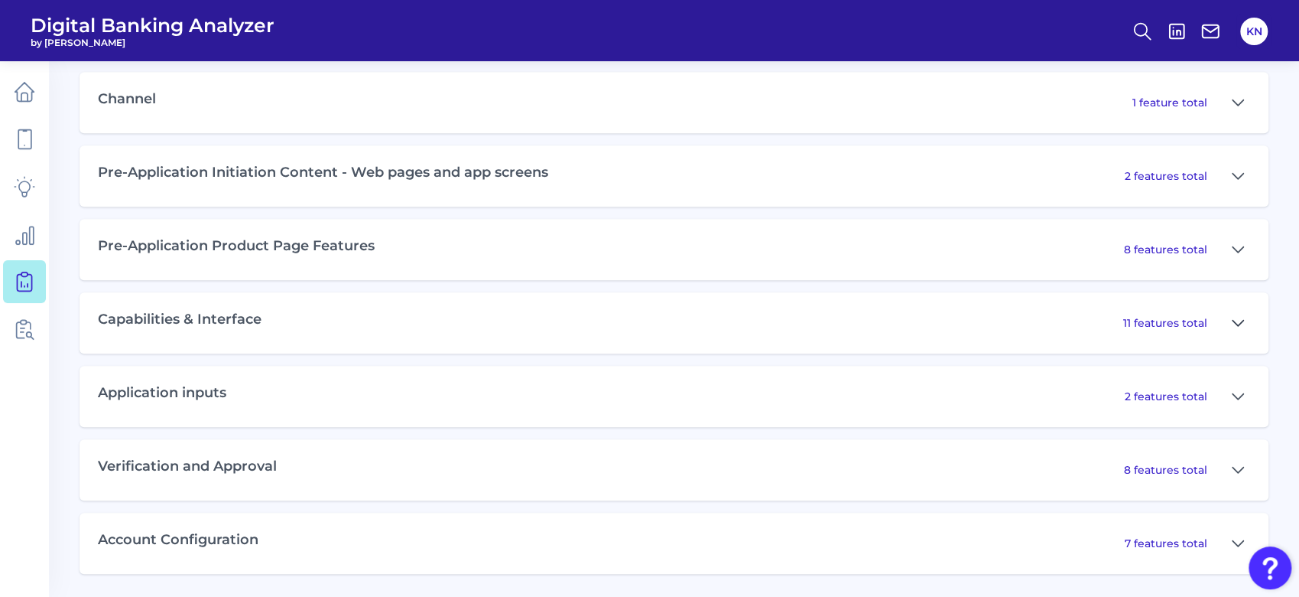
click at [1231, 326] on button at bounding box center [1238, 323] width 24 height 24
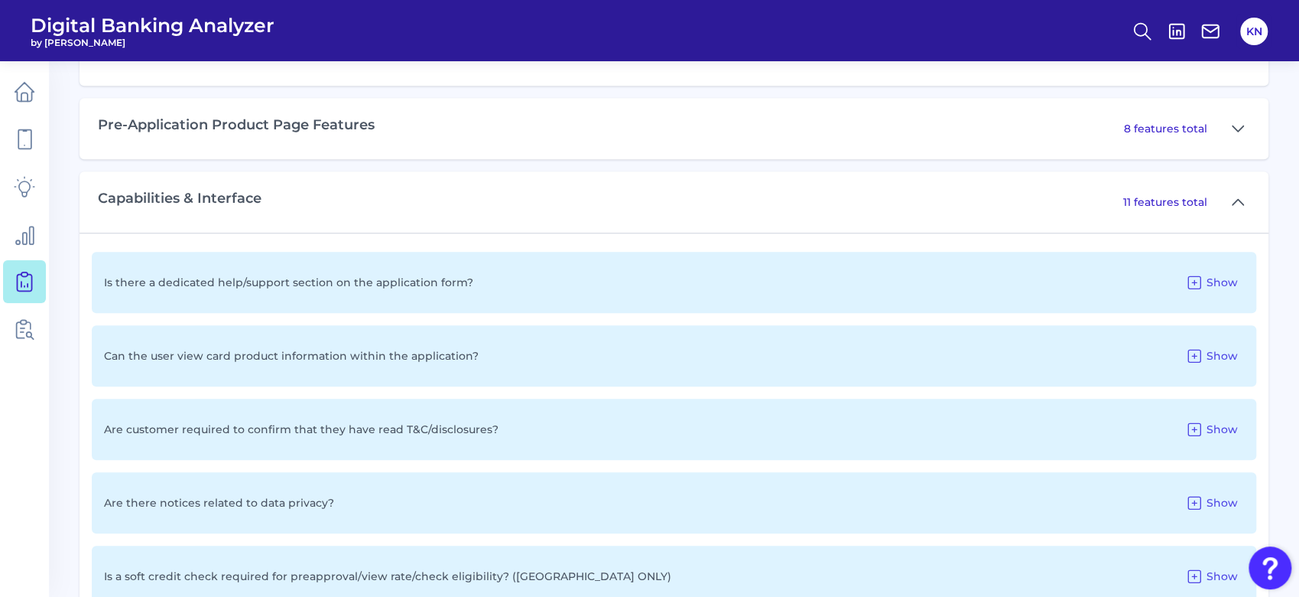
scroll to position [549, 0]
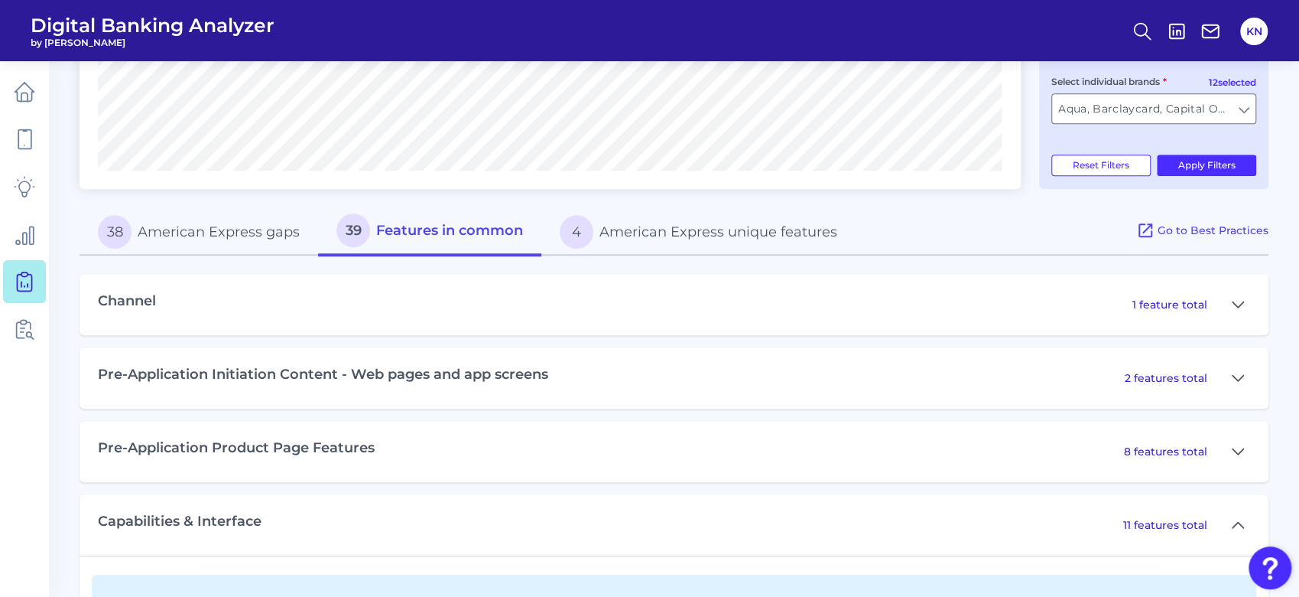
click at [166, 226] on button "38 American Express gaps" at bounding box center [199, 231] width 239 height 49
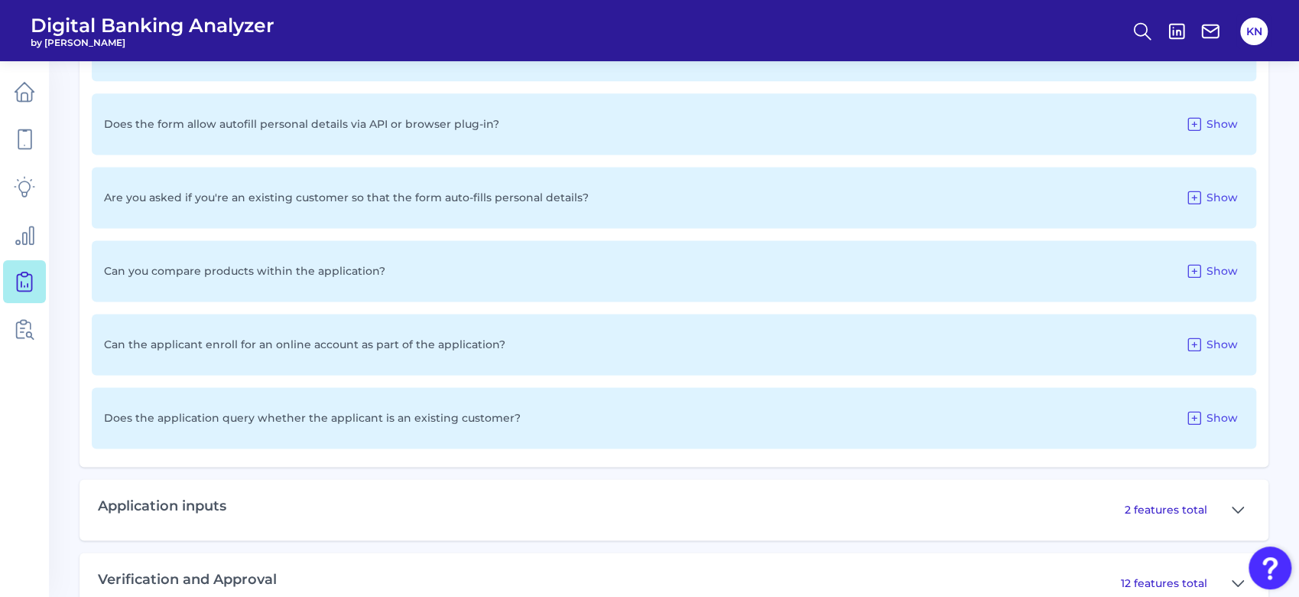
scroll to position [1365, 0]
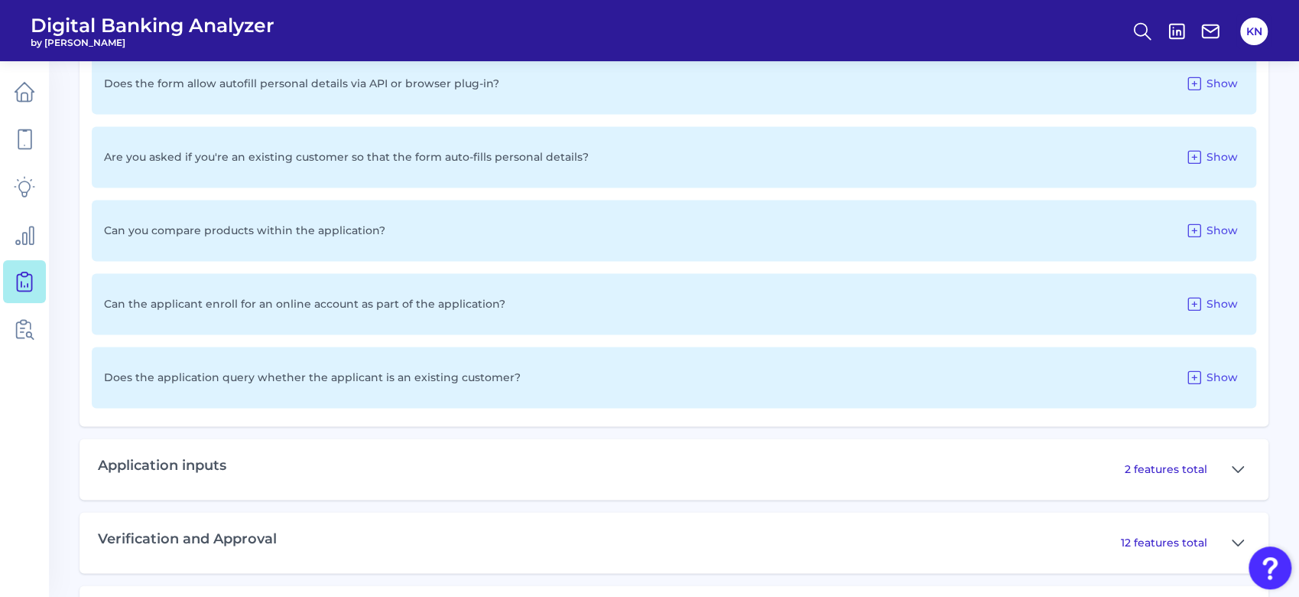
click at [1176, 473] on p "2 features total" at bounding box center [1166, 469] width 83 height 14
click at [1238, 467] on icon at bounding box center [1238, 469] width 12 height 18
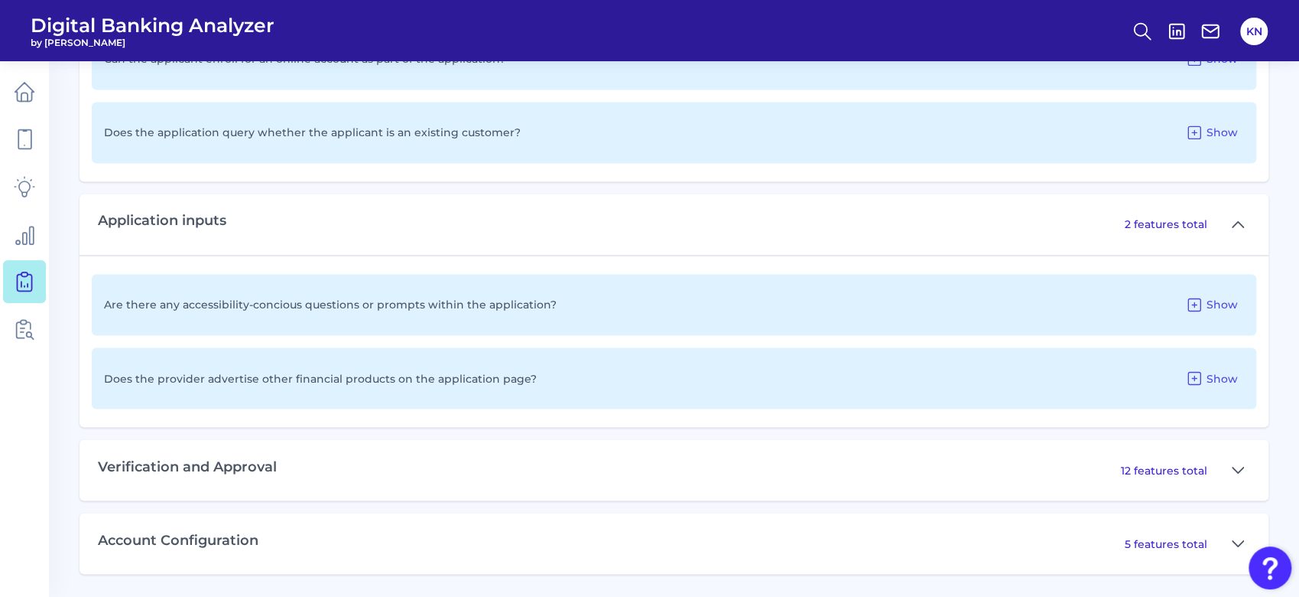
scroll to position [1407, 0]
